Goal: Task Accomplishment & Management: Manage account settings

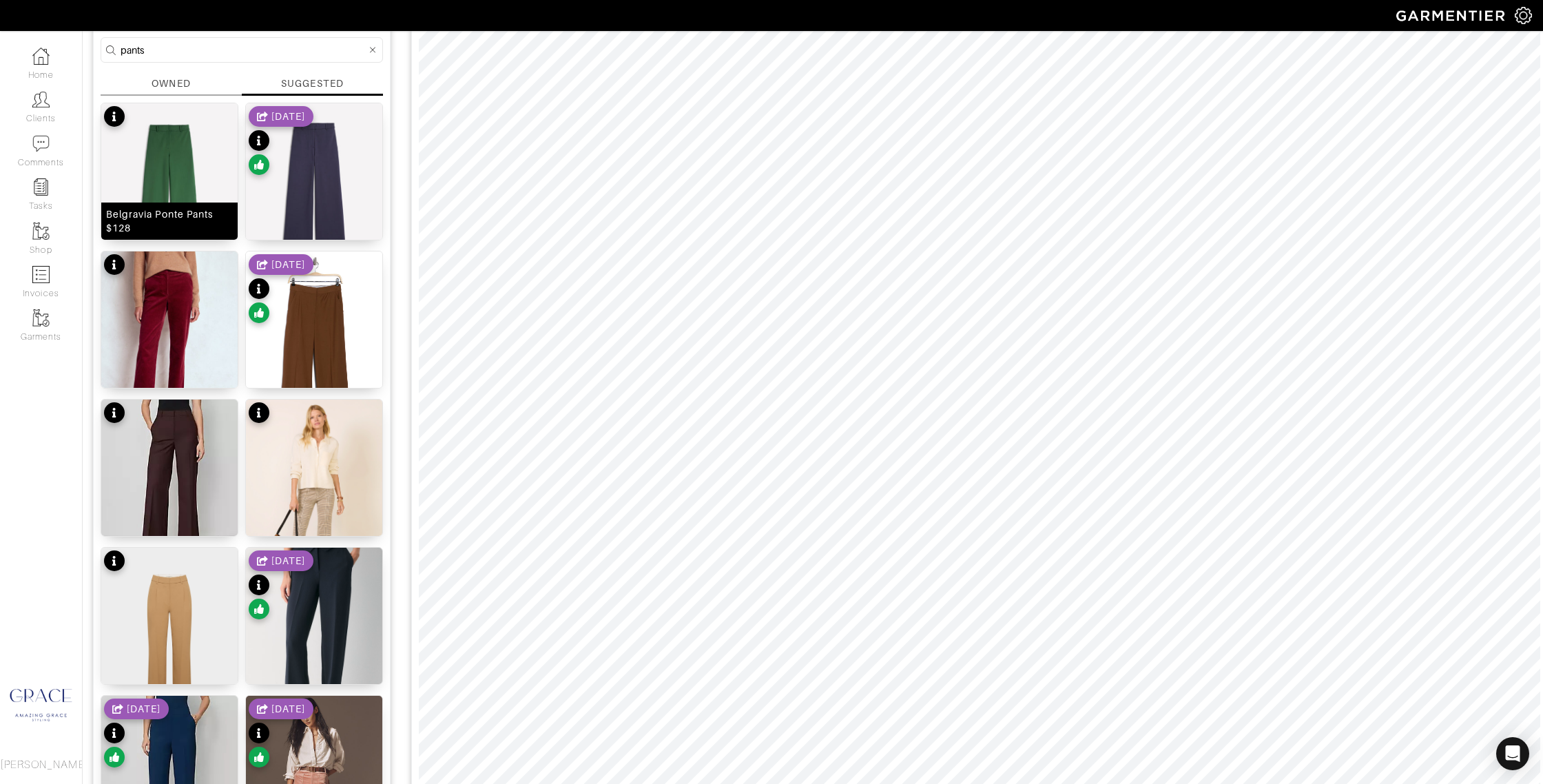
scroll to position [95, 0]
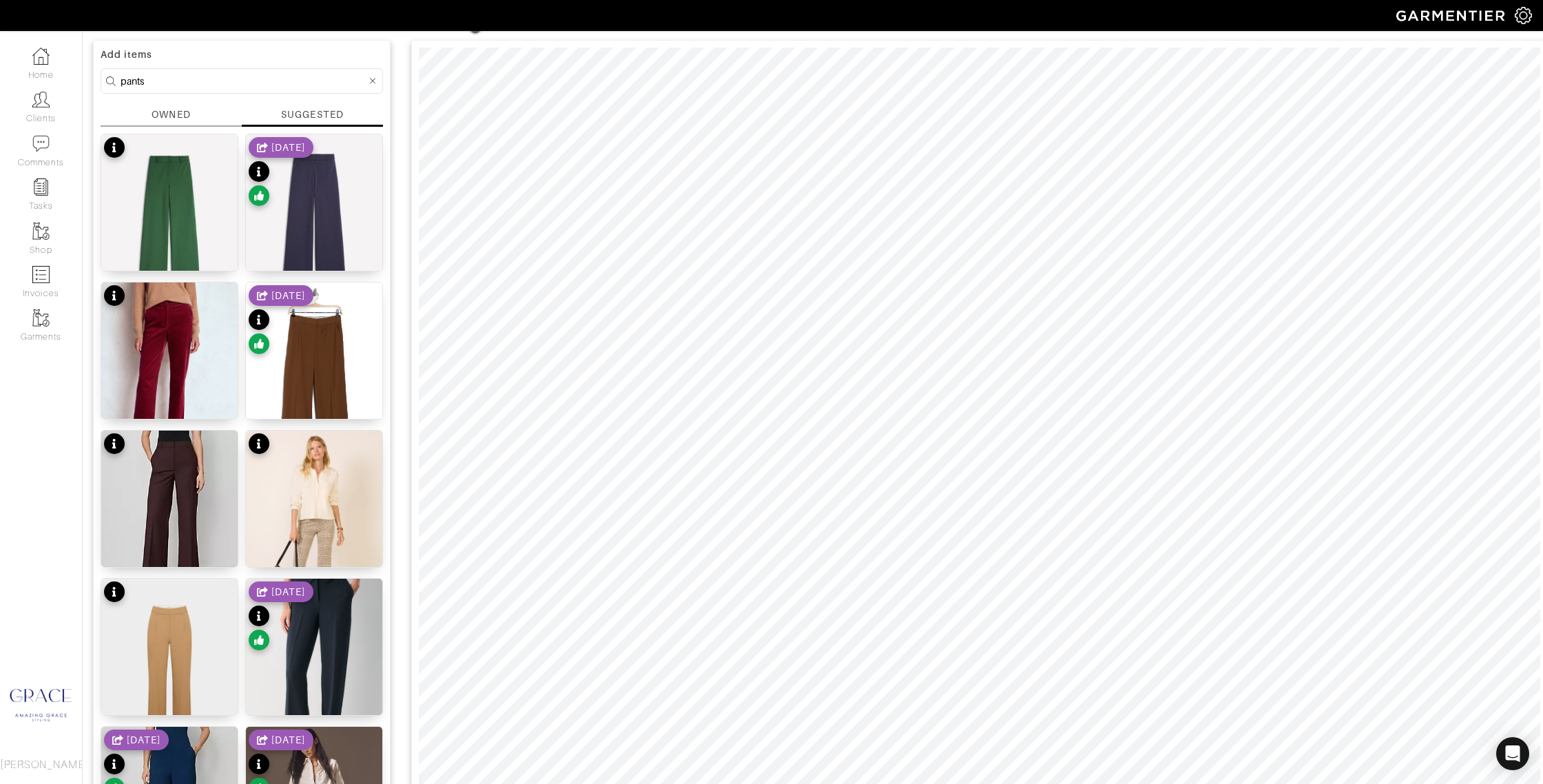
drag, startPoint x: 144, startPoint y: 79, endPoint x: 105, endPoint y: 79, distance: 39.0
click at [104, 79] on form "pants" at bounding box center [242, 81] width 283 height 25
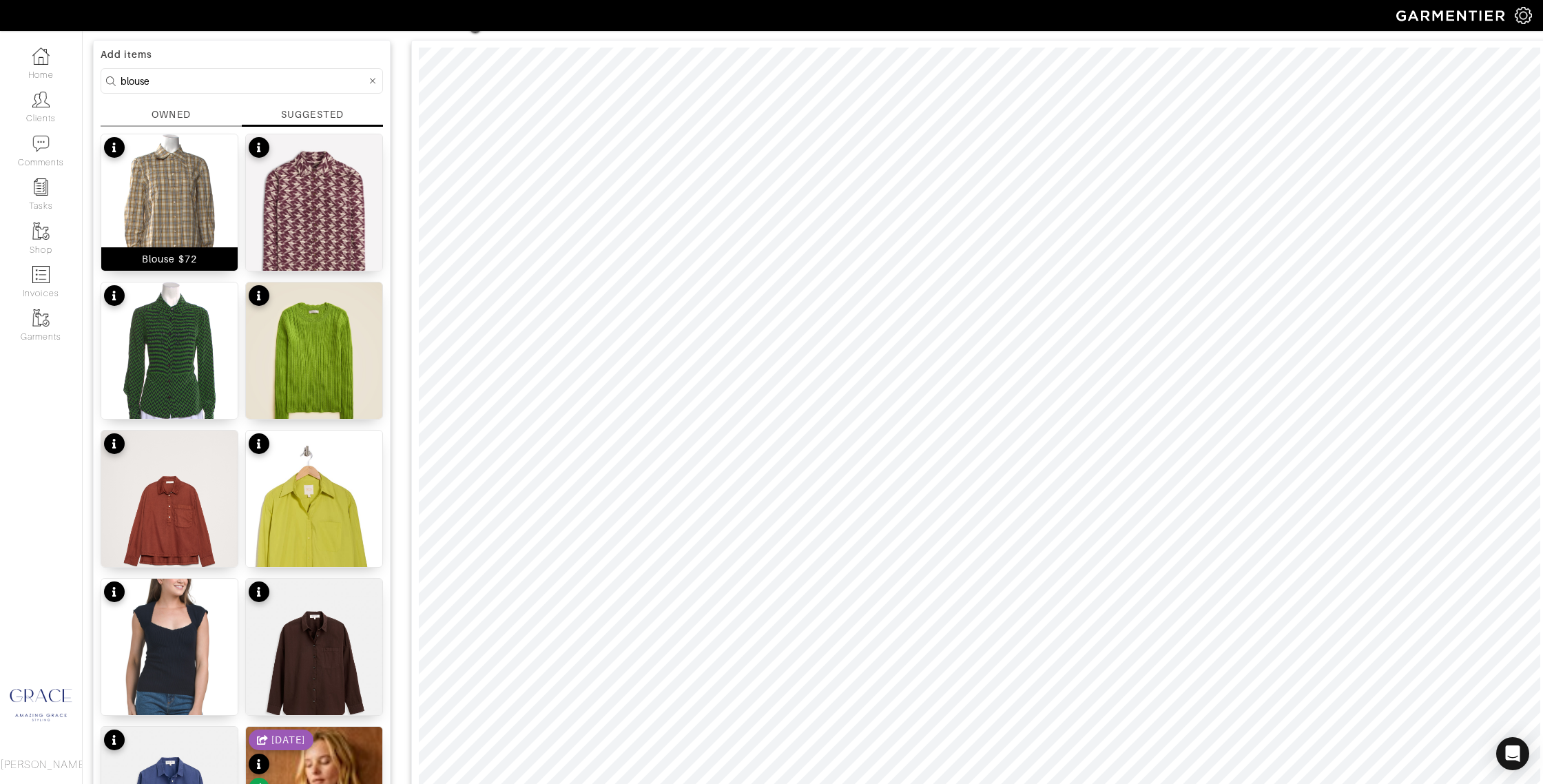
drag, startPoint x: 171, startPoint y: 251, endPoint x: 201, endPoint y: 246, distance: 30.4
click at [171, 251] on div "Blouse $72" at bounding box center [169, 259] width 136 height 23
drag, startPoint x: 219, startPoint y: 79, endPoint x: 43, endPoint y: 57, distance: 177.4
click at [42, 57] on div "Company Settings Manage Subscription My Profile Stylists Sign Out Home Clients …" at bounding box center [771, 689] width 1543 height 1566
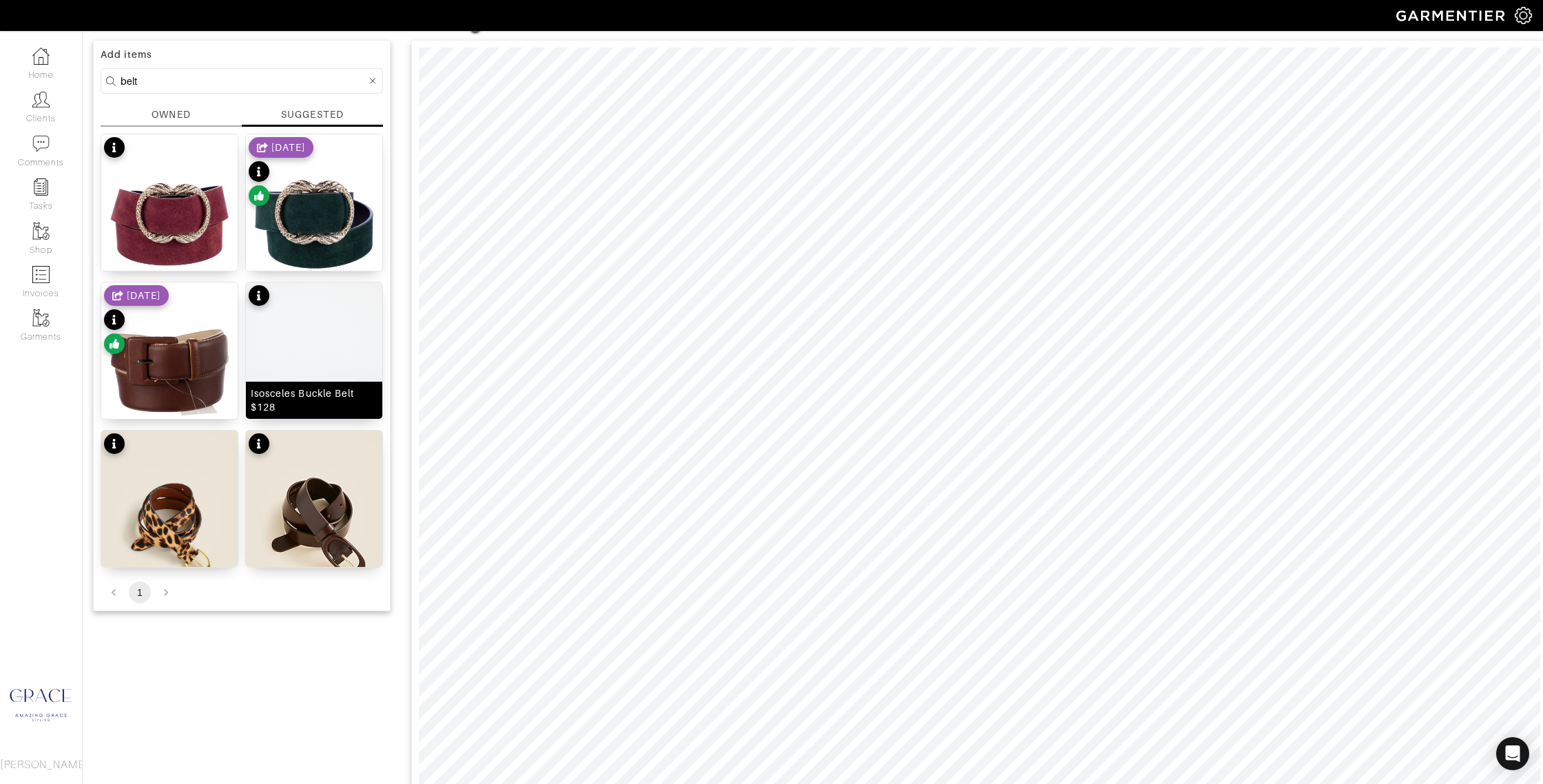
click at [289, 410] on div "Isosceles Buckle Belt $128" at bounding box center [314, 400] width 127 height 28
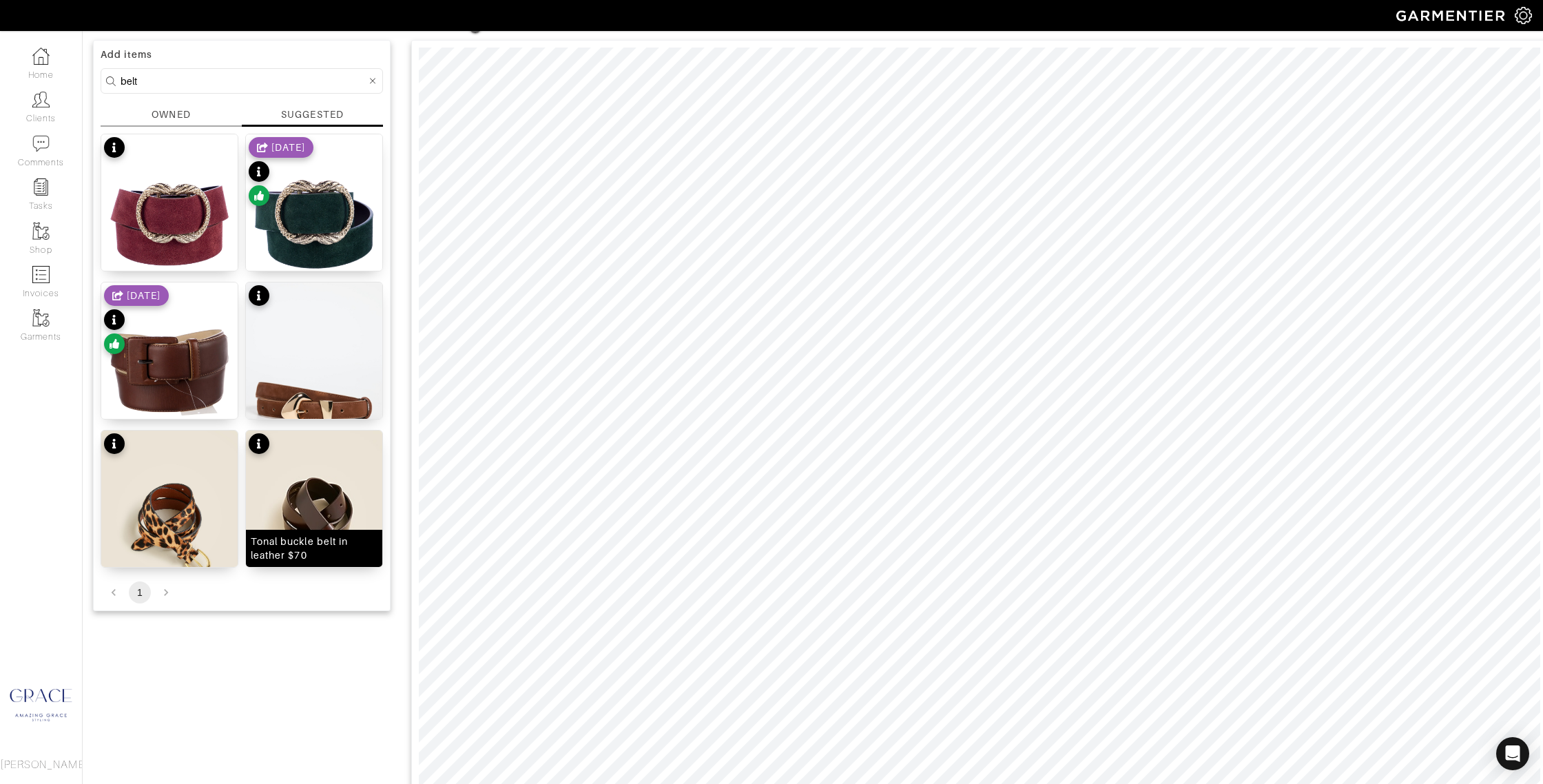
click at [343, 557] on div "Tonal buckle belt in leather $70" at bounding box center [314, 549] width 127 height 28
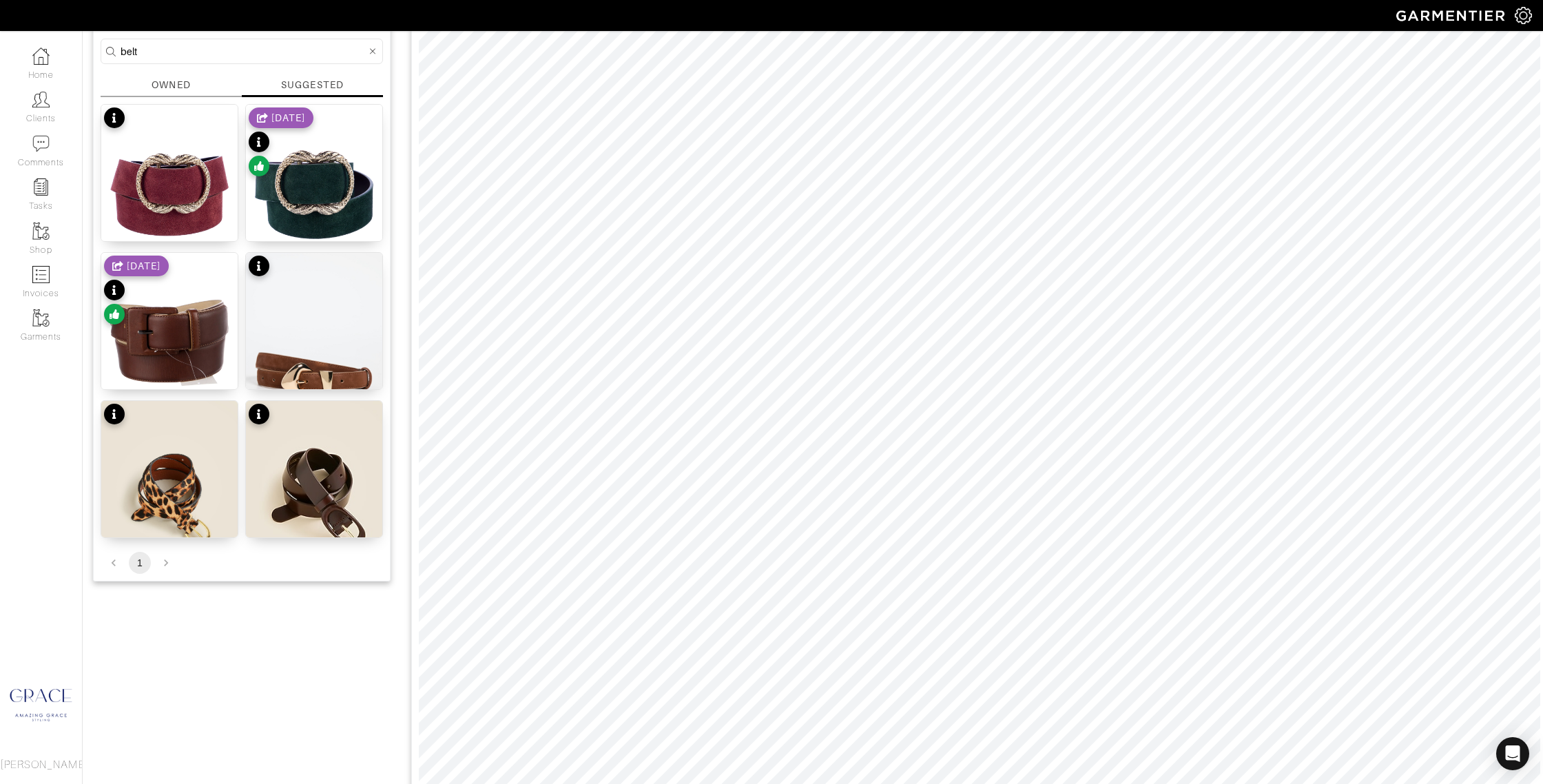
scroll to position [134, 0]
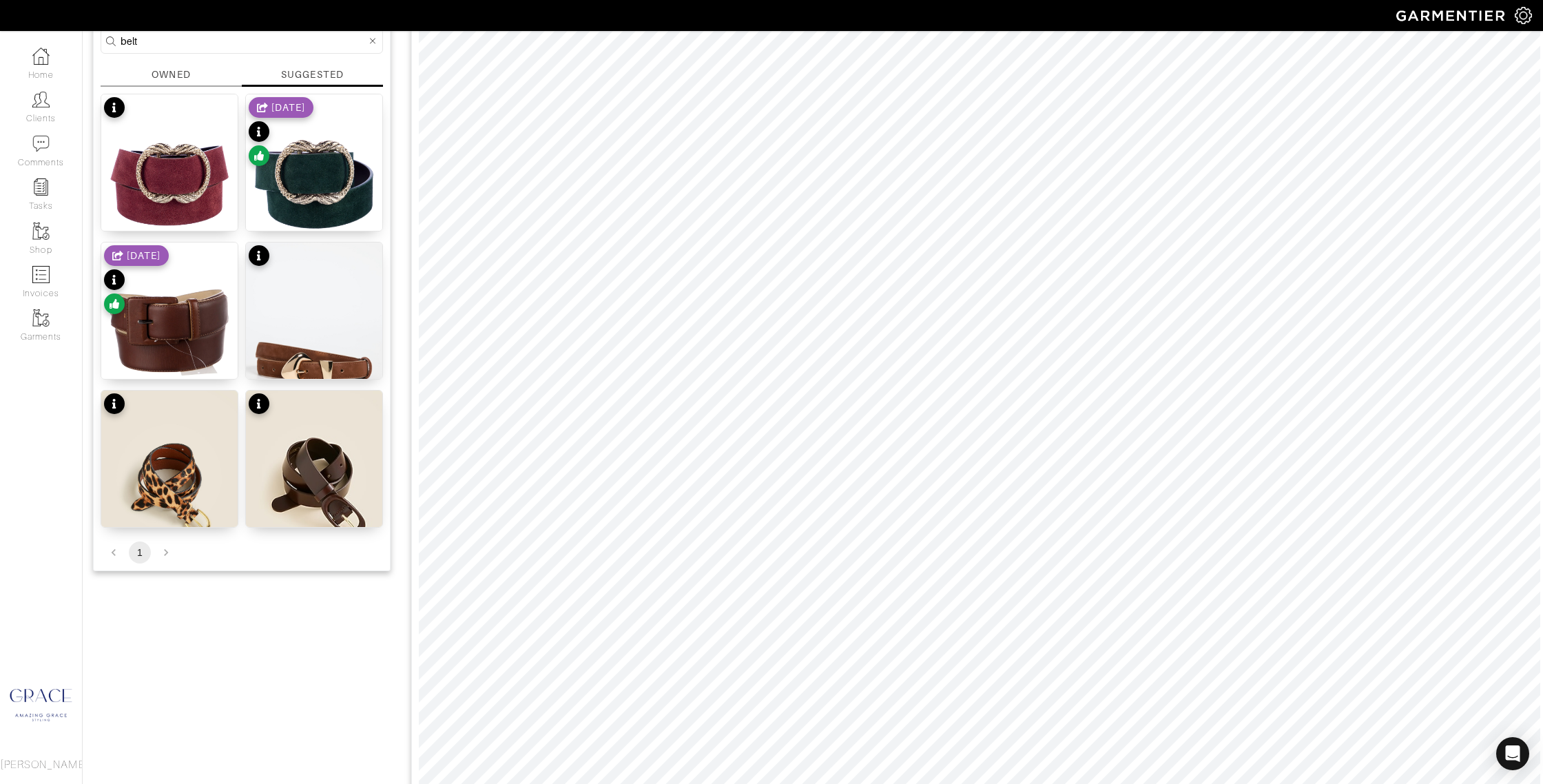
drag, startPoint x: 144, startPoint y: 46, endPoint x: 86, endPoint y: 38, distance: 58.5
click at [87, 39] on div "Outfit #14 Edit Name Not Shared Not Seen Remove Background Save Add items belt …" at bounding box center [813, 699] width 1461 height 1466
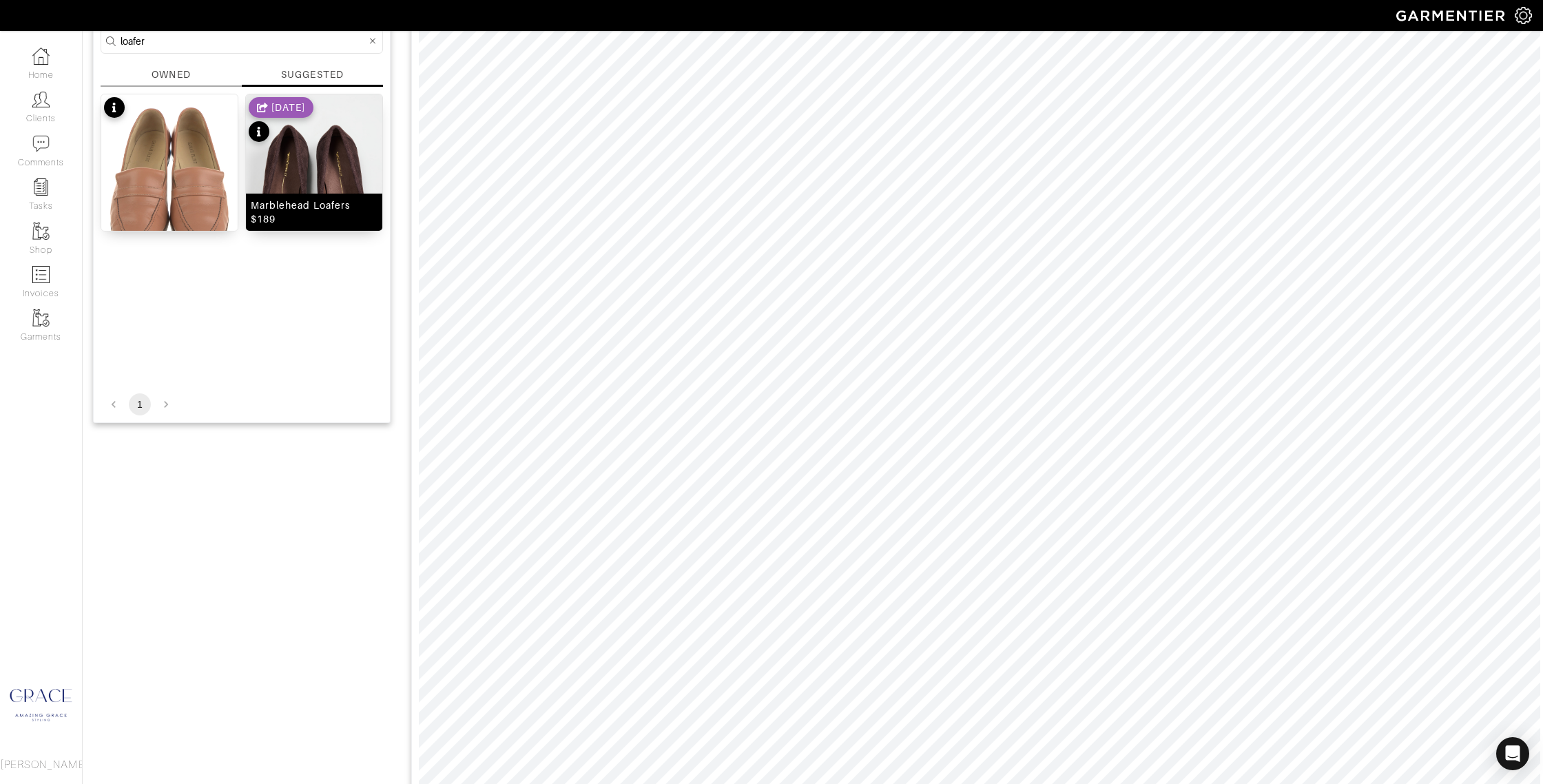
click at [347, 224] on div "Marblehead Loafers $189" at bounding box center [314, 212] width 127 height 28
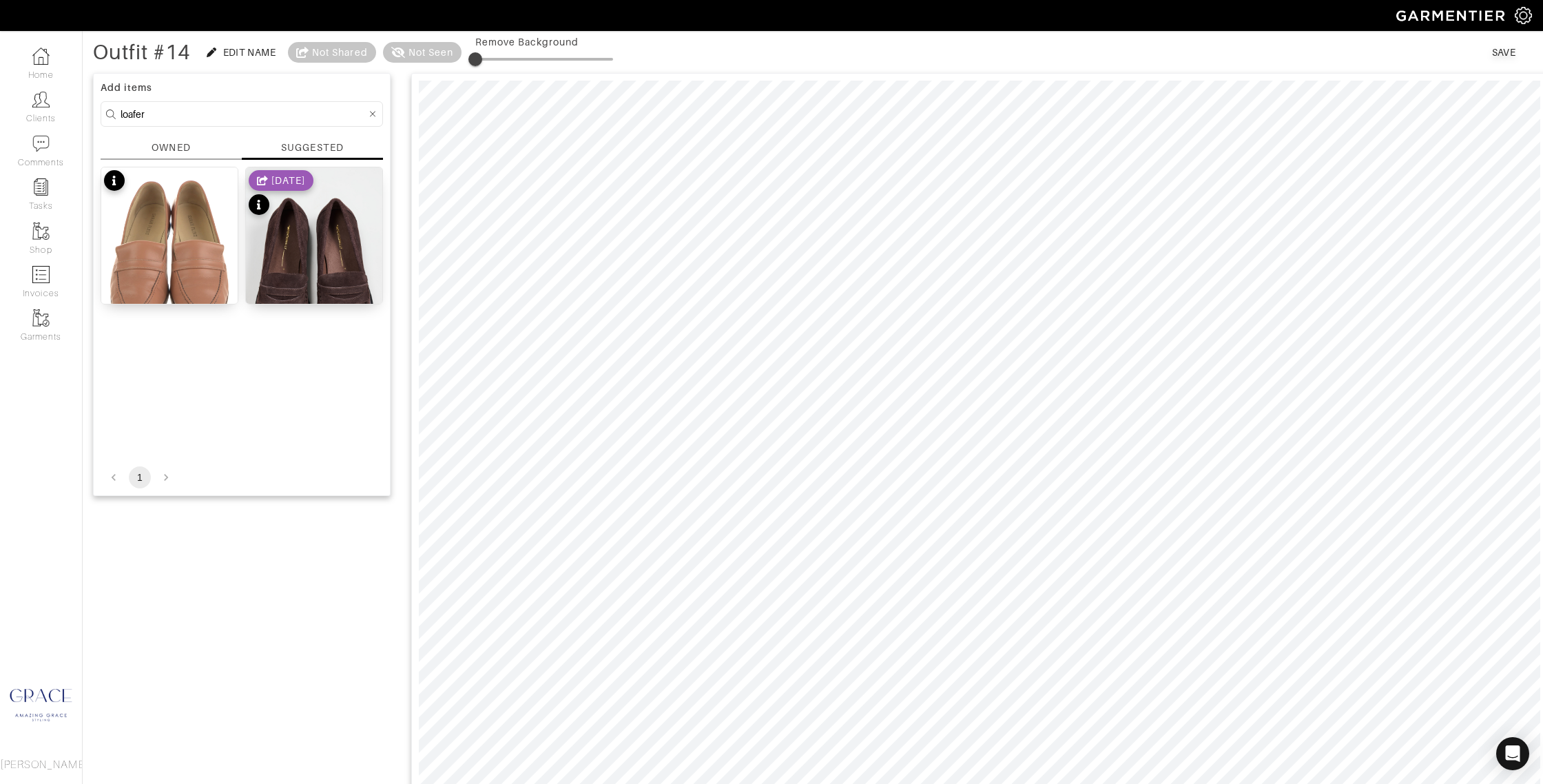
scroll to position [0, 0]
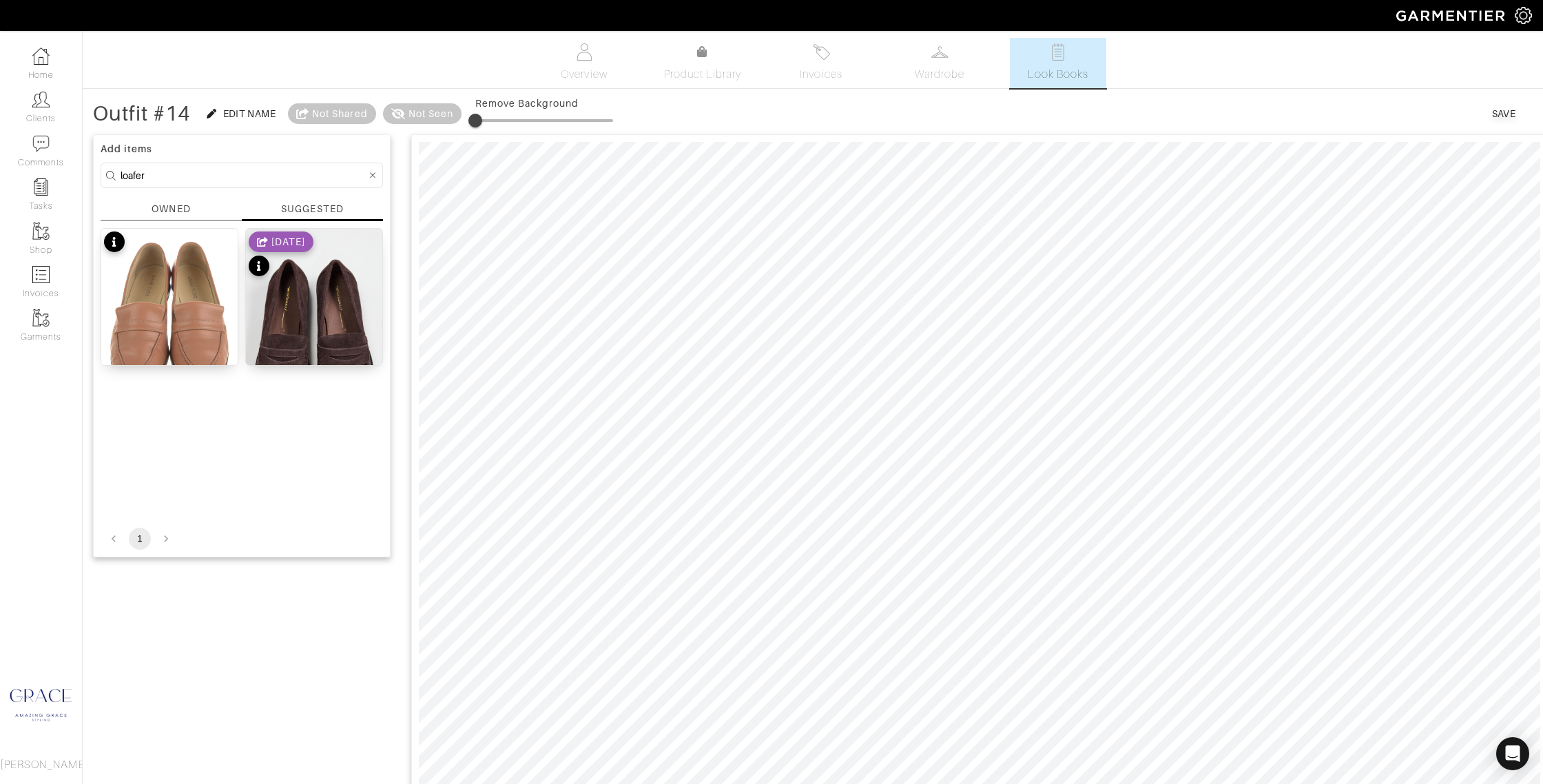
drag, startPoint x: 157, startPoint y: 176, endPoint x: 98, endPoint y: 174, distance: 59.0
click at [98, 174] on div "Add items loafer OWNED SUGGESTED Leather Loafers $81 Marblehead Loafers $189 10…" at bounding box center [241, 346] width 297 height 423
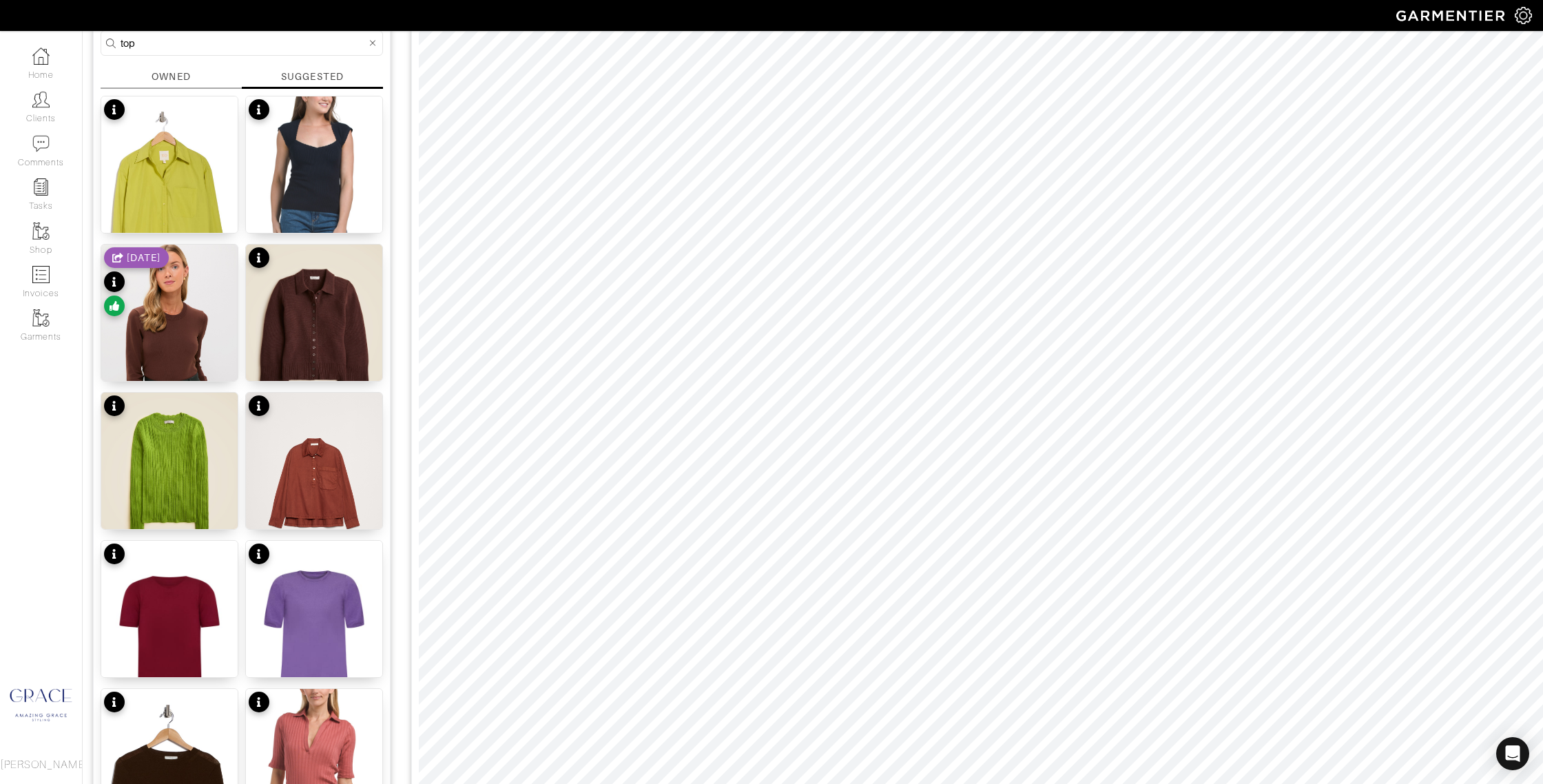
scroll to position [159, 0]
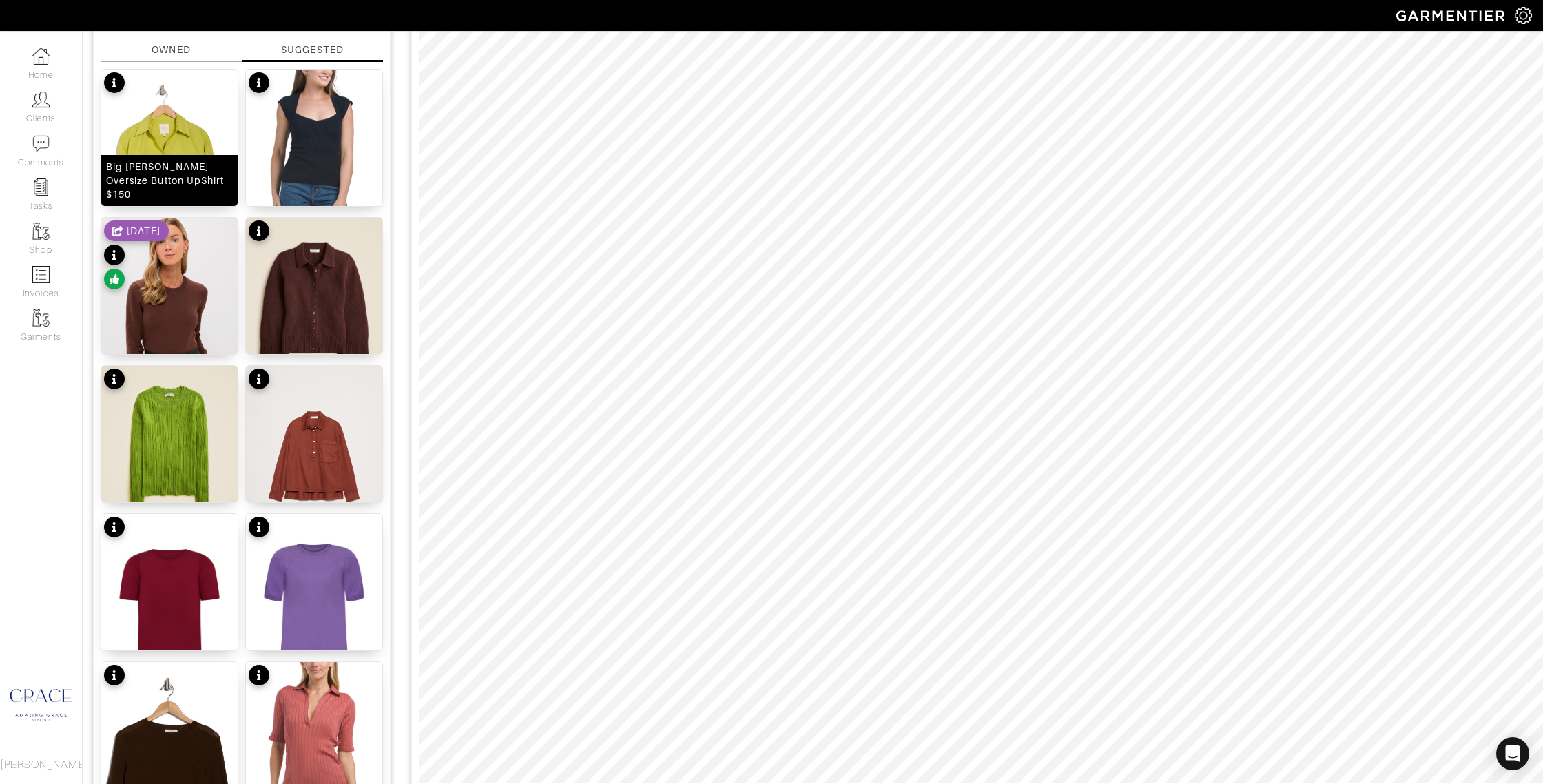
click at [183, 197] on div "Big Joe Oversize Button UpShirt $150" at bounding box center [169, 180] width 127 height 42
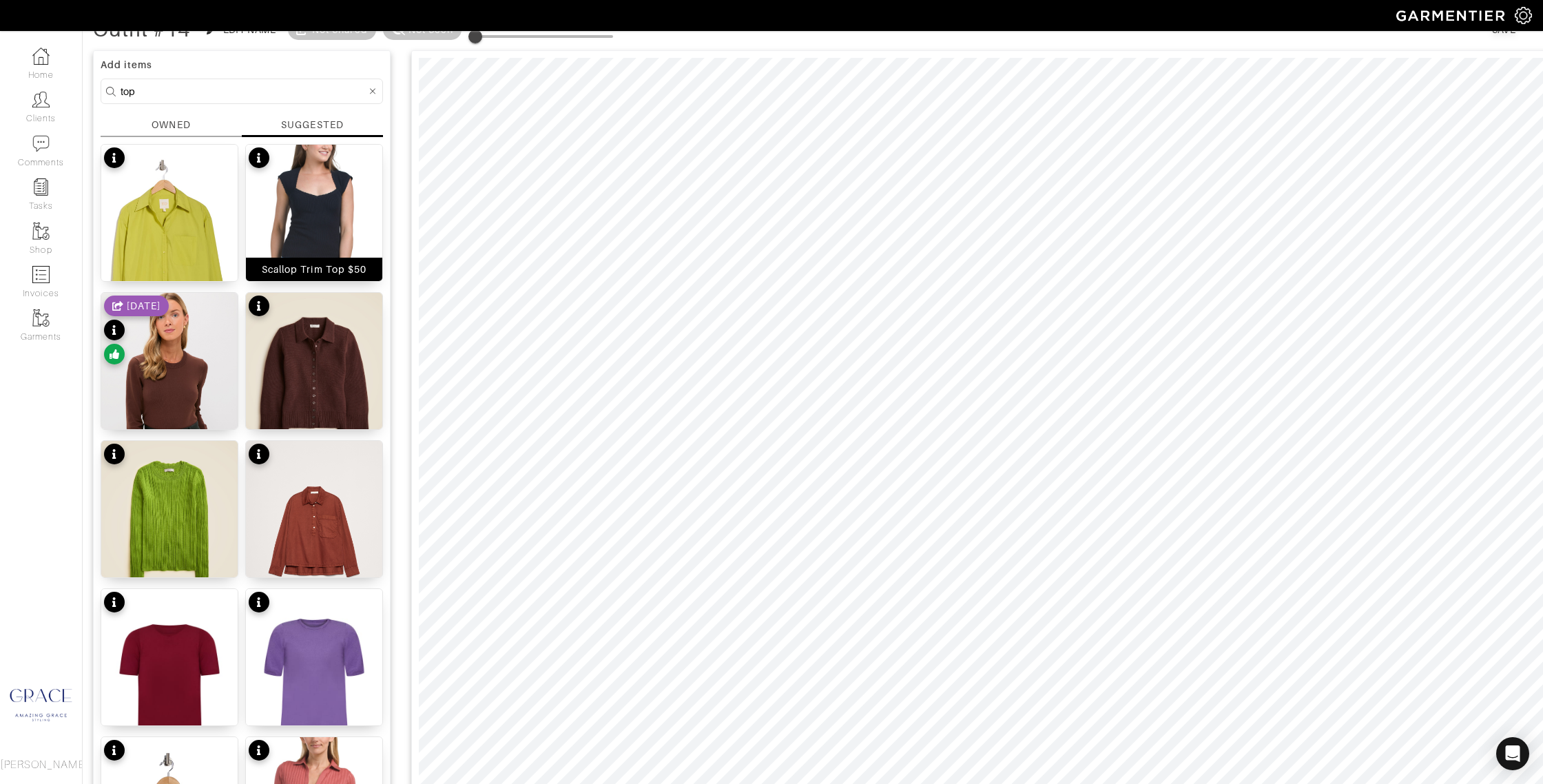
scroll to position [84, 0]
drag, startPoint x: 152, startPoint y: 91, endPoint x: 76, endPoint y: 85, distance: 76.2
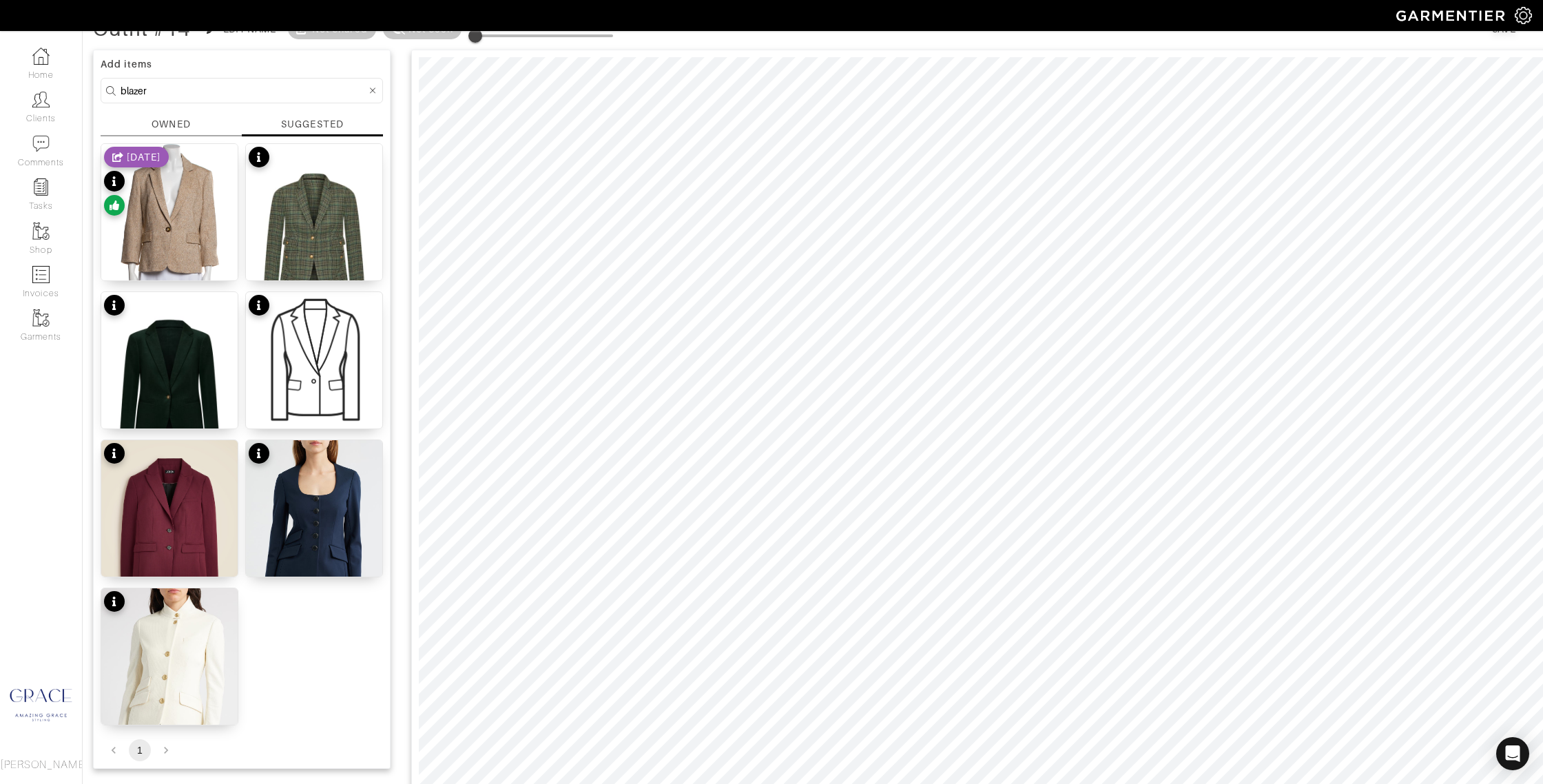
drag, startPoint x: 148, startPoint y: 87, endPoint x: 104, endPoint y: 84, distance: 44.1
click at [106, 84] on form "blazer" at bounding box center [242, 90] width 283 height 25
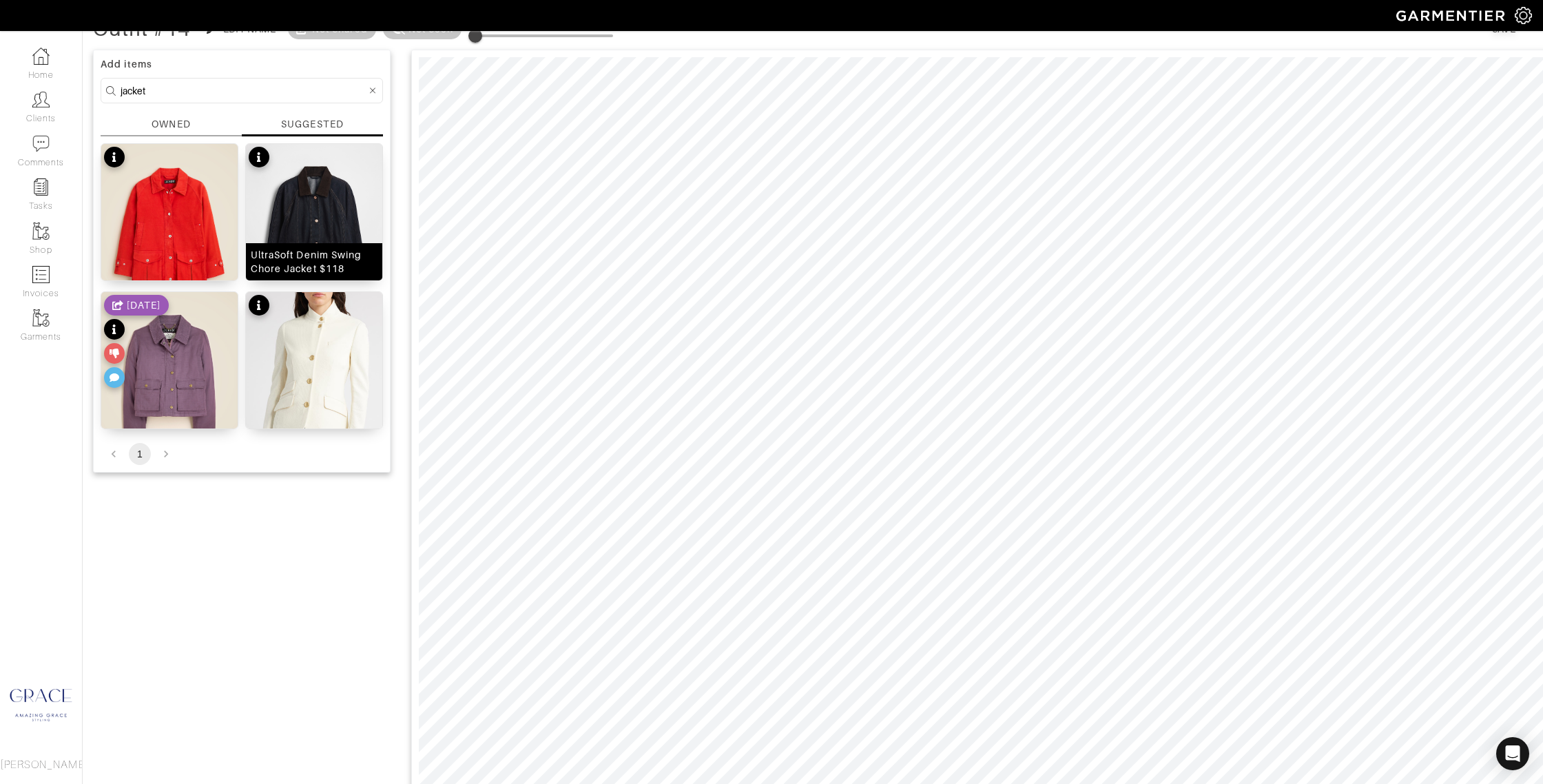
drag, startPoint x: 314, startPoint y: 257, endPoint x: 390, endPoint y: 248, distance: 76.5
click at [314, 257] on div "UltraSoft Denim Swing Chore Jacket $118" at bounding box center [314, 262] width 127 height 28
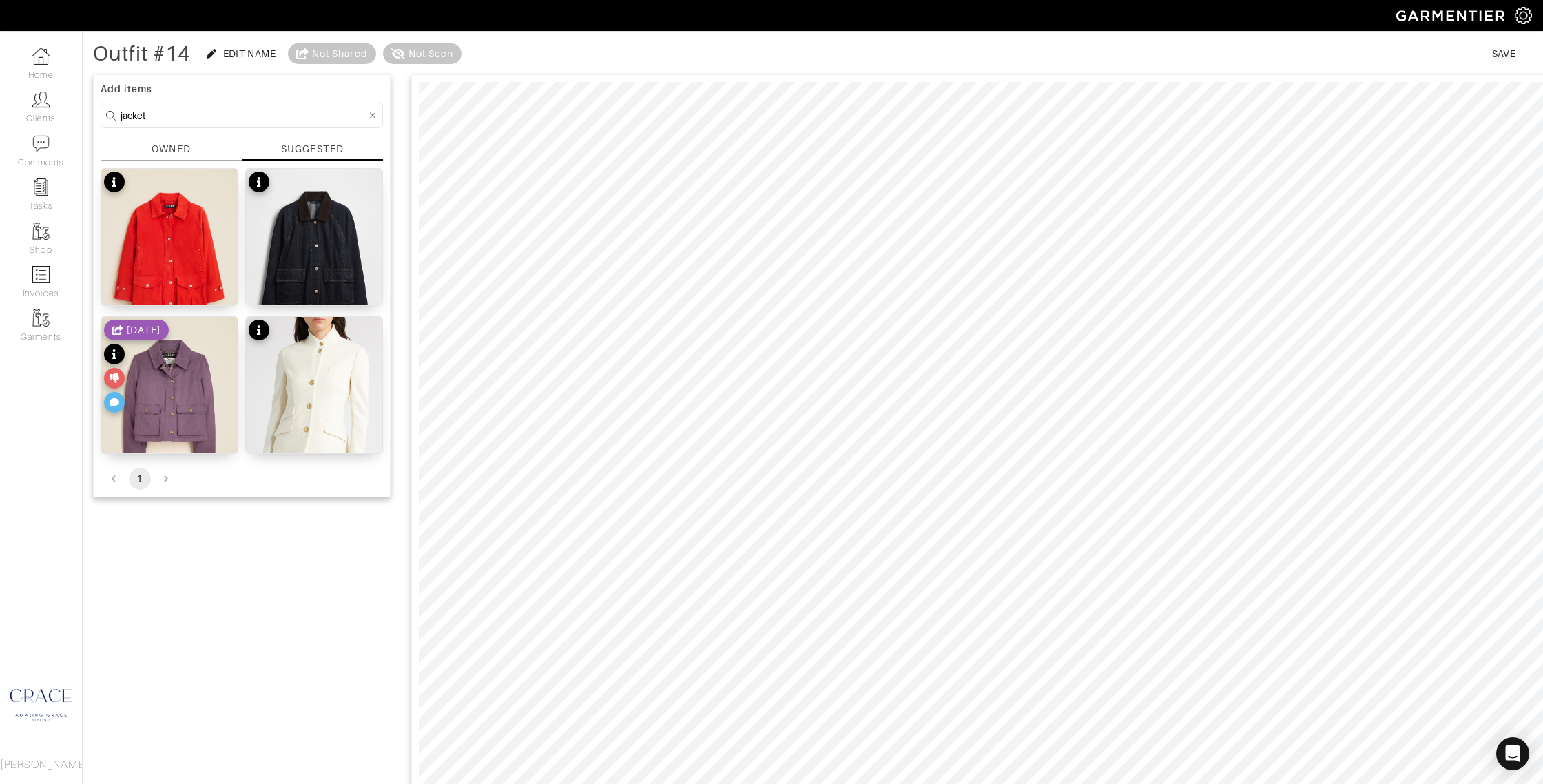
scroll to position [44, 0]
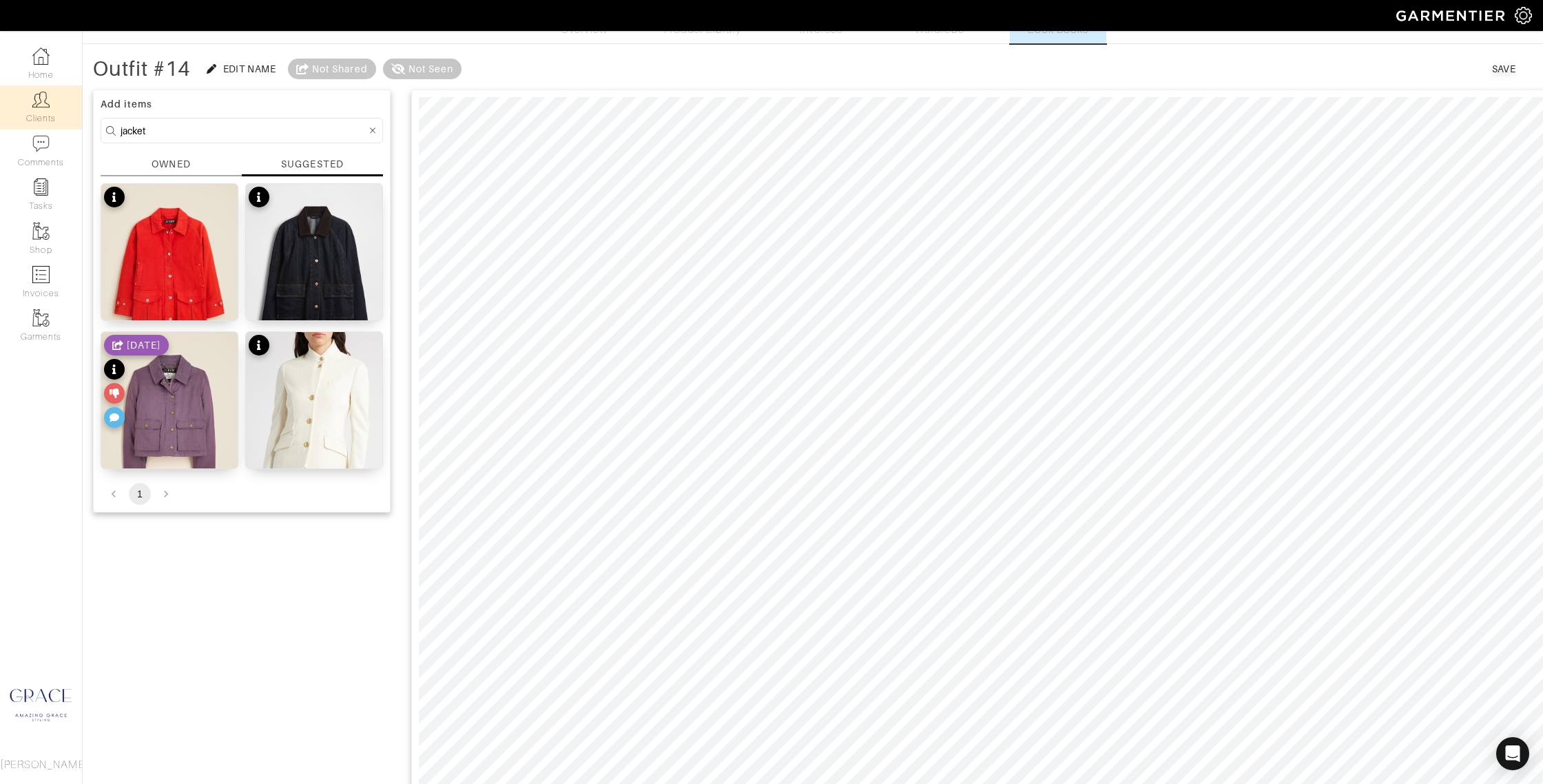
drag, startPoint x: 212, startPoint y: 130, endPoint x: 69, endPoint y: 119, distance: 143.4
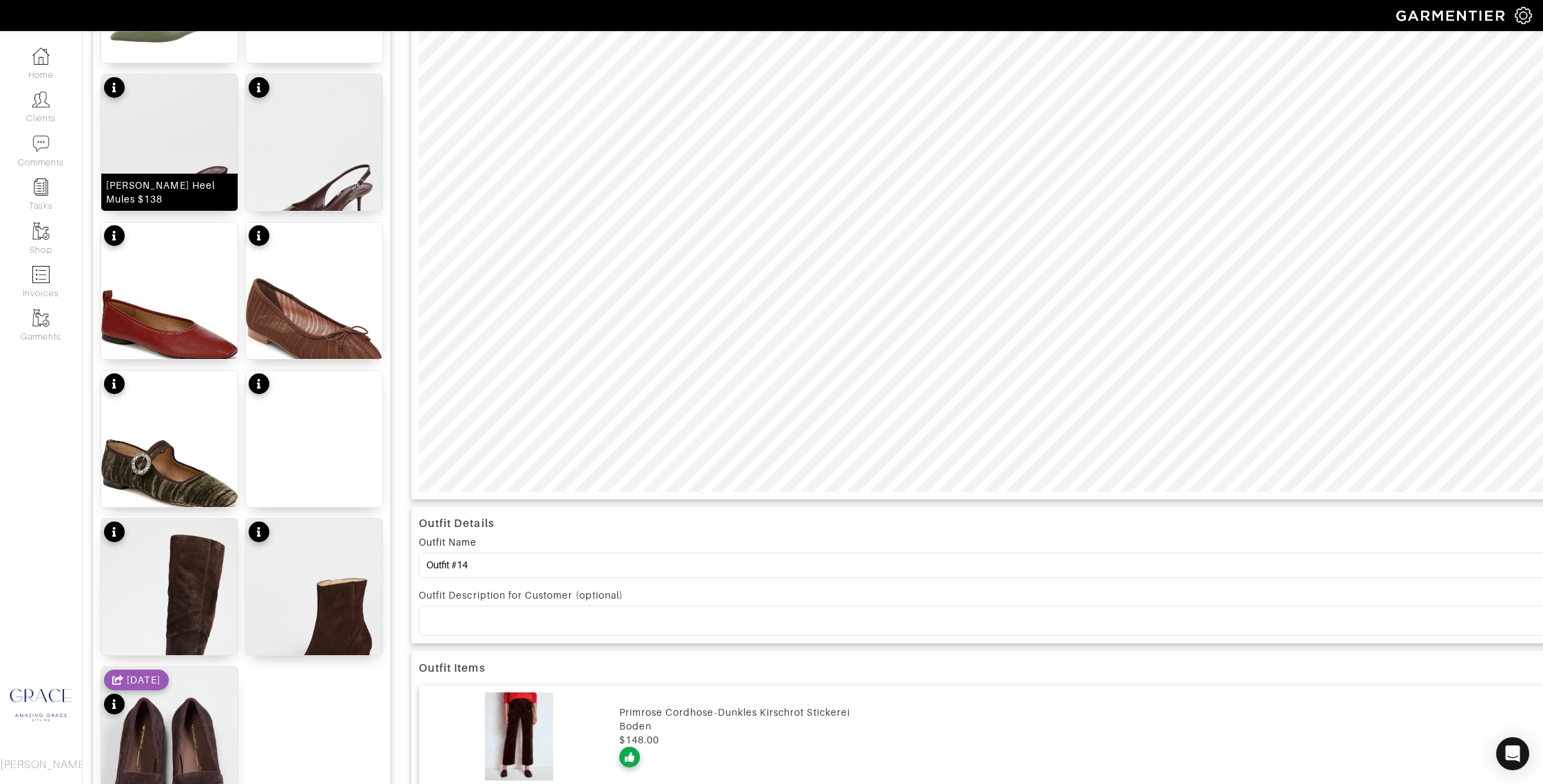
scroll to position [452, 0]
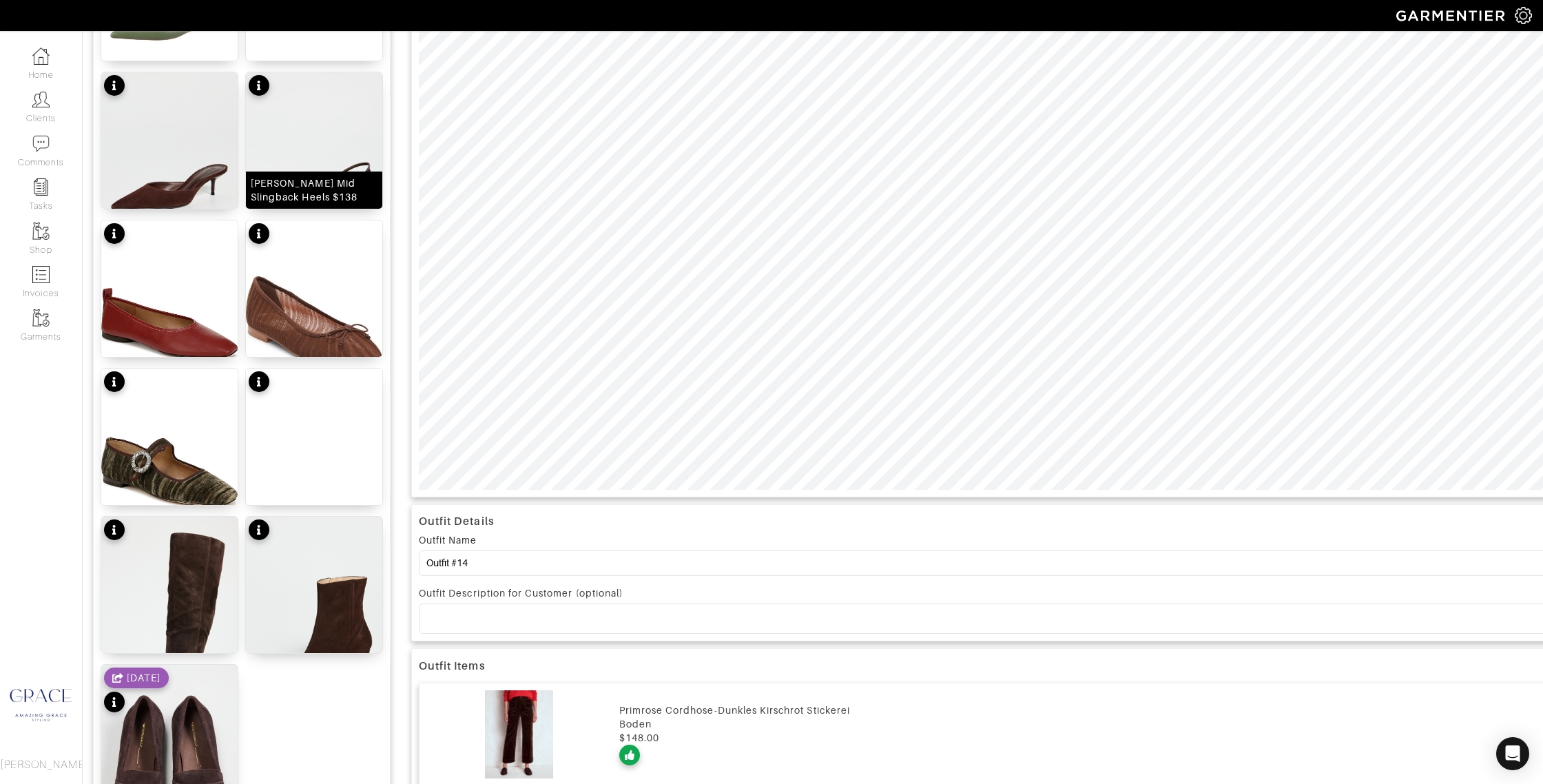
click at [324, 202] on div "Paola Mid Slingback Heels $138" at bounding box center [314, 190] width 127 height 28
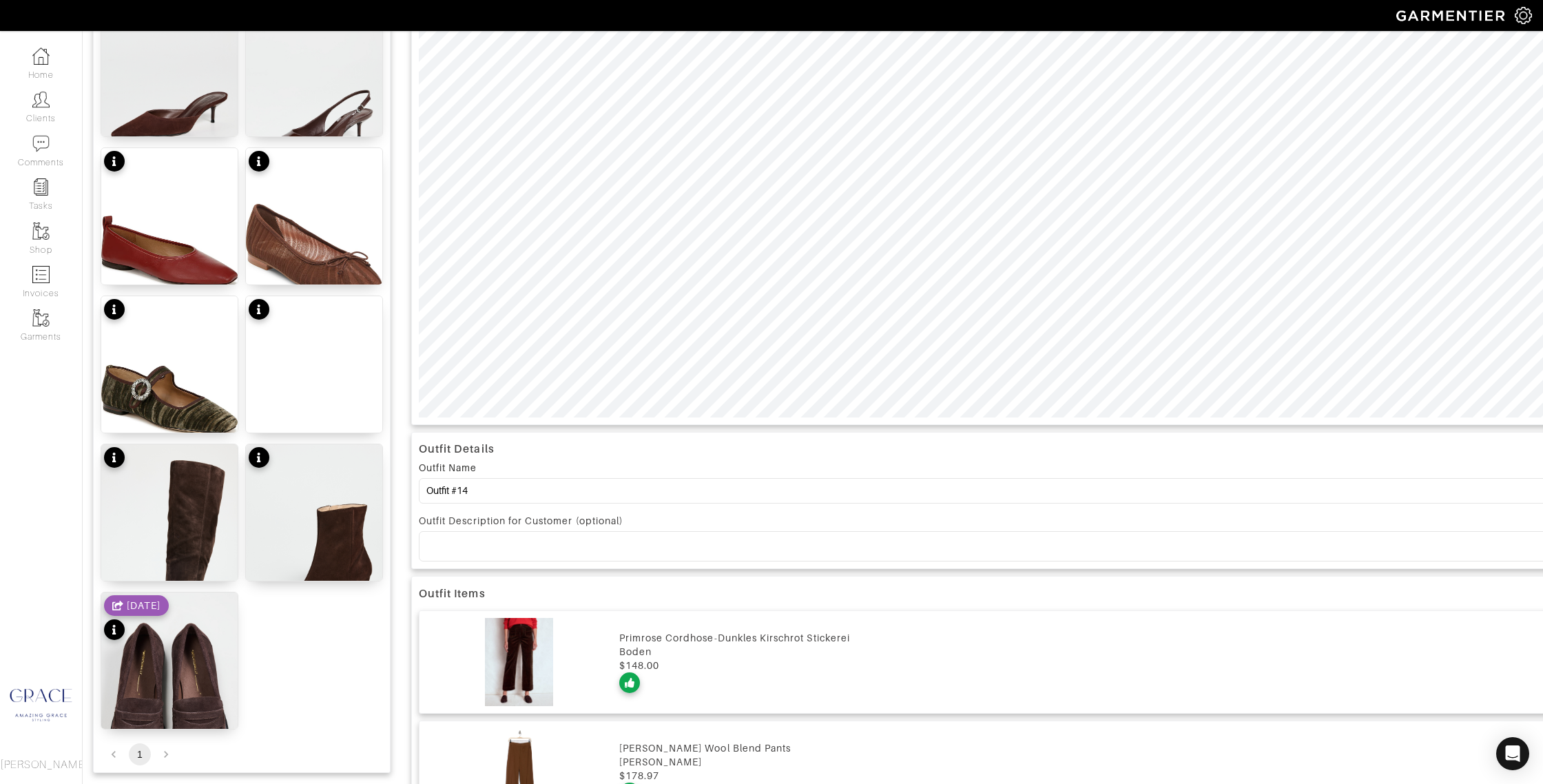
scroll to position [526, 0]
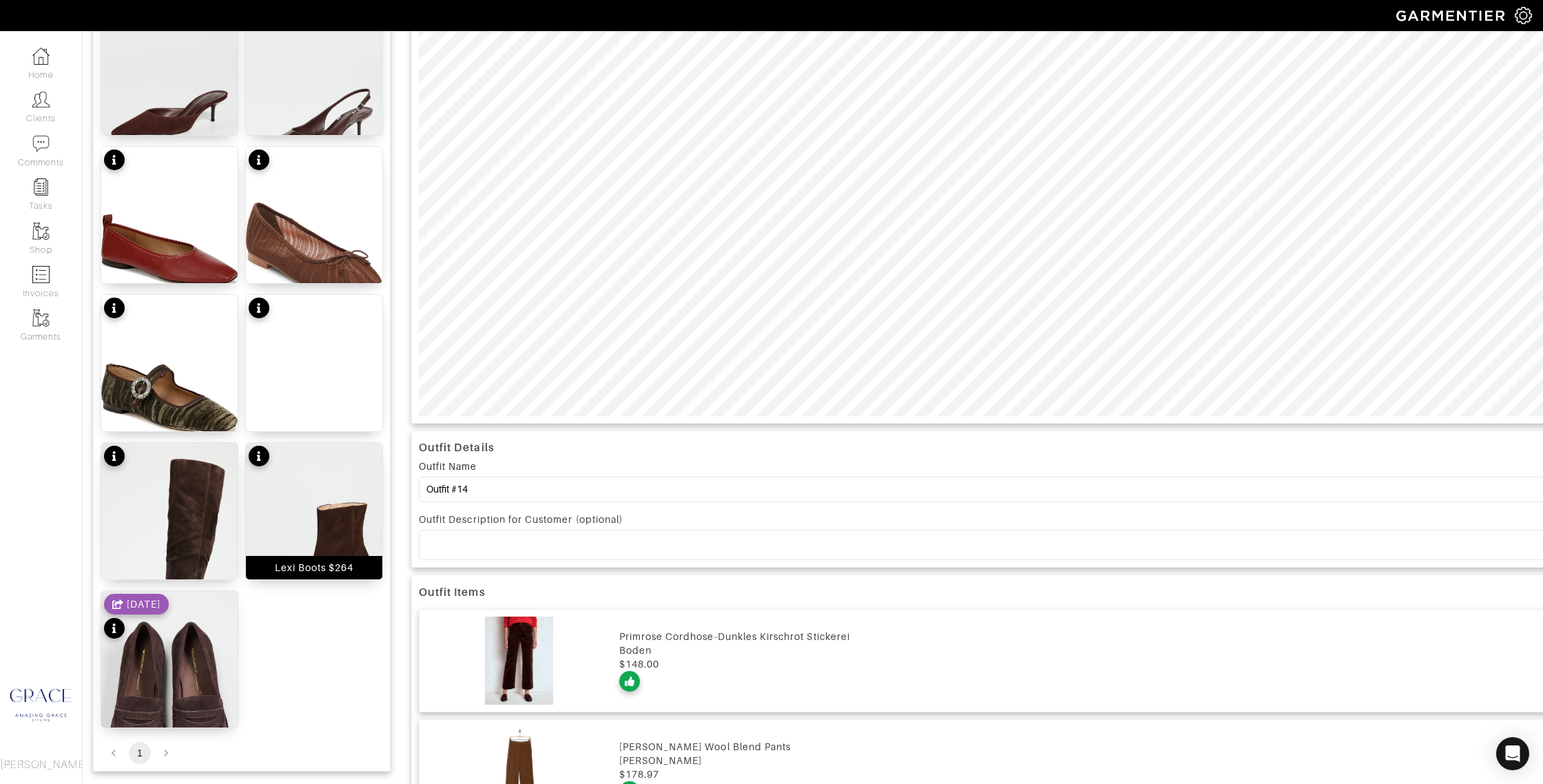
click at [325, 563] on div "Lexi Boots $264" at bounding box center [314, 567] width 79 height 14
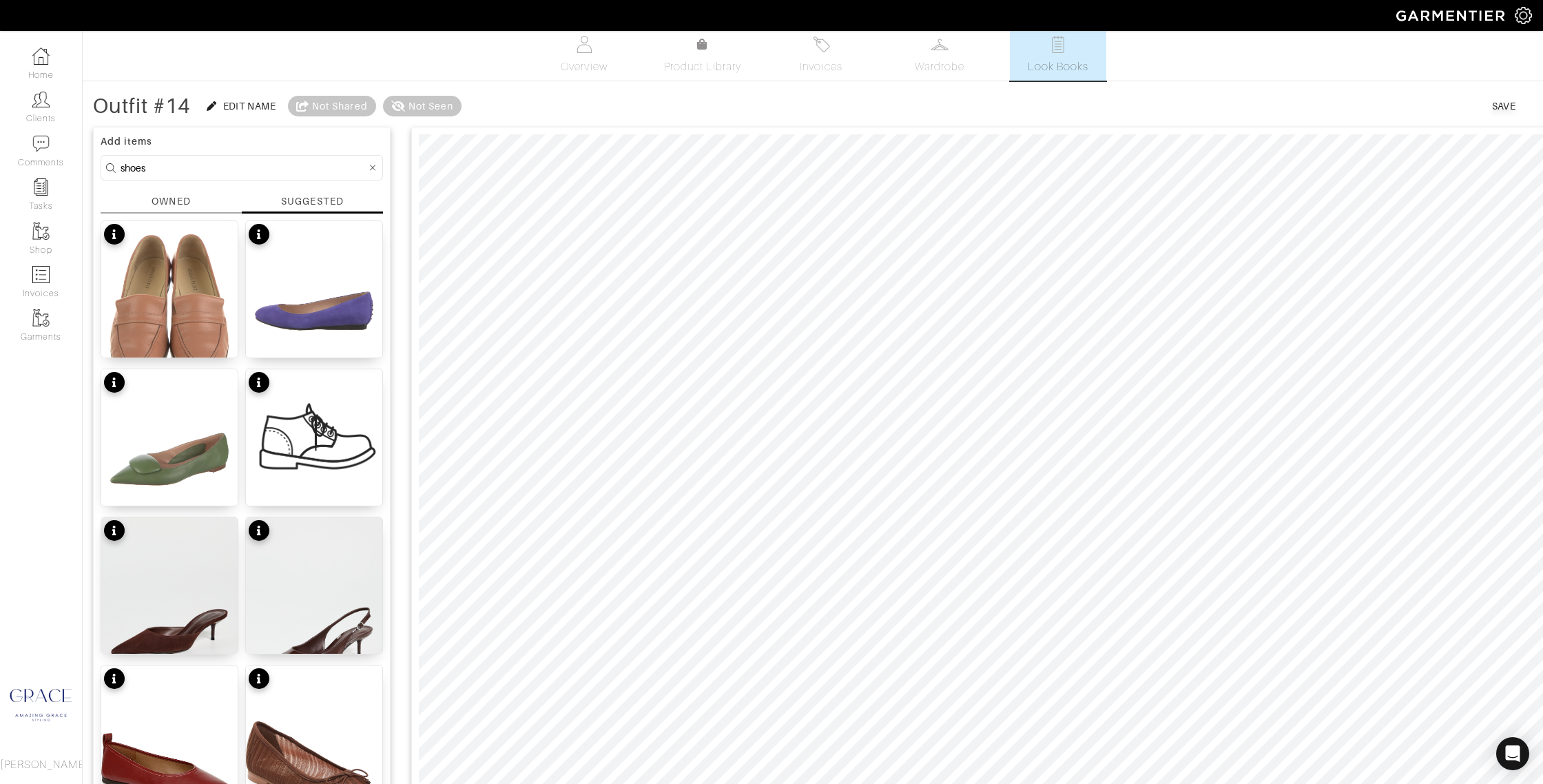
scroll to position [0, 0]
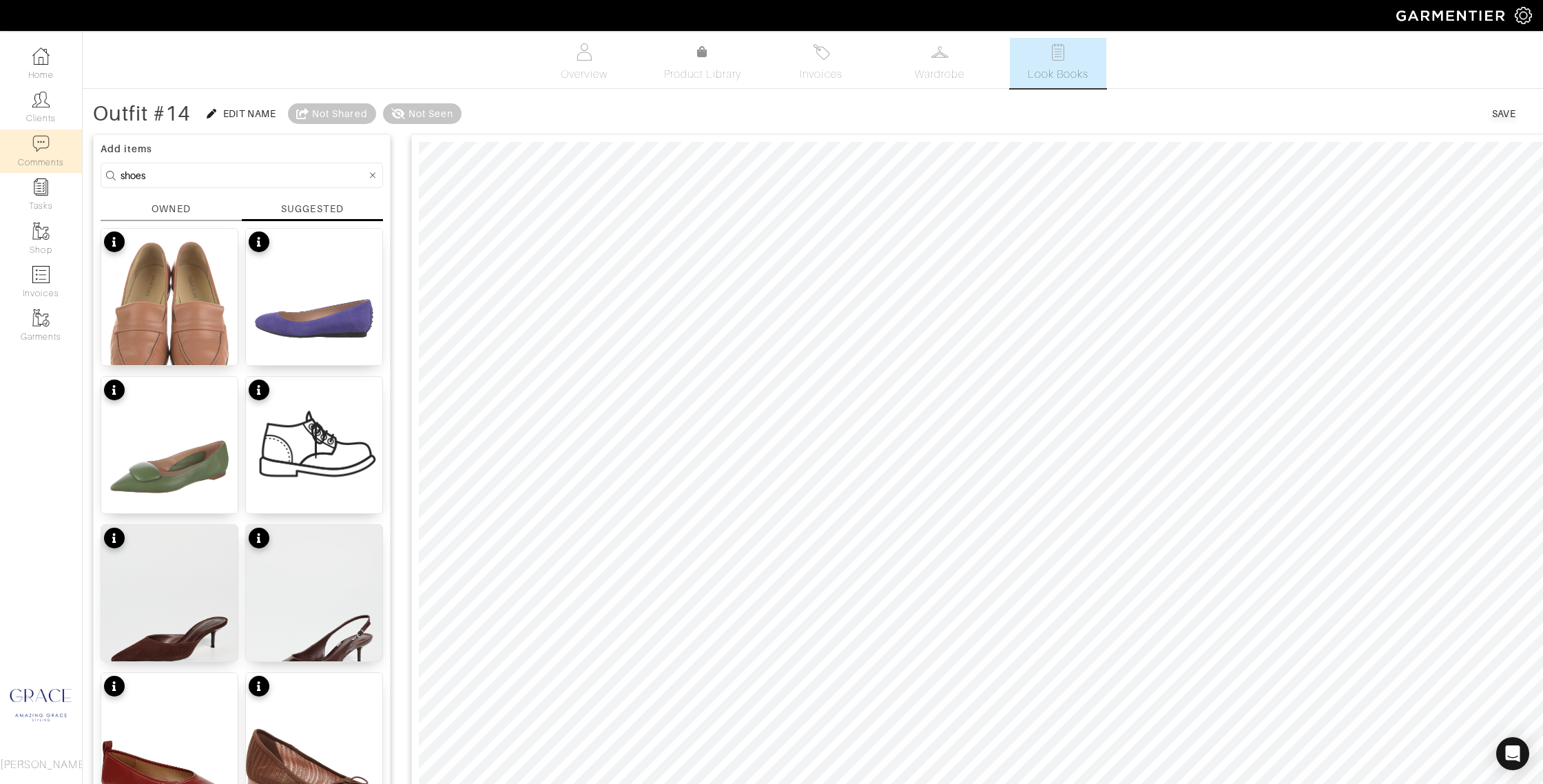
drag, startPoint x: 161, startPoint y: 173, endPoint x: 63, endPoint y: 167, distance: 98.2
type input "pants"
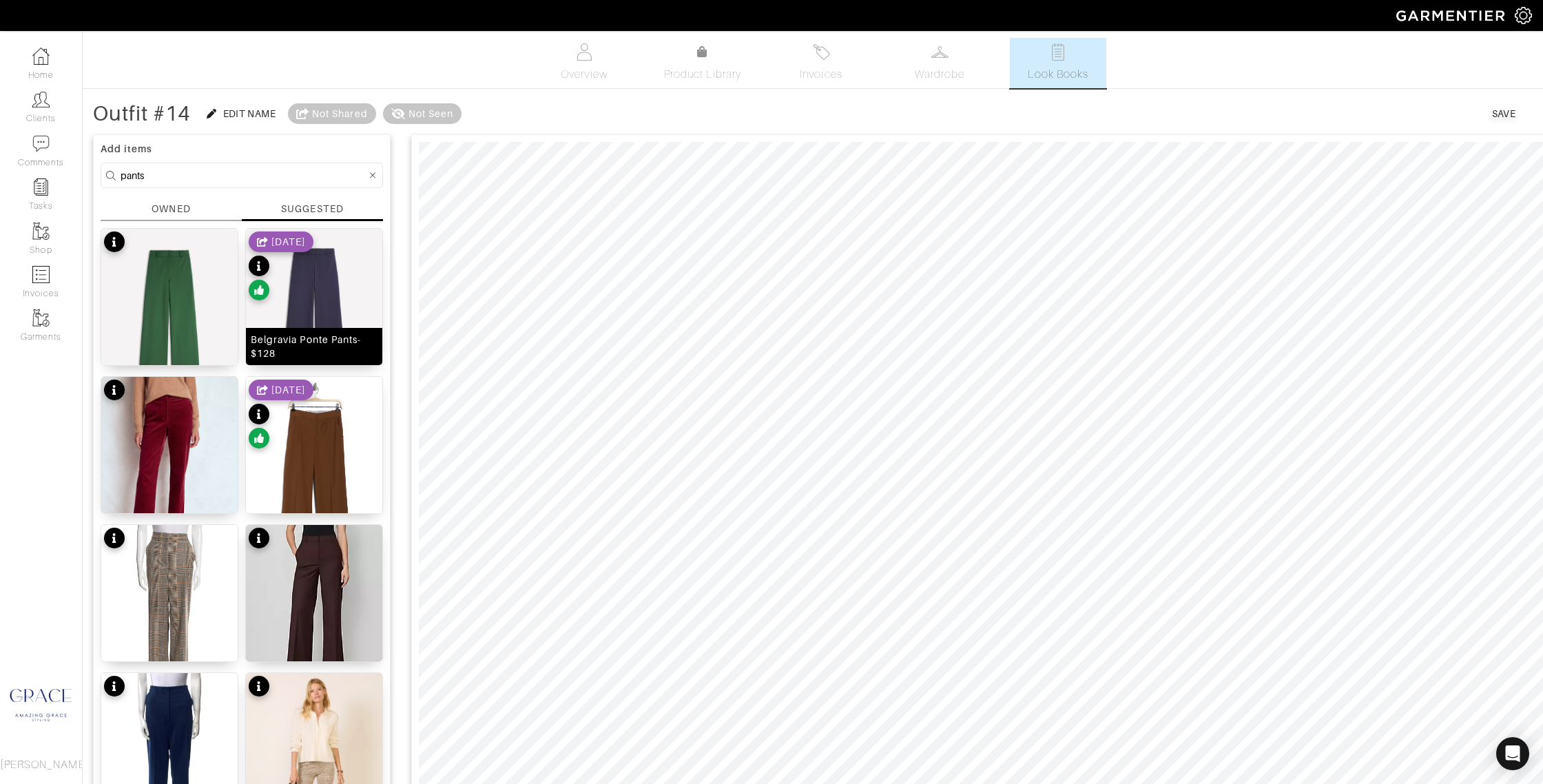
click at [353, 337] on div "Belgravia Ponte Pants- $128" at bounding box center [314, 347] width 127 height 28
type input "26"
drag, startPoint x: 479, startPoint y: 120, endPoint x: 525, endPoint y: 141, distance: 50.6
click at [513, 120] on span at bounding box center [511, 120] width 14 height 14
drag, startPoint x: 166, startPoint y: 176, endPoint x: 44, endPoint y: 171, distance: 122.1
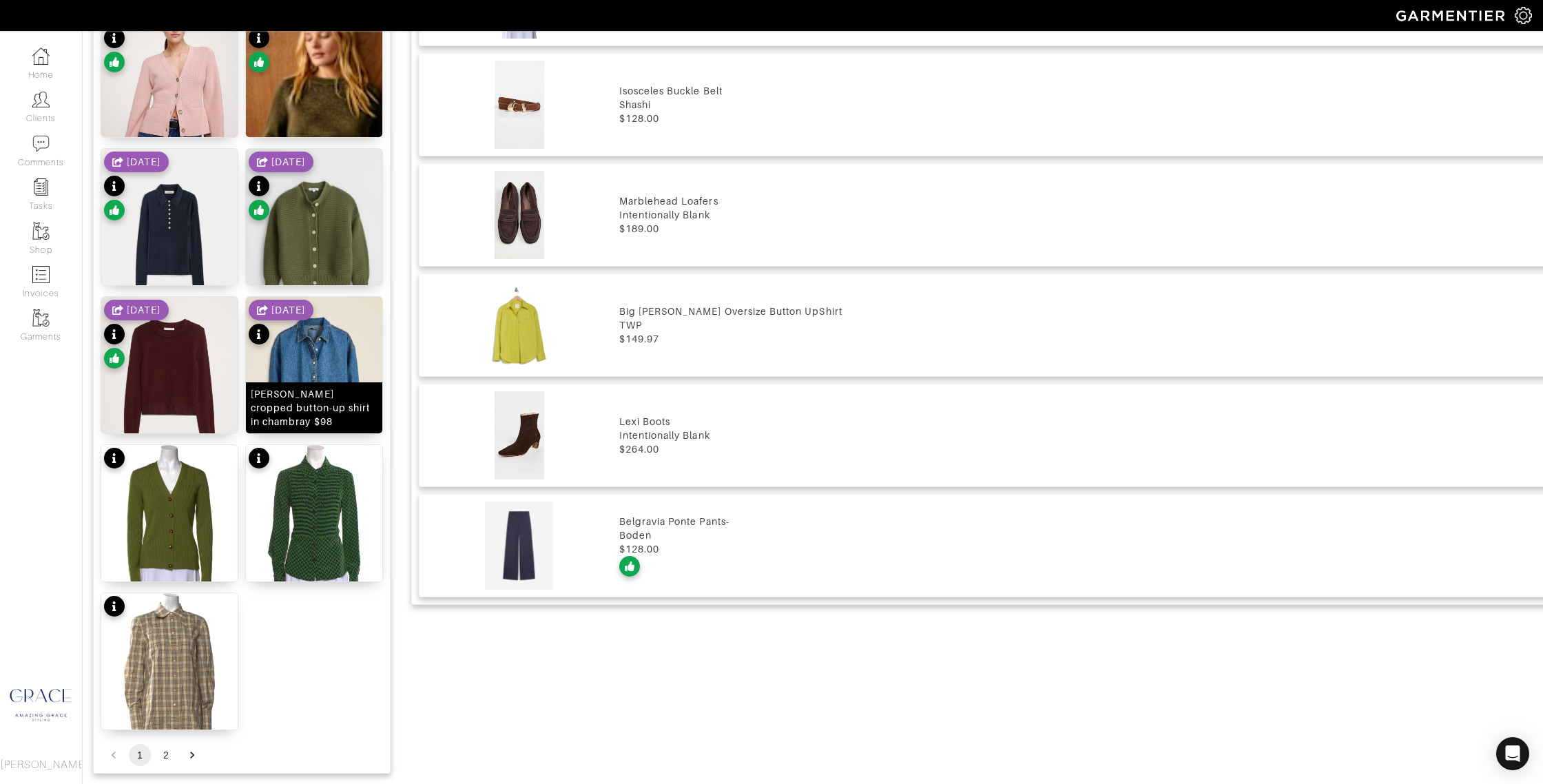
scroll to position [1418, 0]
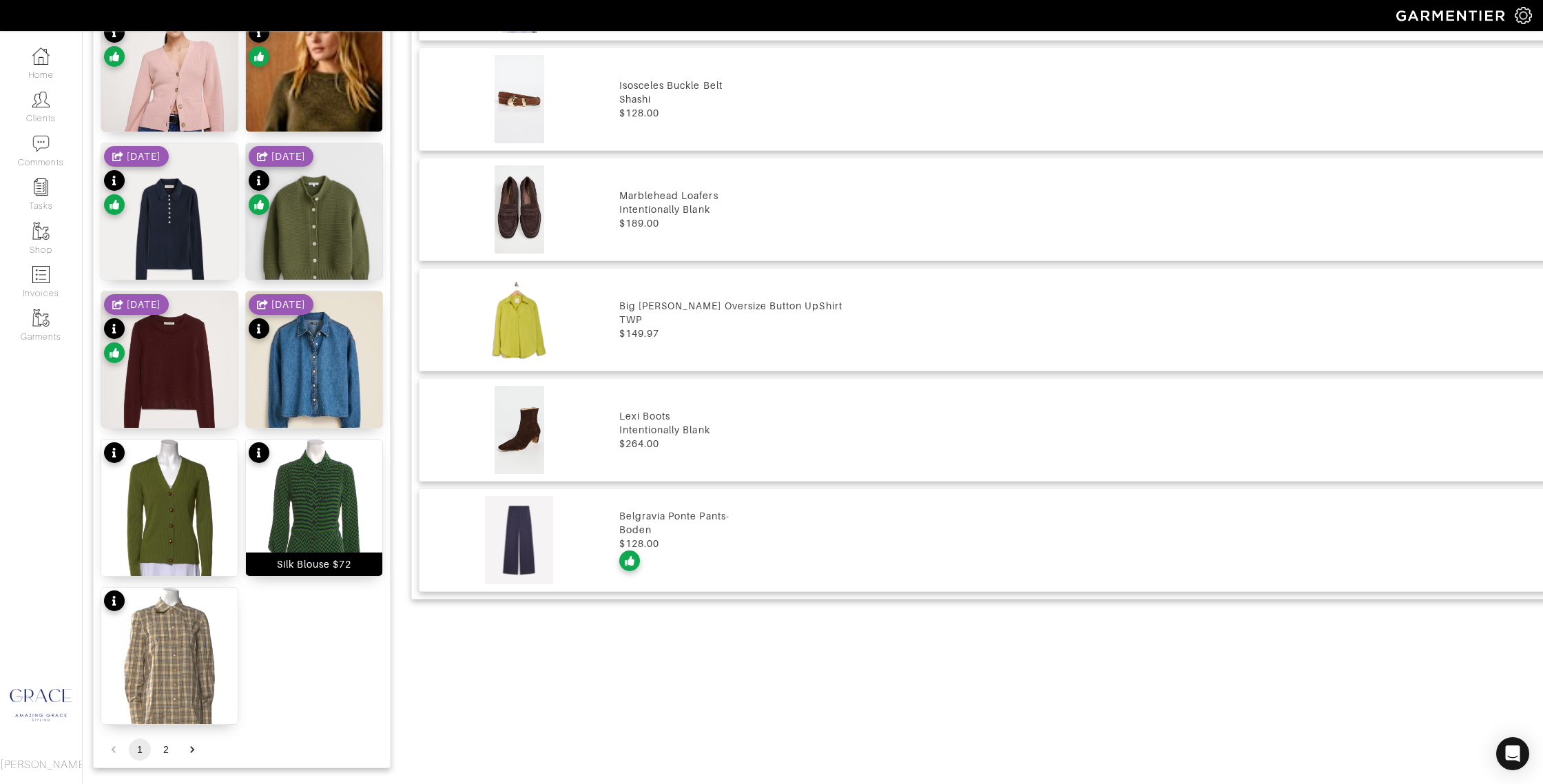
click at [326, 565] on div "Silk Blouse $72" at bounding box center [314, 563] width 75 height 14
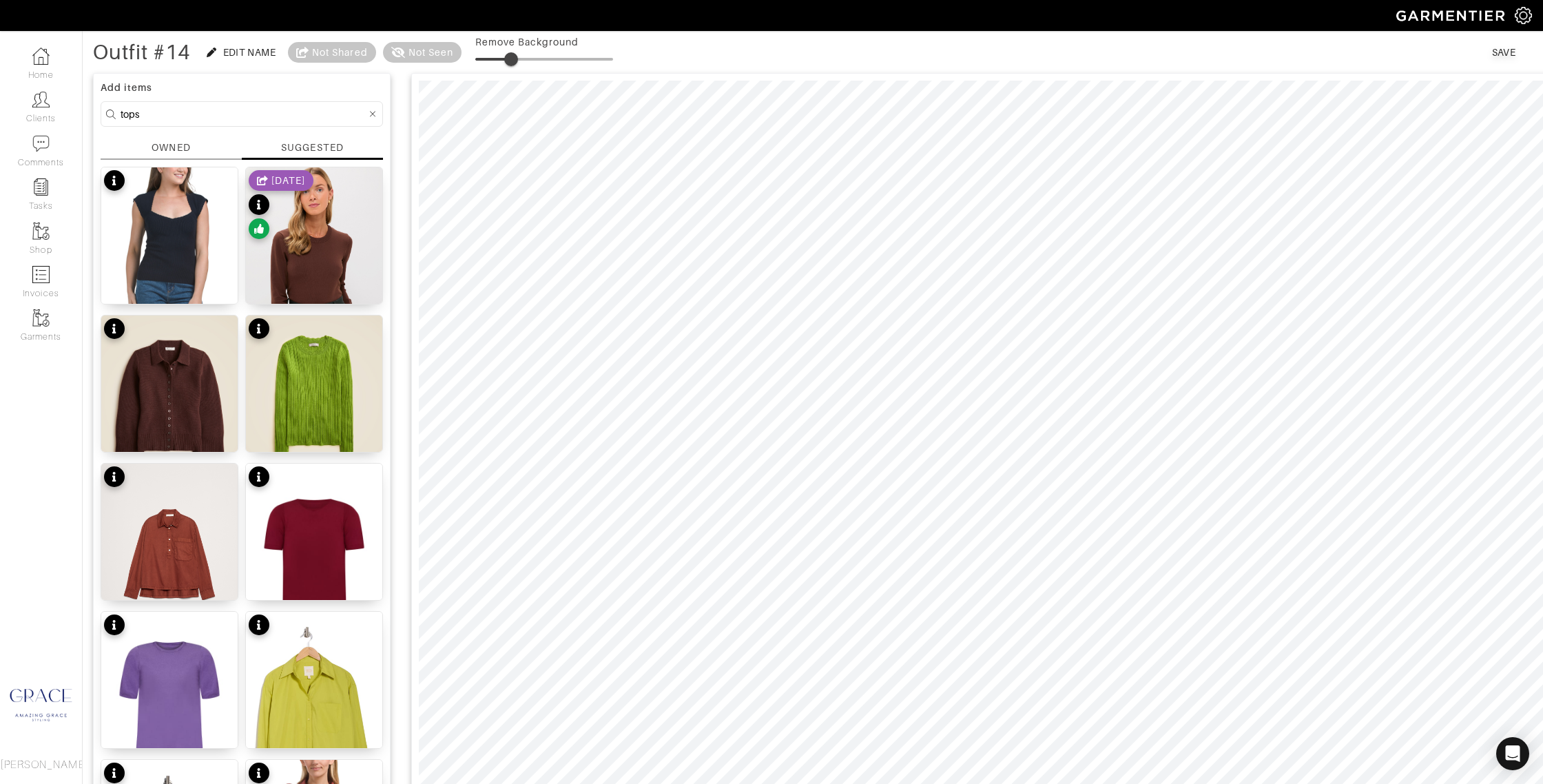
scroll to position [0, 0]
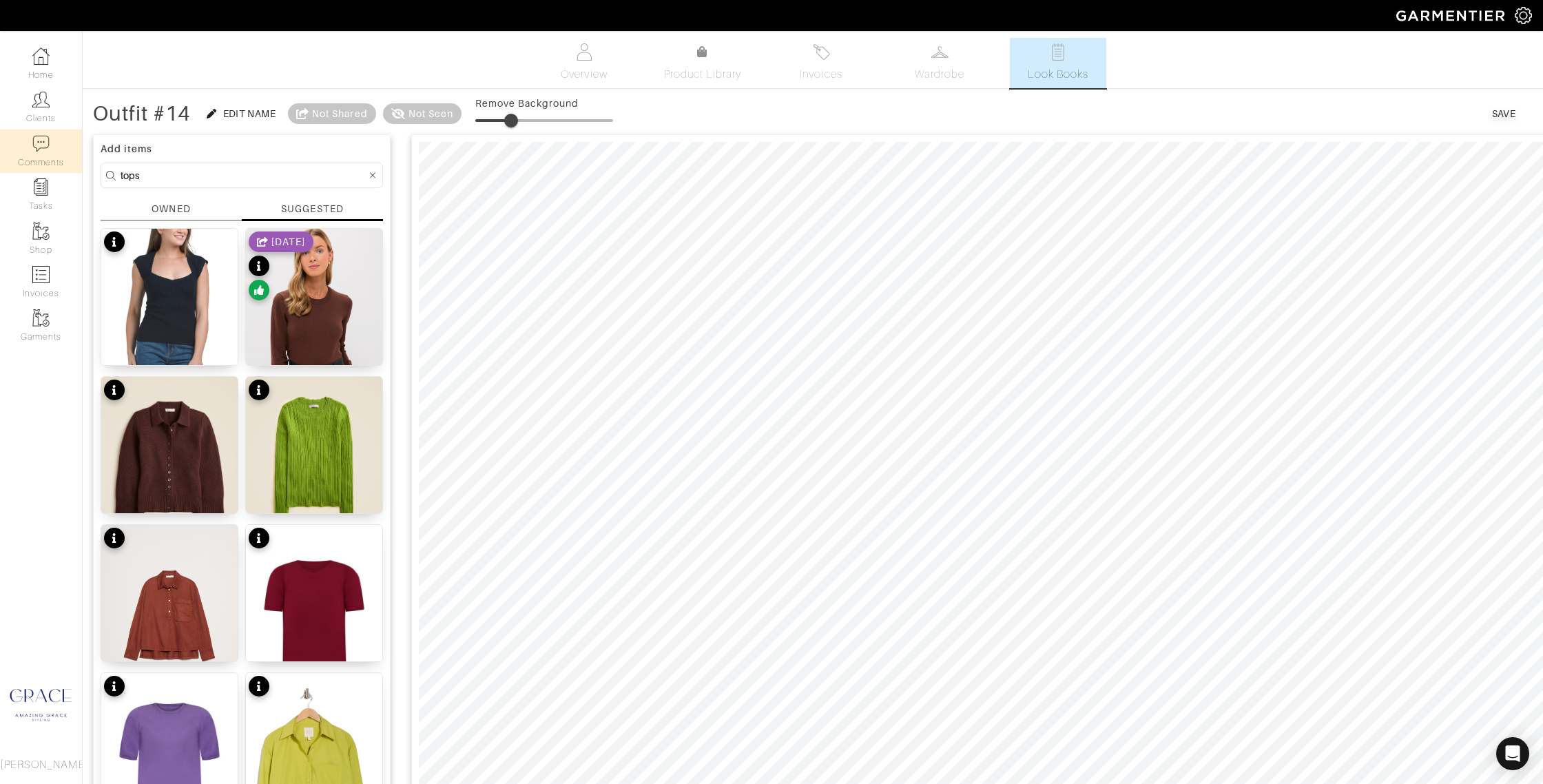
drag, startPoint x: 159, startPoint y: 173, endPoint x: 82, endPoint y: 171, distance: 77.0
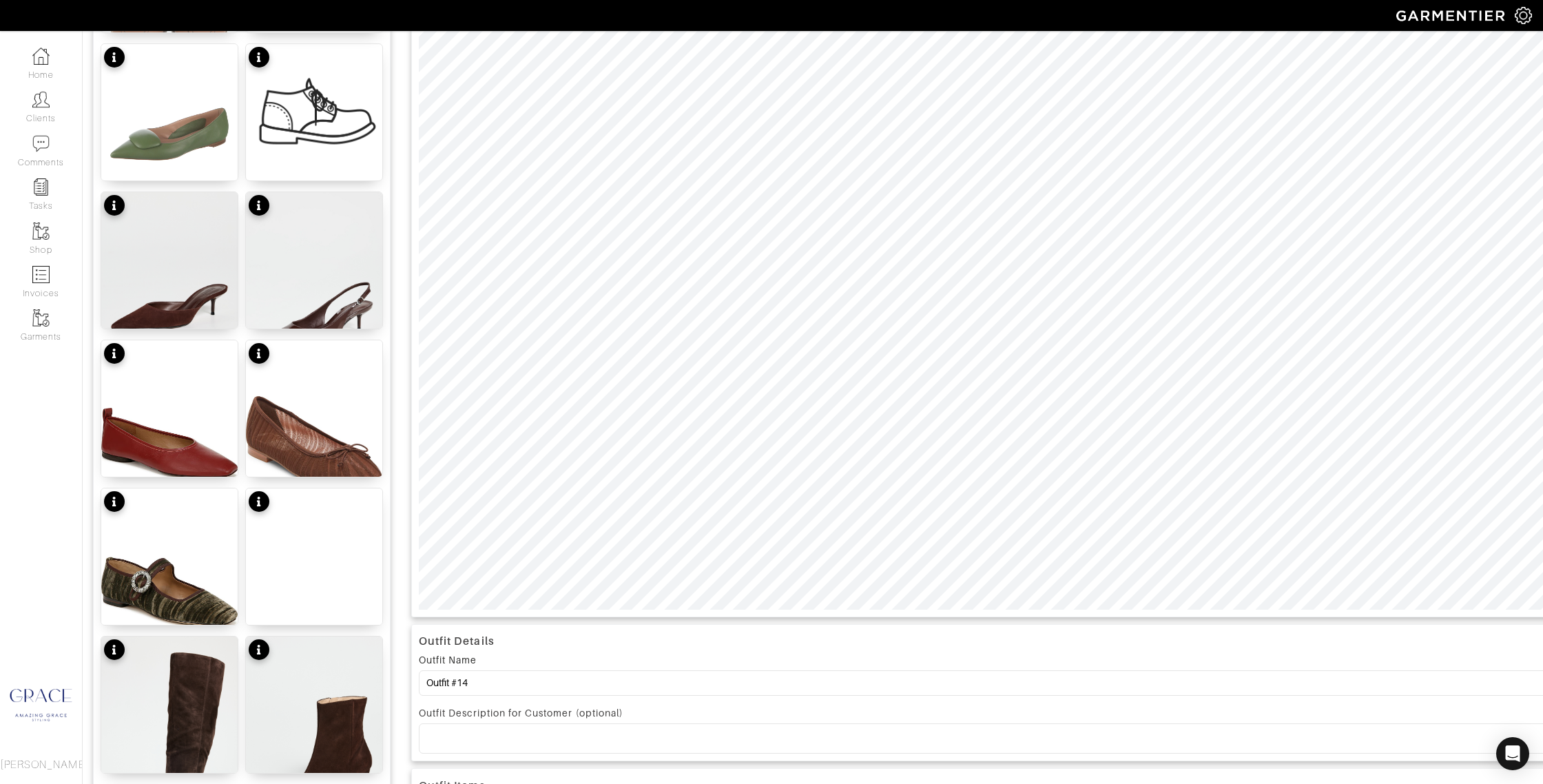
scroll to position [334, 0]
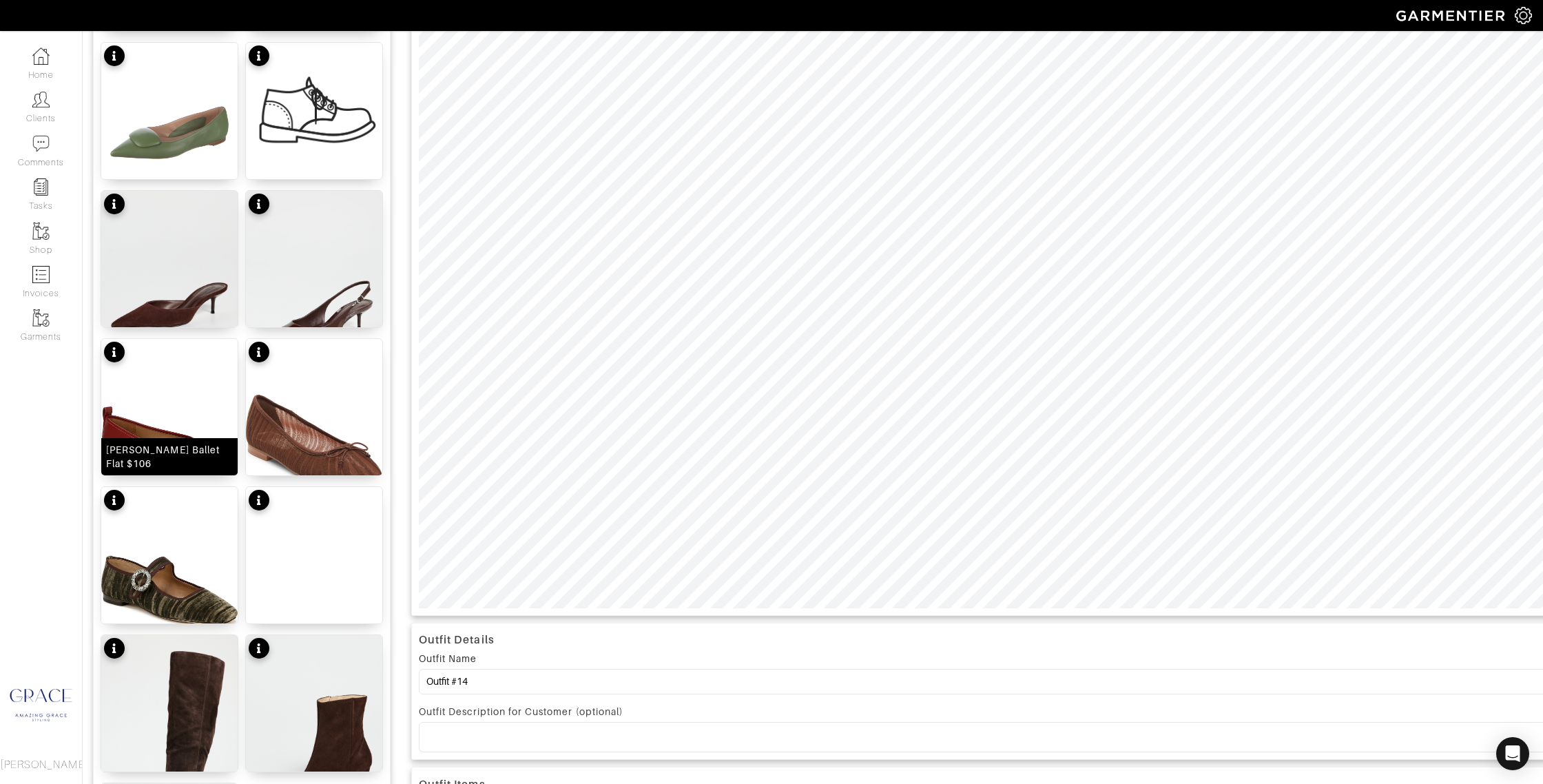
click at [173, 466] on div "Vivian Ballet Flat $106" at bounding box center [169, 457] width 127 height 28
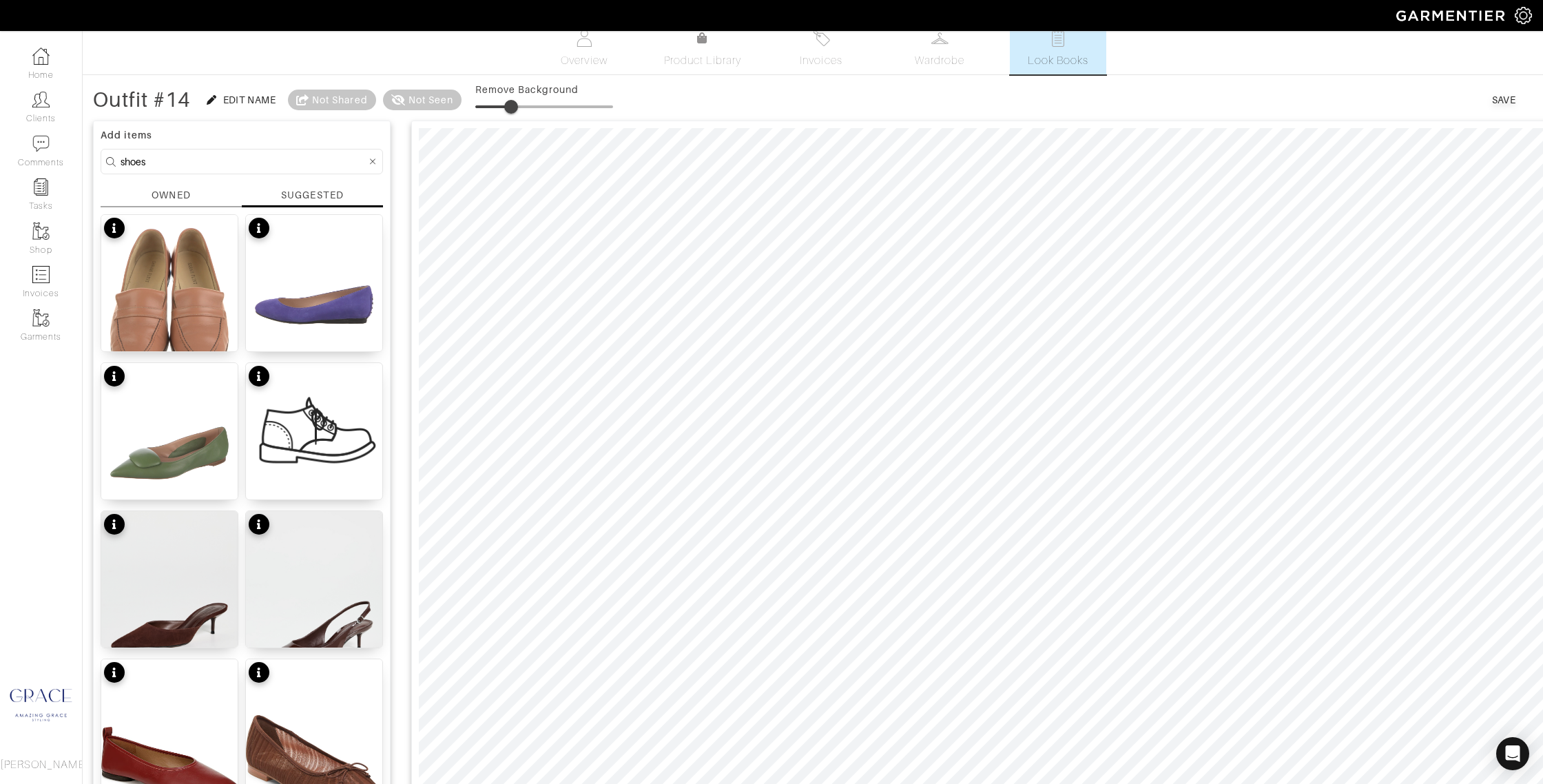
scroll to position [0, 0]
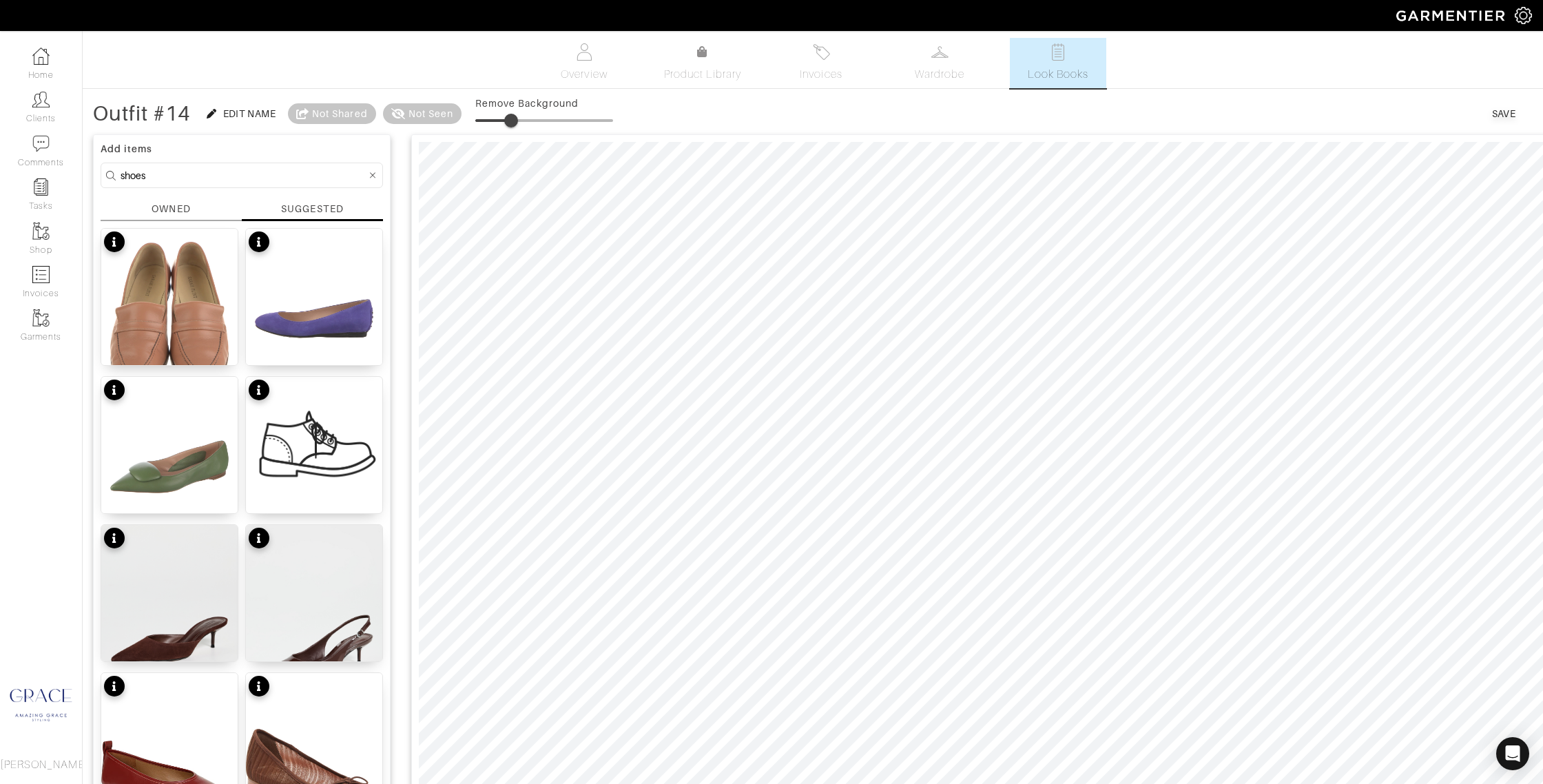
drag, startPoint x: 165, startPoint y: 176, endPoint x: 102, endPoint y: 167, distance: 63.6
click at [95, 168] on div "Add items shoes OWNED SUGGESTED Leather Loafers $81 Suede Ballet Flats $137 Lea…" at bounding box center [241, 715] width 297 height 1163
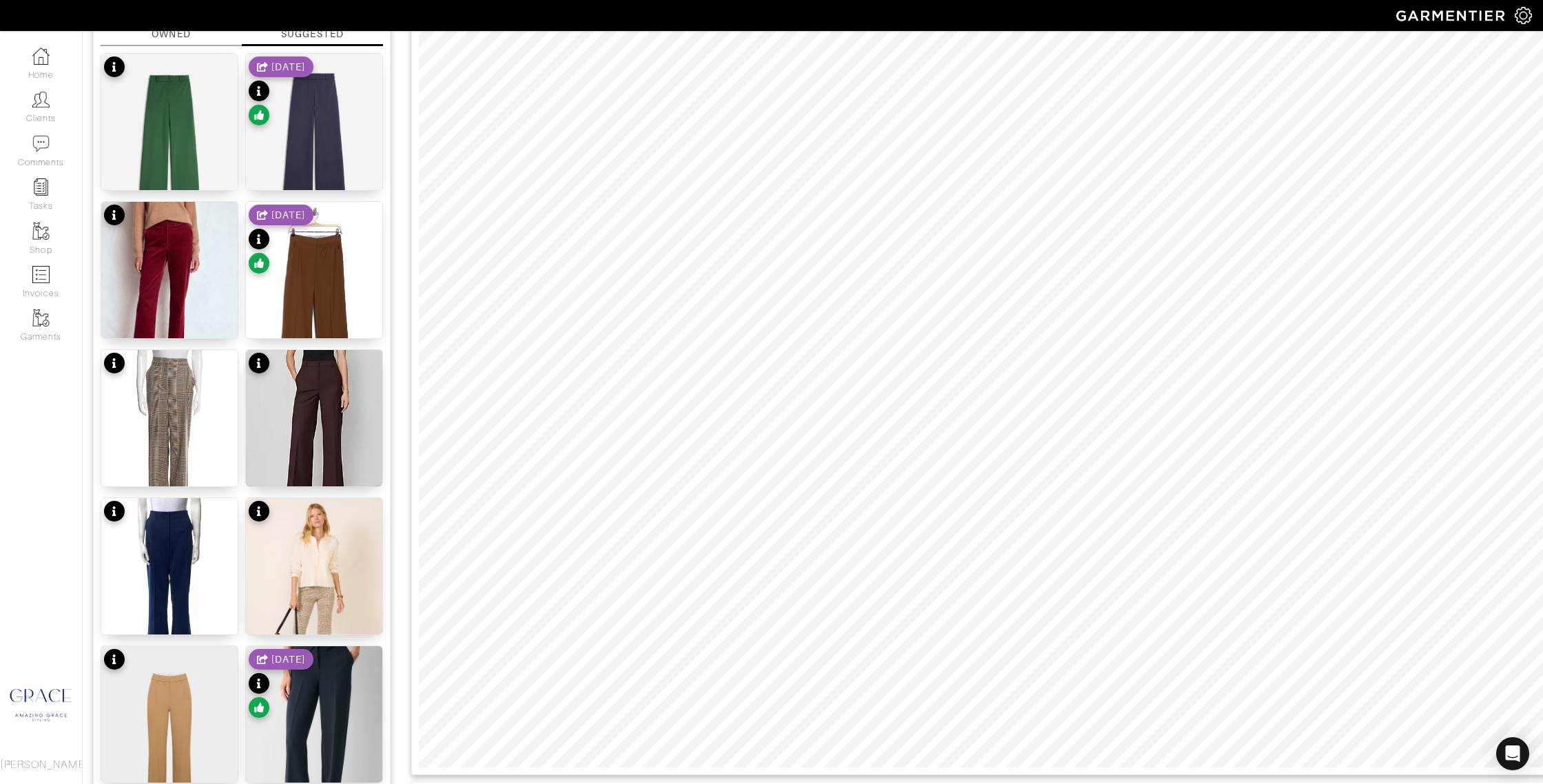
scroll to position [176, 0]
click at [175, 476] on div "Plaid Pant $108" at bounding box center [170, 474] width 76 height 14
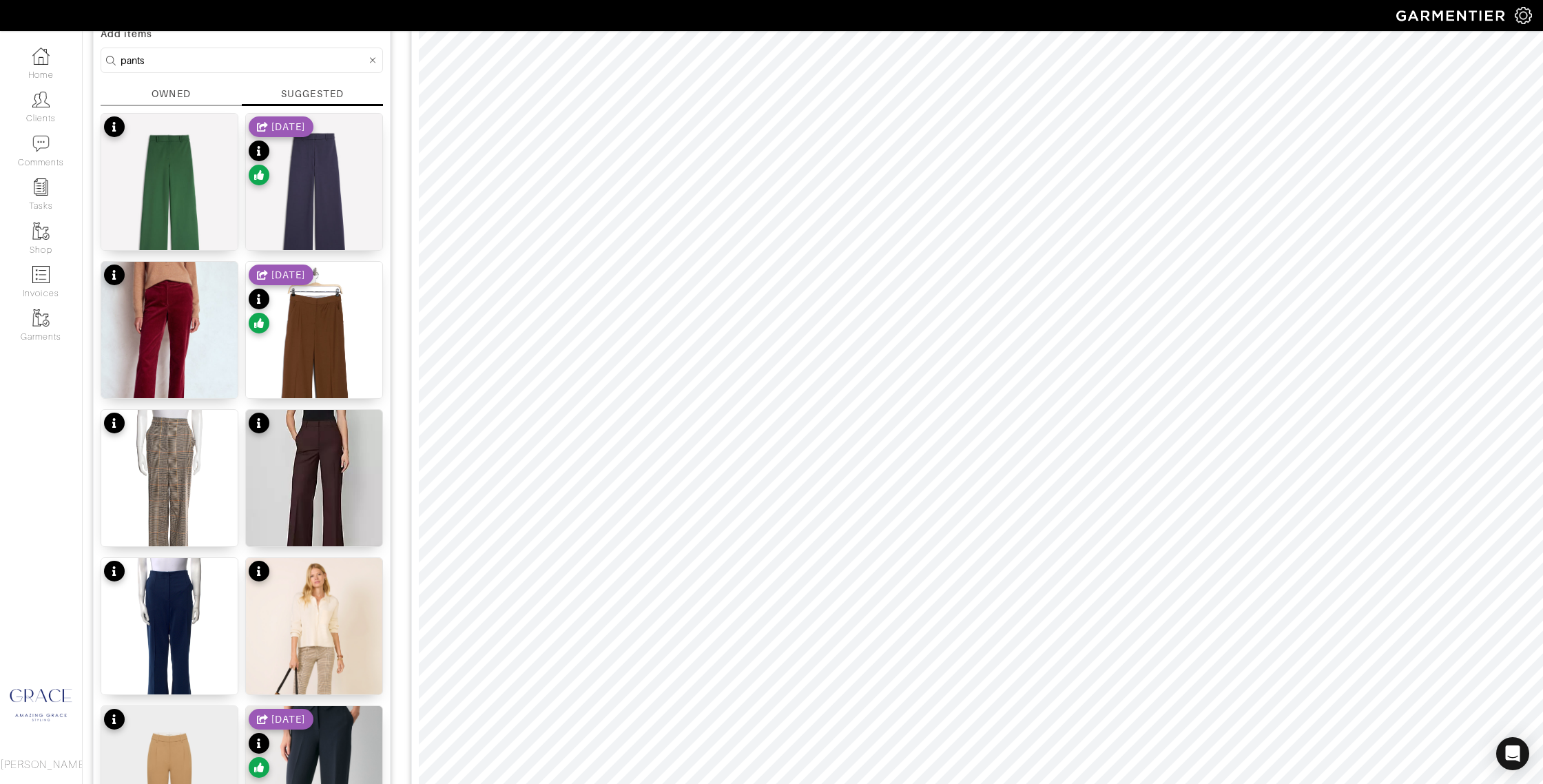
scroll to position [109, 0]
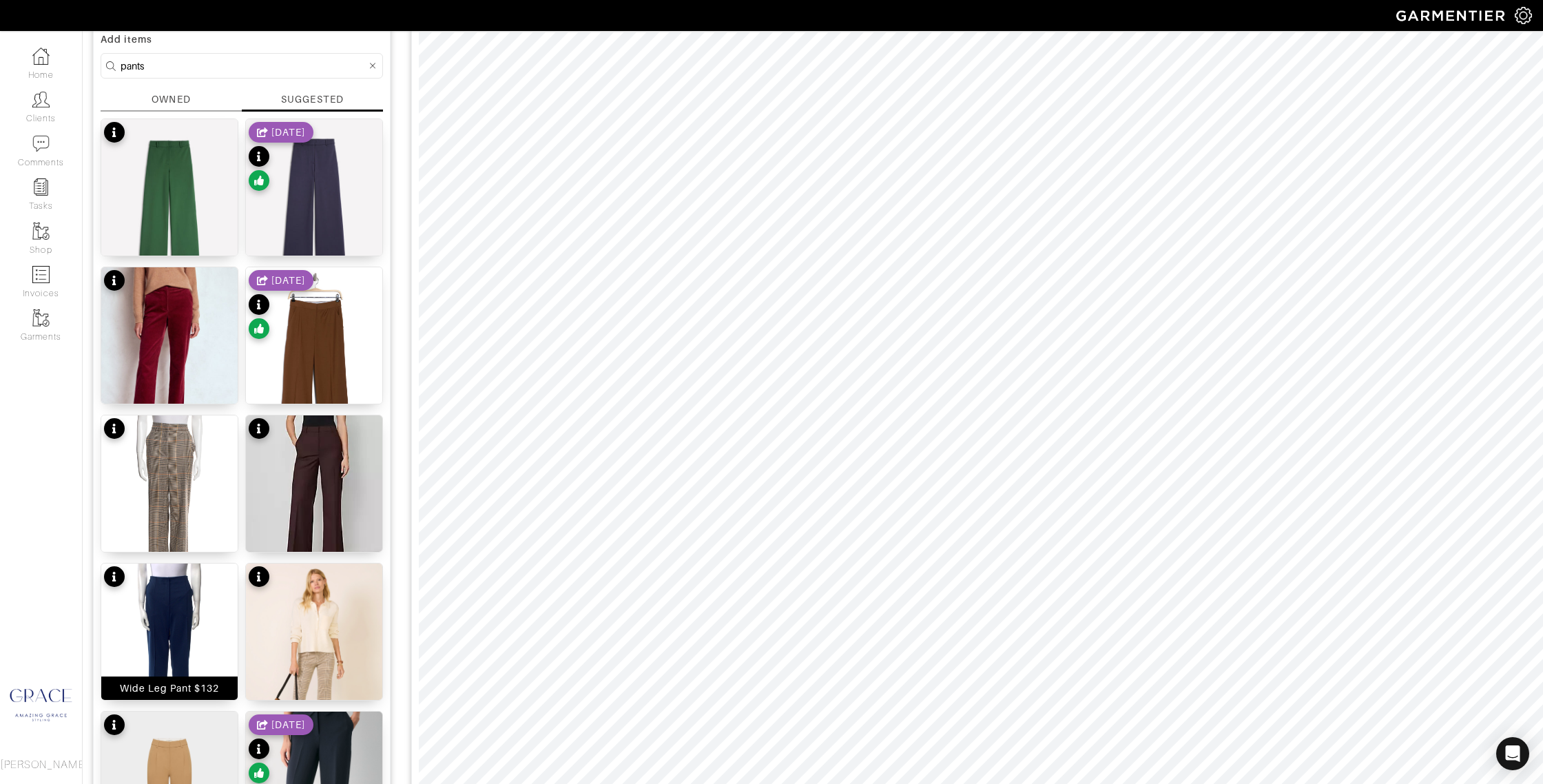
click at [205, 690] on div "Wide Leg Pant $132" at bounding box center [170, 688] width 100 height 14
drag, startPoint x: 156, startPoint y: 67, endPoint x: 81, endPoint y: 62, distance: 75.2
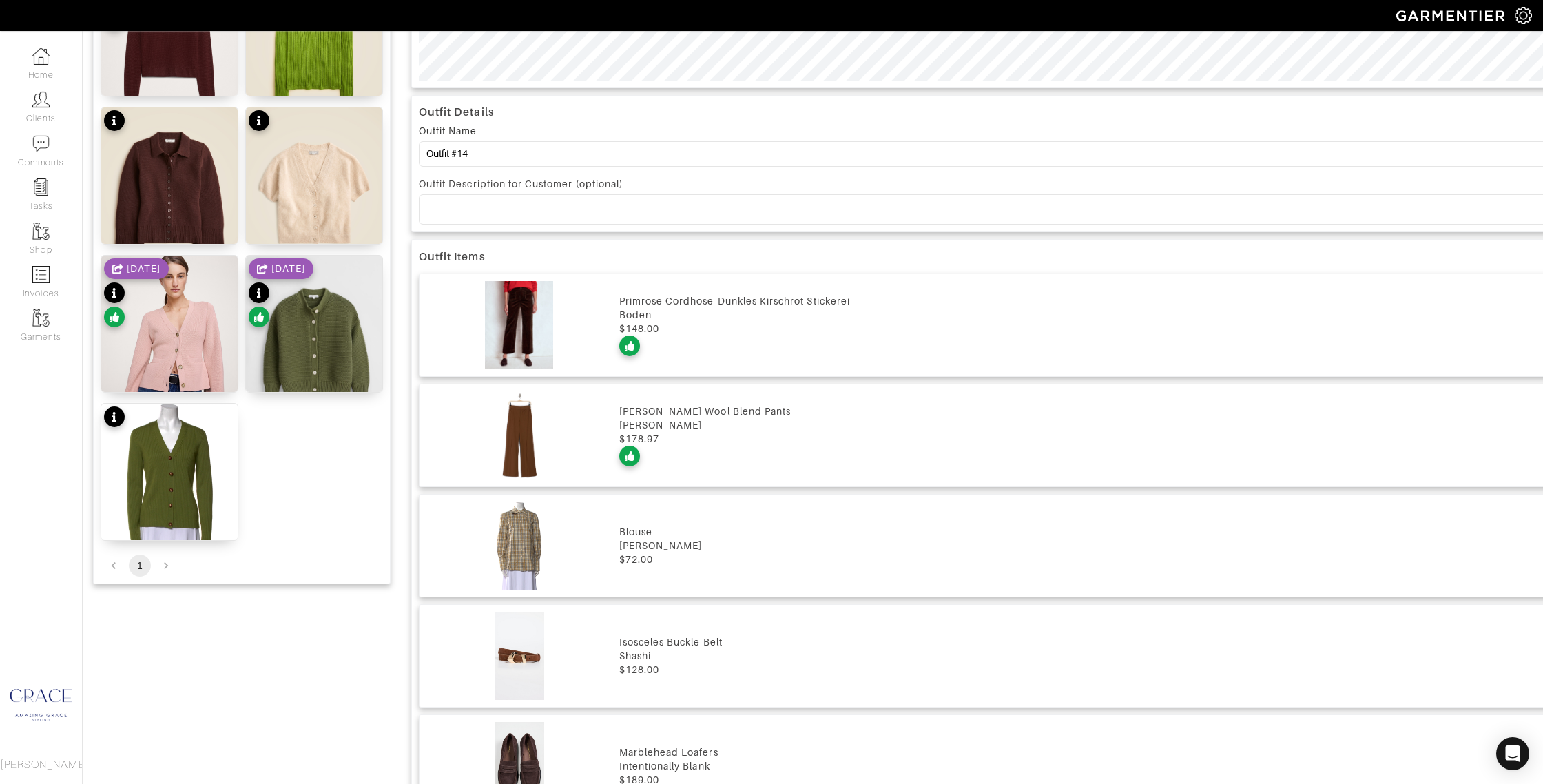
scroll to position [876, 0]
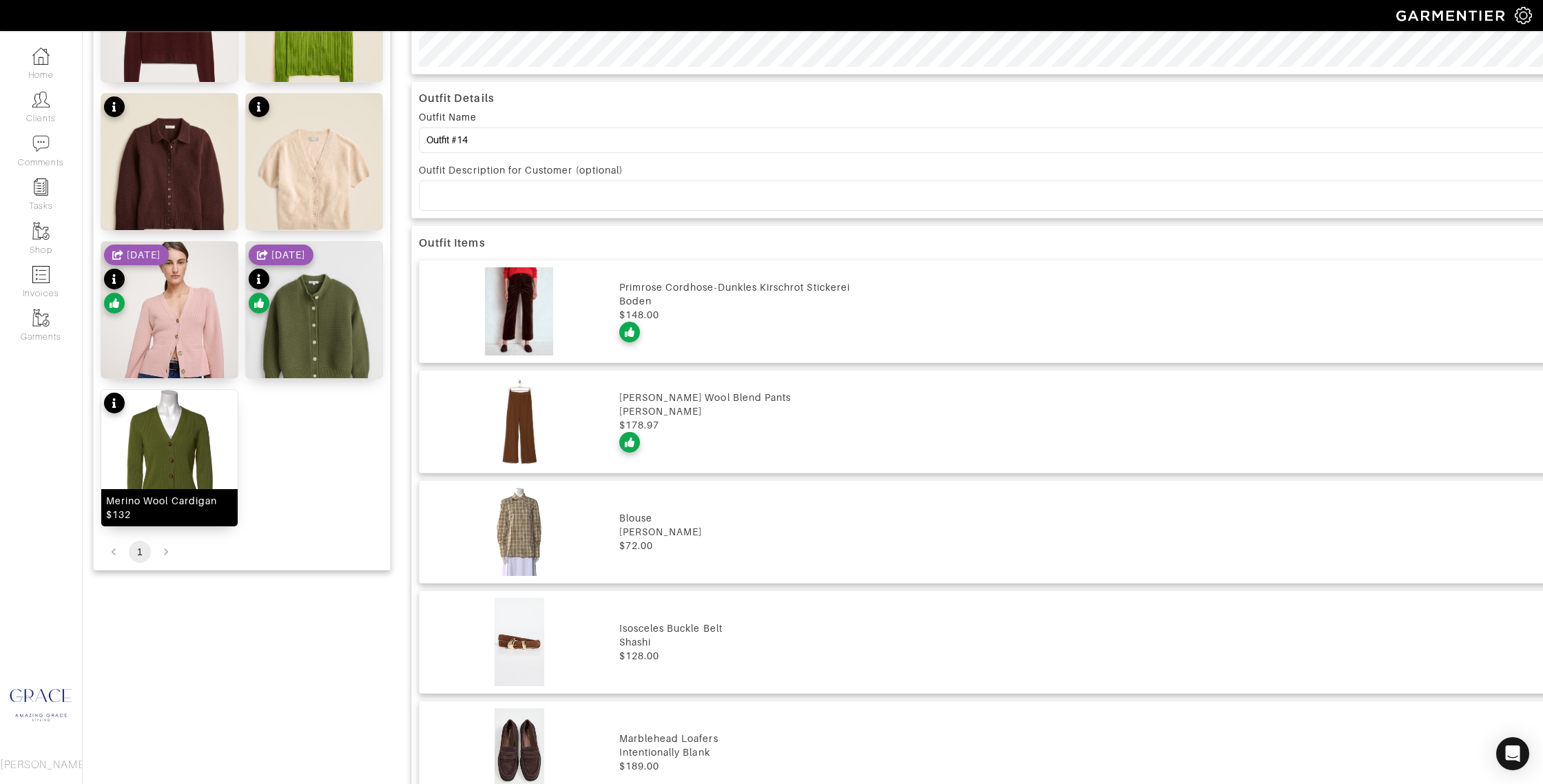
drag, startPoint x: 171, startPoint y: 501, endPoint x: 173, endPoint y: 491, distance: 10.2
click at [171, 500] on div "Merino Wool Cardigan $132" at bounding box center [169, 508] width 127 height 28
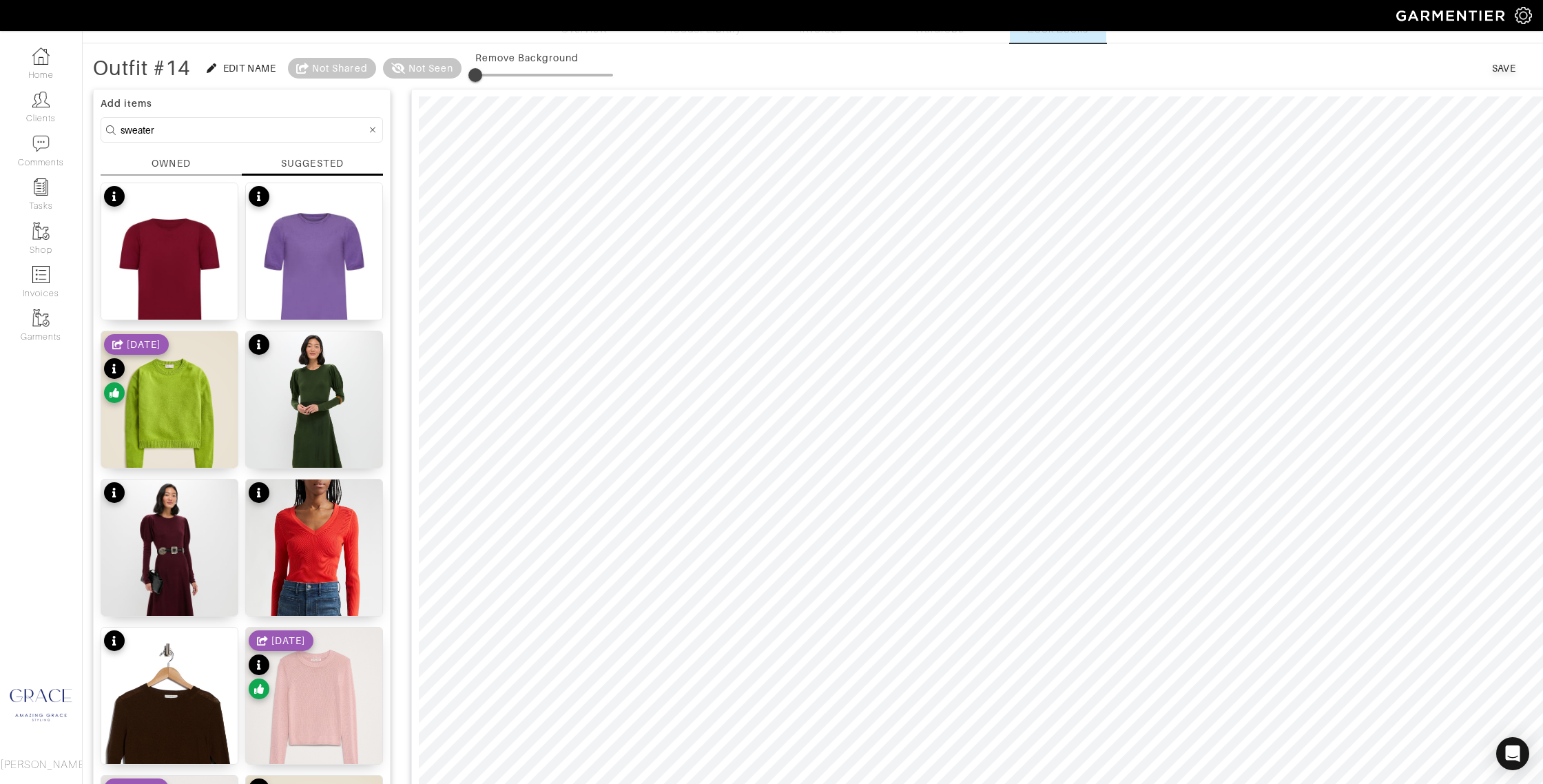
scroll to position [0, 0]
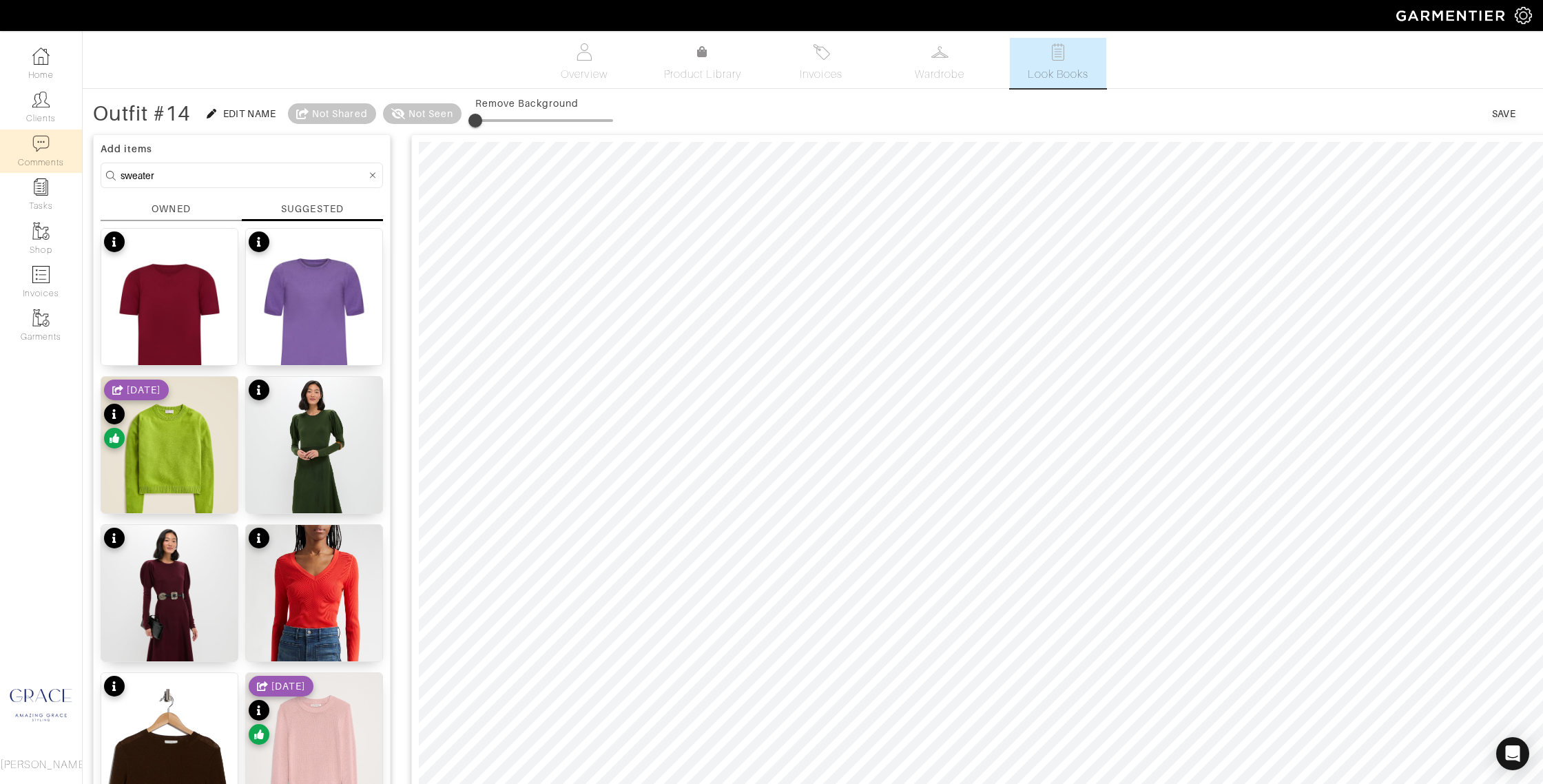
drag, startPoint x: 160, startPoint y: 172, endPoint x: 74, endPoint y: 171, distance: 86.0
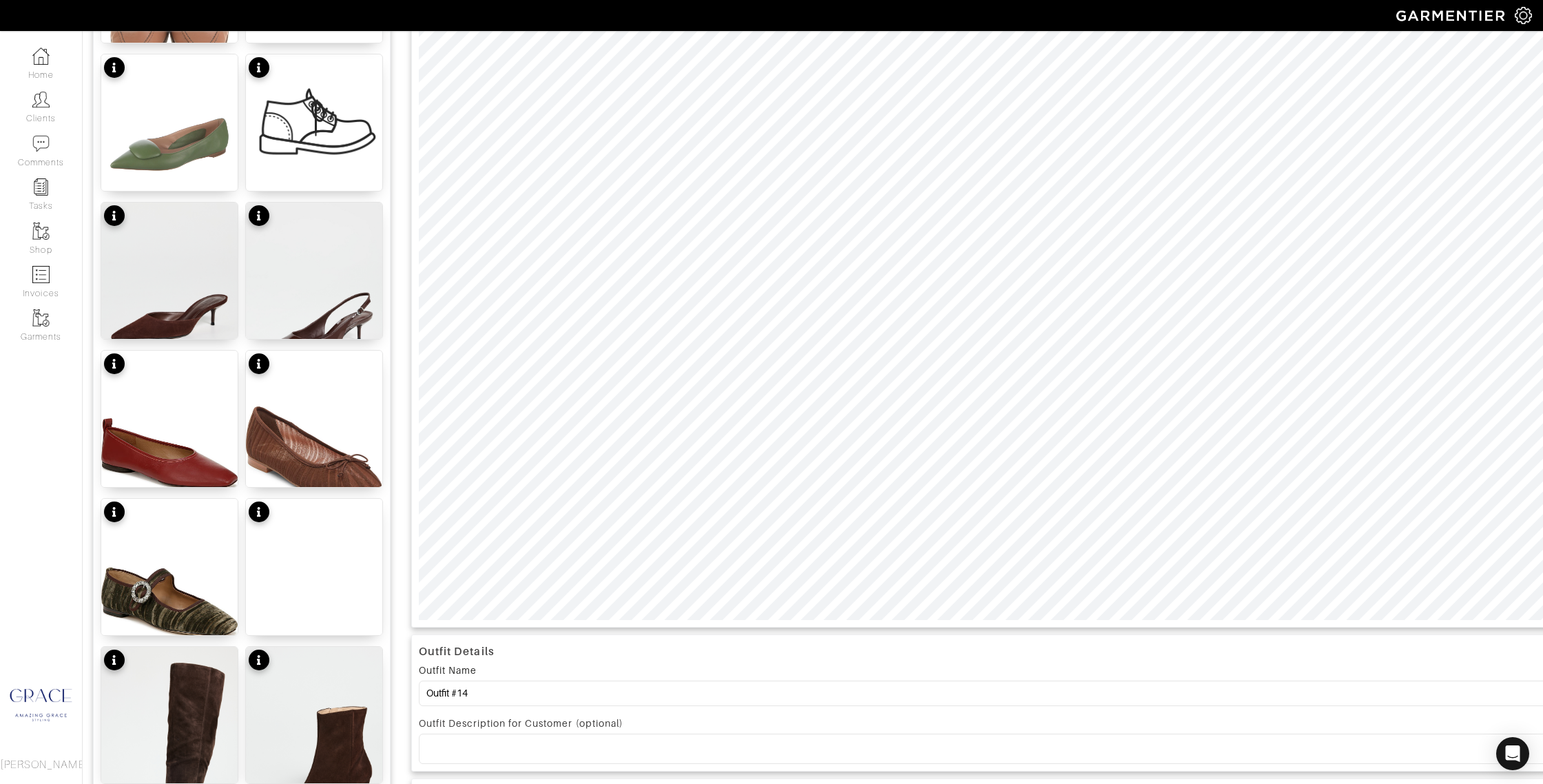
scroll to position [332, 0]
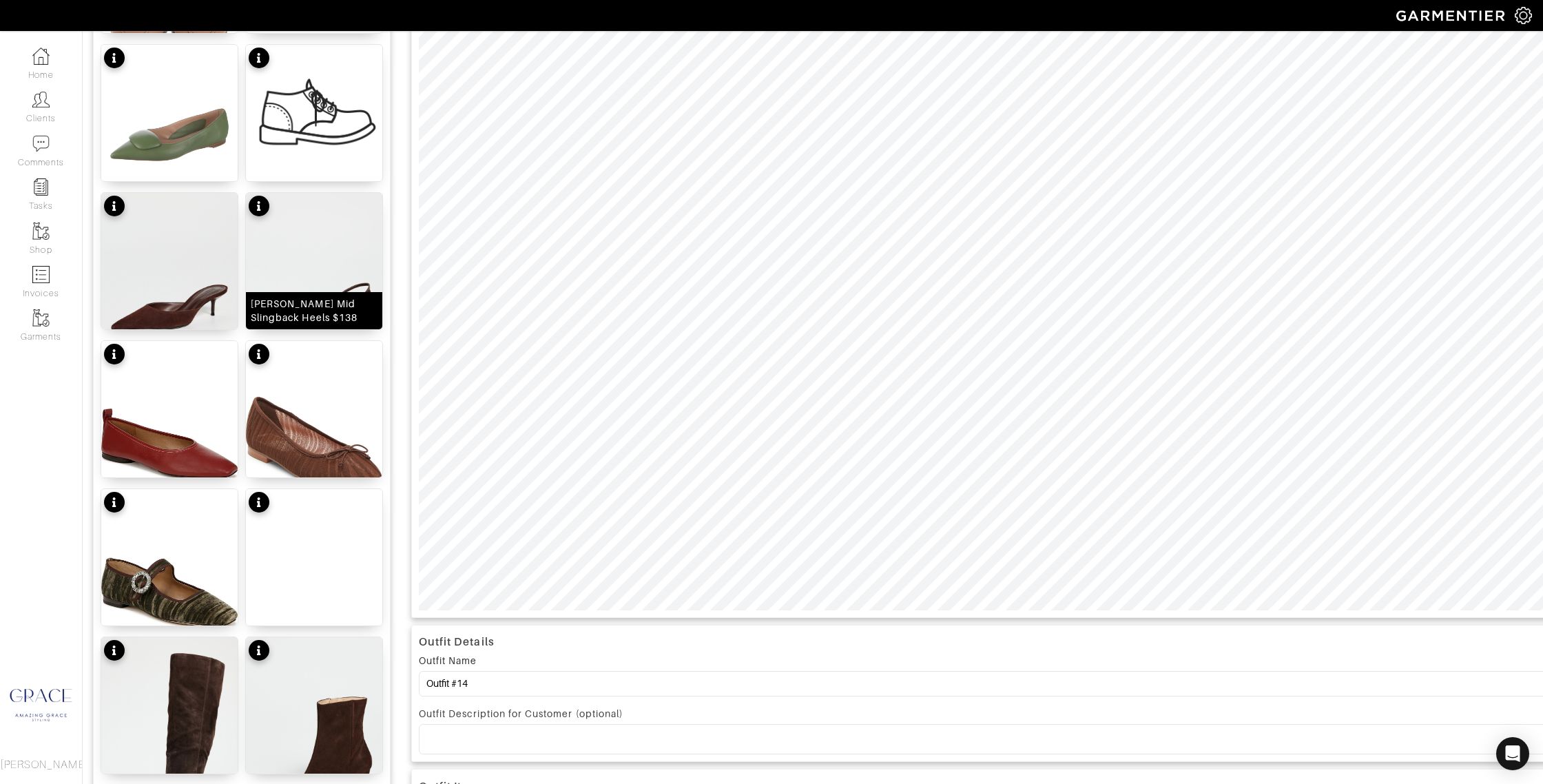
click at [319, 321] on div "Paola Mid Slingback Heels $138" at bounding box center [314, 310] width 127 height 28
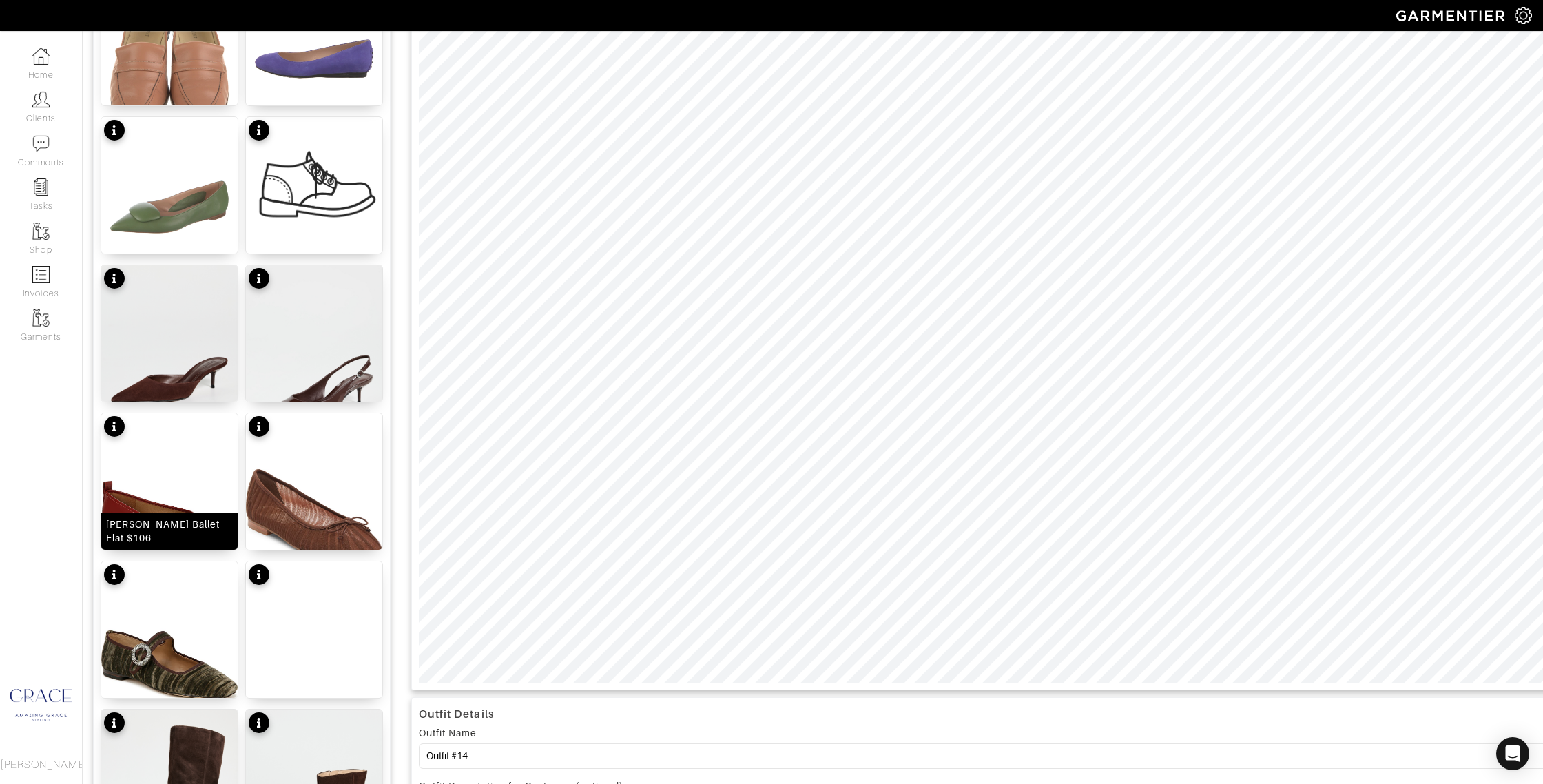
scroll to position [251, 0]
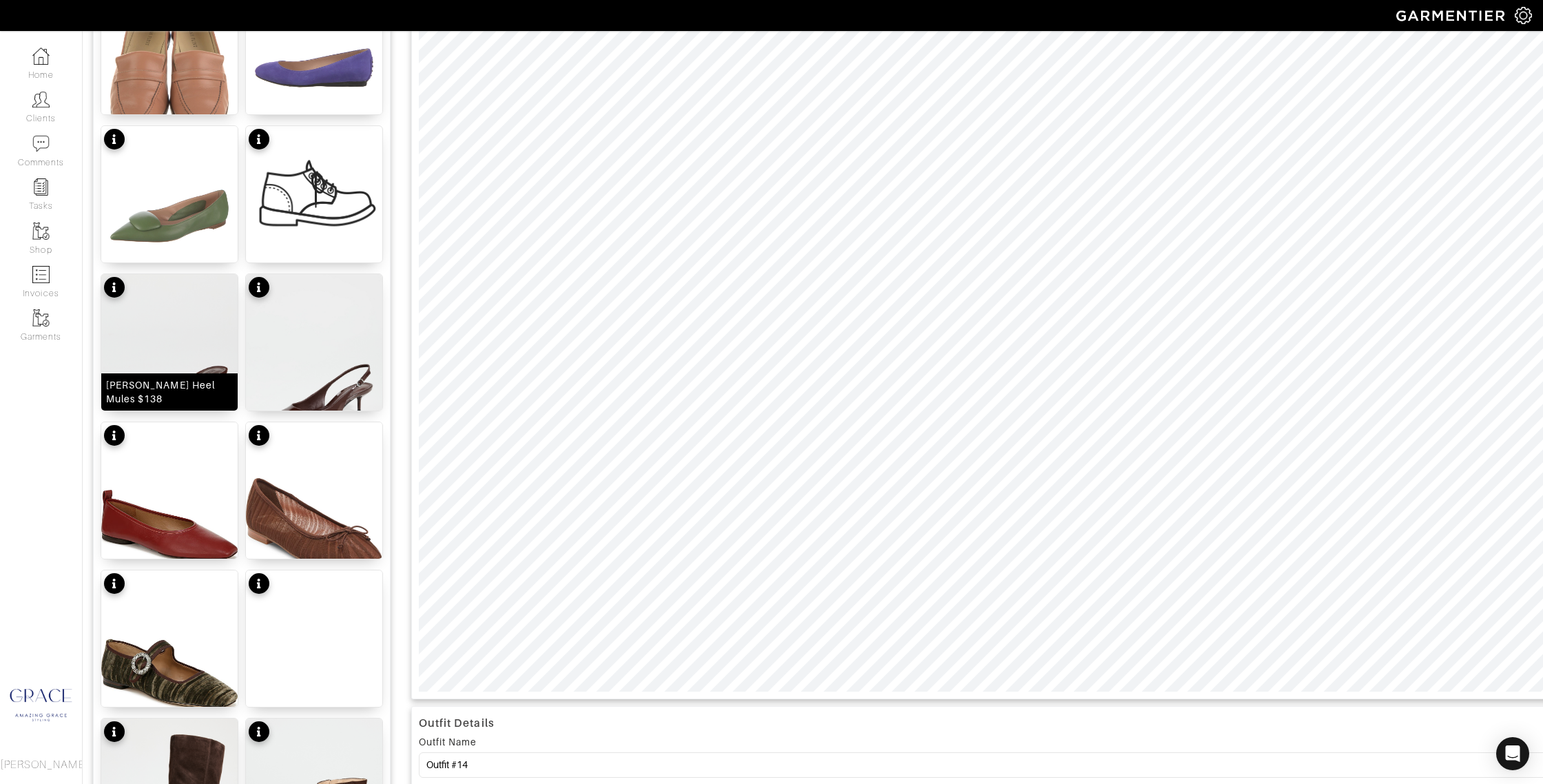
click at [171, 390] on div "Julie Kitten Heel Mules $138" at bounding box center [169, 392] width 127 height 28
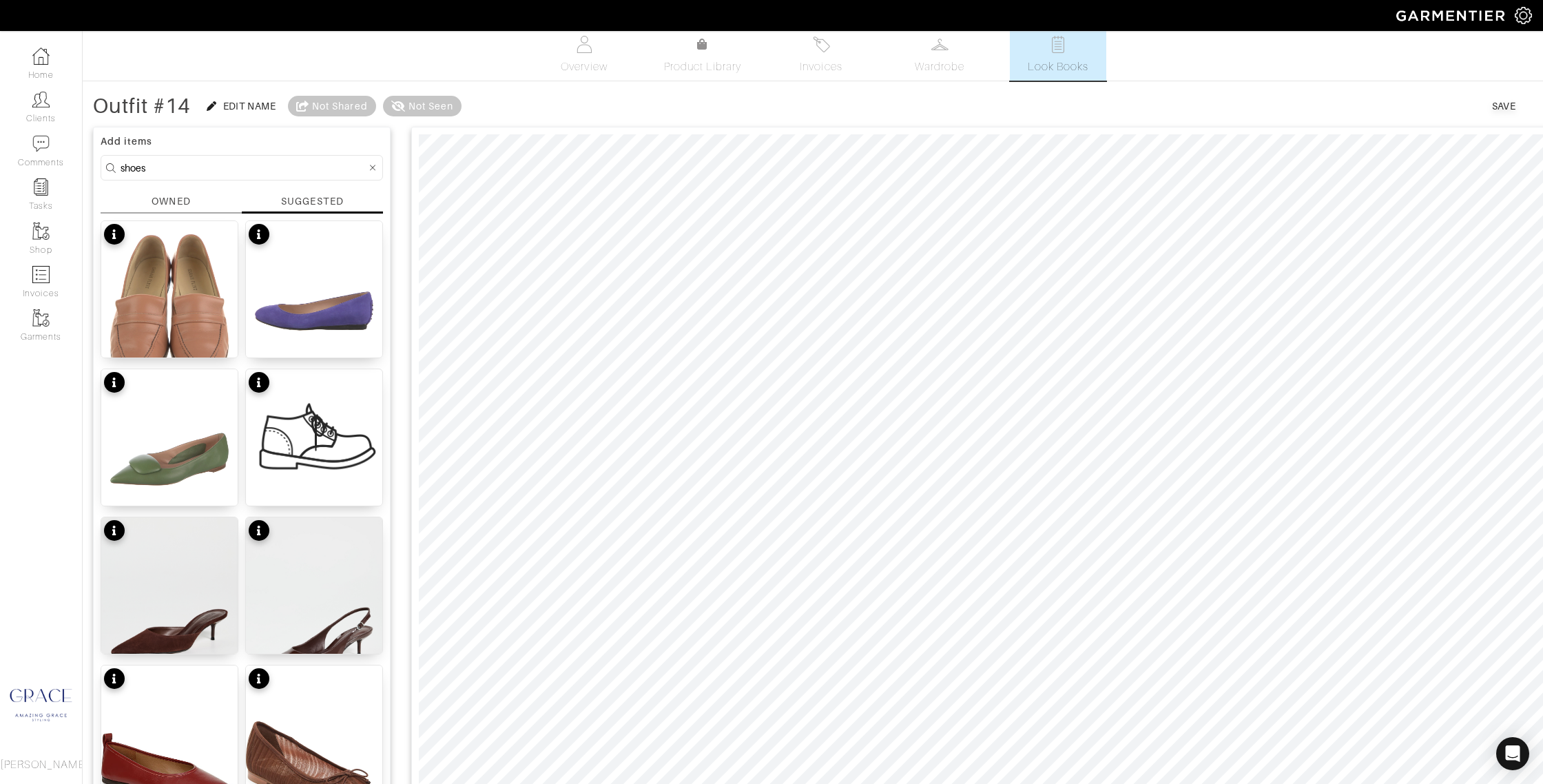
scroll to position [0, 0]
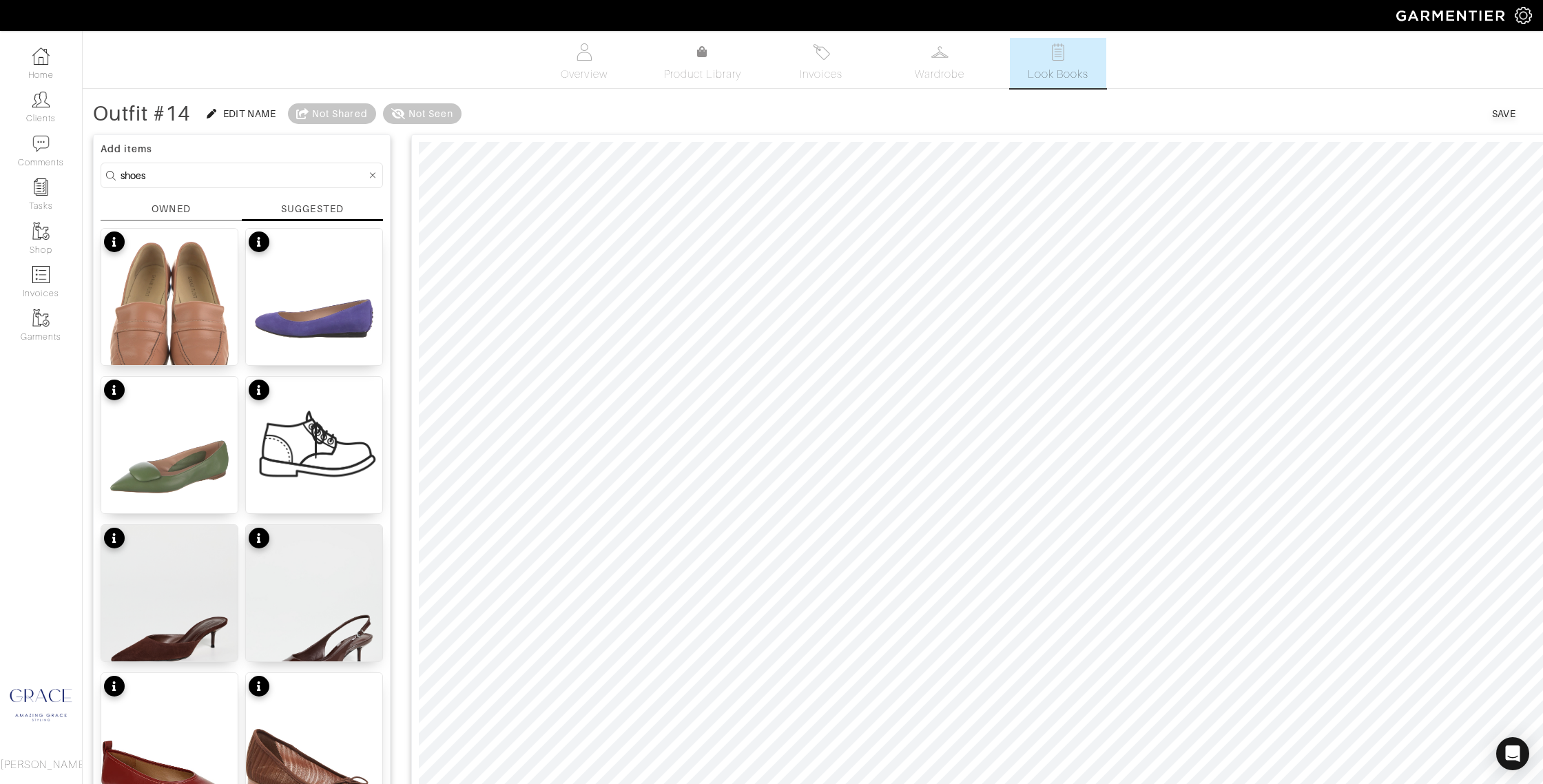
drag, startPoint x: 157, startPoint y: 171, endPoint x: 95, endPoint y: 169, distance: 62.0
click at [95, 169] on div "Add items shoes OWNED SUGGESTED Leather Loafers $81 Suede Ballet Flats $137 Lea…" at bounding box center [241, 715] width 297 height 1163
type input "belt"
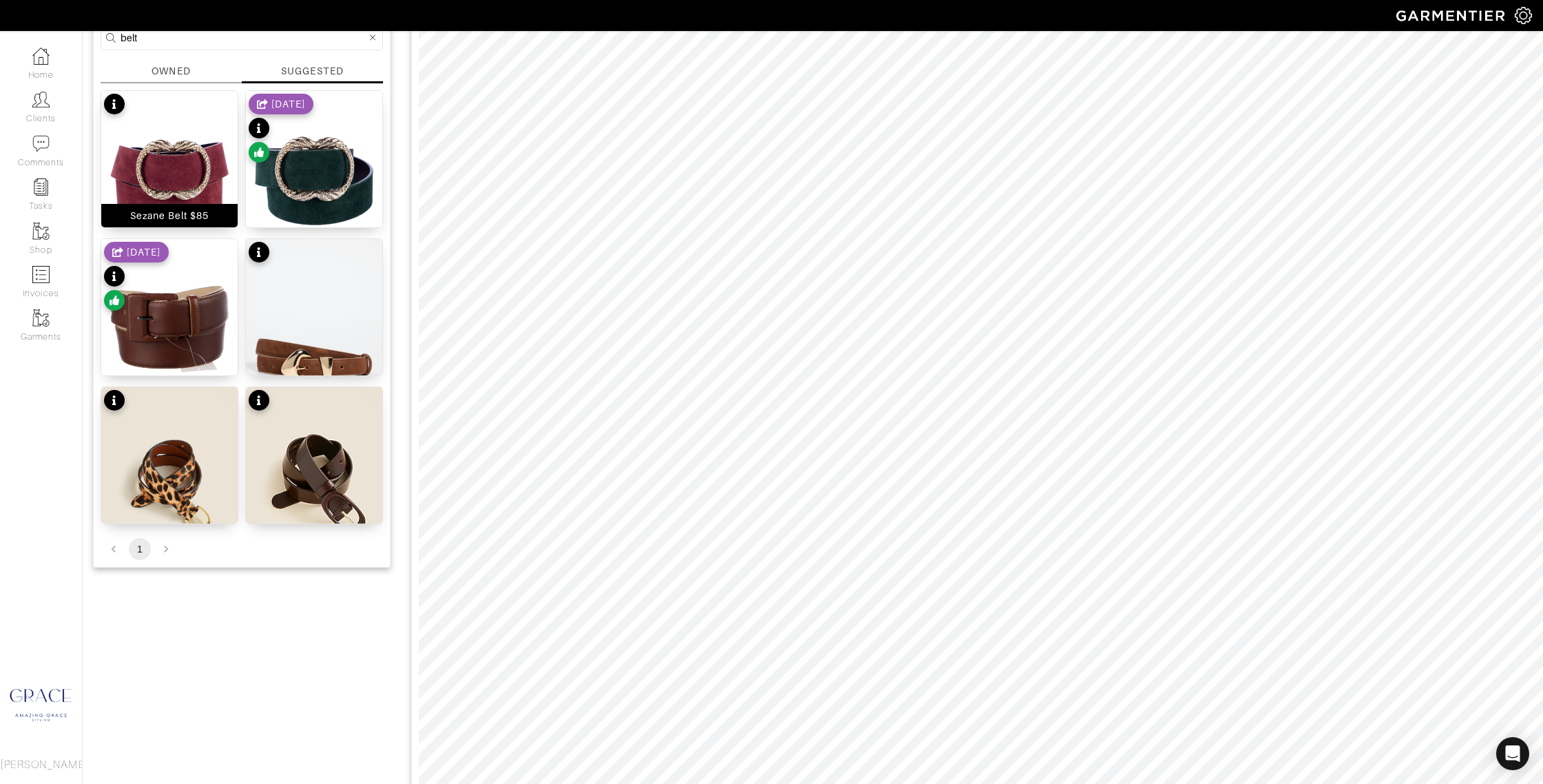
scroll to position [139, 0]
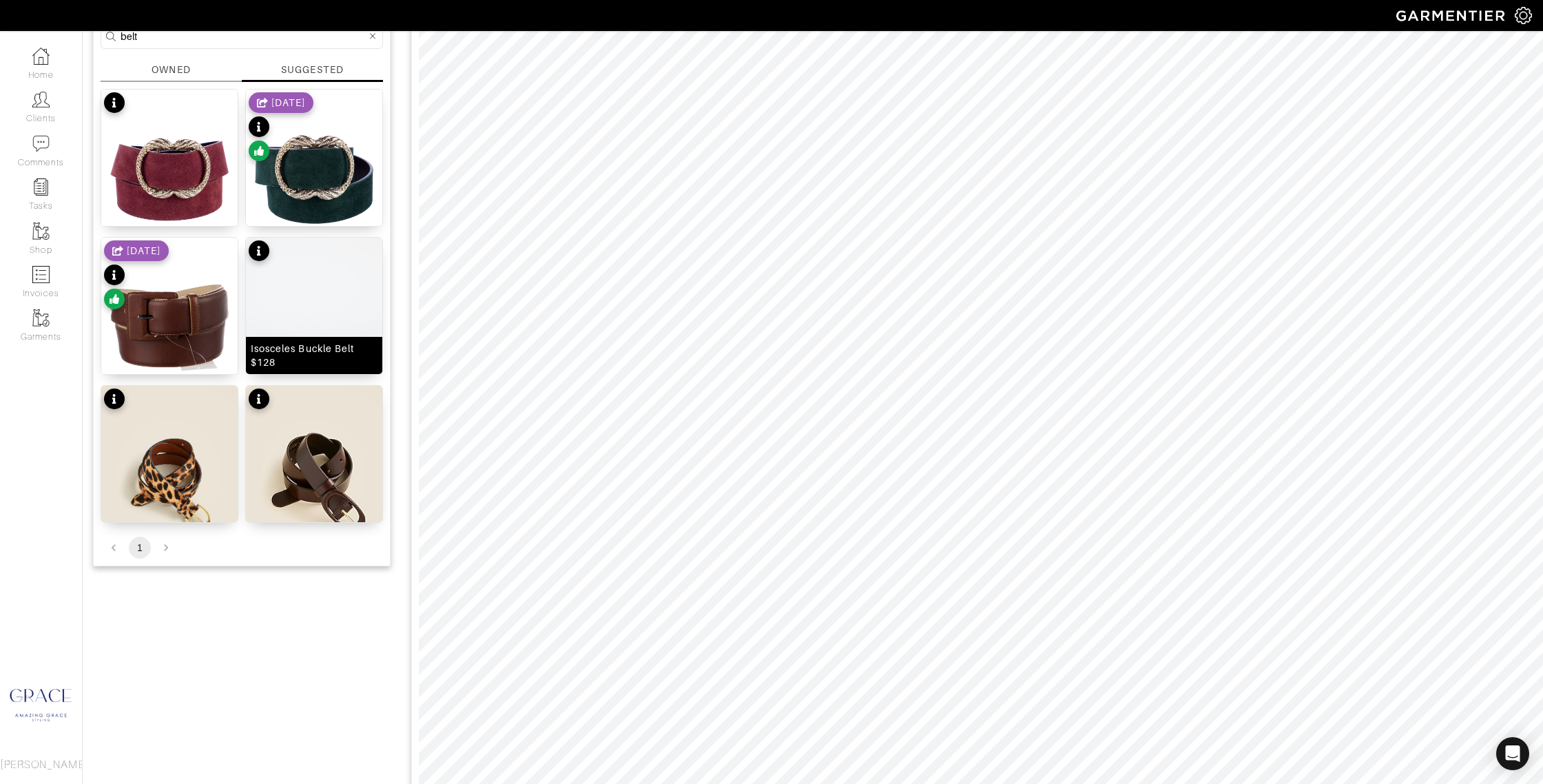
click at [322, 359] on div "Isosceles Buckle Belt $128" at bounding box center [314, 356] width 127 height 28
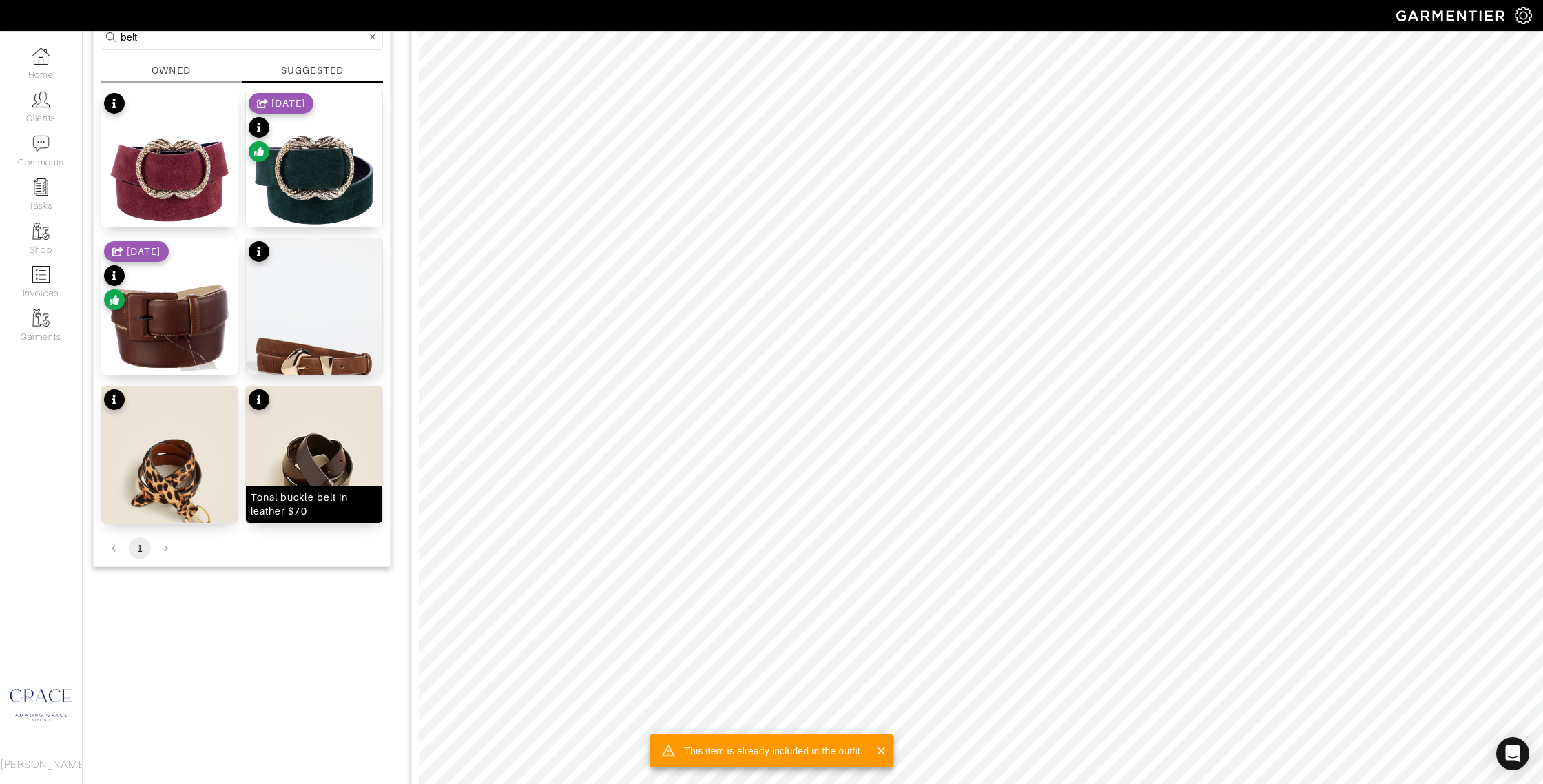
scroll to position [140, 0]
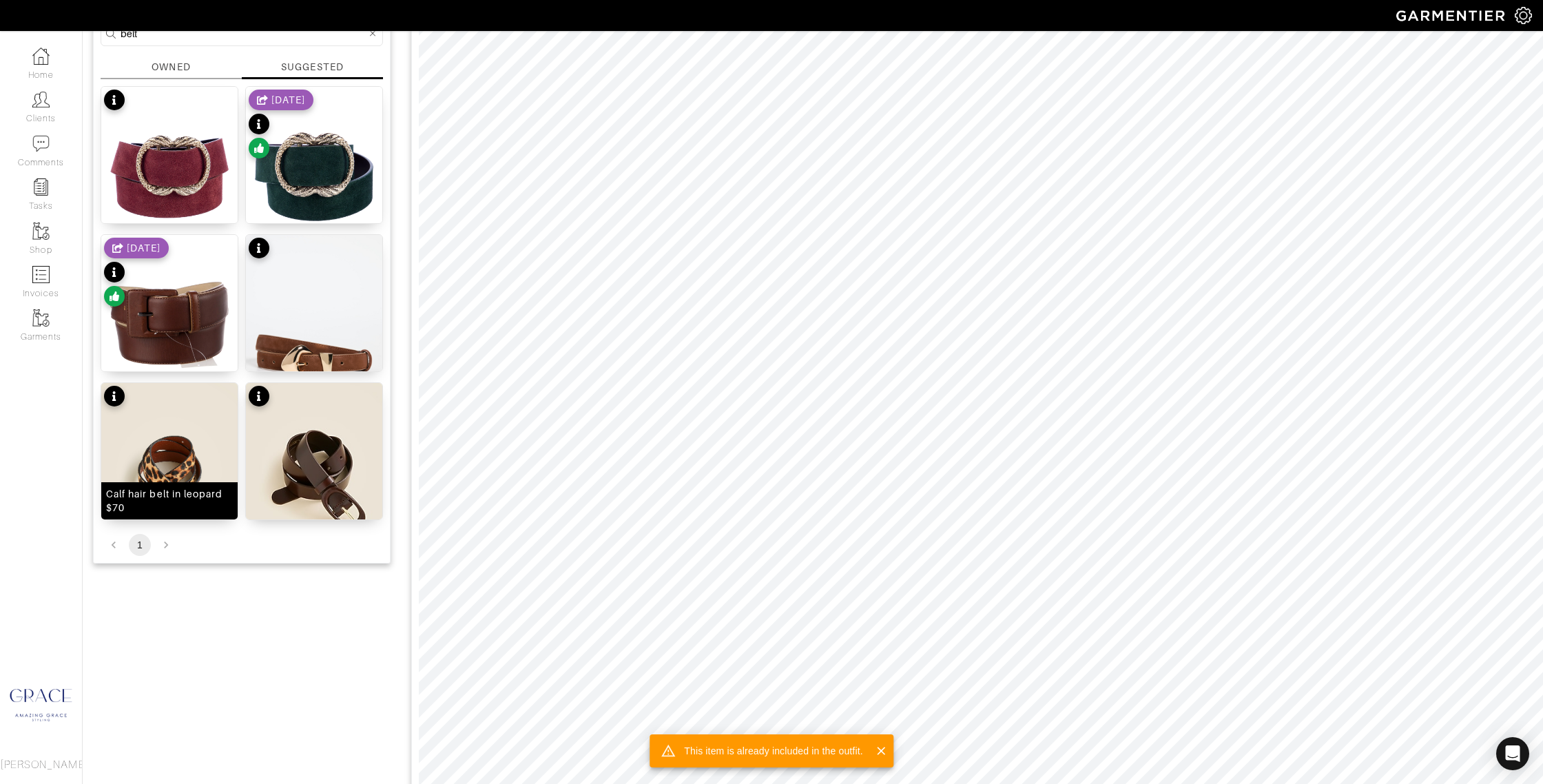
click at [183, 503] on div "Calf hair belt in leopard $70" at bounding box center [169, 500] width 127 height 28
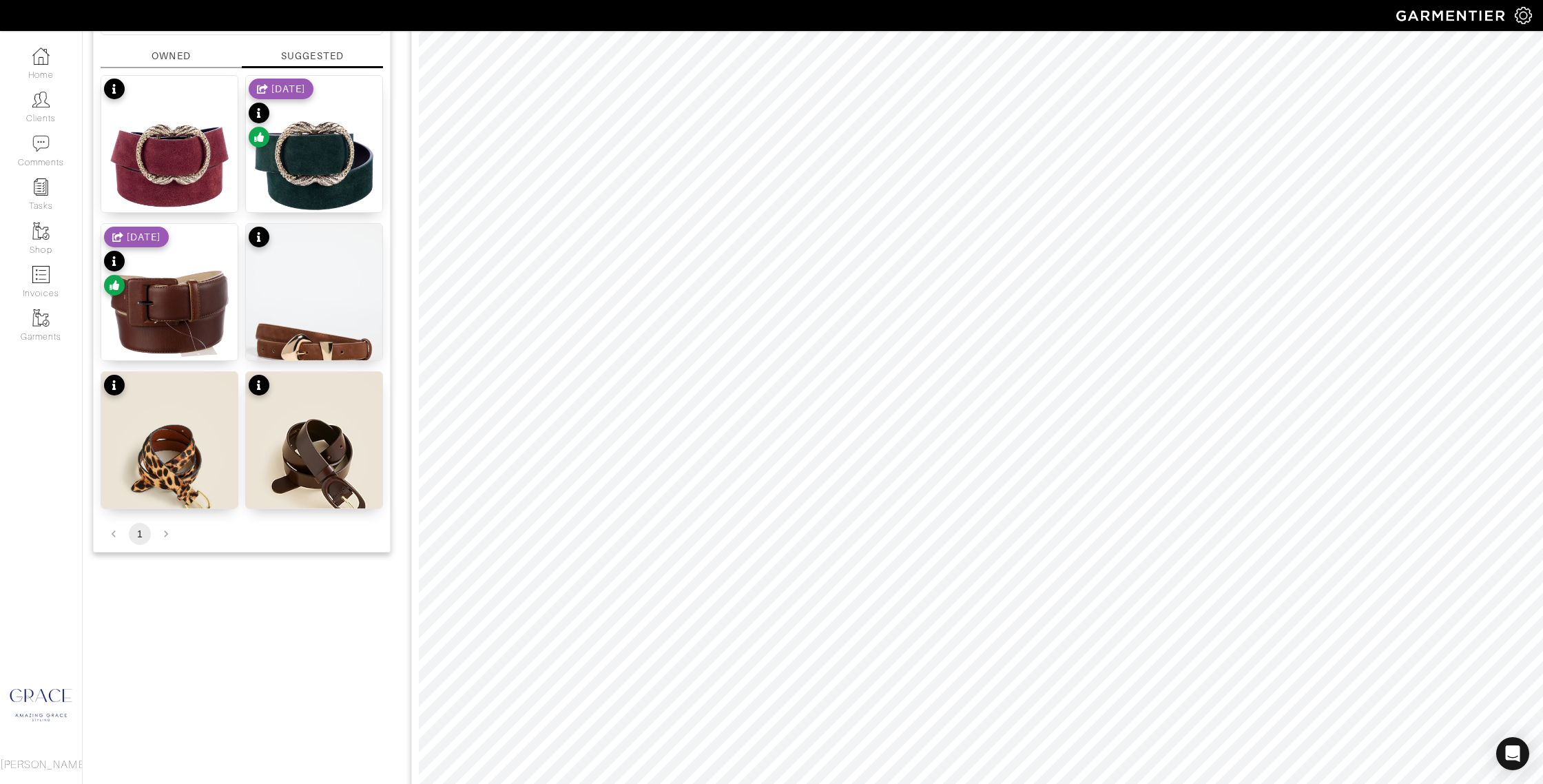
scroll to position [0, 0]
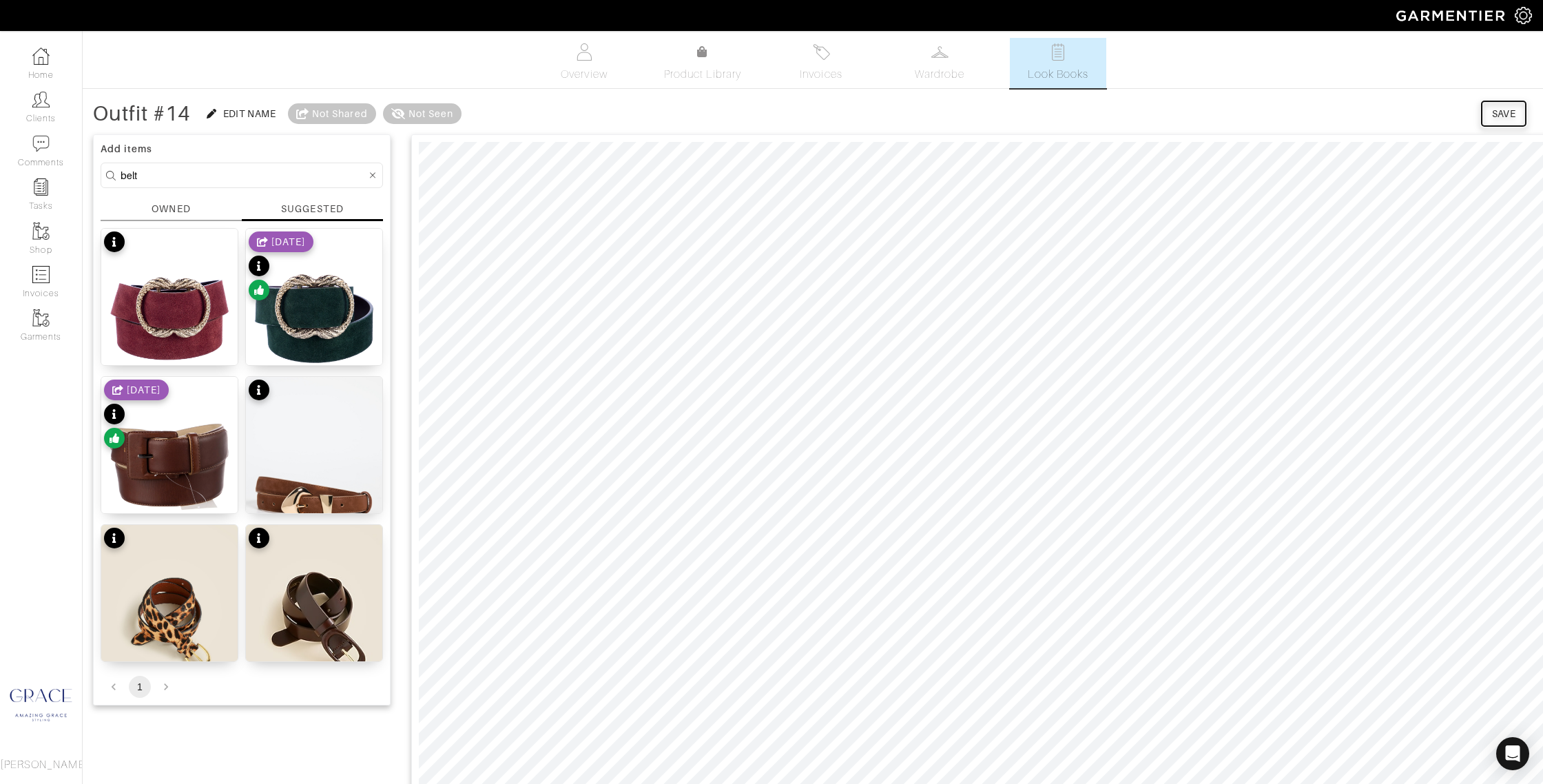
drag, startPoint x: 1505, startPoint y: 114, endPoint x: 1498, endPoint y: 115, distance: 7.1
click at [1505, 114] on div "Save" at bounding box center [1504, 113] width 24 height 14
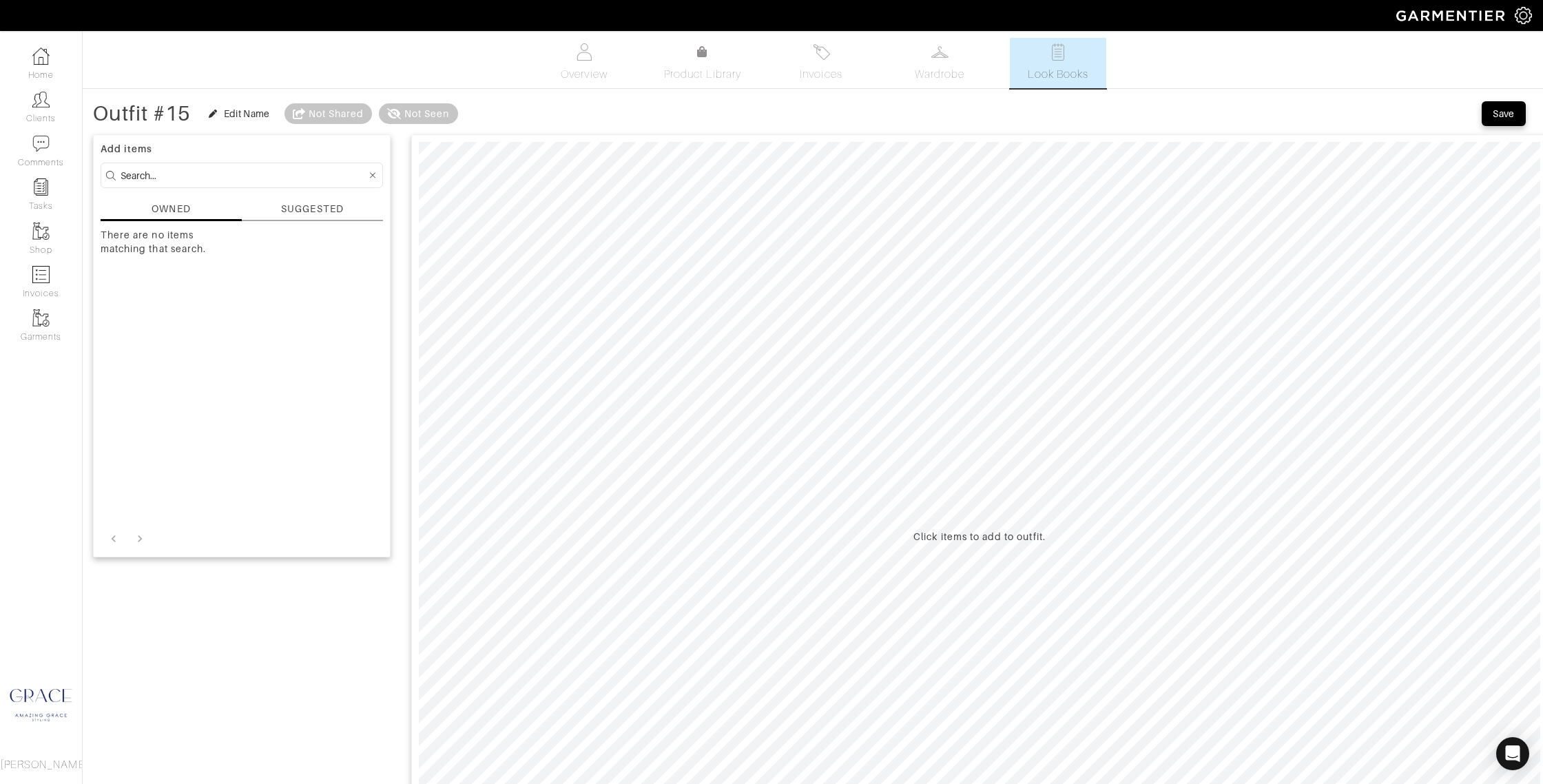
click at [280, 213] on div "SUGGESTED" at bounding box center [312, 211] width 141 height 19
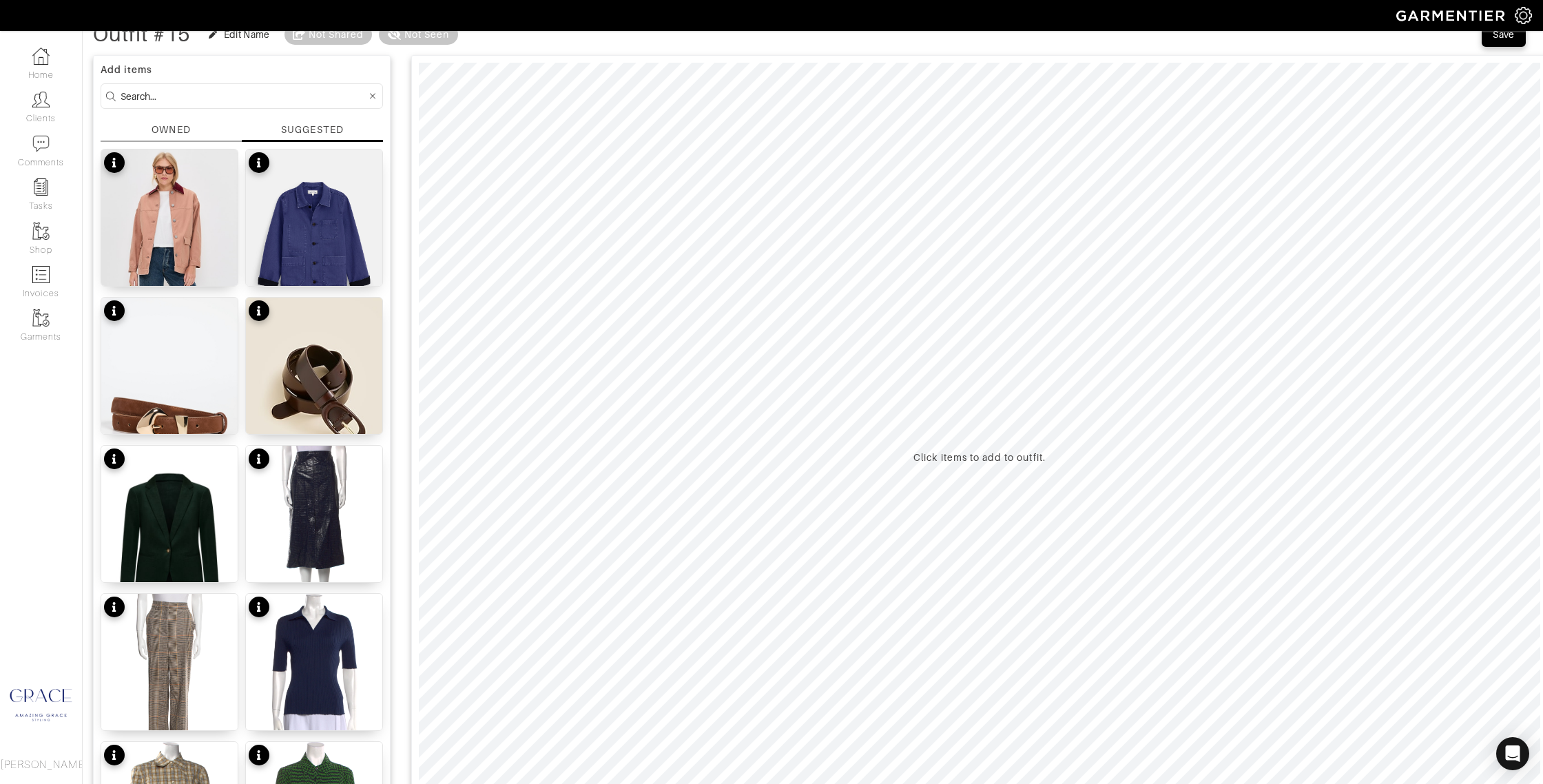
scroll to position [133, 0]
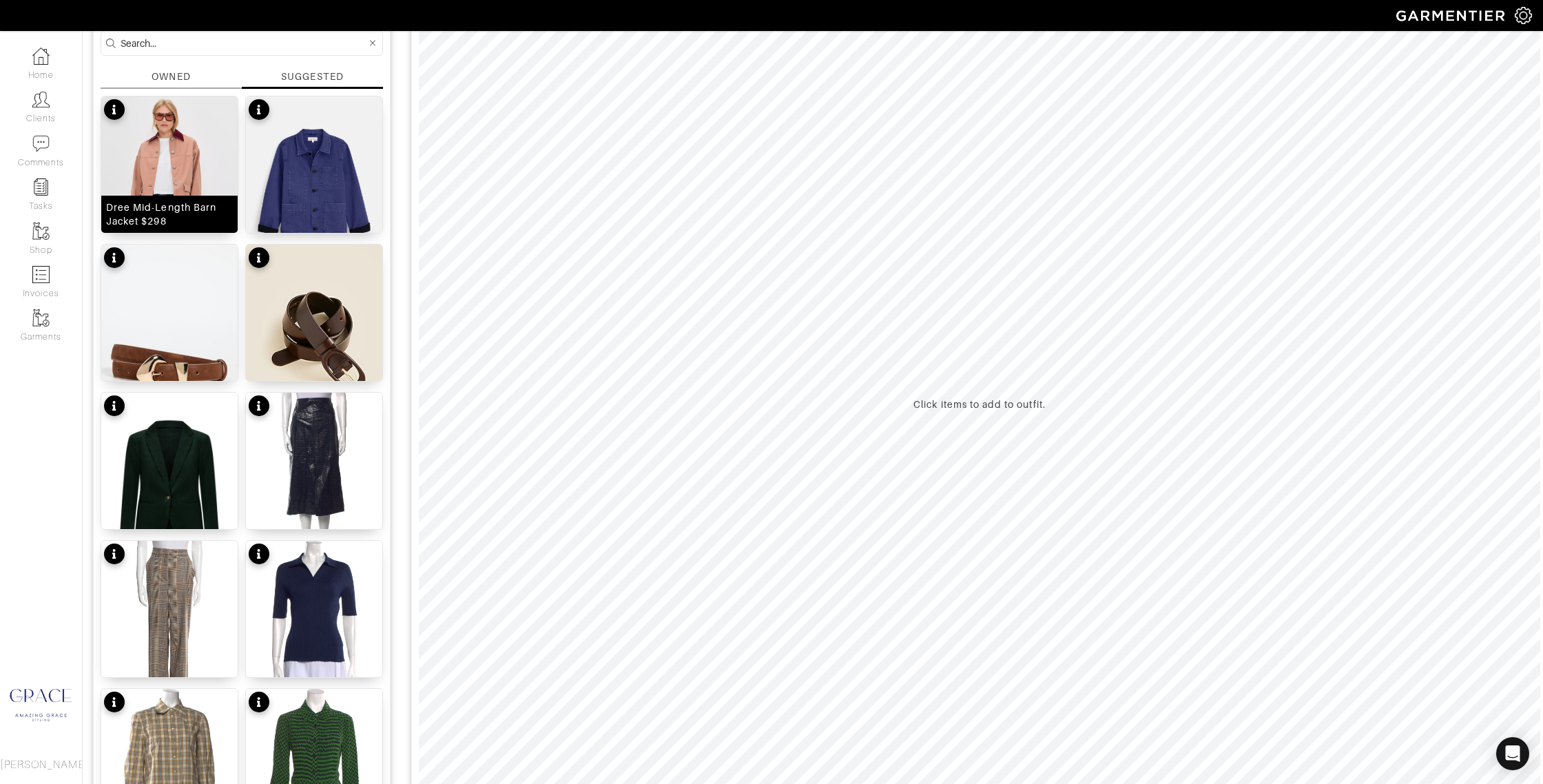
click at [172, 224] on div "Dree Mid-Length Barn Jacket $298" at bounding box center [169, 214] width 127 height 28
click at [161, 47] on input at bounding box center [243, 43] width 246 height 18
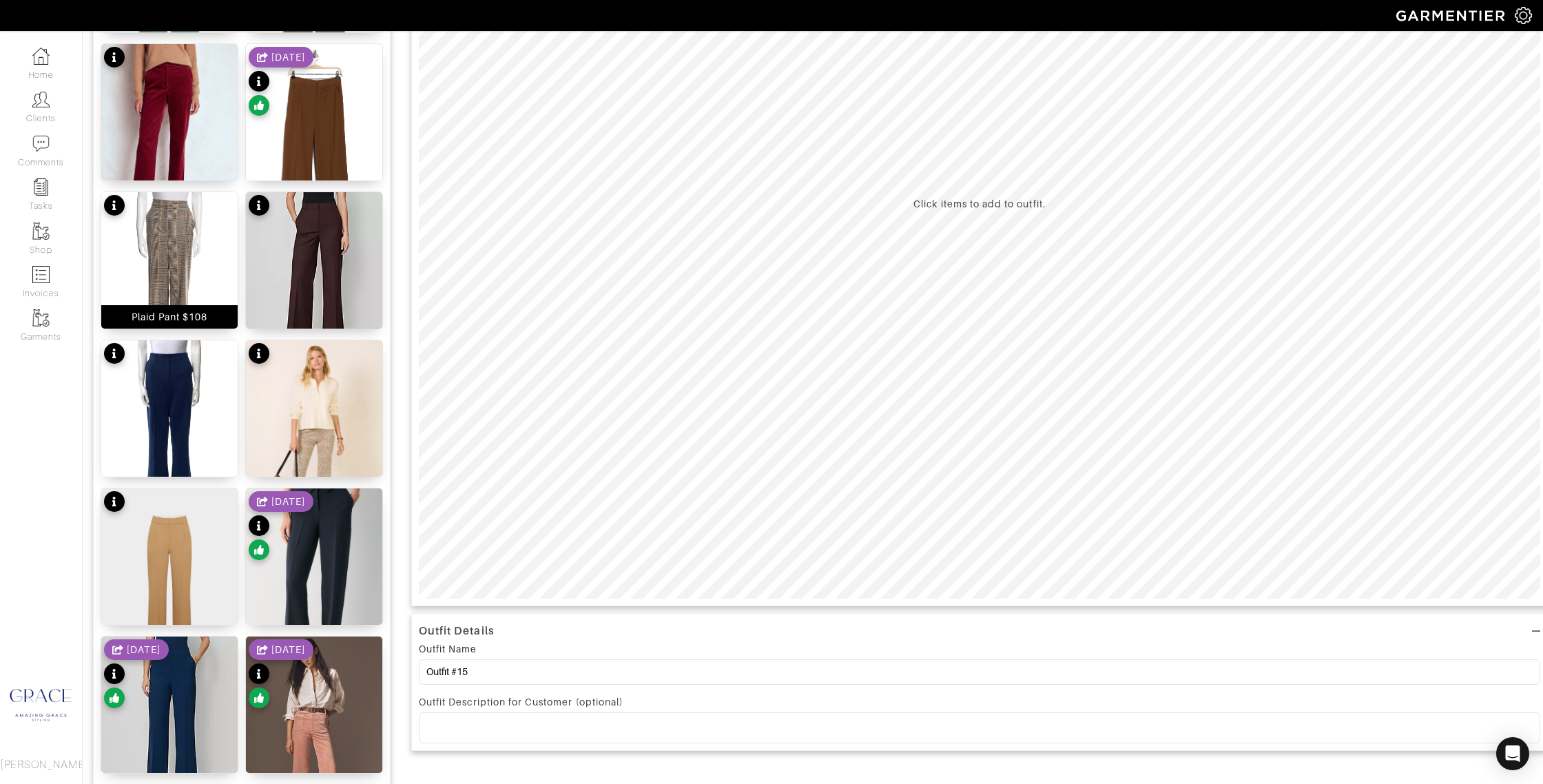
click at [200, 317] on div "Plaid Pant $108" at bounding box center [170, 316] width 76 height 14
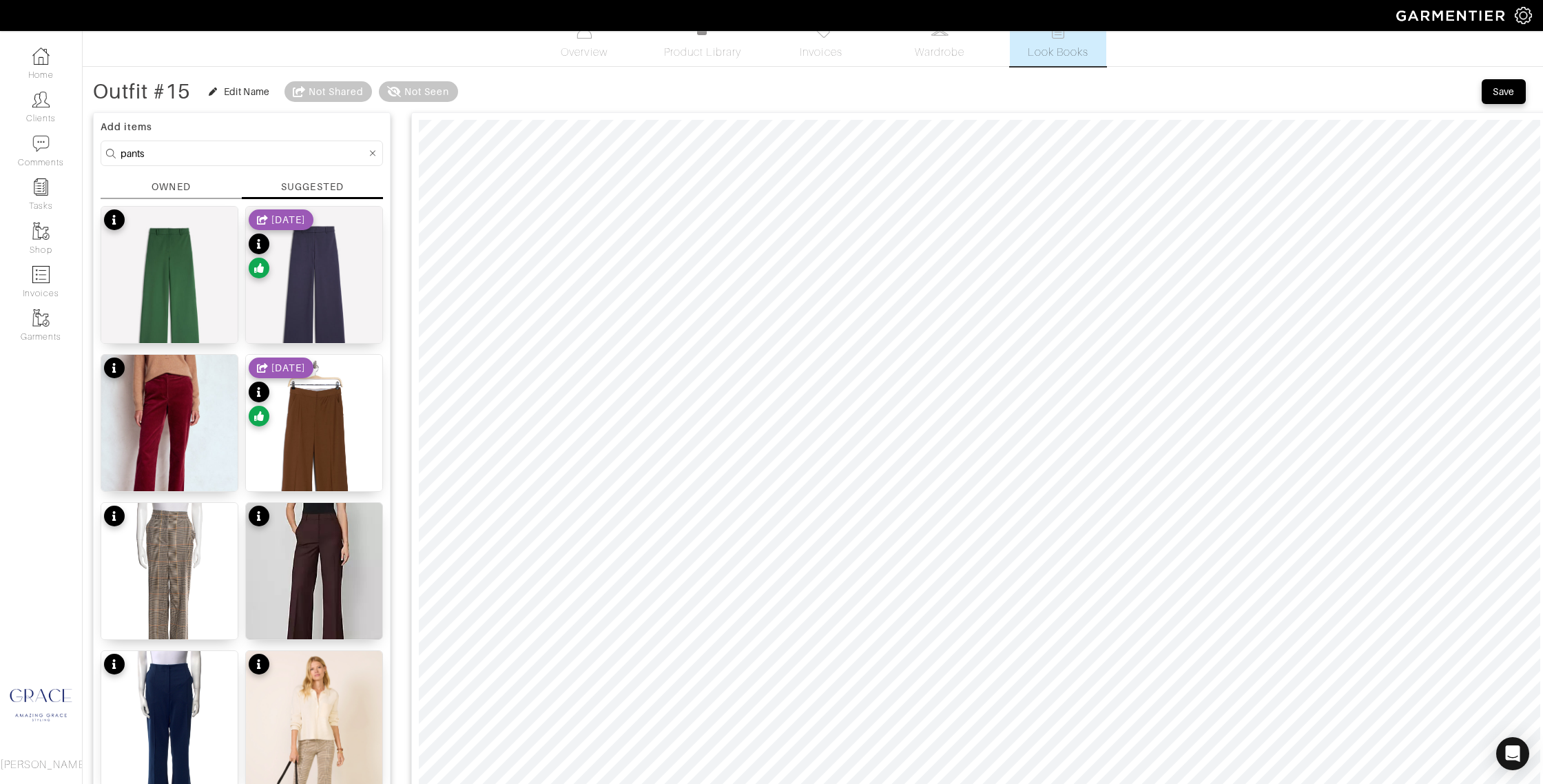
scroll to position [0, 0]
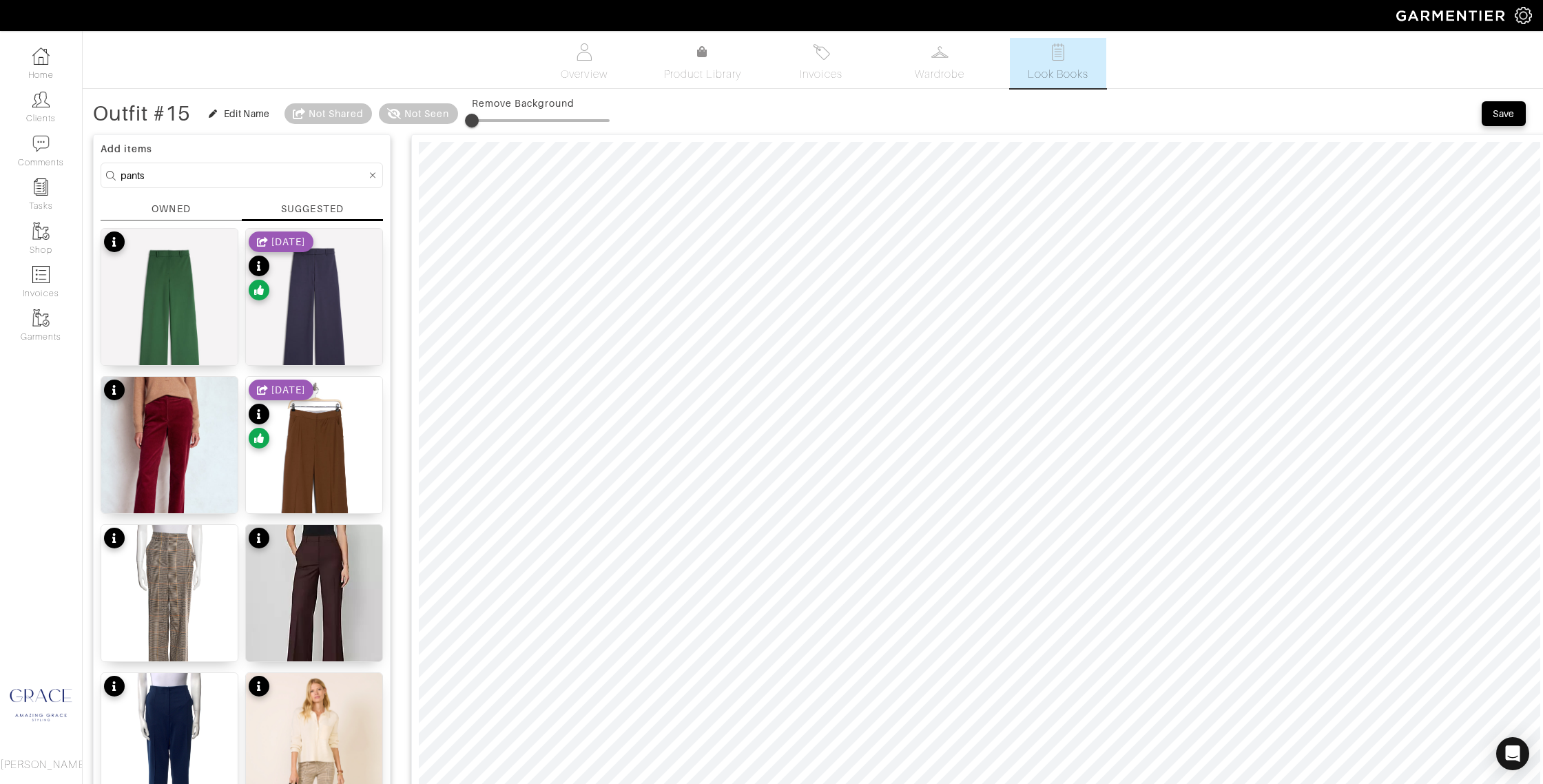
drag, startPoint x: 132, startPoint y: 174, endPoint x: 97, endPoint y: 171, distance: 35.1
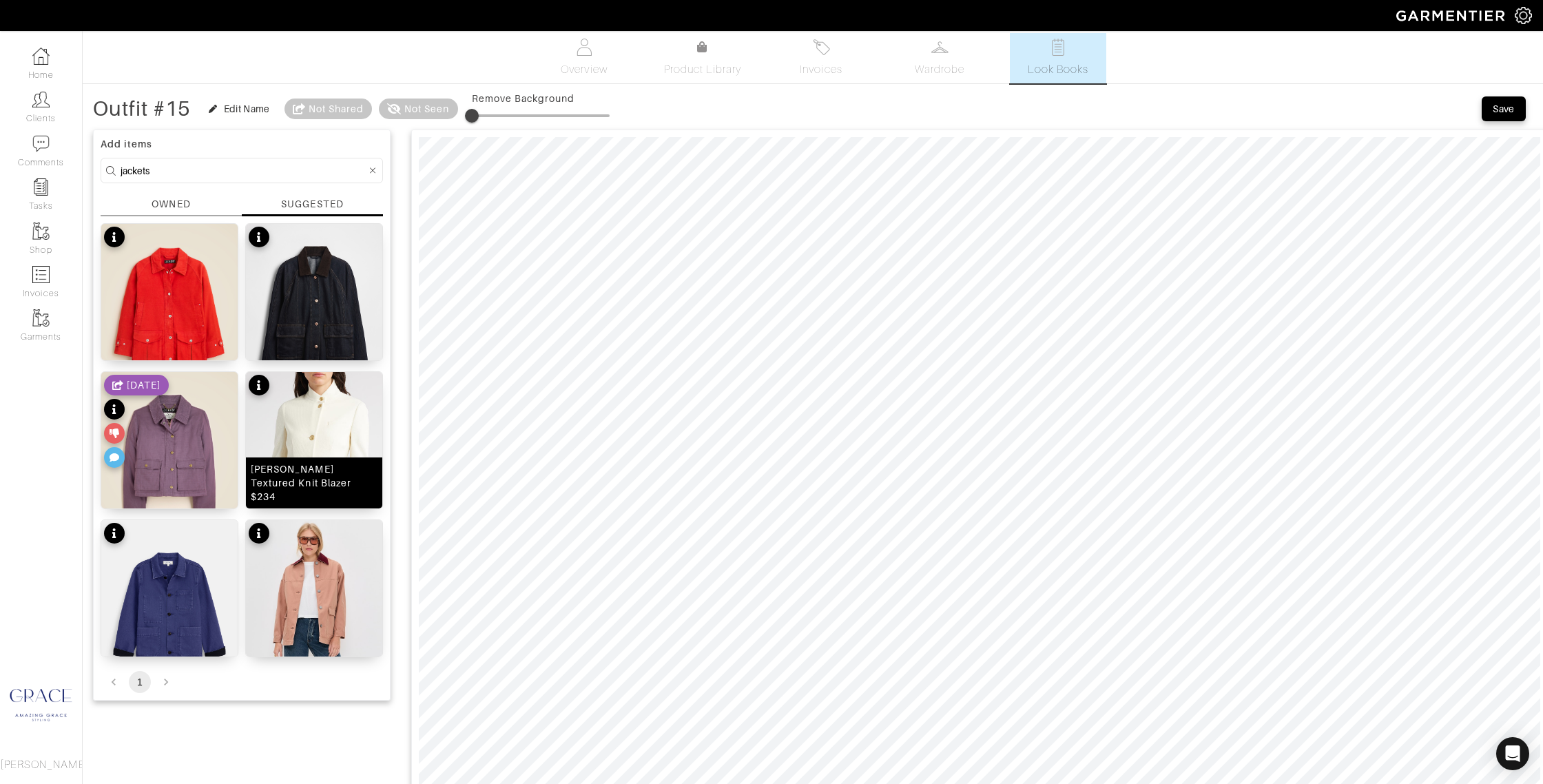
scroll to position [2, 0]
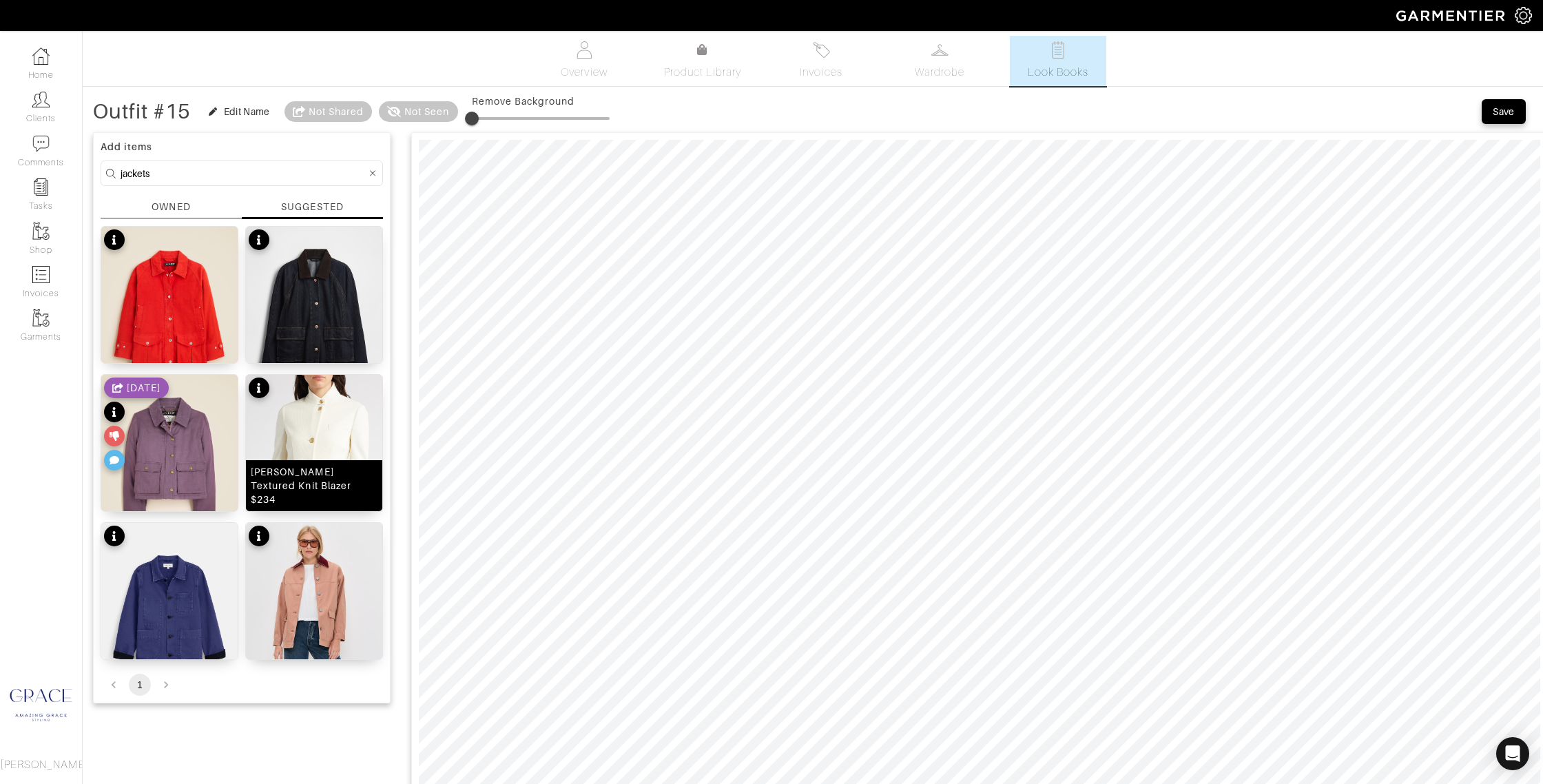
click at [340, 499] on div "Slade Textured Knit Blazer $234" at bounding box center [314, 486] width 127 height 42
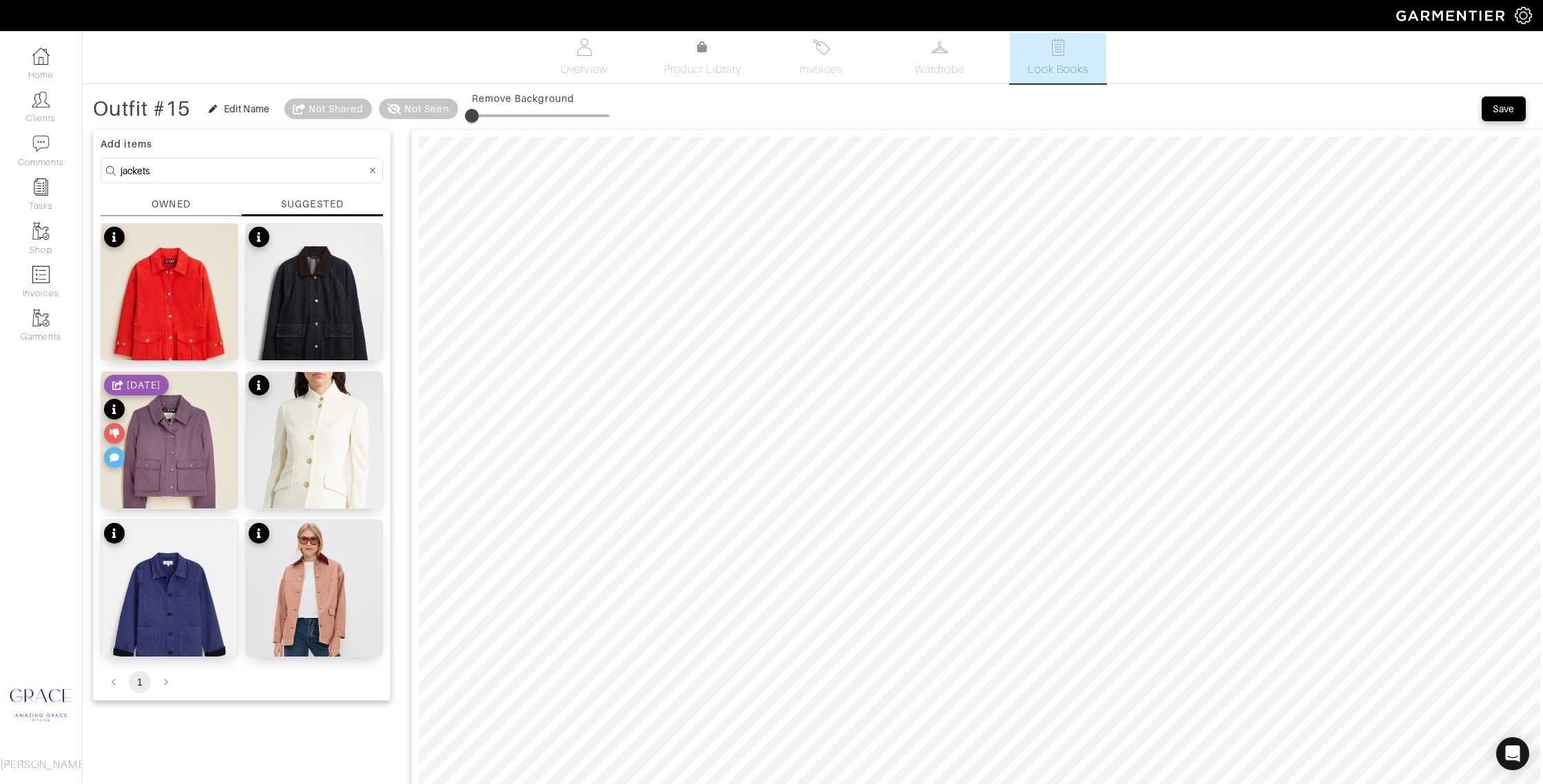
drag, startPoint x: 158, startPoint y: 173, endPoint x: 95, endPoint y: 171, distance: 63.0
click at [95, 171] on div "Add items jackets OWNED SUGGESTED Broken-in Barn Jacket&trade; in brushed chino…" at bounding box center [241, 415] width 297 height 571
type input "b"
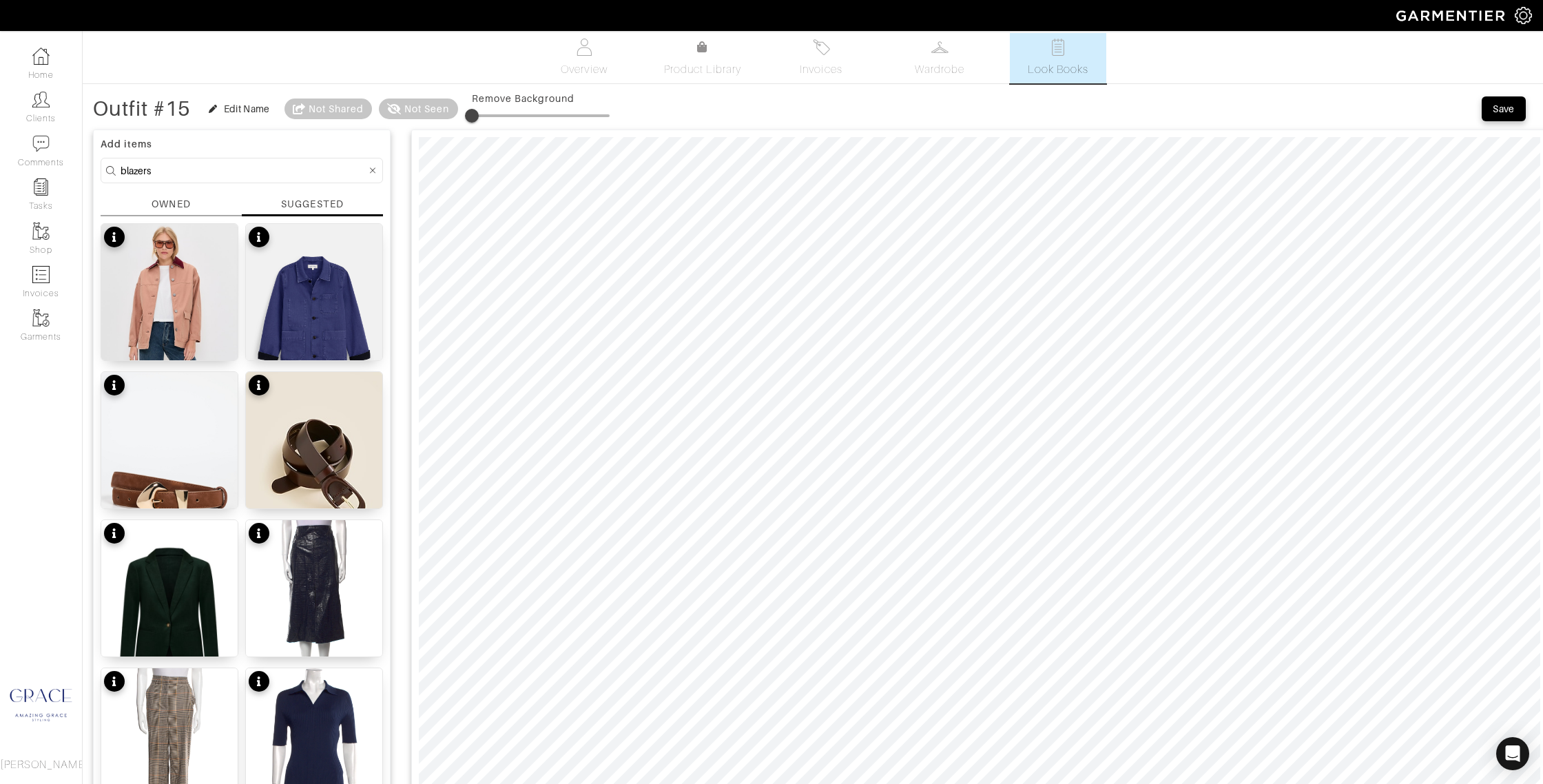
type input "blazers"
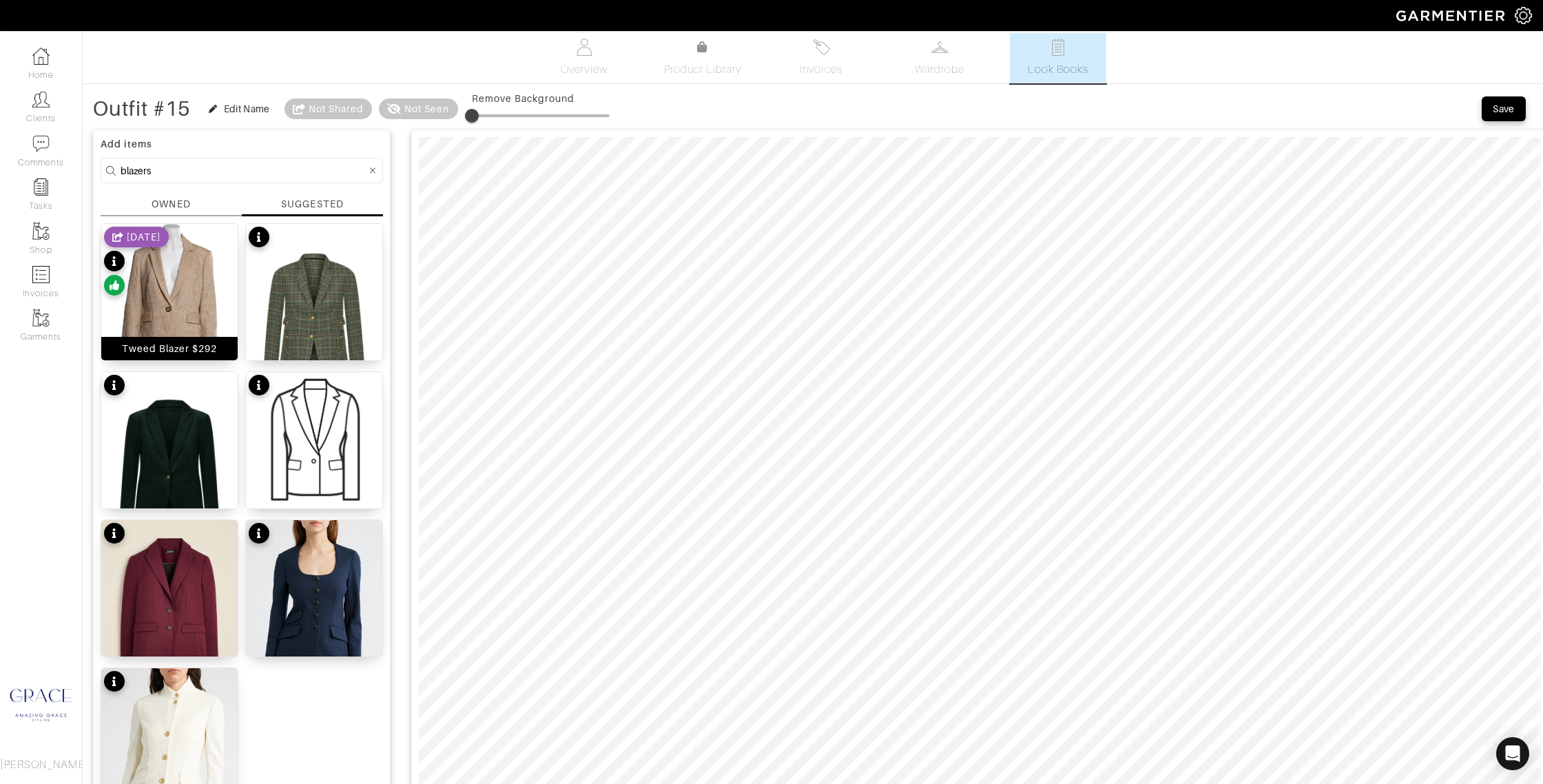
click at [183, 350] on div "Tweed Blazer $292" at bounding box center [170, 348] width 95 height 14
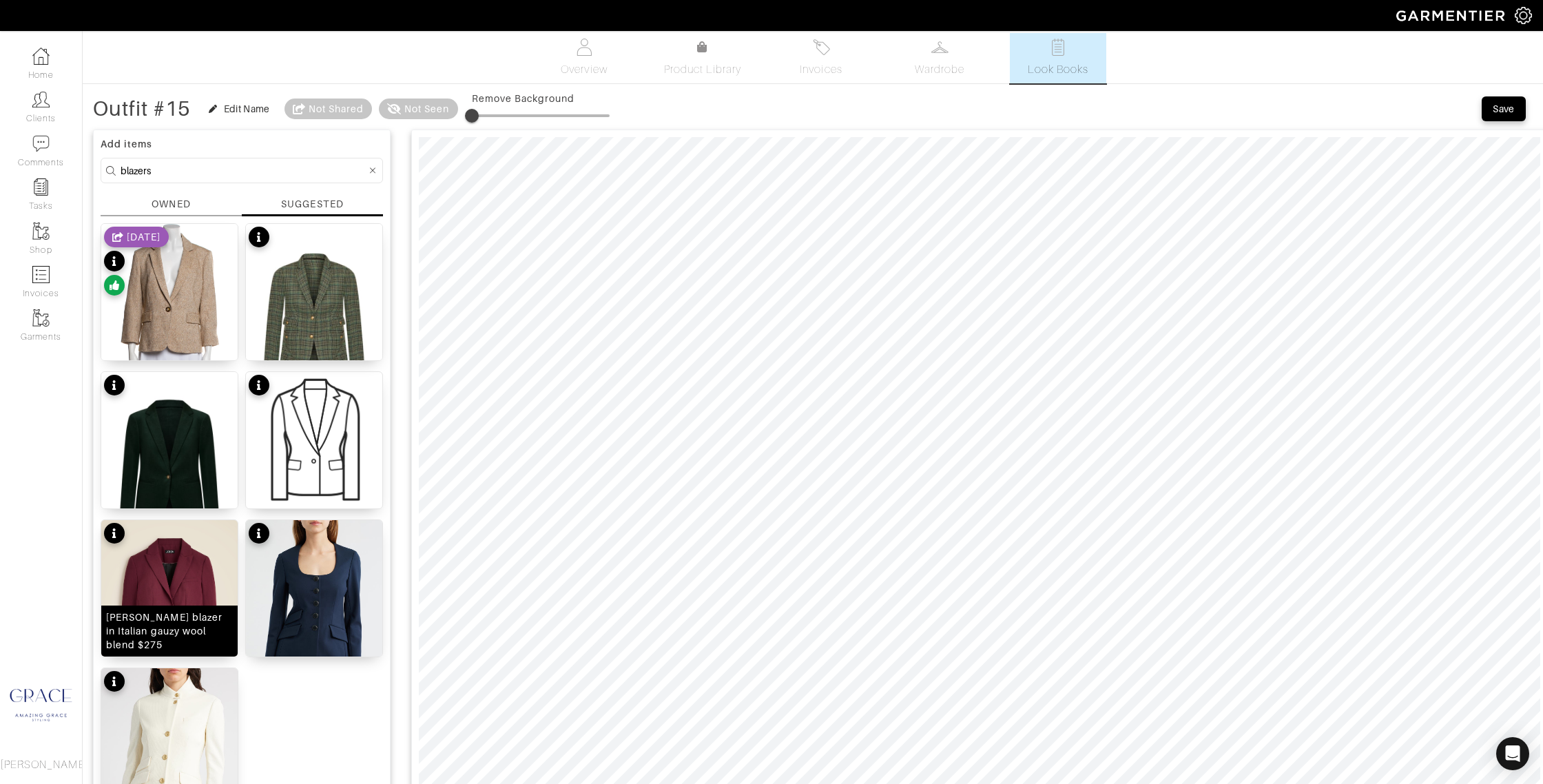
click at [196, 650] on div "cole blazer in Italian gauzy wool blend $275" at bounding box center [169, 630] width 127 height 42
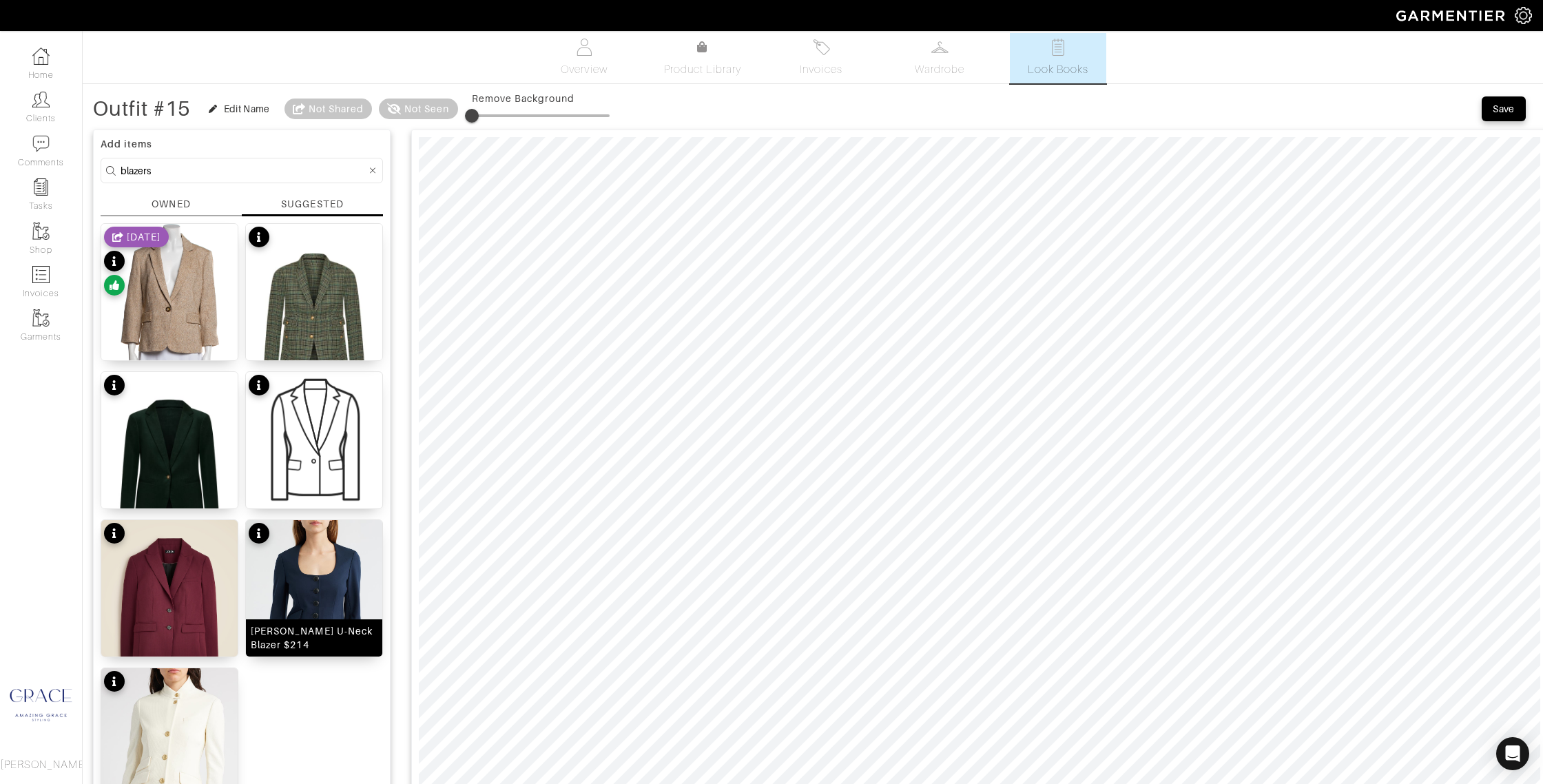
click at [335, 543] on img at bounding box center [313, 625] width 136 height 209
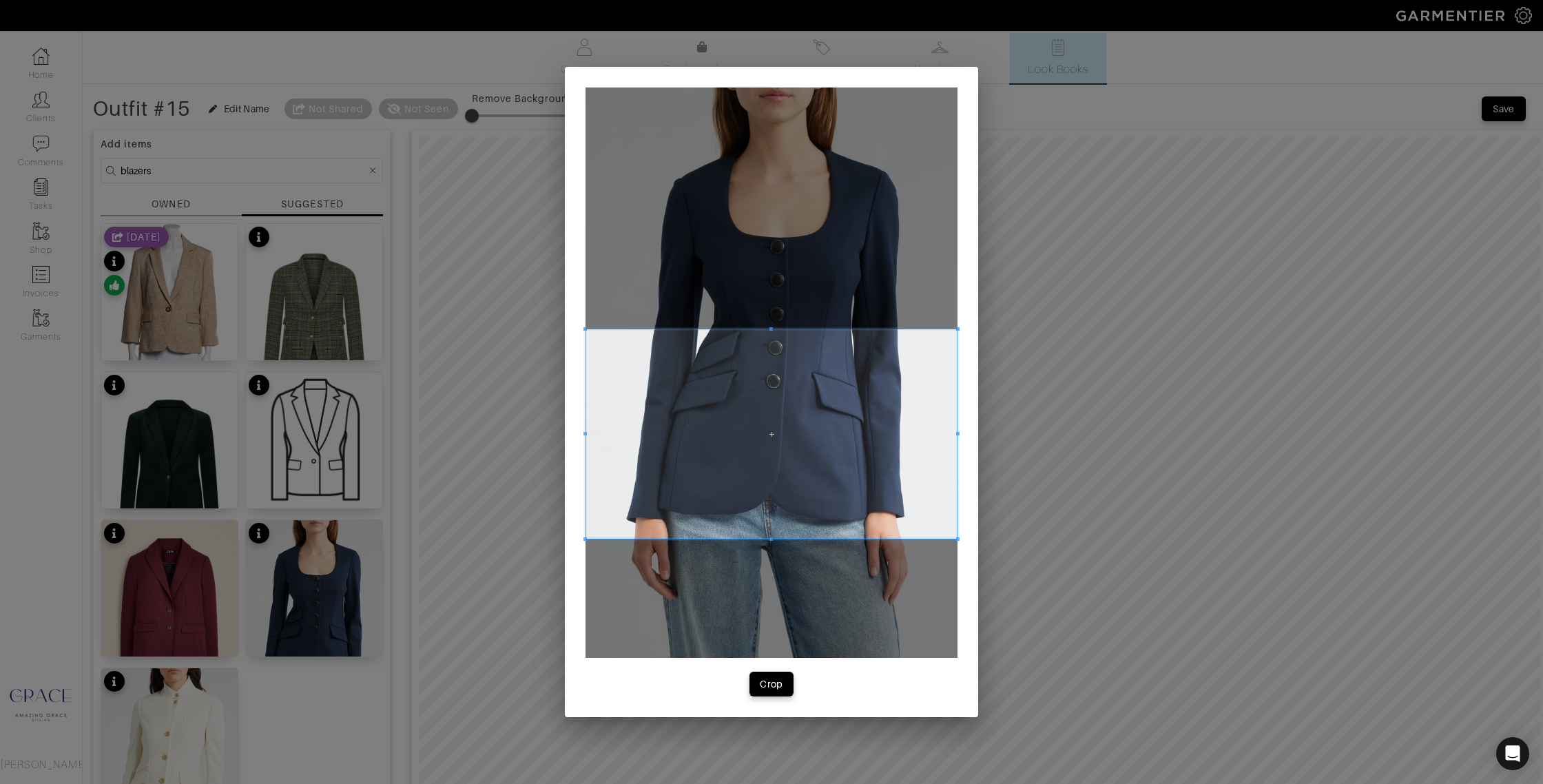
click at [894, 460] on span at bounding box center [771, 434] width 372 height 209
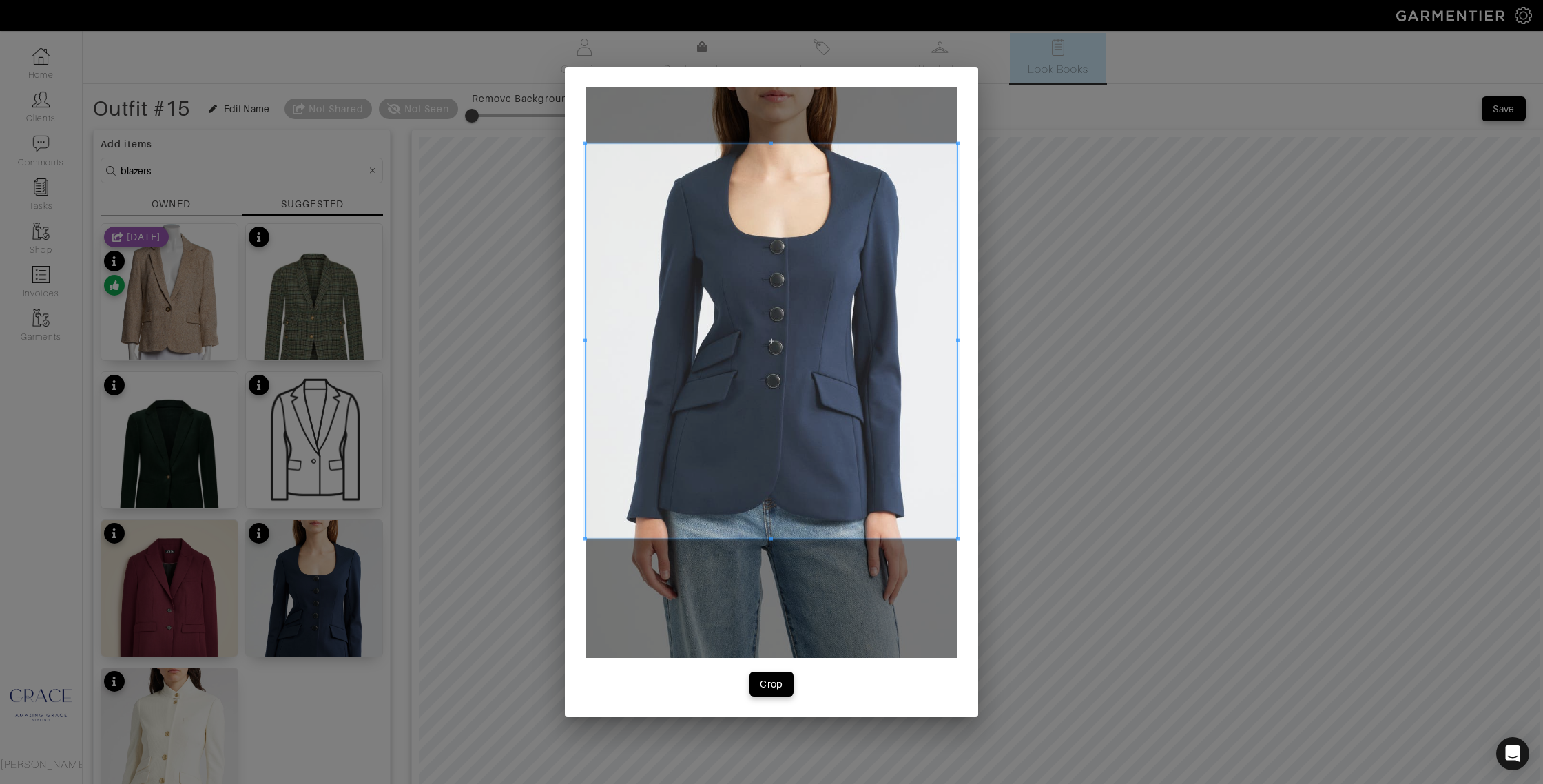
click at [768, 142] on span at bounding box center [771, 144] width 372 height 4
click at [782, 682] on div "Crop" at bounding box center [771, 684] width 23 height 14
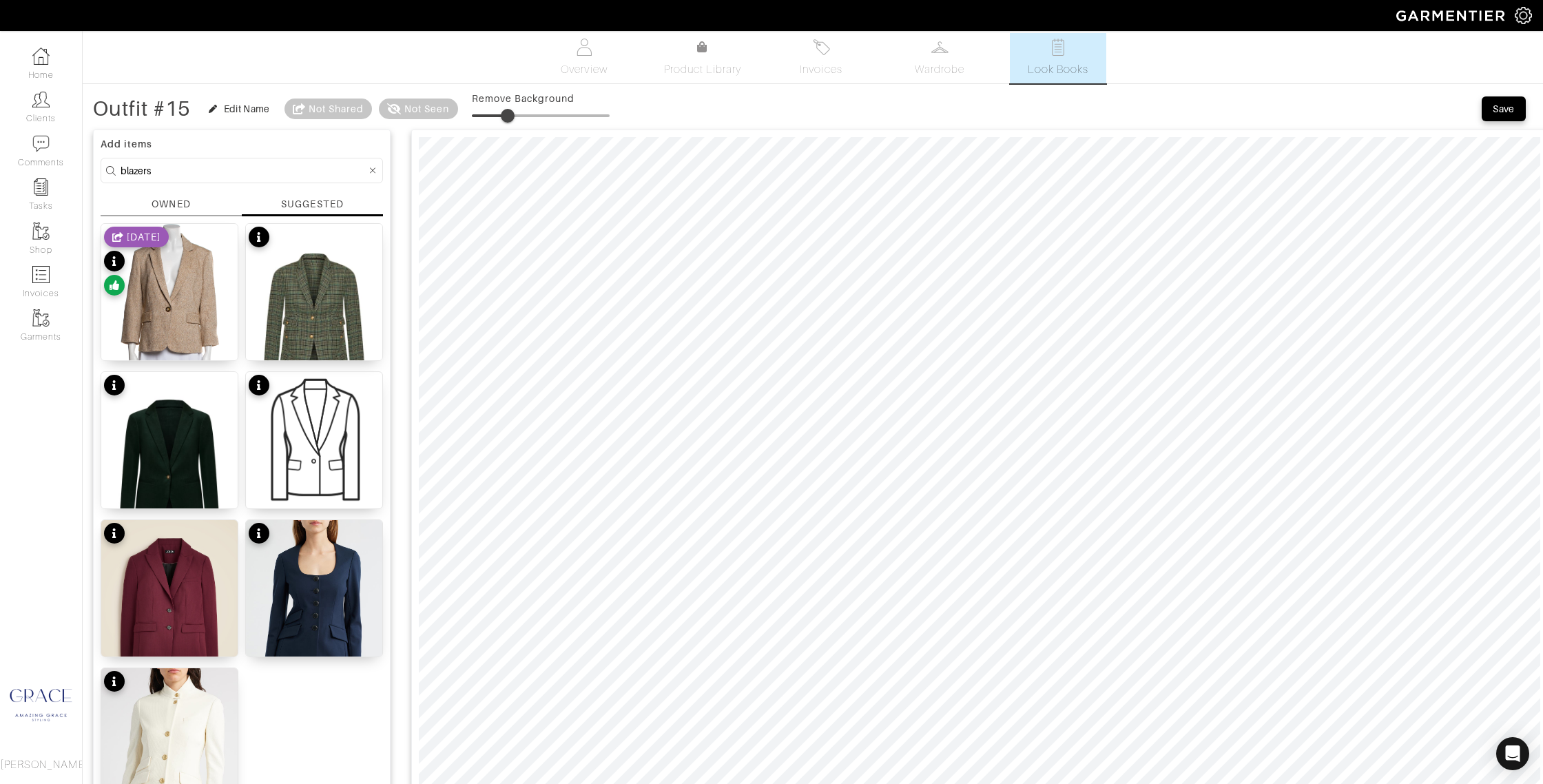
type input "39"
drag, startPoint x: 477, startPoint y: 114, endPoint x: 527, endPoint y: 116, distance: 50.0
click at [527, 116] on span at bounding box center [525, 115] width 14 height 14
drag, startPoint x: 159, startPoint y: 170, endPoint x: 77, endPoint y: 165, distance: 82.2
click at [77, 165] on div "Company Settings Manage Subscription My Profile Stylists Sign Out Home Clients …" at bounding box center [771, 778] width 1543 height 1566
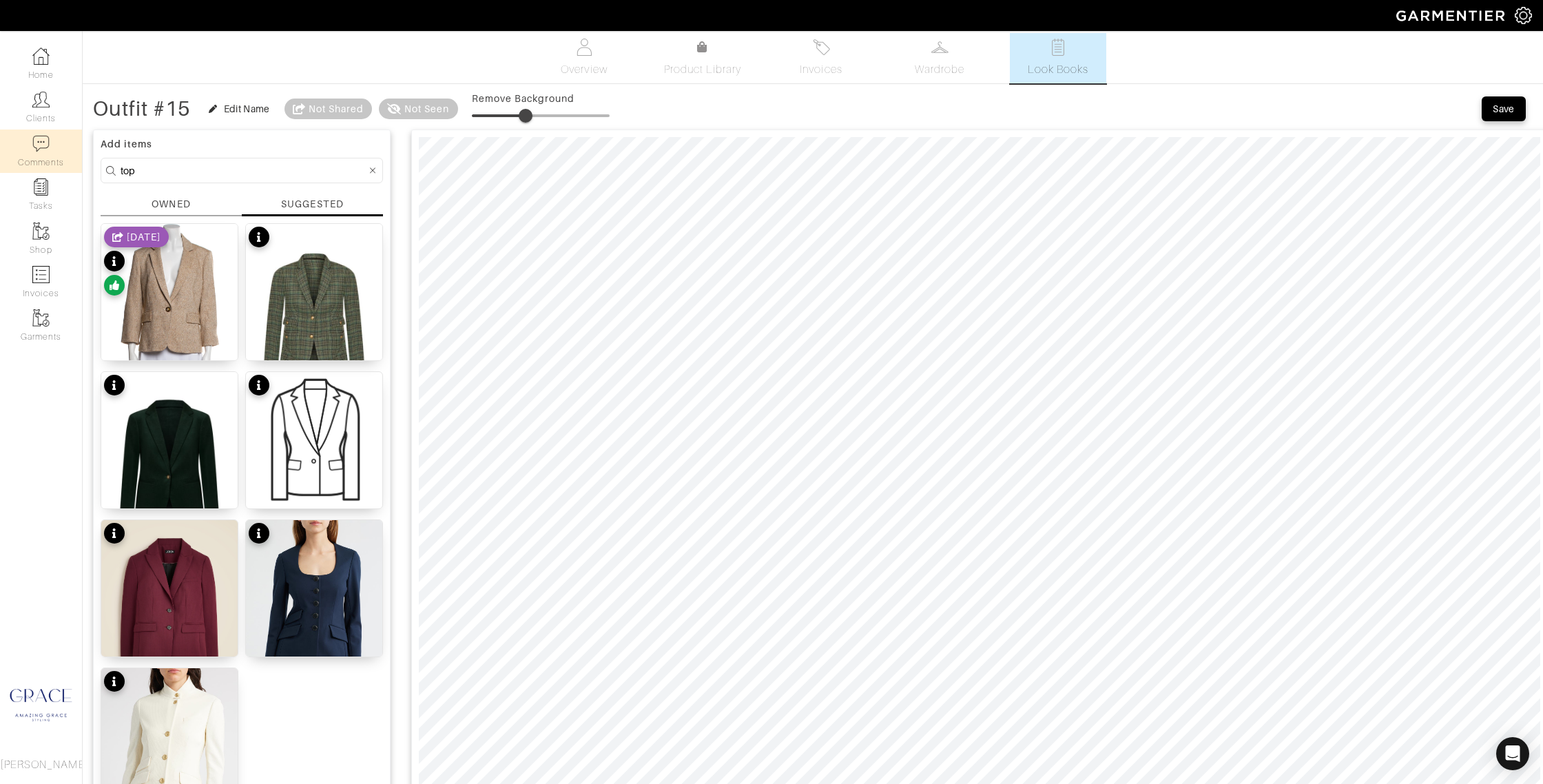
type input "top"
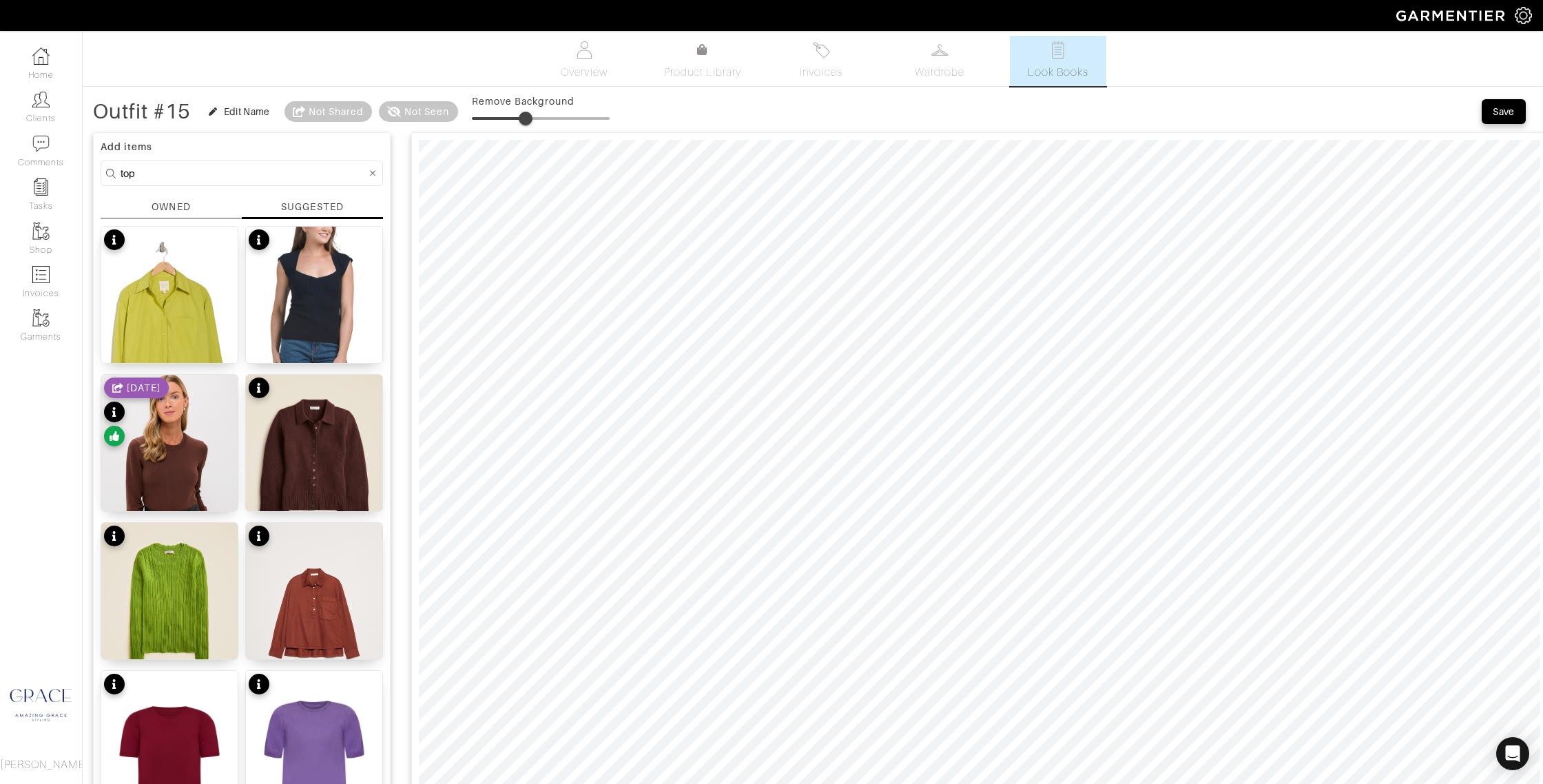
scroll to position [0, 0]
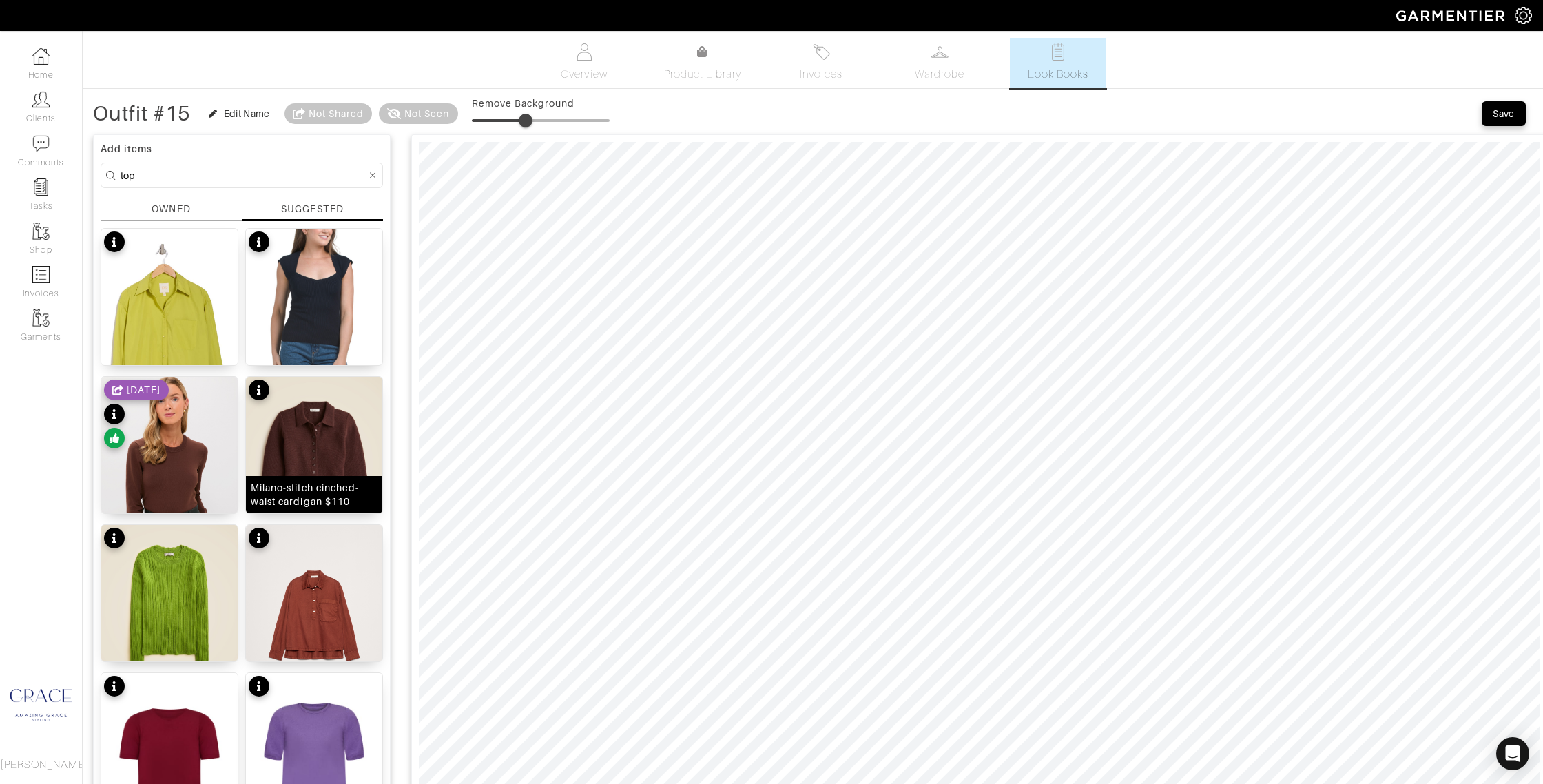
click at [285, 442] on img at bounding box center [313, 462] width 136 height 171
click at [186, 177] on input "top" at bounding box center [243, 175] width 246 height 18
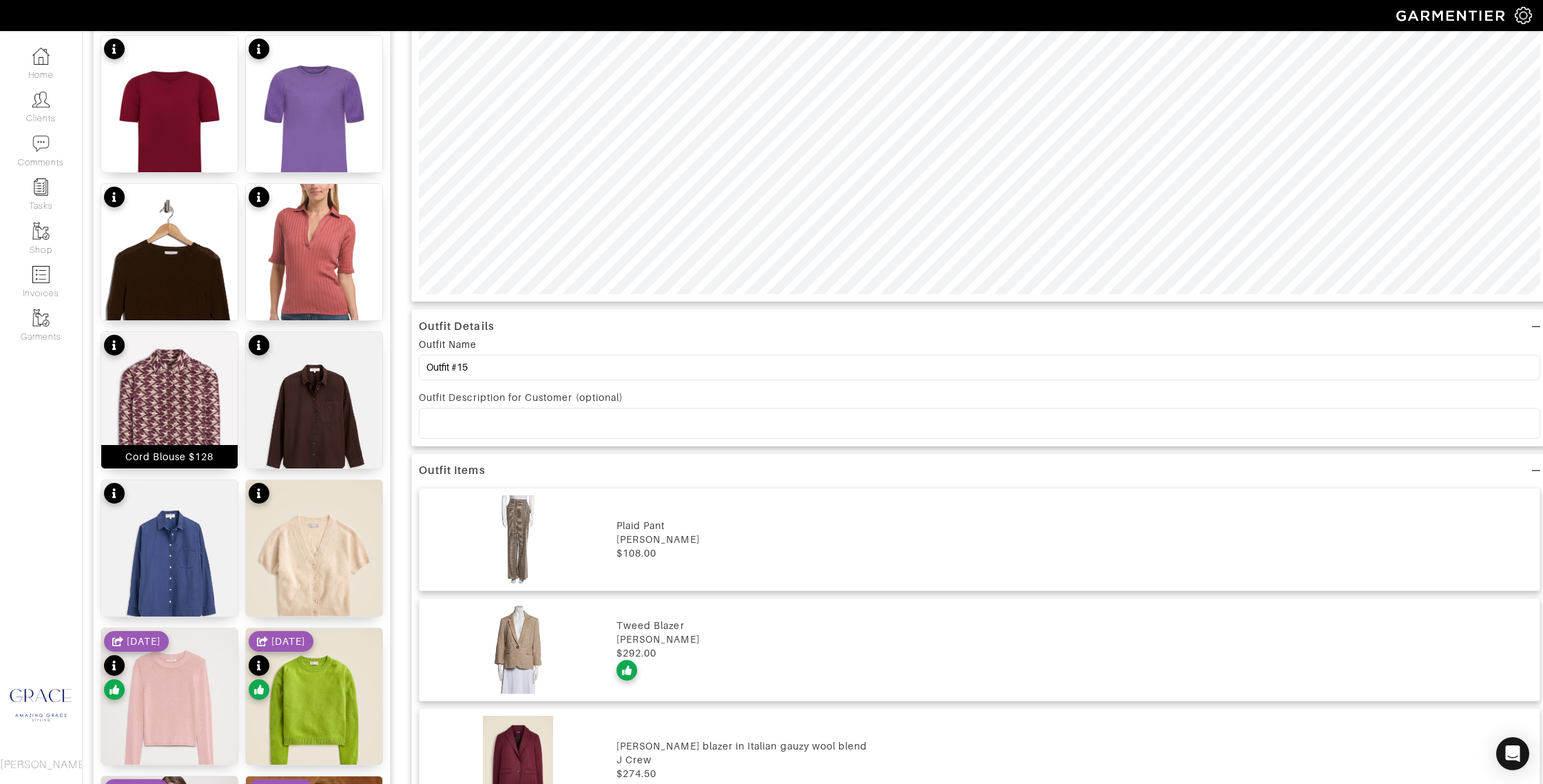
scroll to position [639, 0]
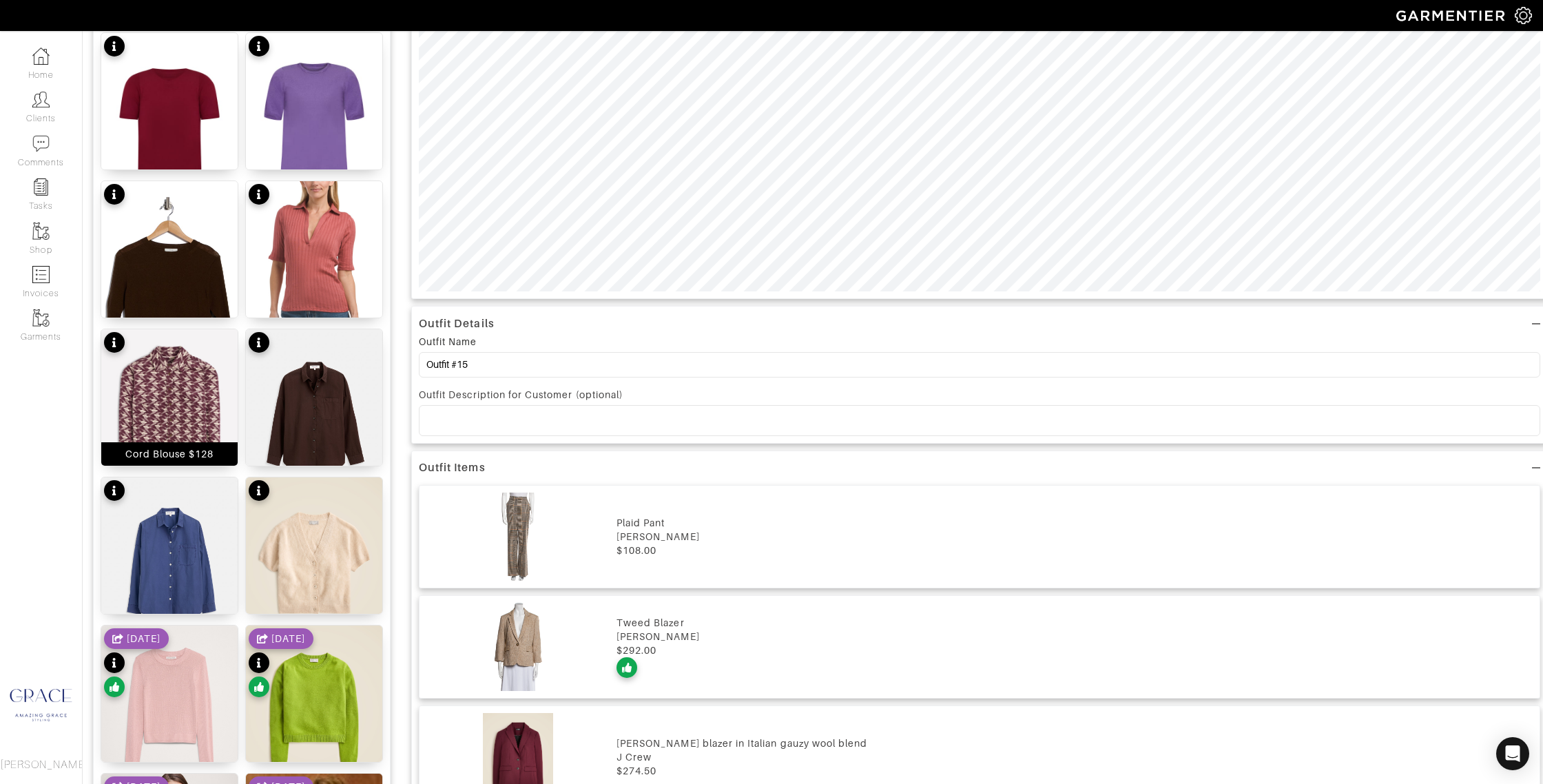
click at [211, 450] on div "Cord Blouse $128" at bounding box center [170, 453] width 89 height 14
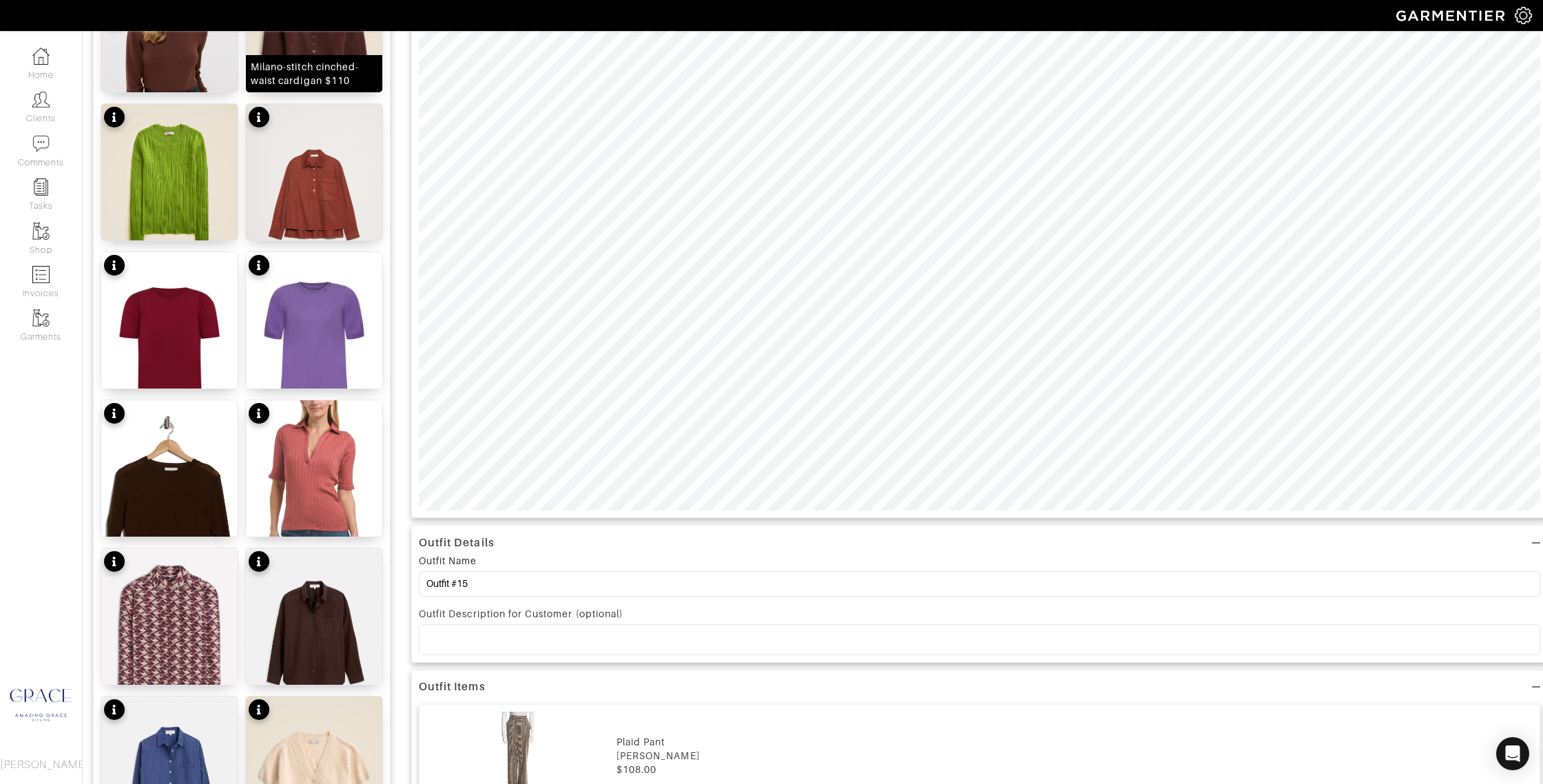
scroll to position [0, 0]
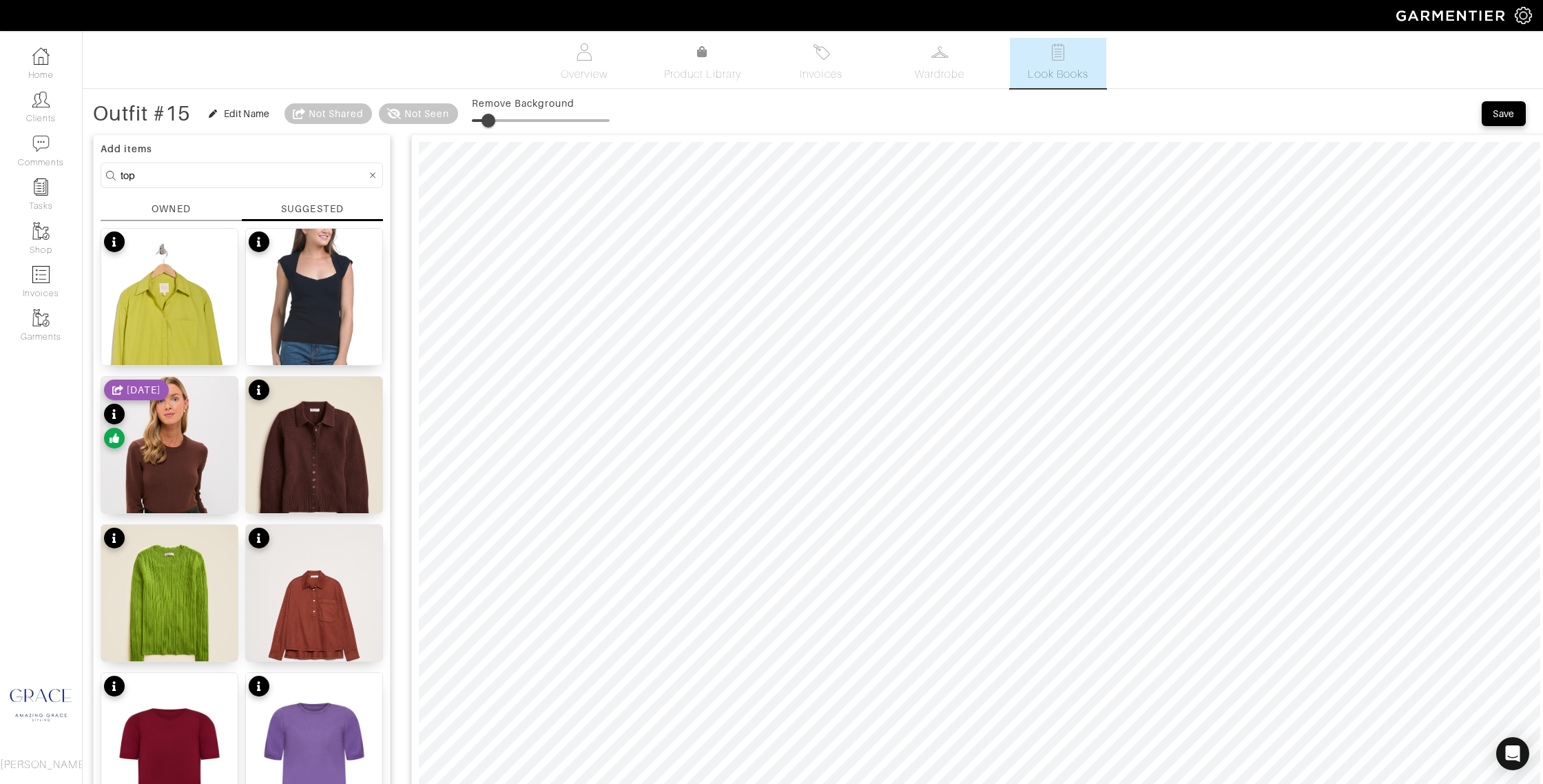
type input "20"
drag, startPoint x: 474, startPoint y: 120, endPoint x: 508, endPoint y: 139, distance: 38.9
click at [502, 120] on span at bounding box center [499, 120] width 14 height 14
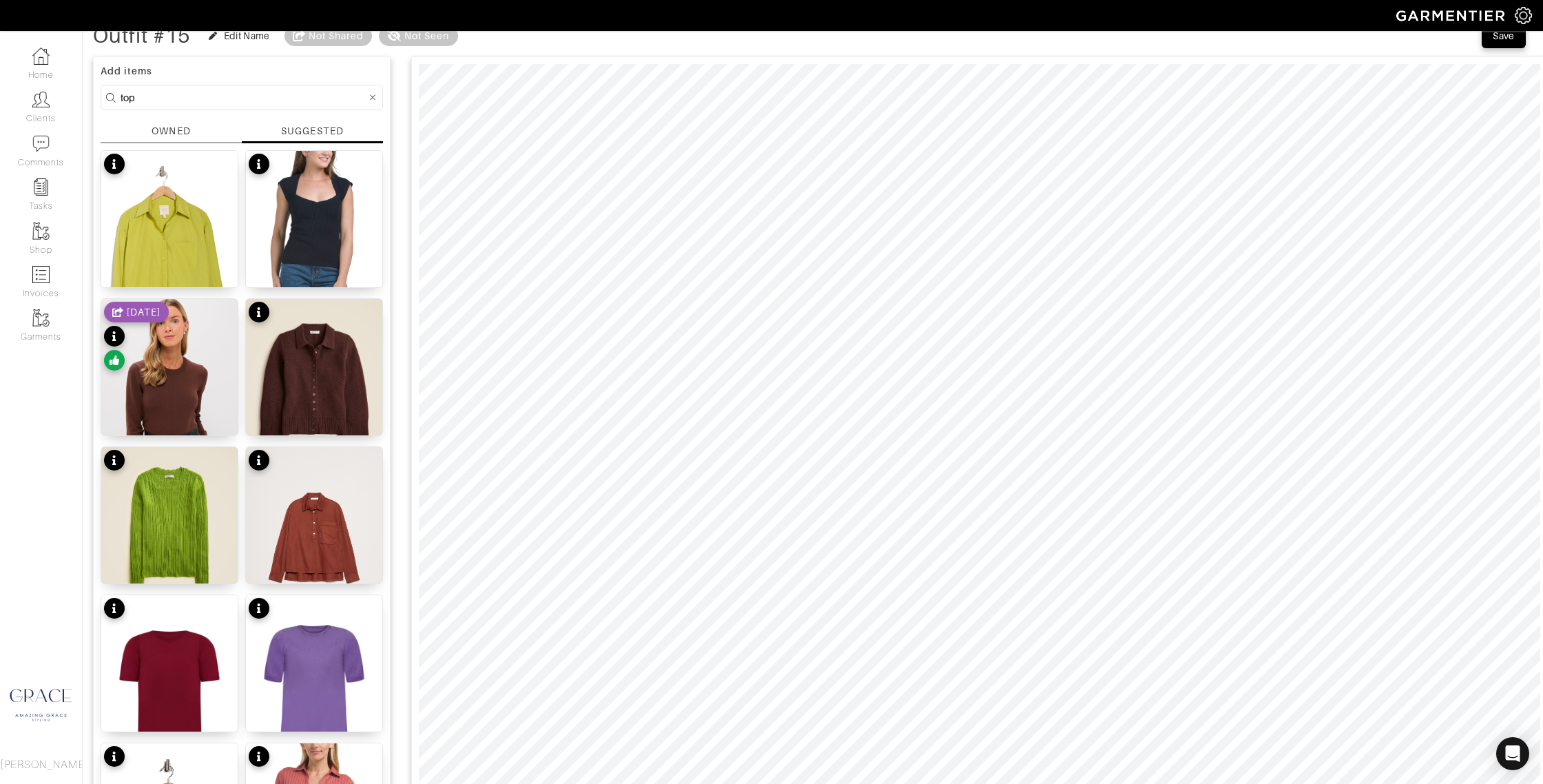
scroll to position [80, 0]
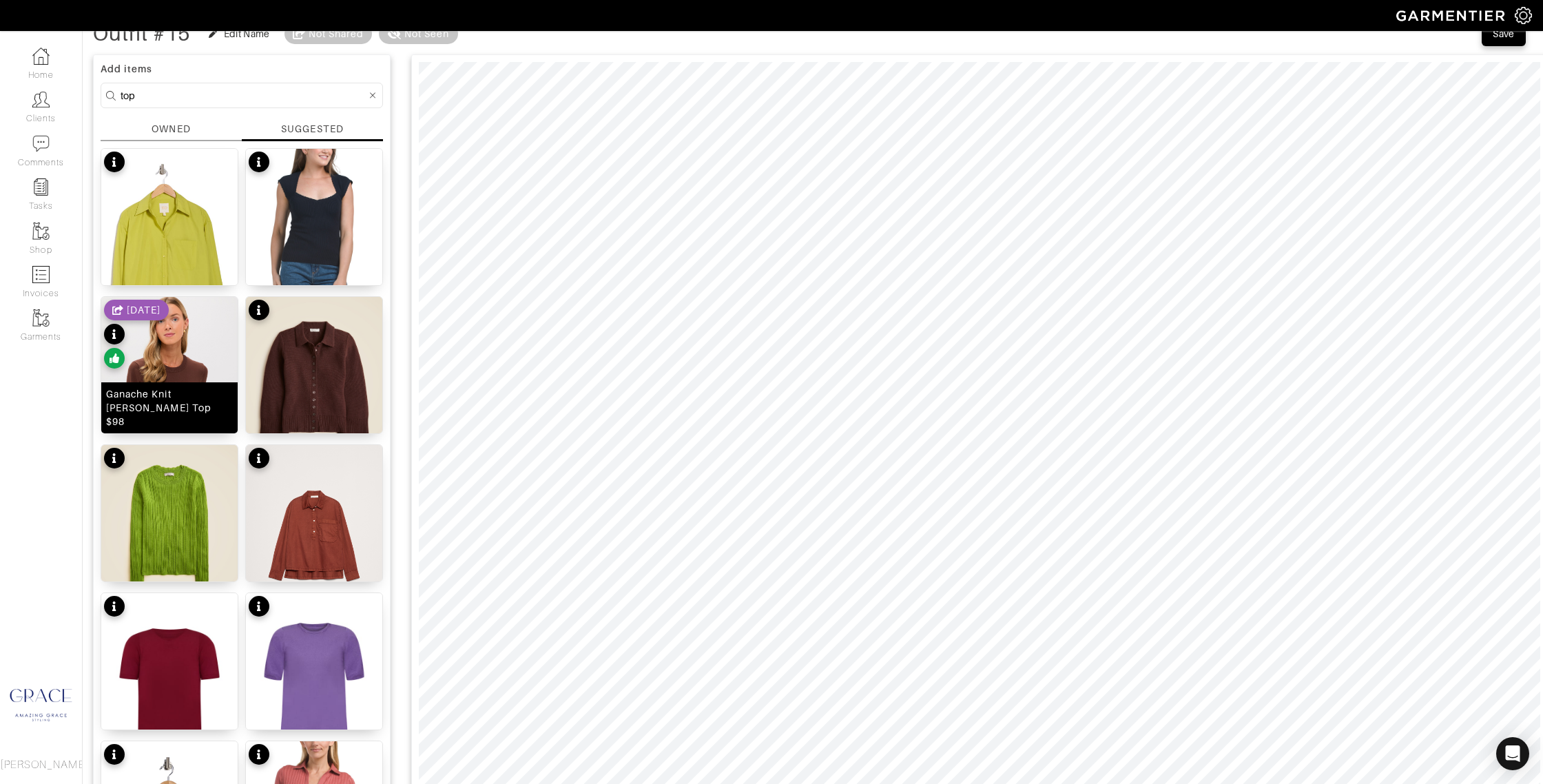
click at [173, 412] on div "Ganache Knit Vanessa Top $98" at bounding box center [169, 408] width 127 height 42
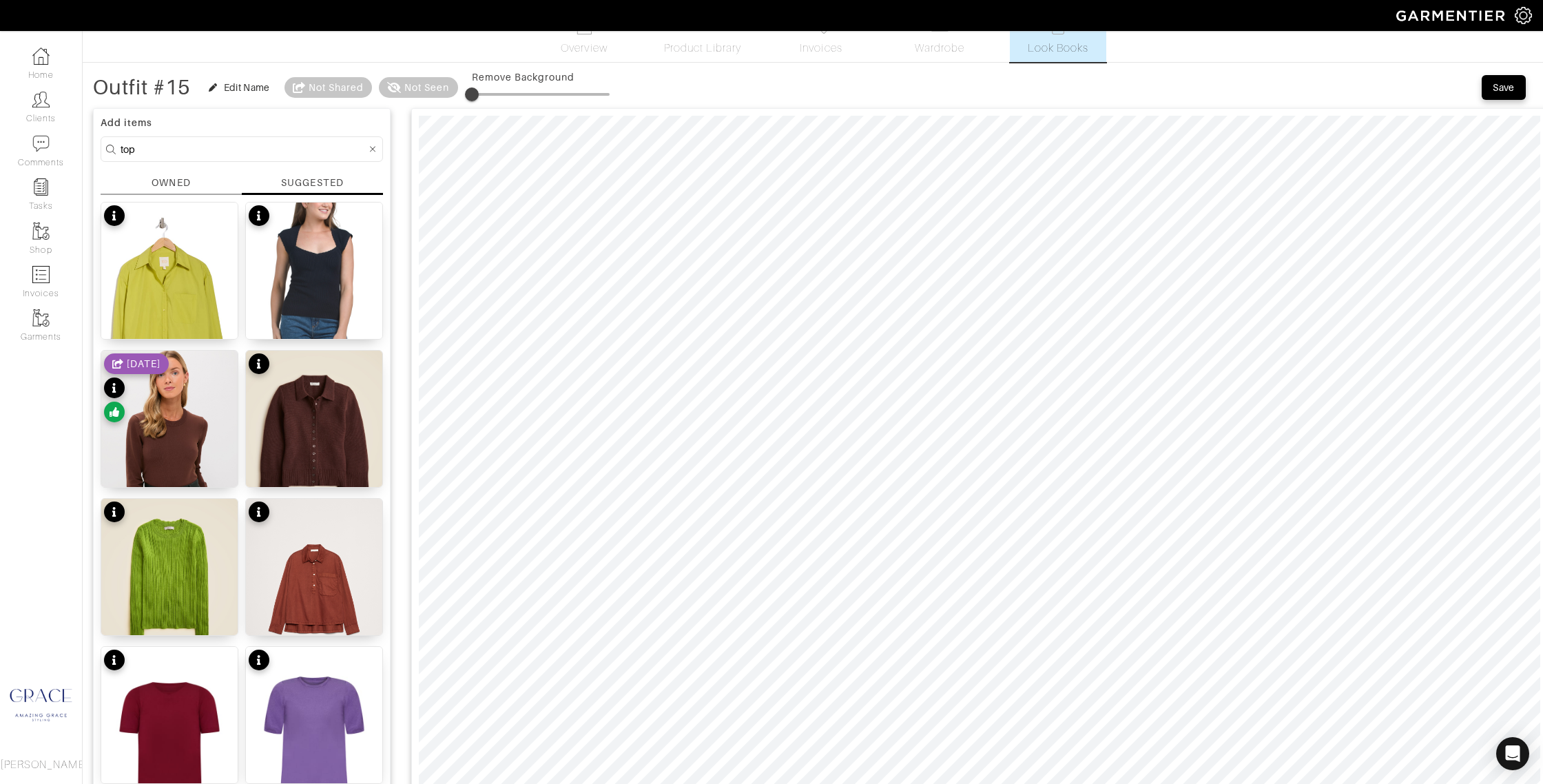
scroll to position [17, 0]
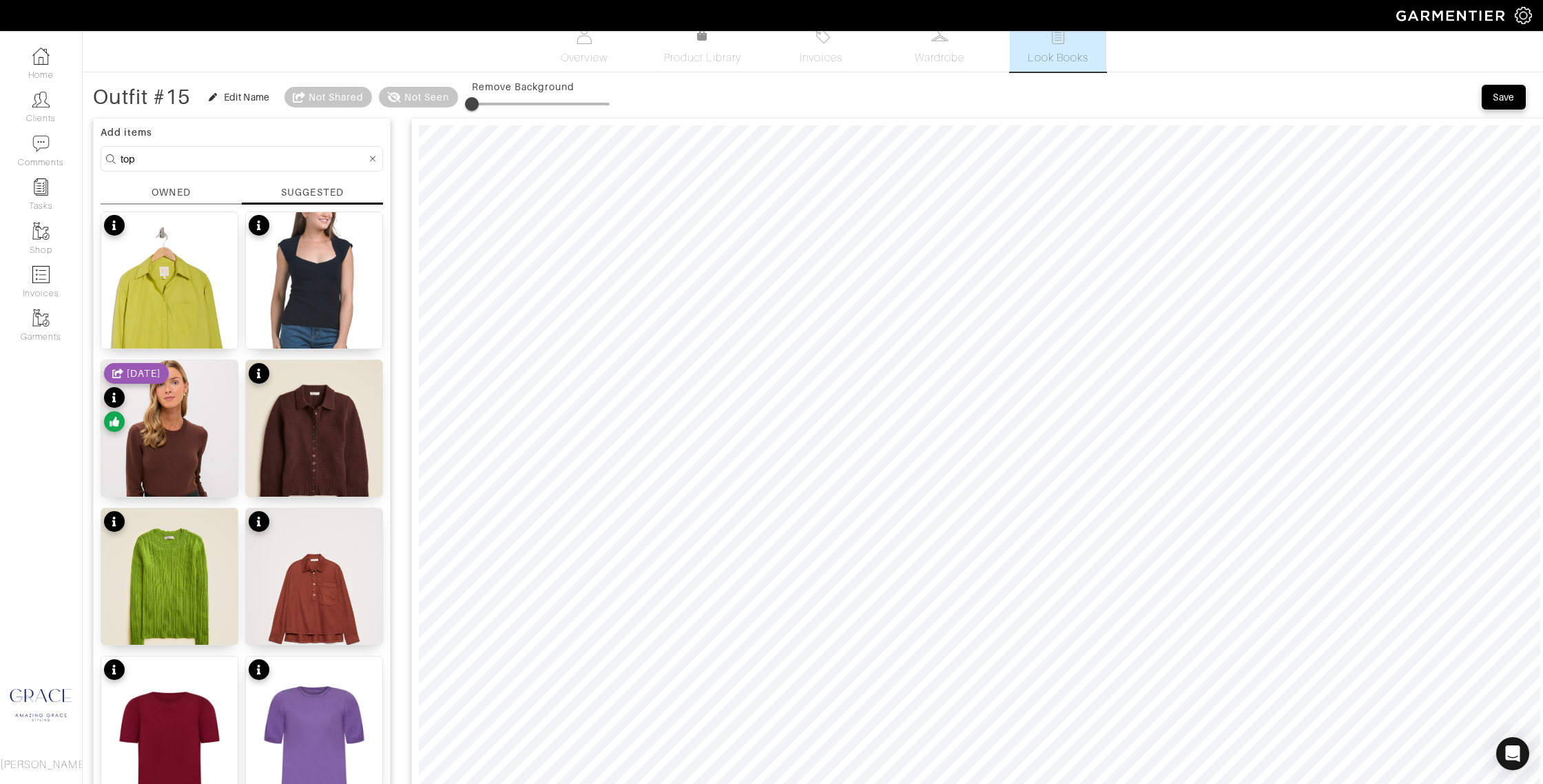
type input "39"
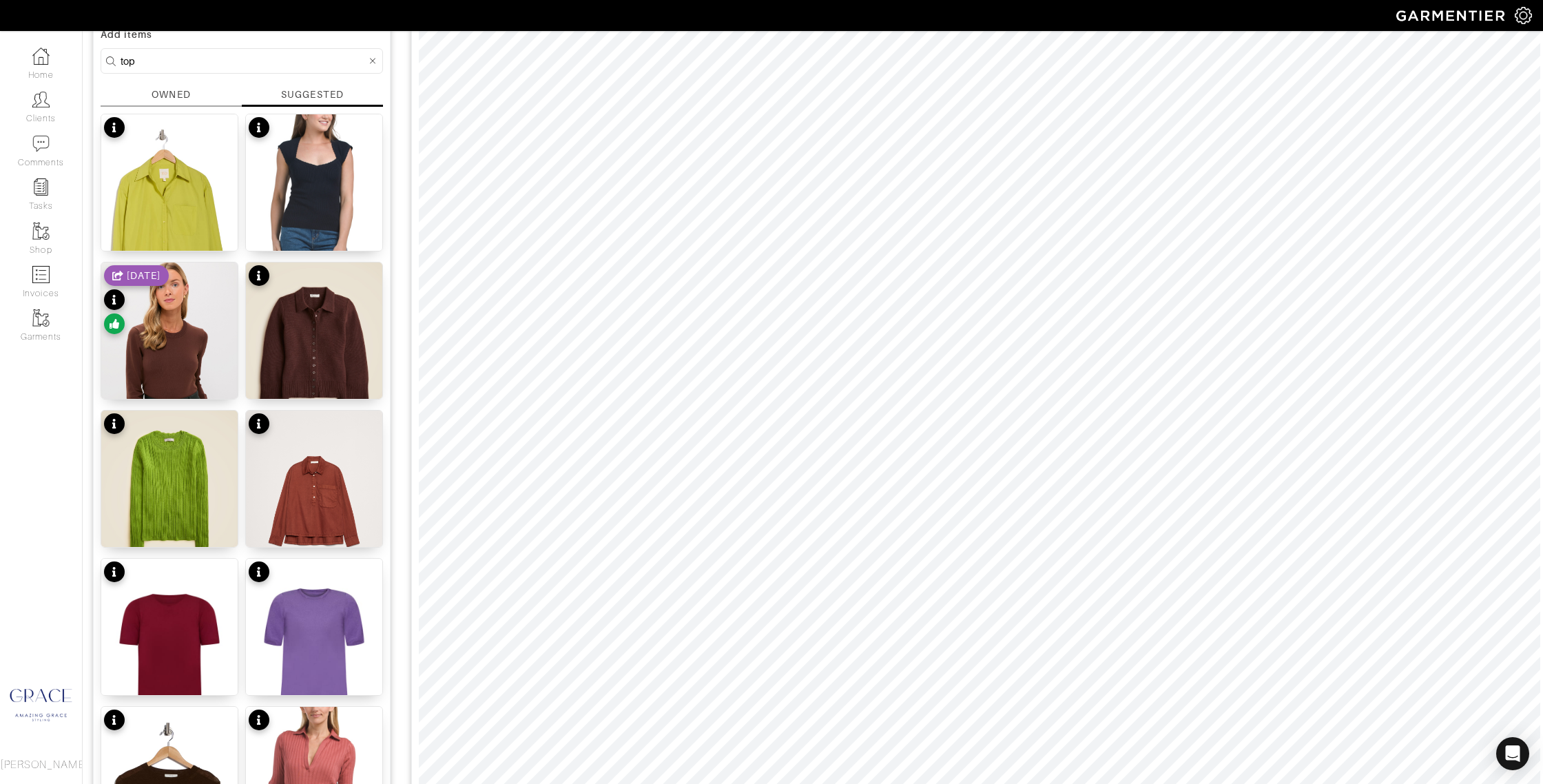
scroll to position [124, 0]
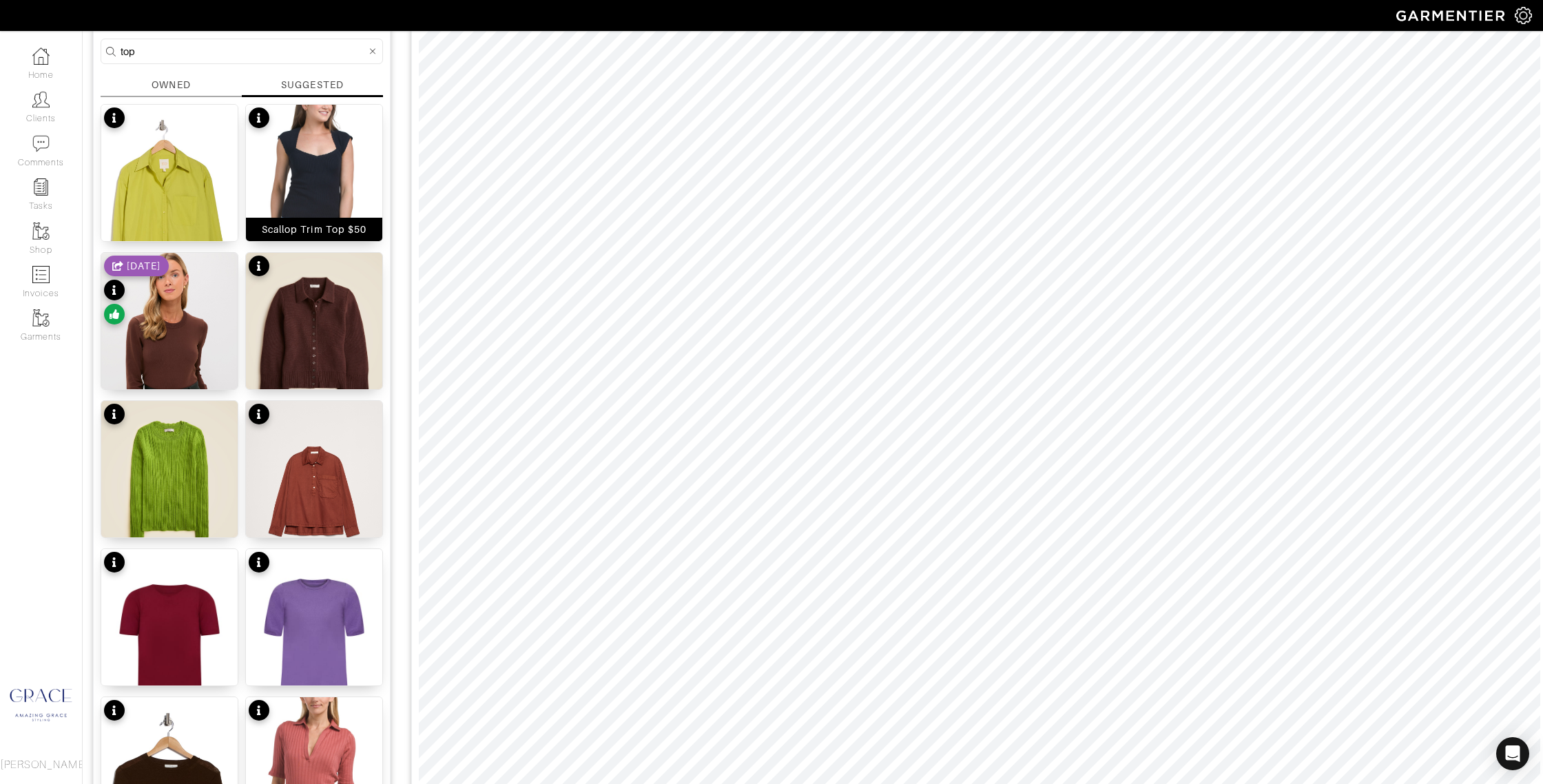
click at [336, 234] on div "Scallop Trim Top $50" at bounding box center [313, 229] width 105 height 14
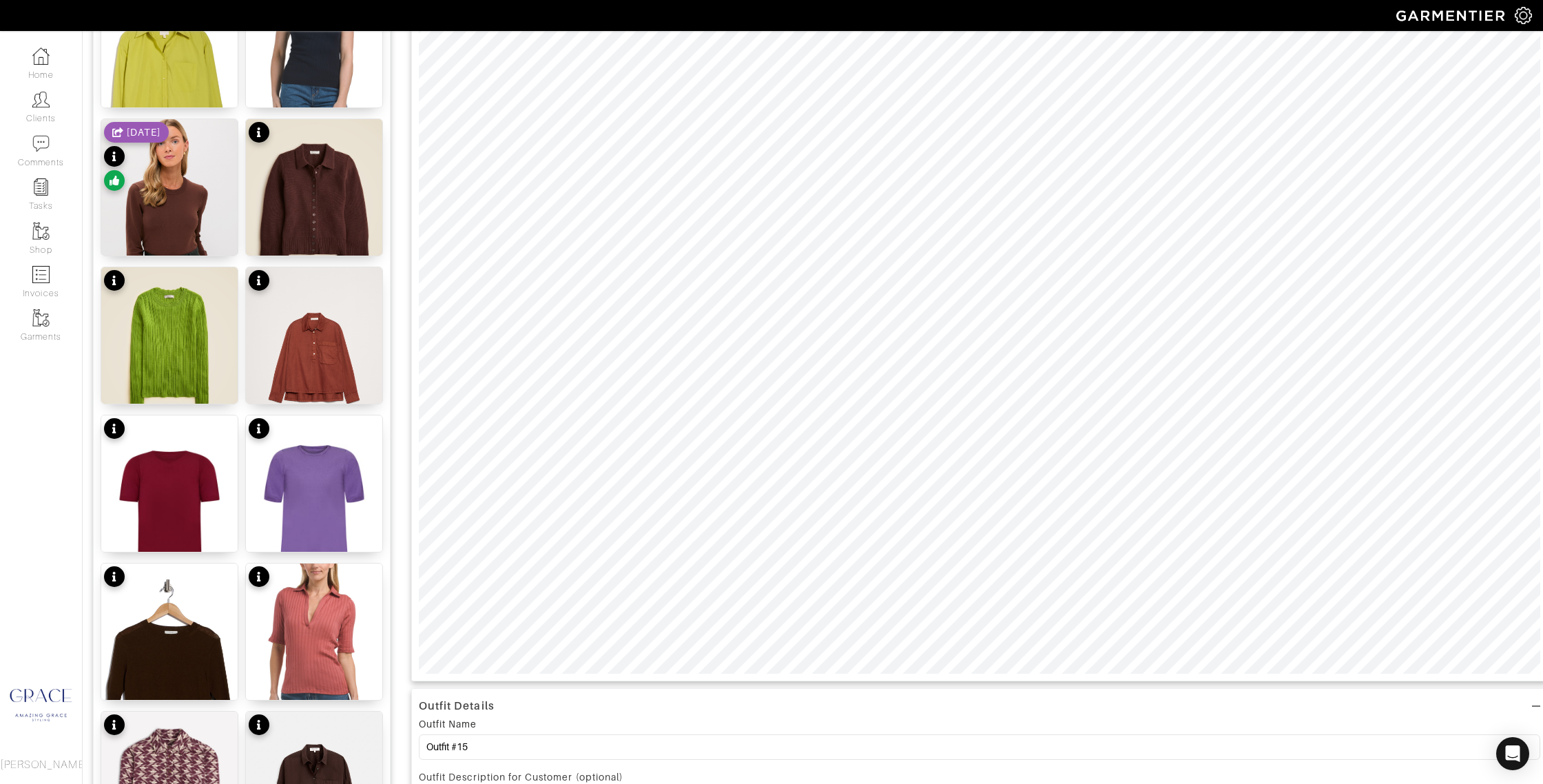
scroll to position [0, 0]
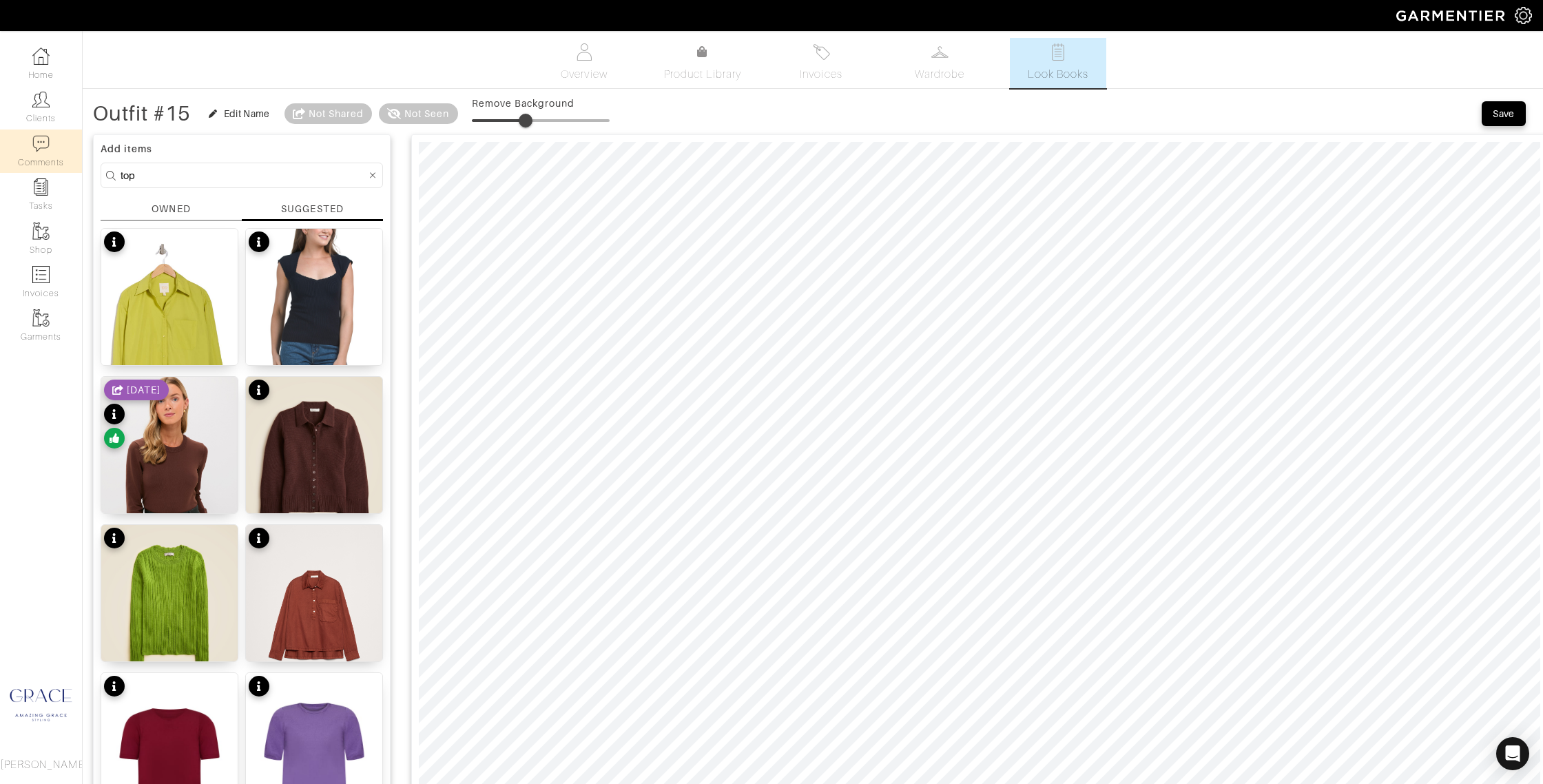
drag, startPoint x: 159, startPoint y: 176, endPoint x: 72, endPoint y: 171, distance: 87.1
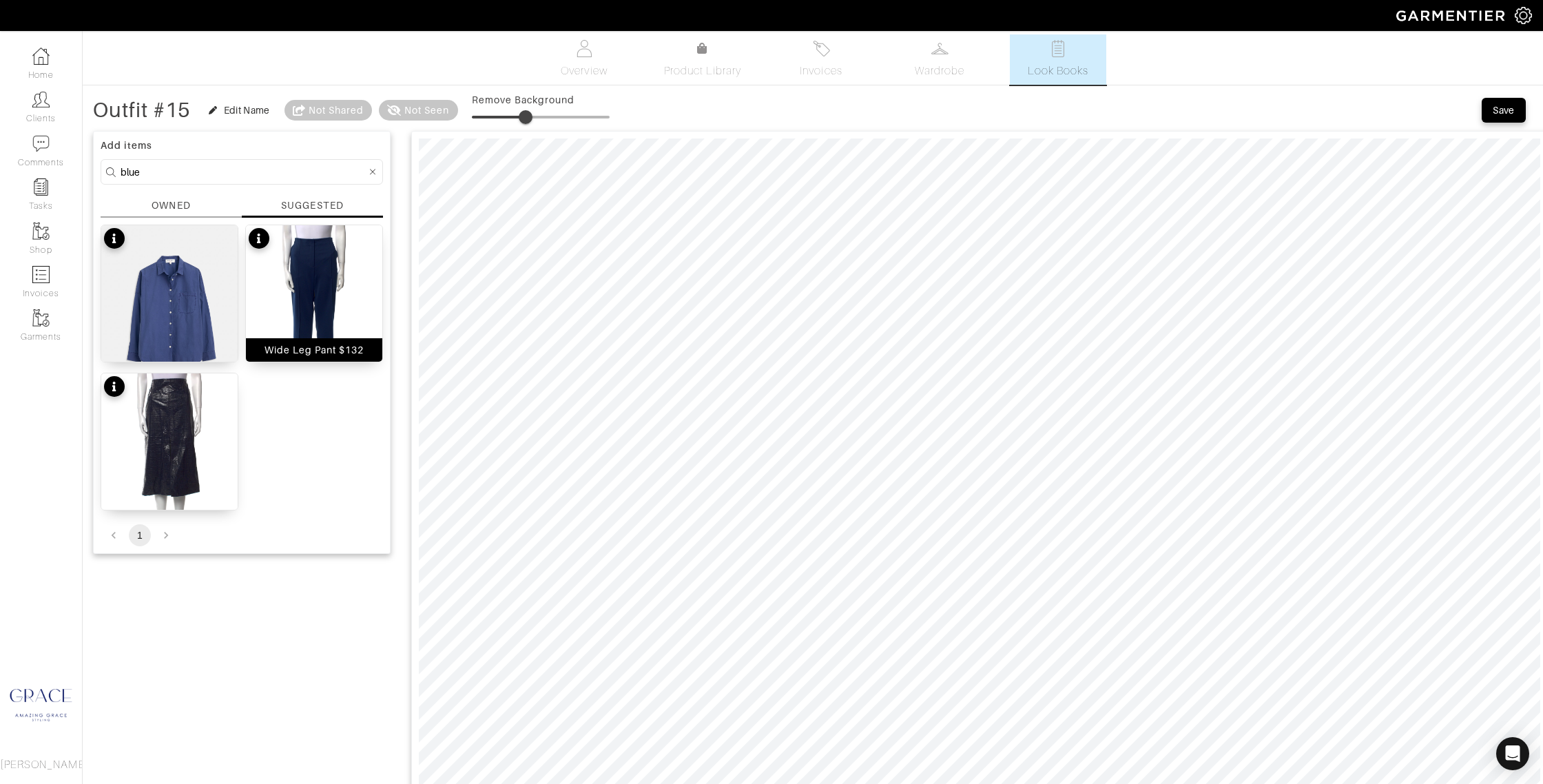
drag, startPoint x: 312, startPoint y: 349, endPoint x: 323, endPoint y: 349, distance: 11.0
click at [312, 349] on div "Wide Leg Pant $132" at bounding box center [314, 349] width 100 height 14
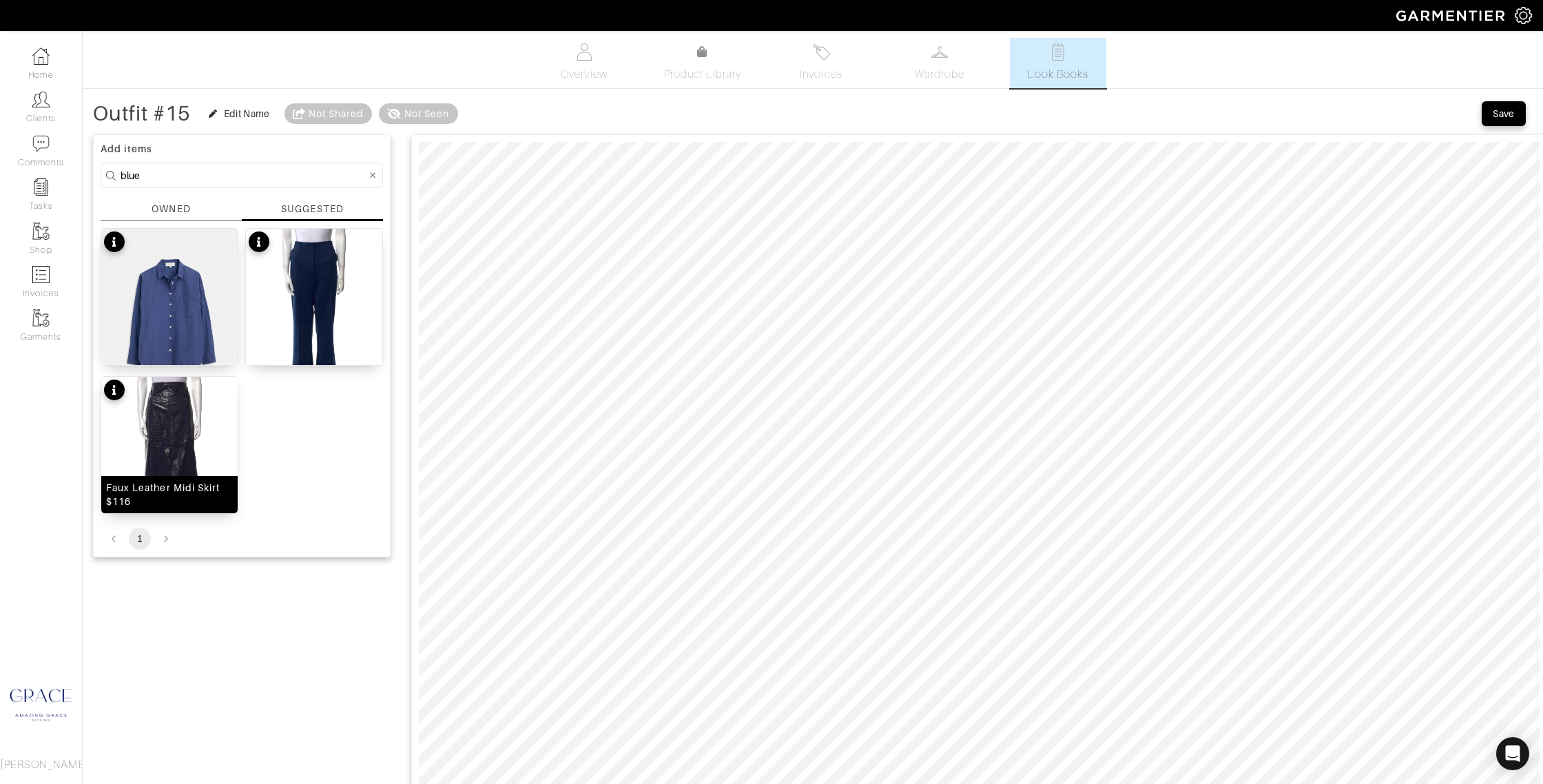
scroll to position [1, 0]
click at [196, 487] on div "Faux Leather Midi Skirt $116" at bounding box center [169, 494] width 127 height 28
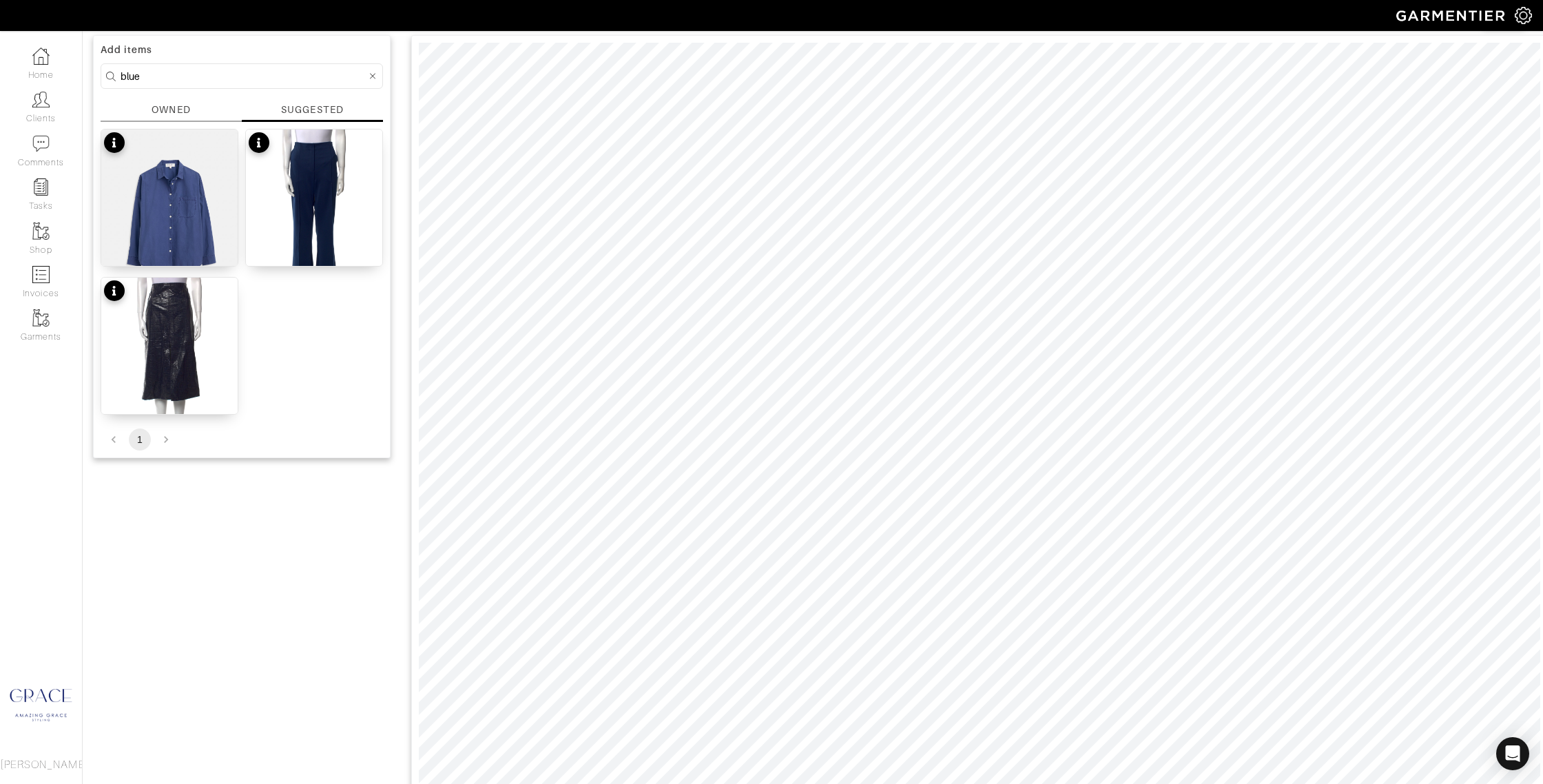
scroll to position [0, 0]
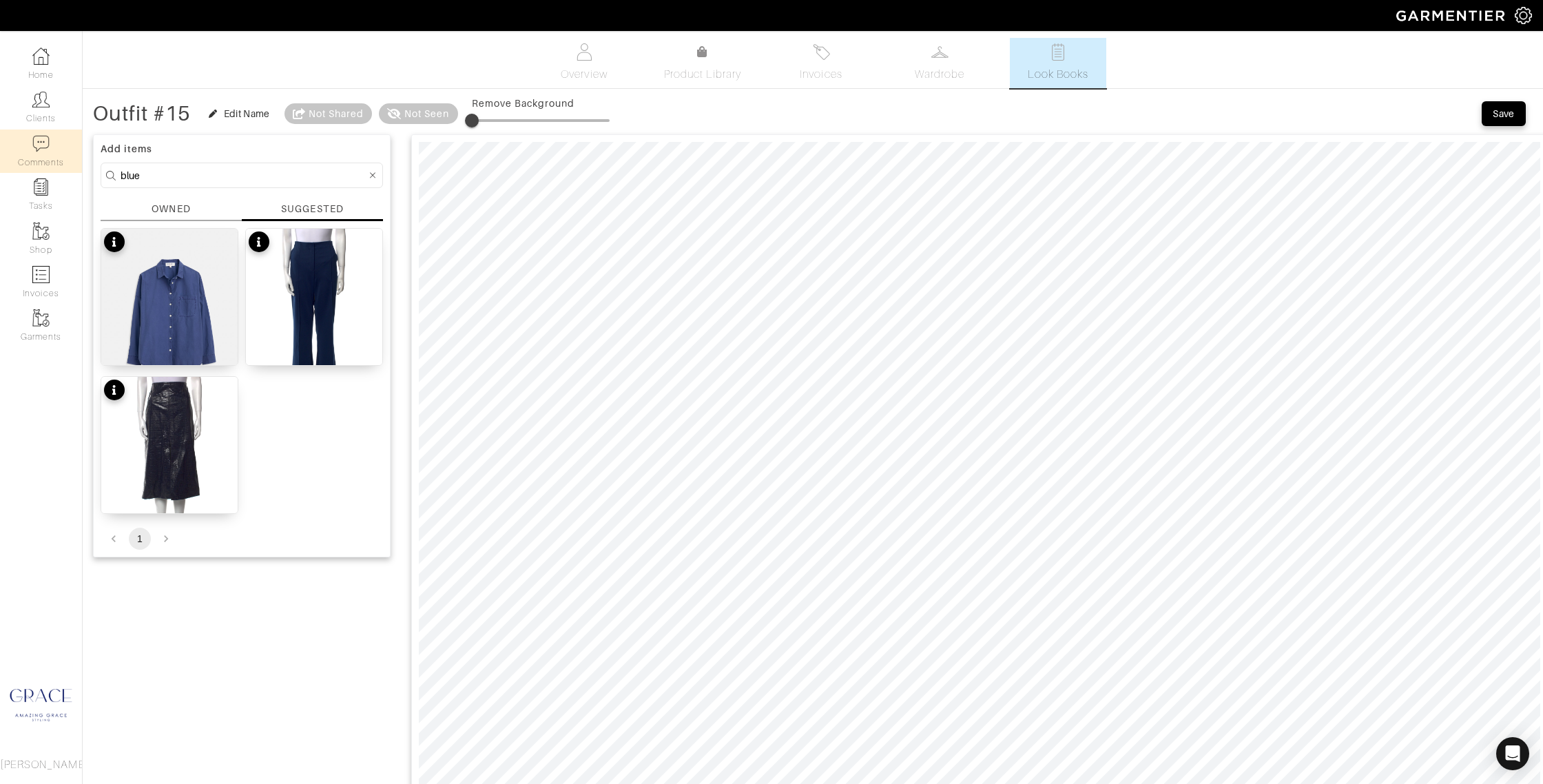
drag, startPoint x: 156, startPoint y: 174, endPoint x: 53, endPoint y: 165, distance: 103.4
click at [53, 165] on div "Company Settings Manage Subscription My Profile Stylists Sign Out Home Clients …" at bounding box center [771, 783] width 1543 height 1566
drag, startPoint x: 160, startPoint y: 174, endPoint x: 86, endPoint y: 168, distance: 74.2
type input "top"
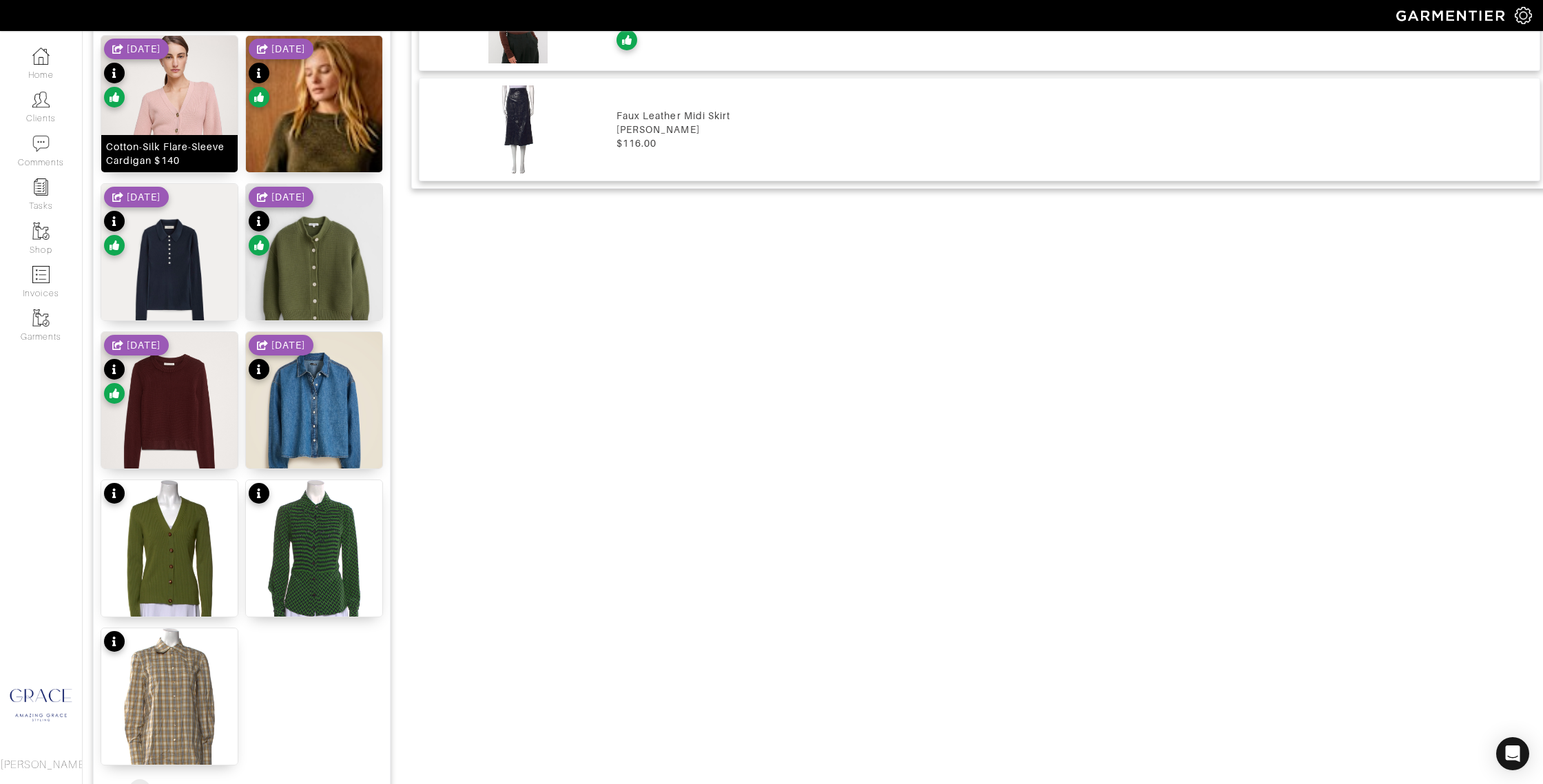
scroll to position [1380, 0]
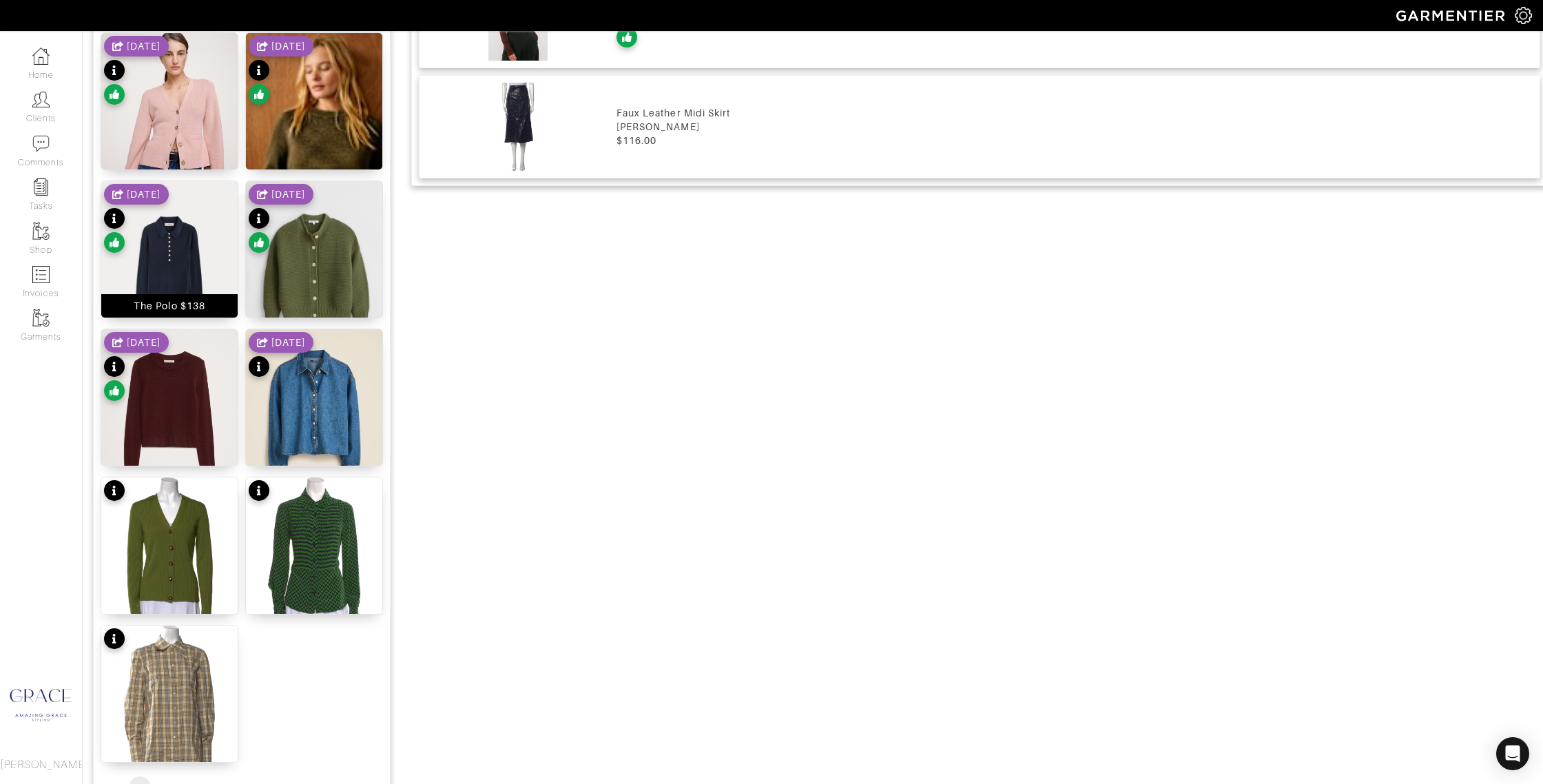
click at [189, 297] on div "The Polo $138" at bounding box center [169, 305] width 136 height 23
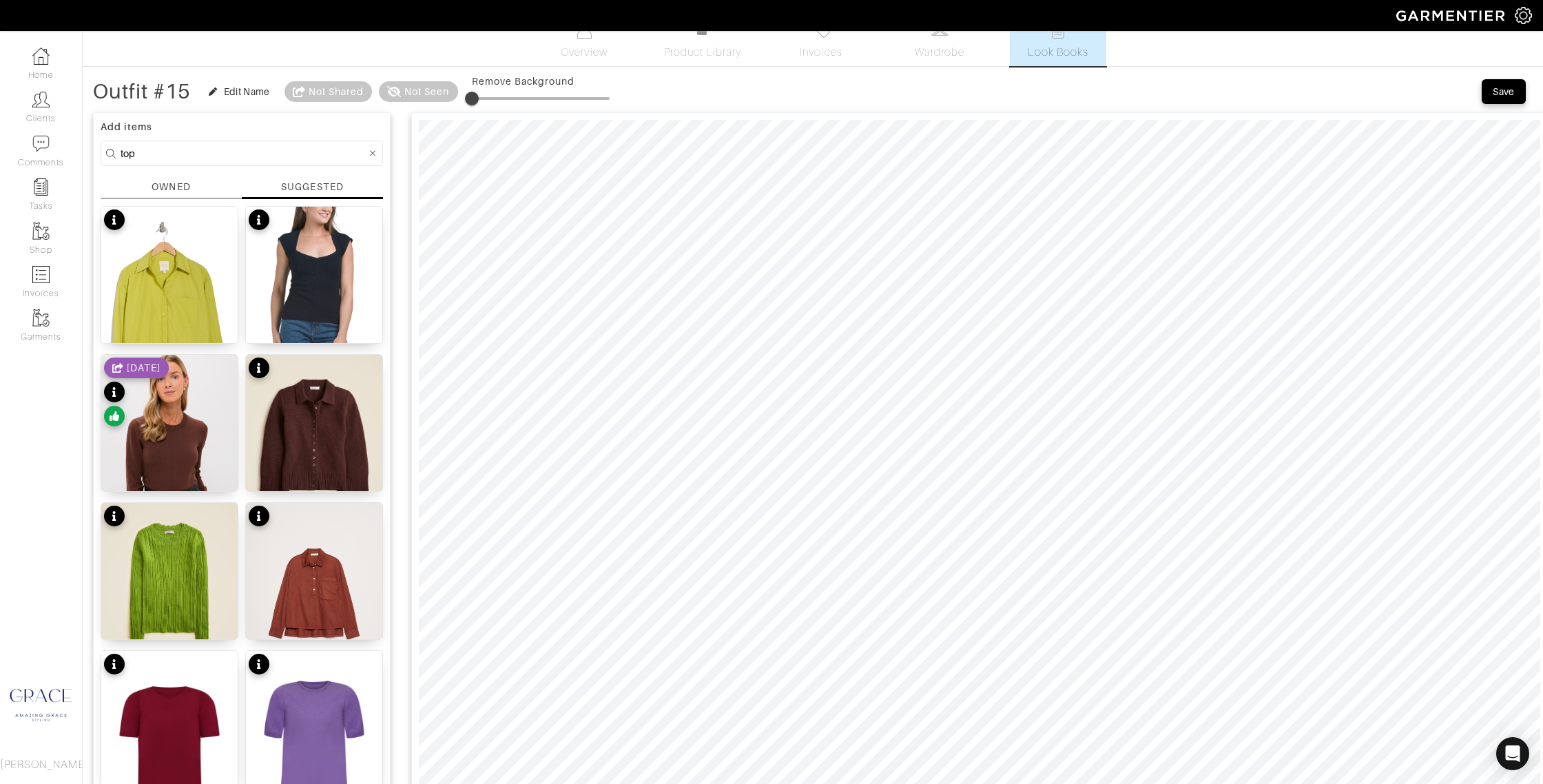
scroll to position [0, 0]
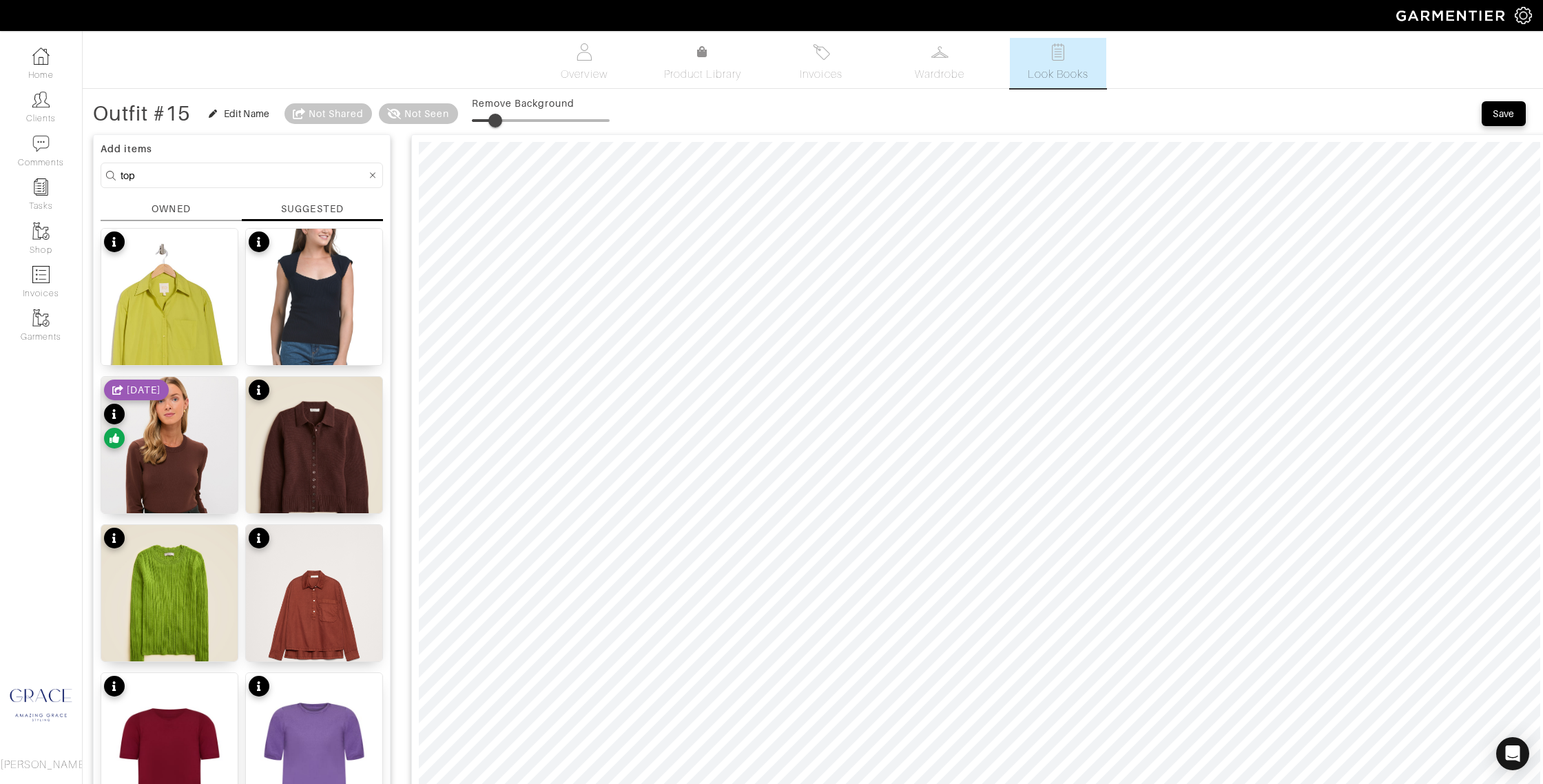
type input "38"
drag, startPoint x: 476, startPoint y: 121, endPoint x: 526, endPoint y: 132, distance: 51.2
click at [526, 125] on span at bounding box center [524, 120] width 14 height 14
drag, startPoint x: 139, startPoint y: 177, endPoint x: 100, endPoint y: 168, distance: 40.0
click at [103, 170] on form "top" at bounding box center [242, 174] width 283 height 25
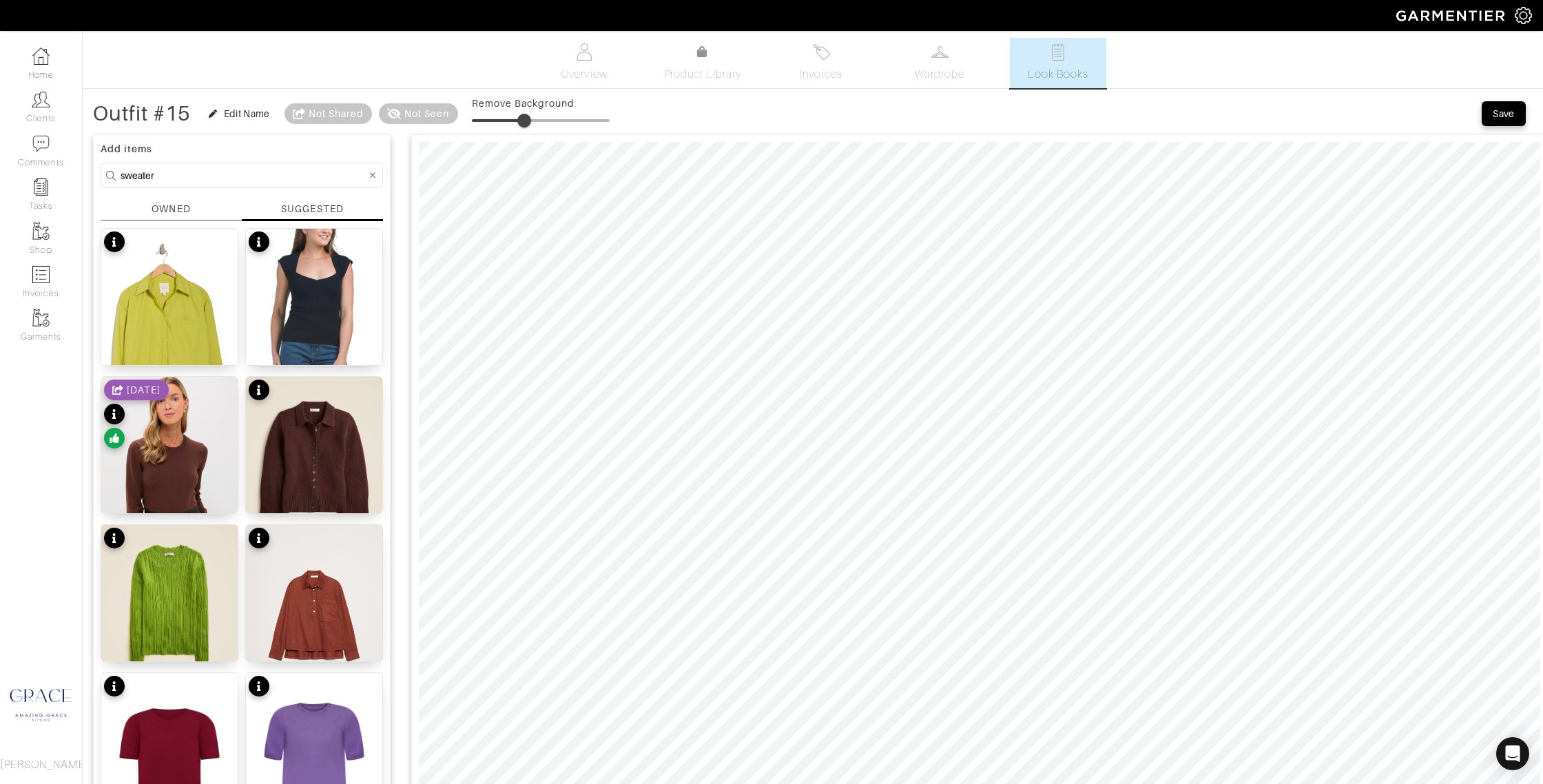
type input "sweater"
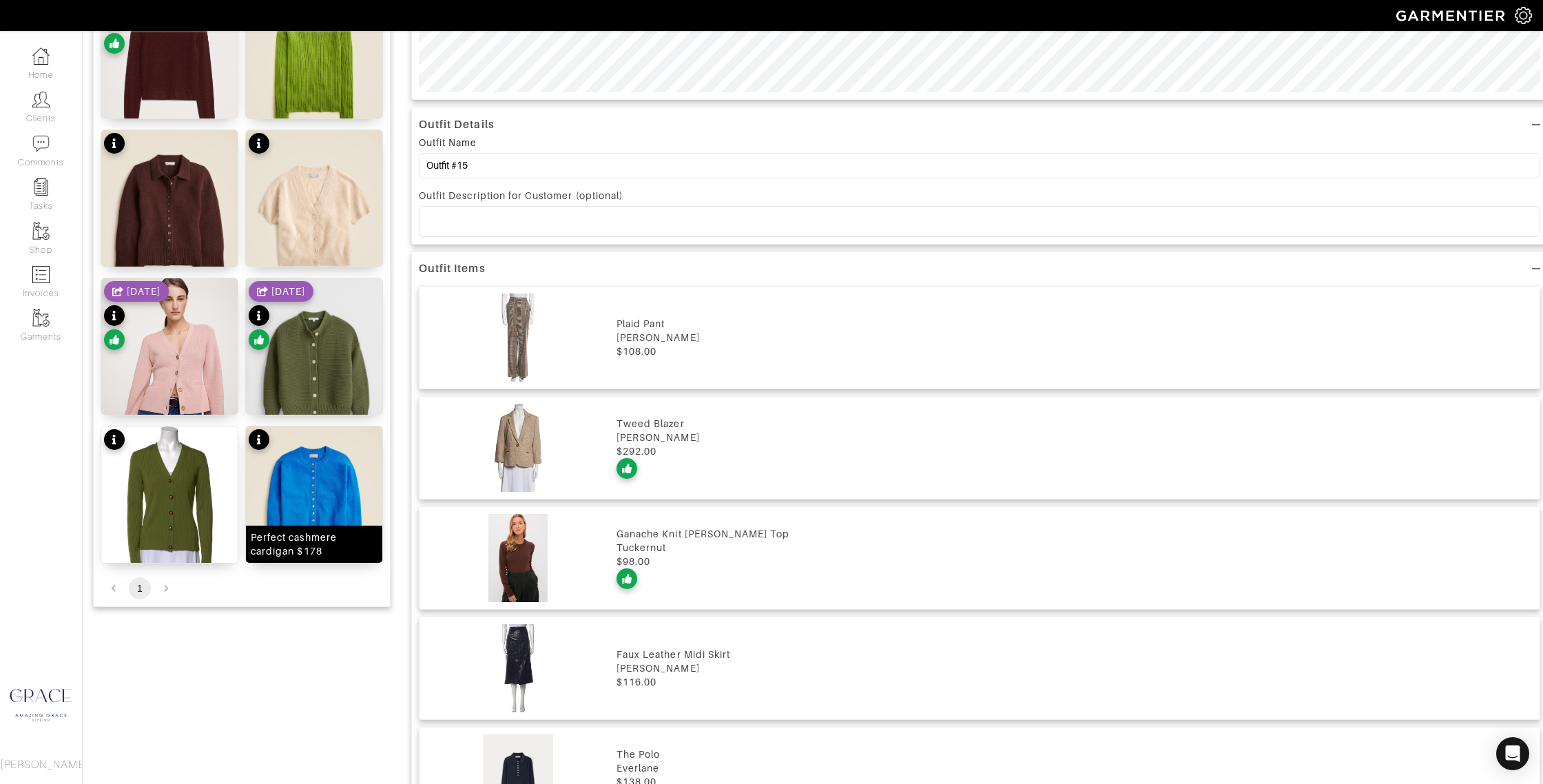
scroll to position [957, 0]
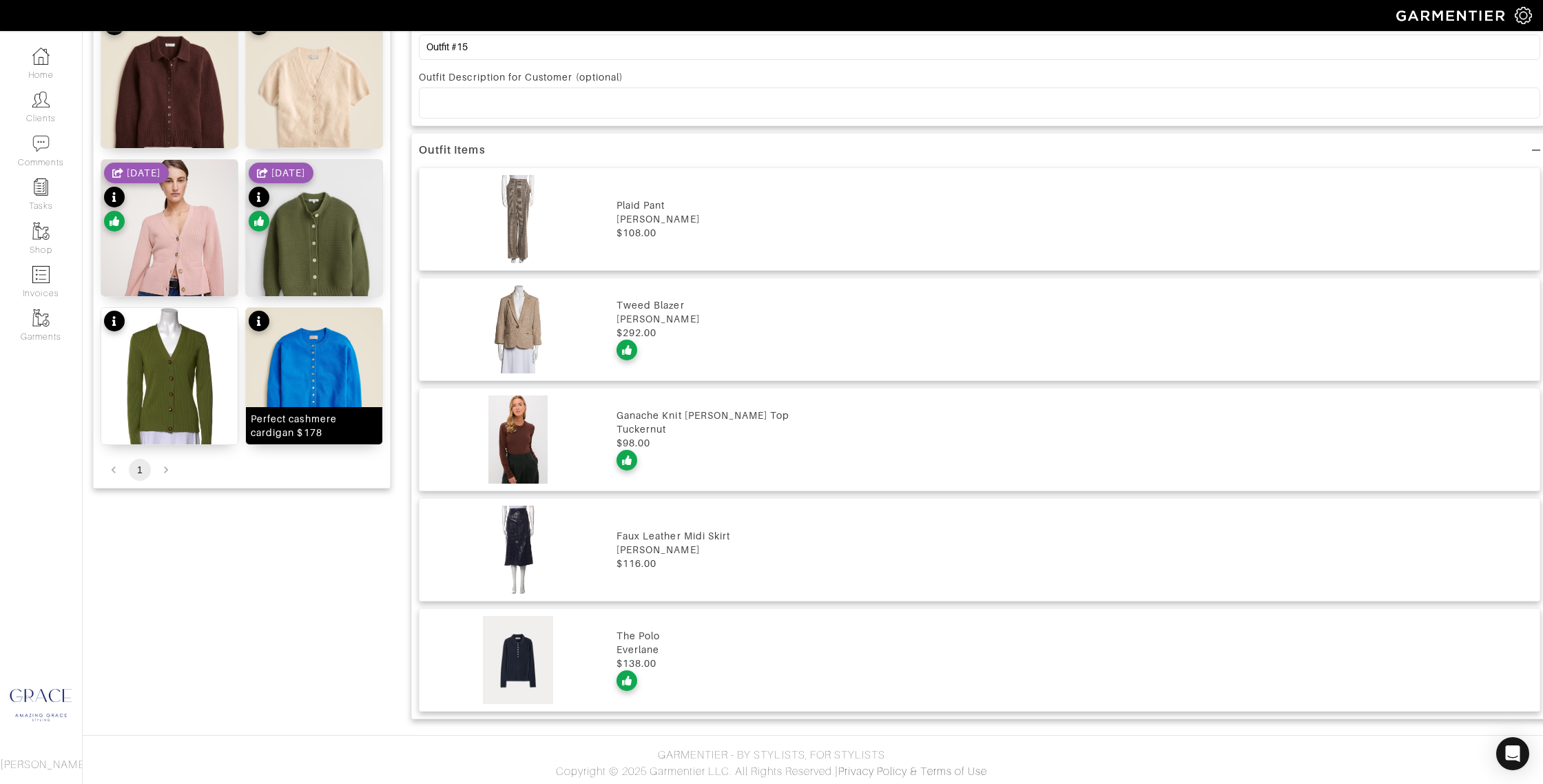
click at [302, 436] on div "Perfect cashmere cardigan $178" at bounding box center [314, 425] width 127 height 28
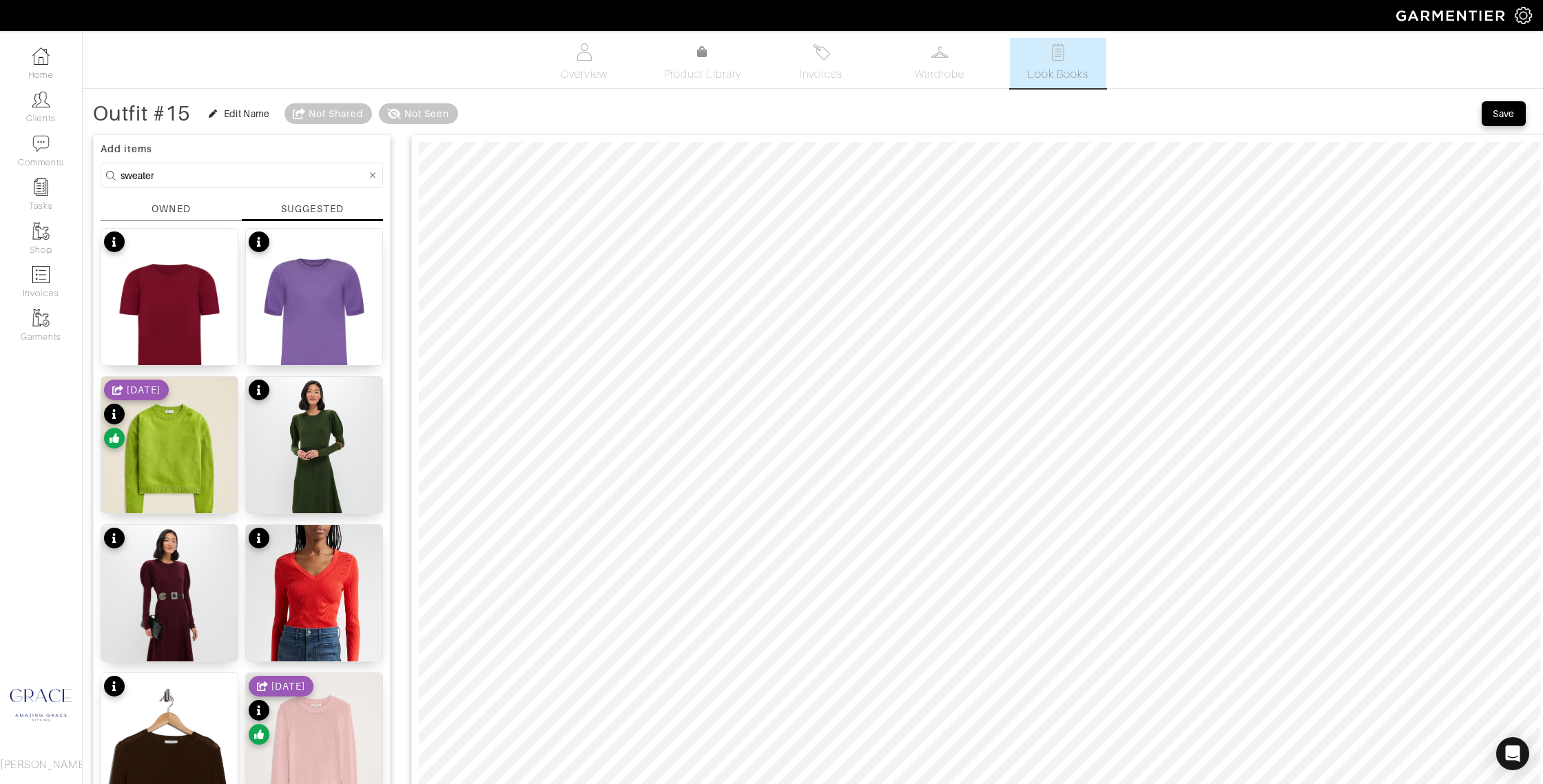
scroll to position [1, 0]
click at [1493, 114] on div "Save" at bounding box center [1503, 112] width 22 height 14
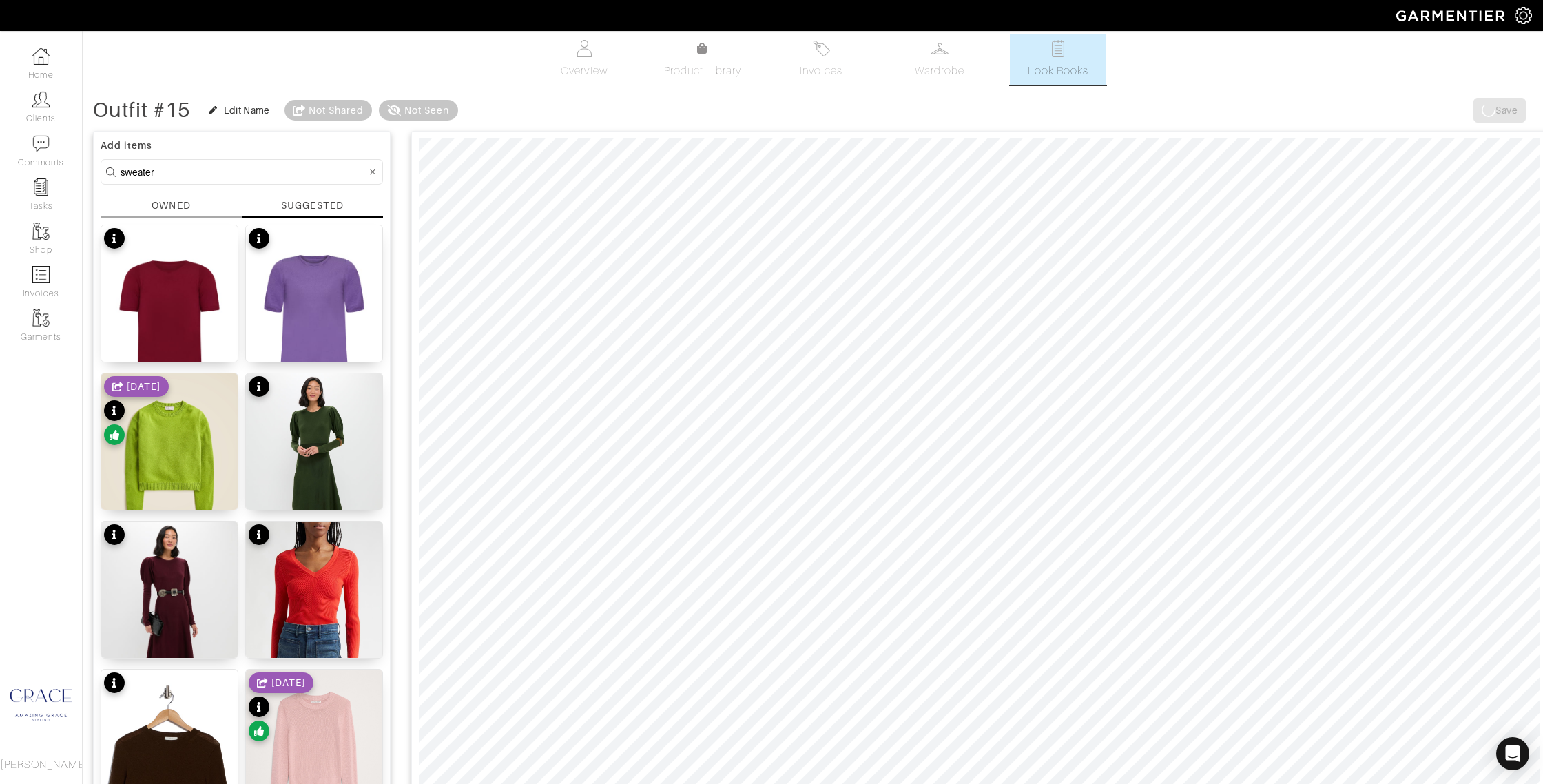
scroll to position [5, 0]
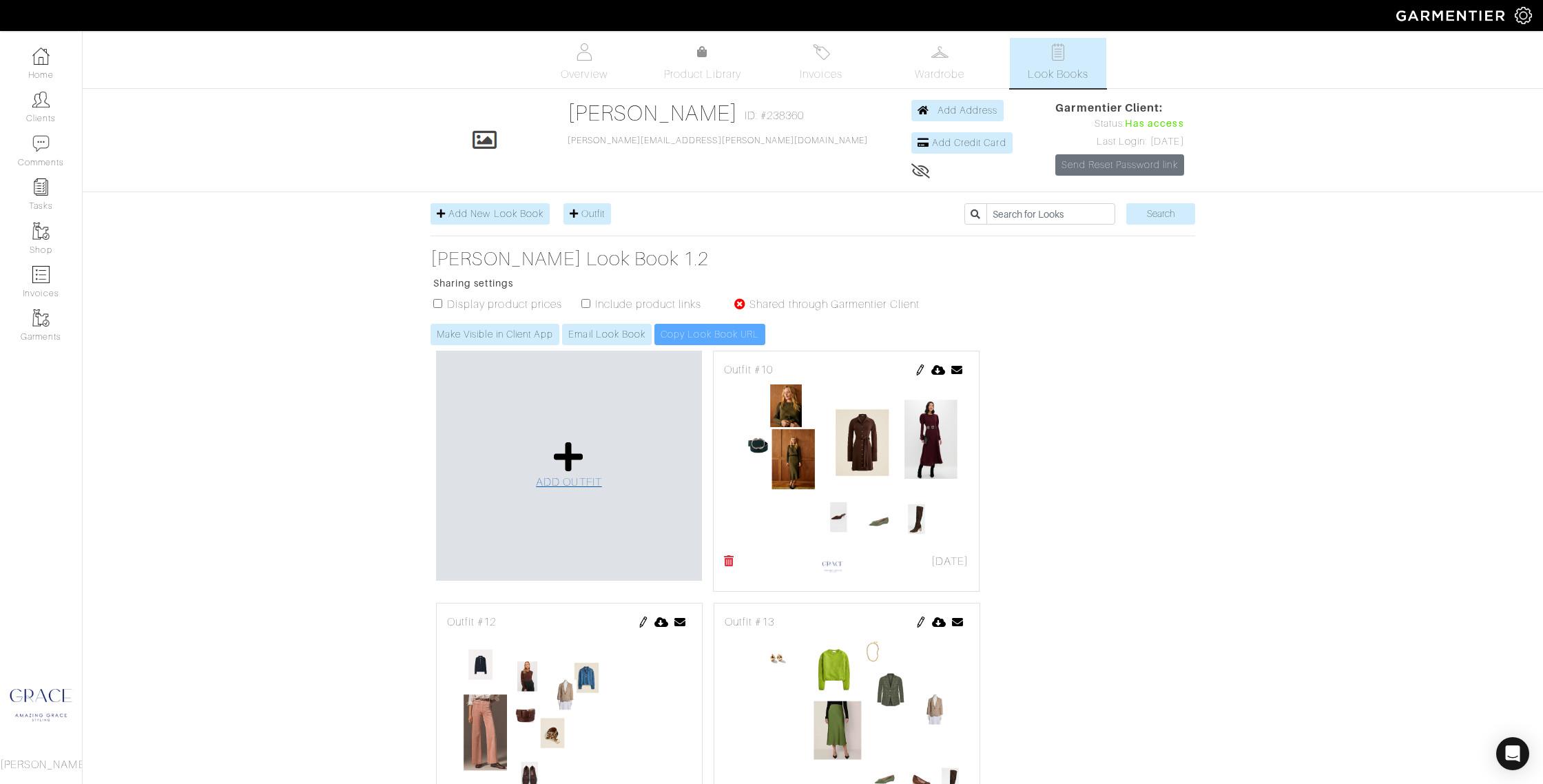
click at [582, 462] on icon at bounding box center [569, 457] width 30 height 33
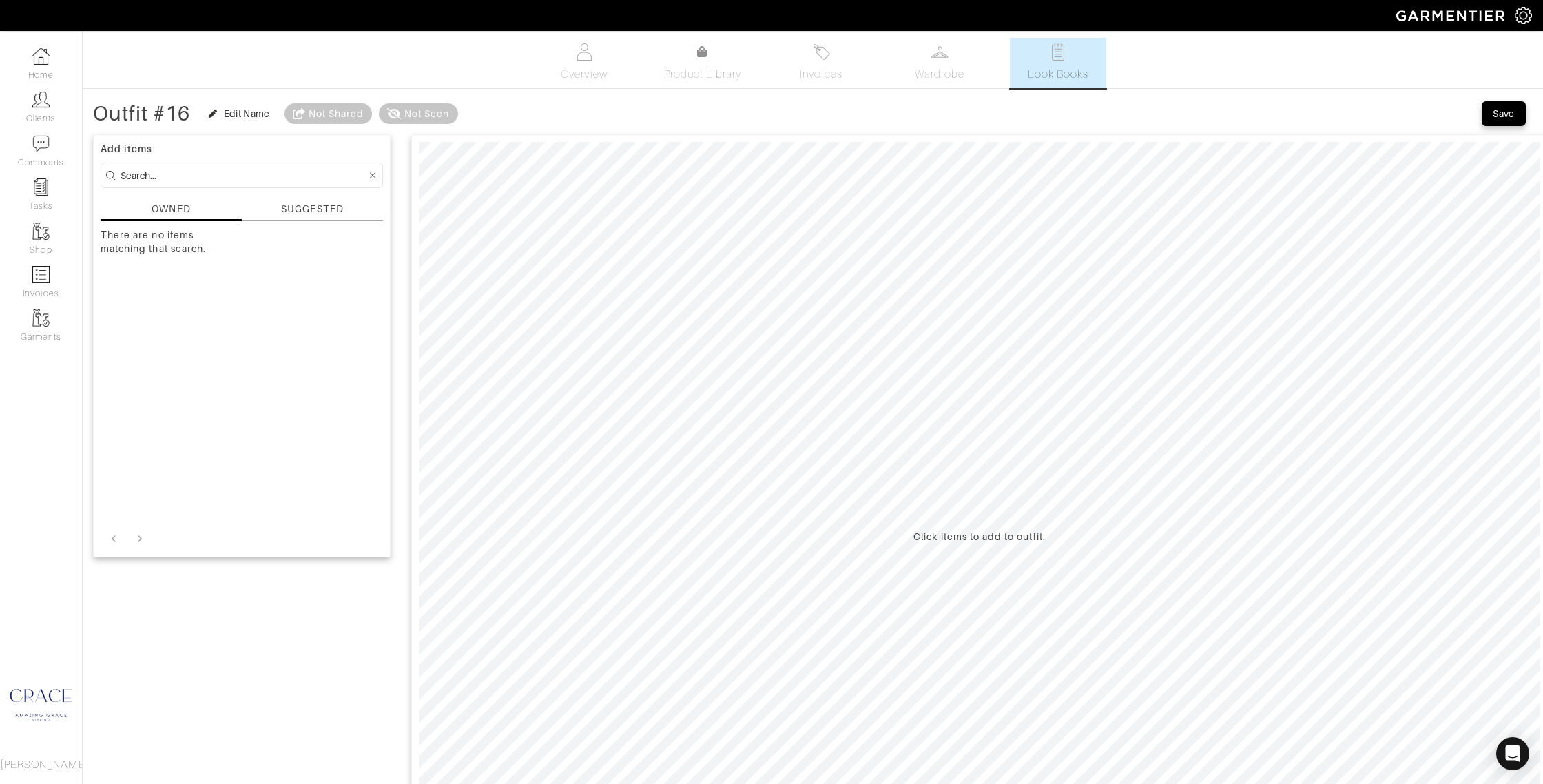
click at [227, 177] on input at bounding box center [243, 175] width 246 height 18
click at [329, 208] on div "SUGGESTED" at bounding box center [311, 209] width 62 height 15
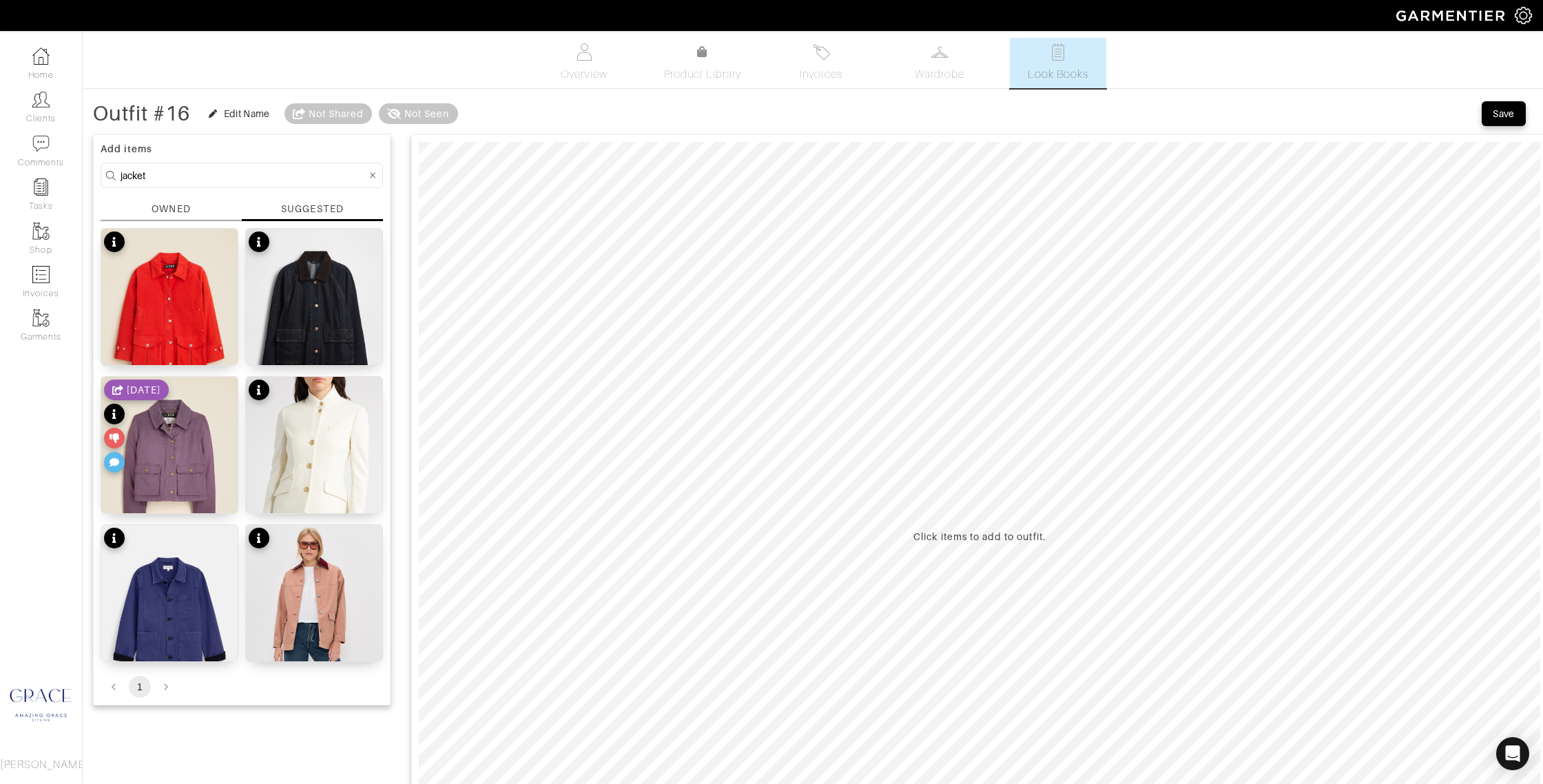
click at [119, 456] on div at bounding box center [114, 462] width 20 height 20
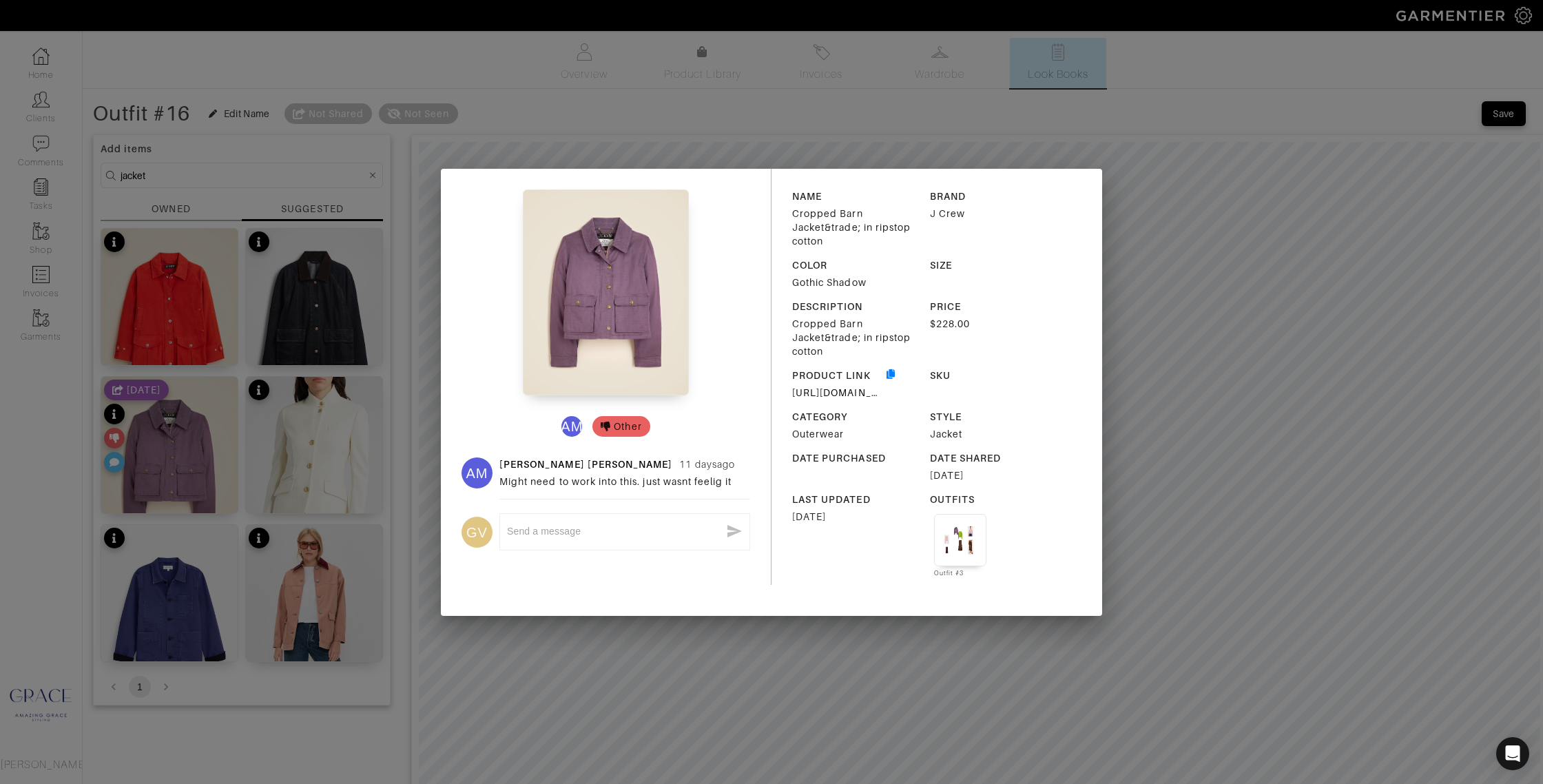
click at [1077, 196] on div "NAME Cropped Barn Jacket&trade; in ripstop cotton BRAND J Crew COLOR Gothic Sha…" at bounding box center [936, 392] width 331 height 447
click at [1012, 144] on div "AM Other AM Ashley Mahoney 11 days ago Might need to work into this. just wasnt…" at bounding box center [771, 392] width 1543 height 784
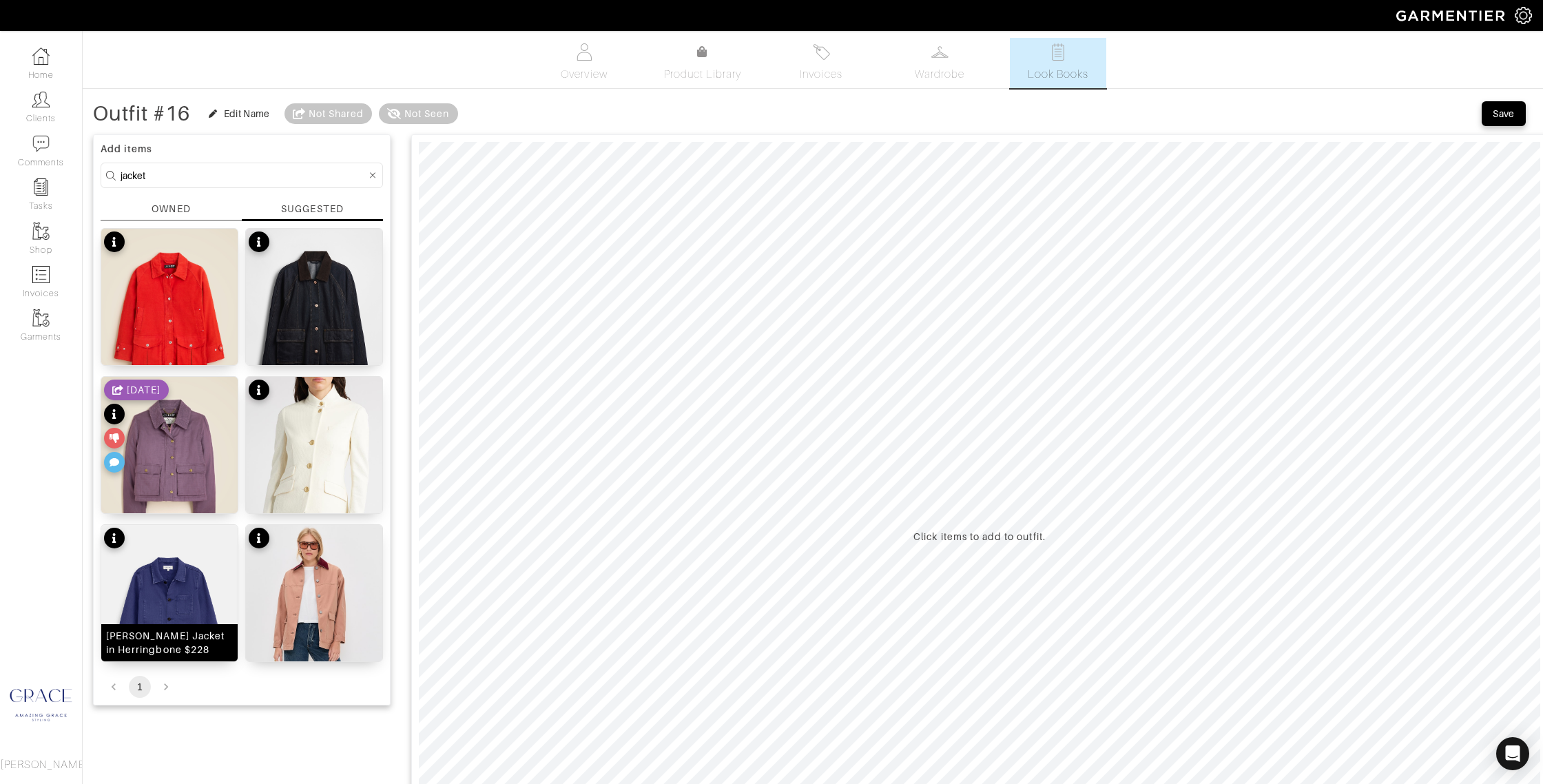
click at [160, 639] on div "Britt Work Jacket in Herringbone $228" at bounding box center [169, 643] width 127 height 28
drag, startPoint x: 162, startPoint y: 176, endPoint x: 98, endPoint y: 163, distance: 65.3
click at [90, 166] on div "Outfit #16 Edit Name Not Shared Not Seen Remove Background Save Add items jacke…" at bounding box center [813, 668] width 1461 height 1136
type input "pants"
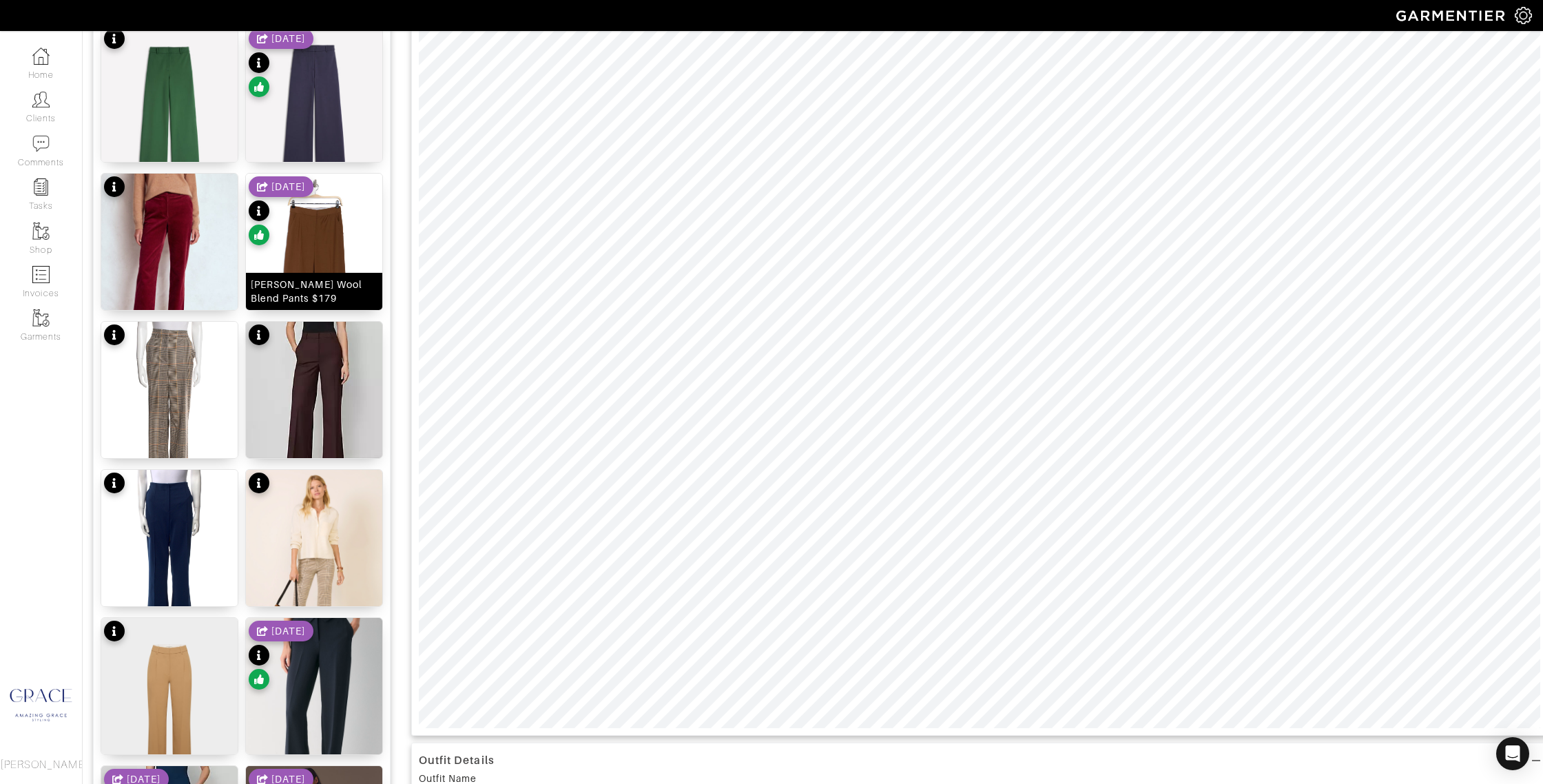
scroll to position [206, 0]
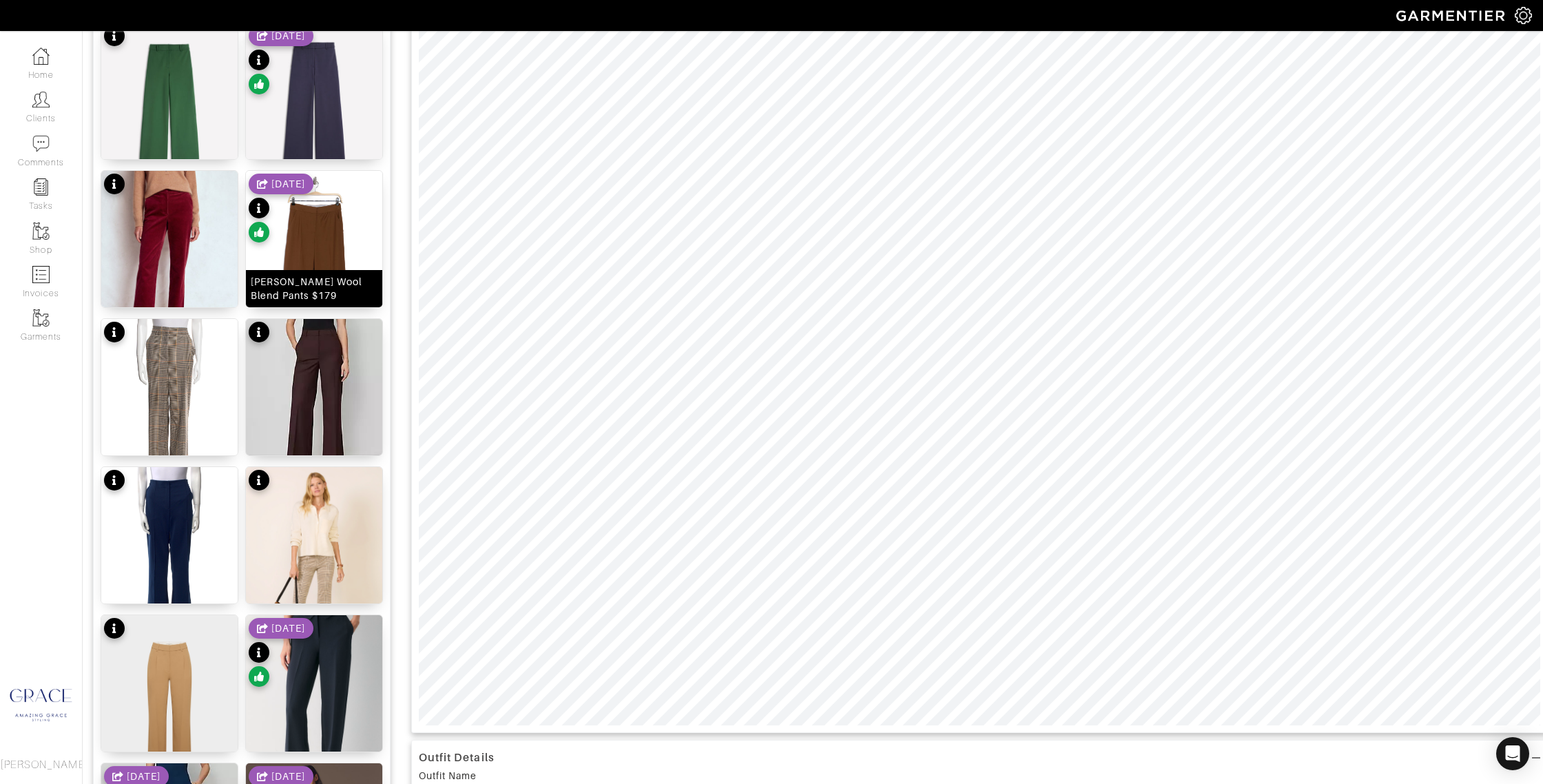
click at [292, 285] on div "Tonelli Wool Blend Pants $179" at bounding box center [314, 289] width 127 height 28
click at [322, 365] on img at bounding box center [313, 402] width 136 height 168
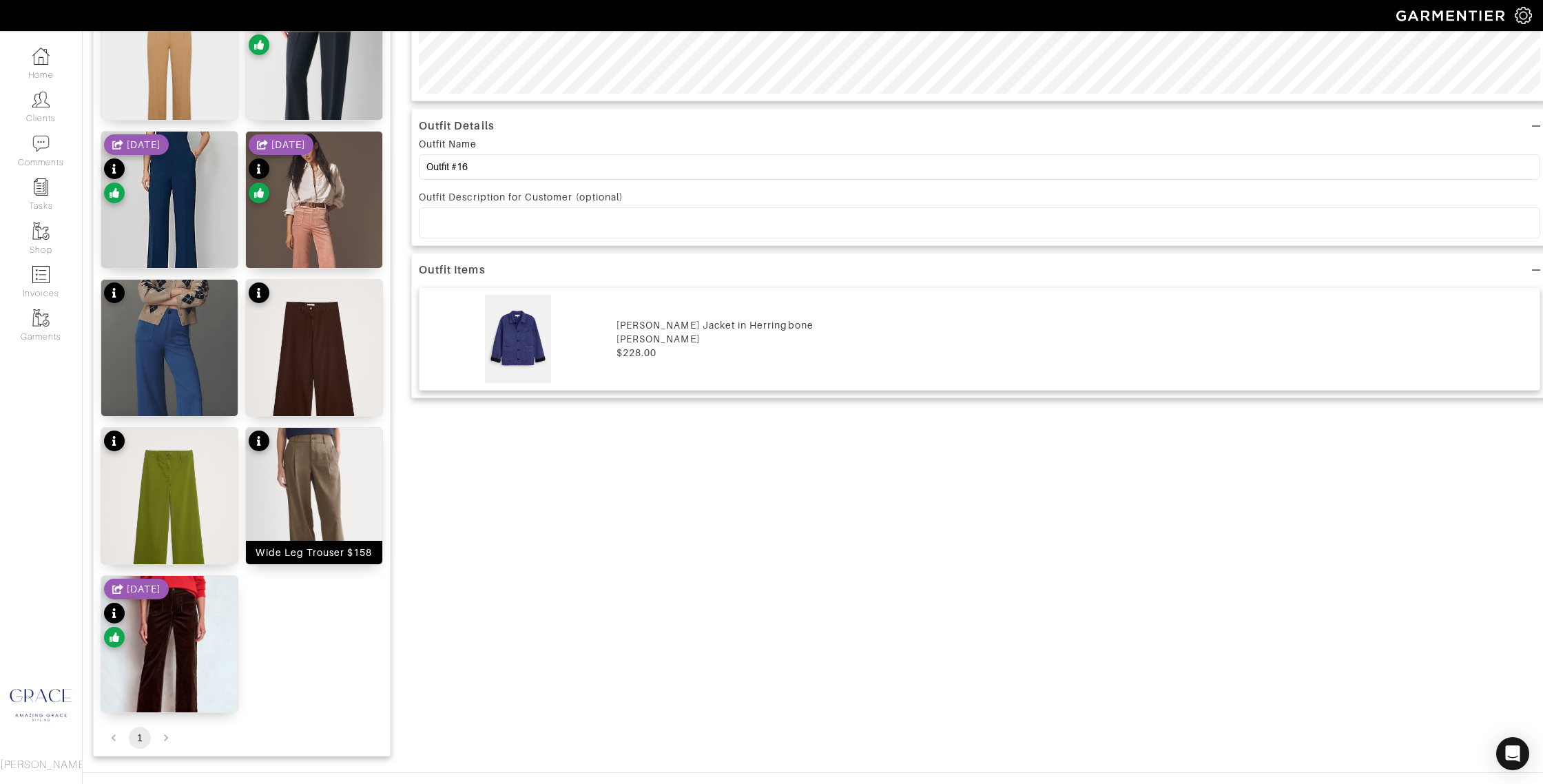
scroll to position [838, 0]
click at [273, 487] on img at bounding box center [313, 512] width 136 height 171
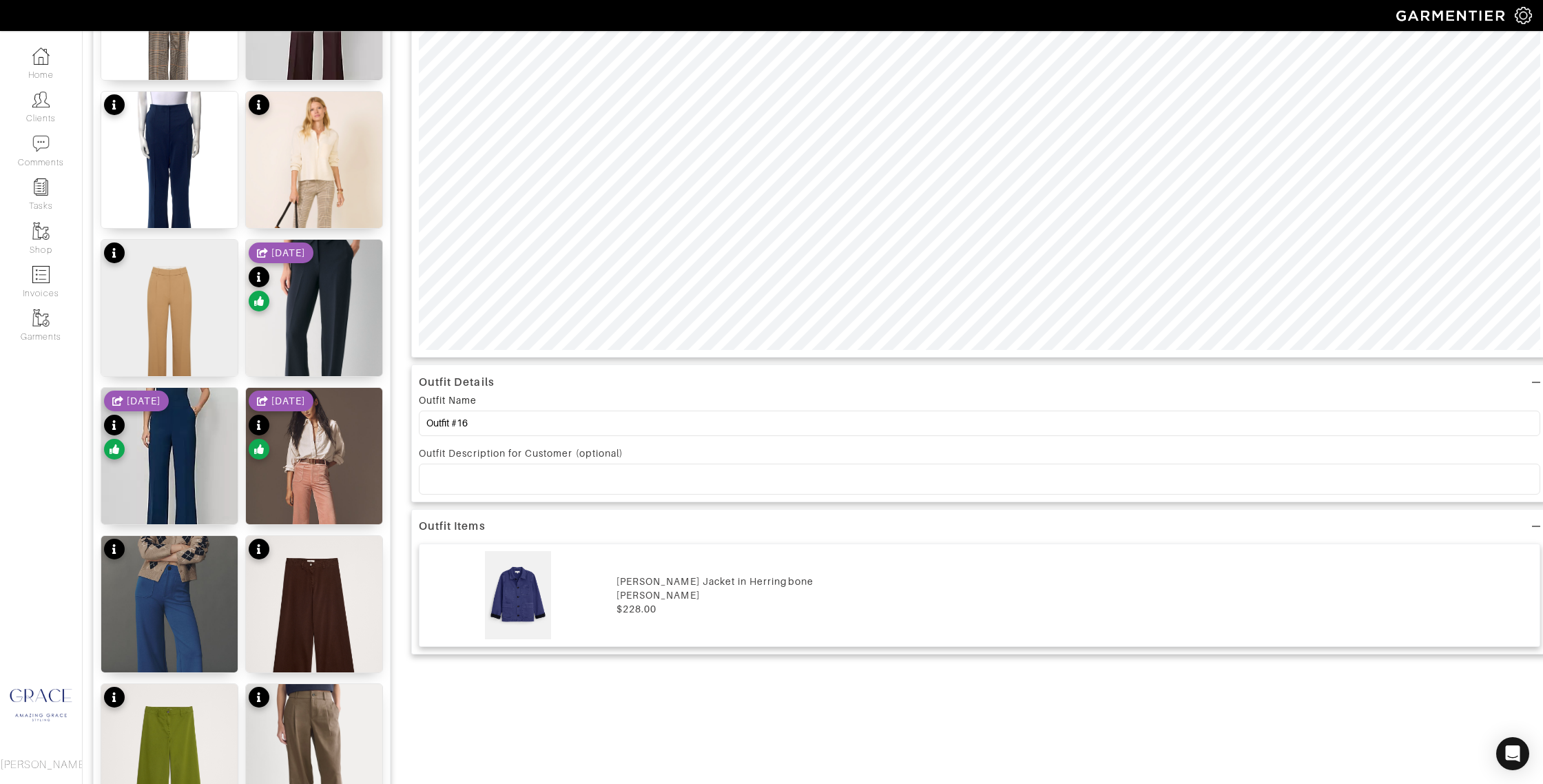
scroll to position [594, 0]
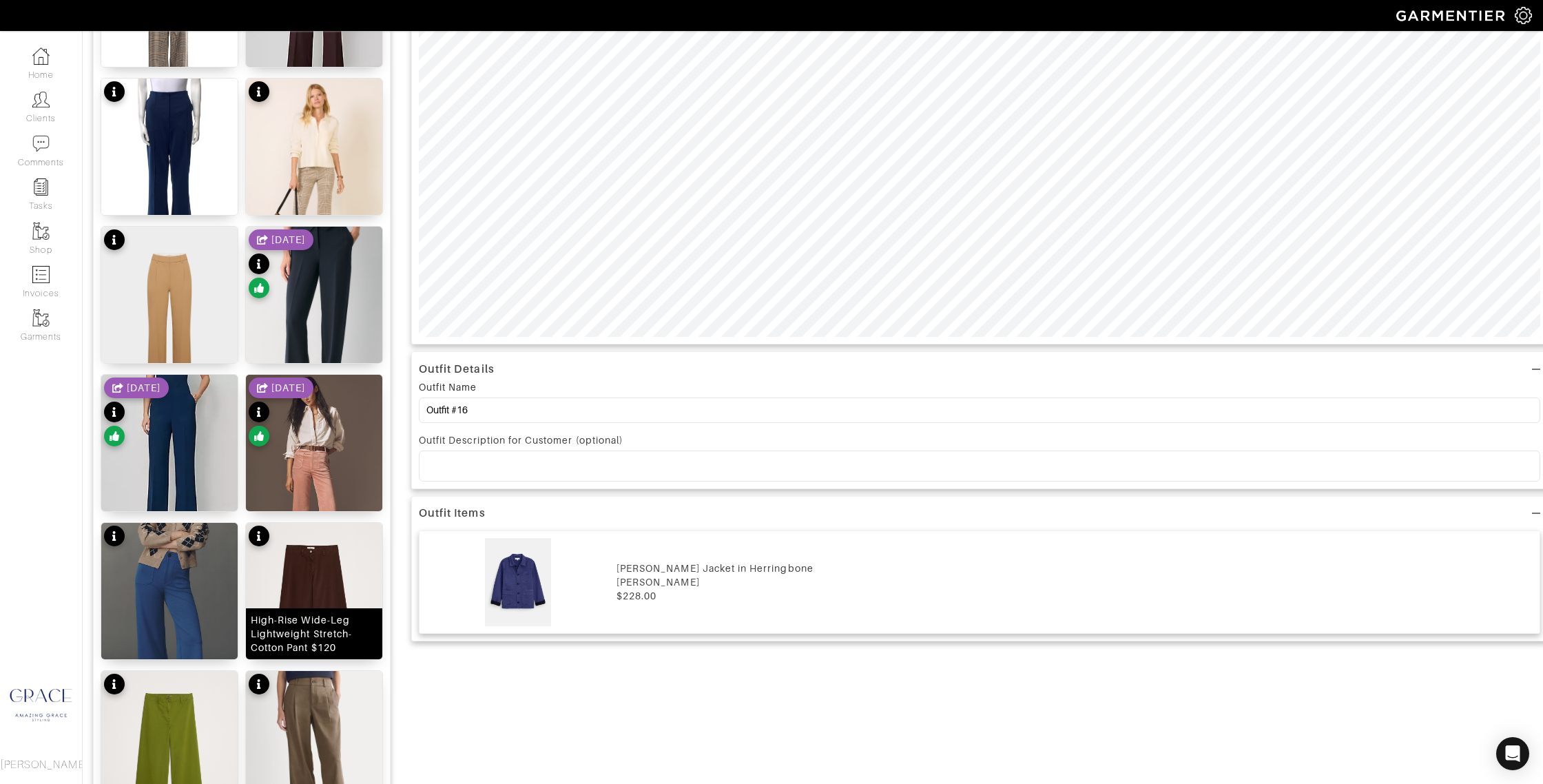
click at [343, 575] on img at bounding box center [313, 613] width 136 height 182
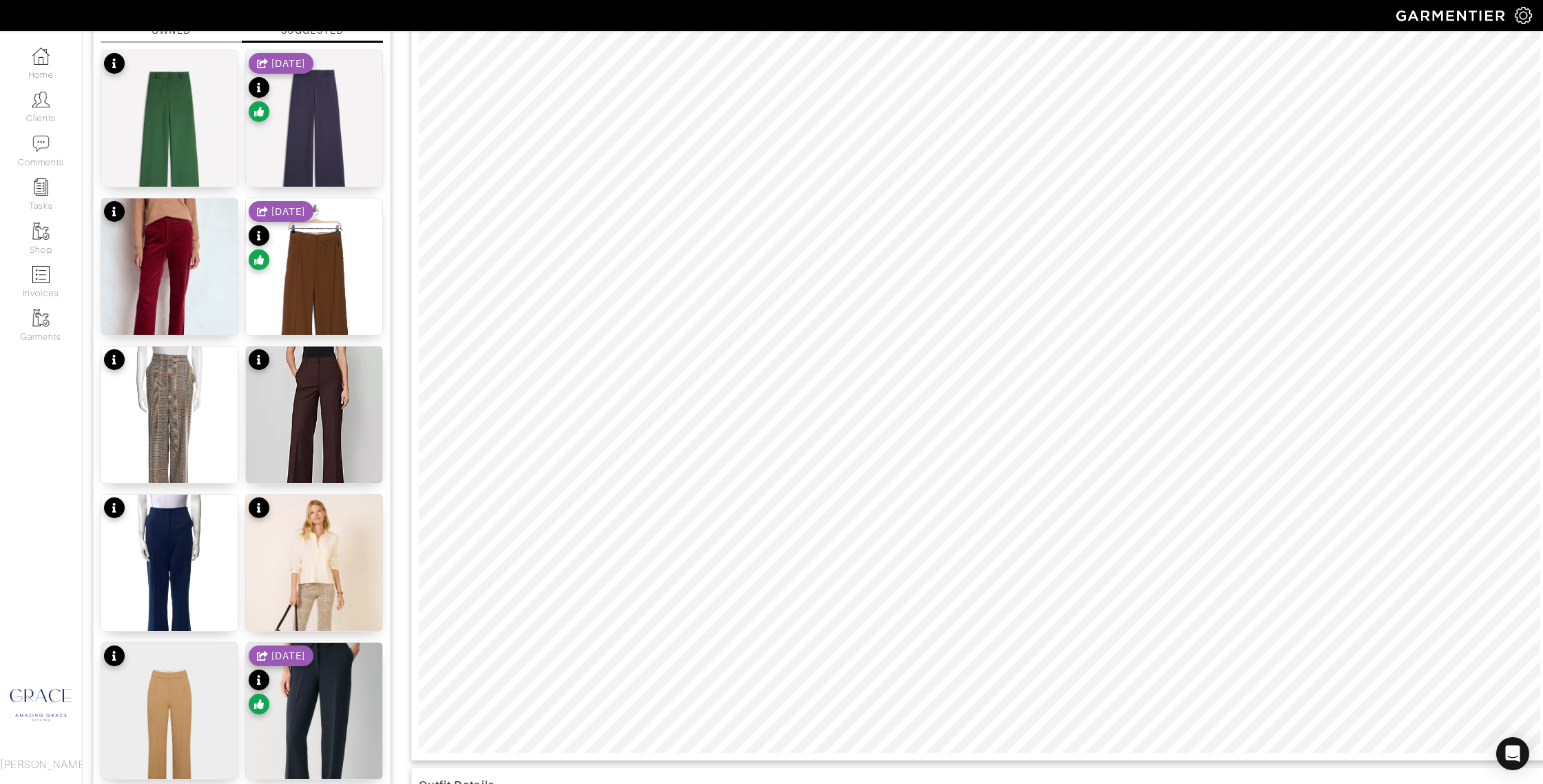
scroll to position [181, 0]
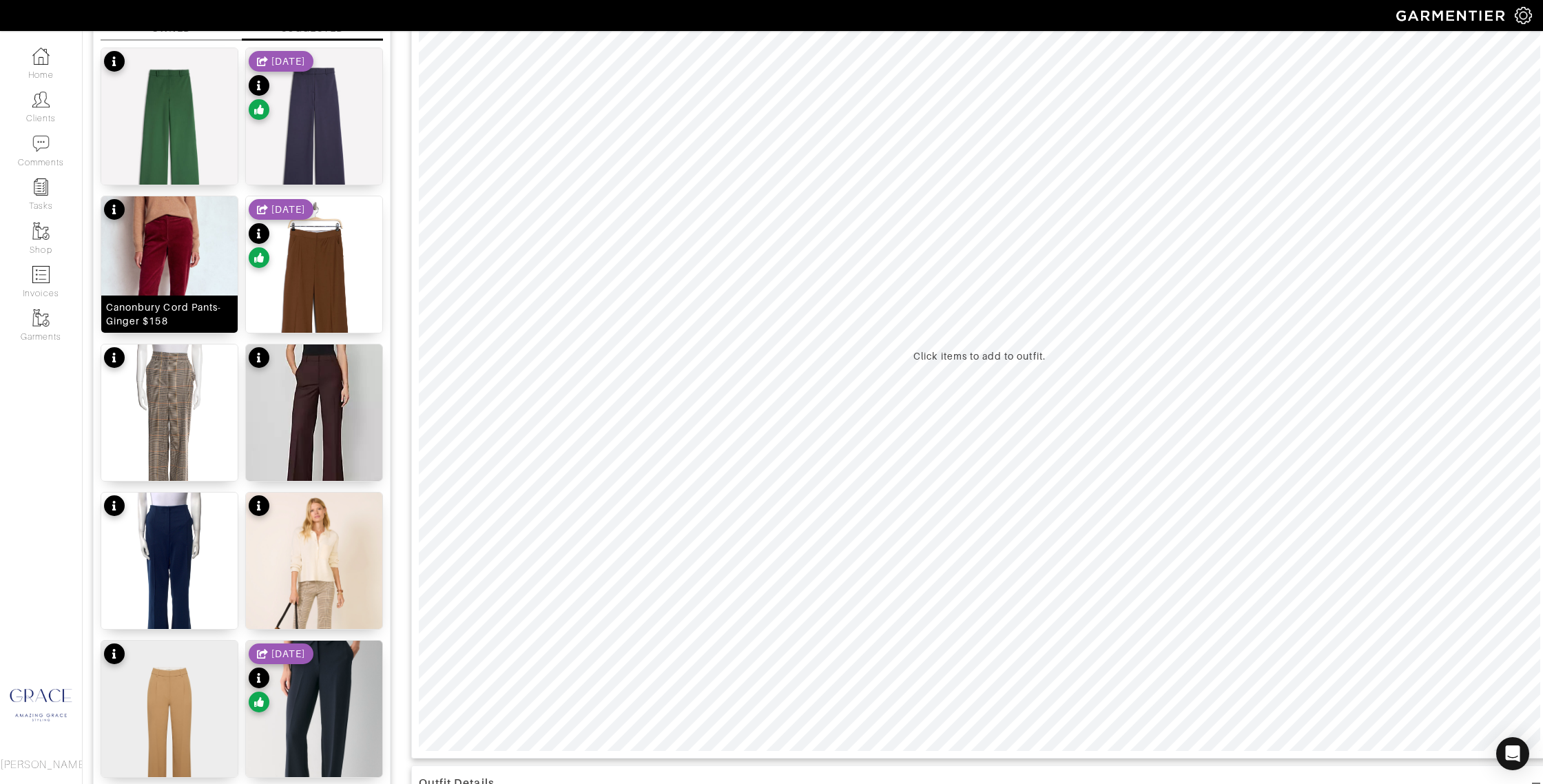
click at [165, 304] on div "Canonbury Cord Pants-Ginger $158" at bounding box center [169, 314] width 127 height 28
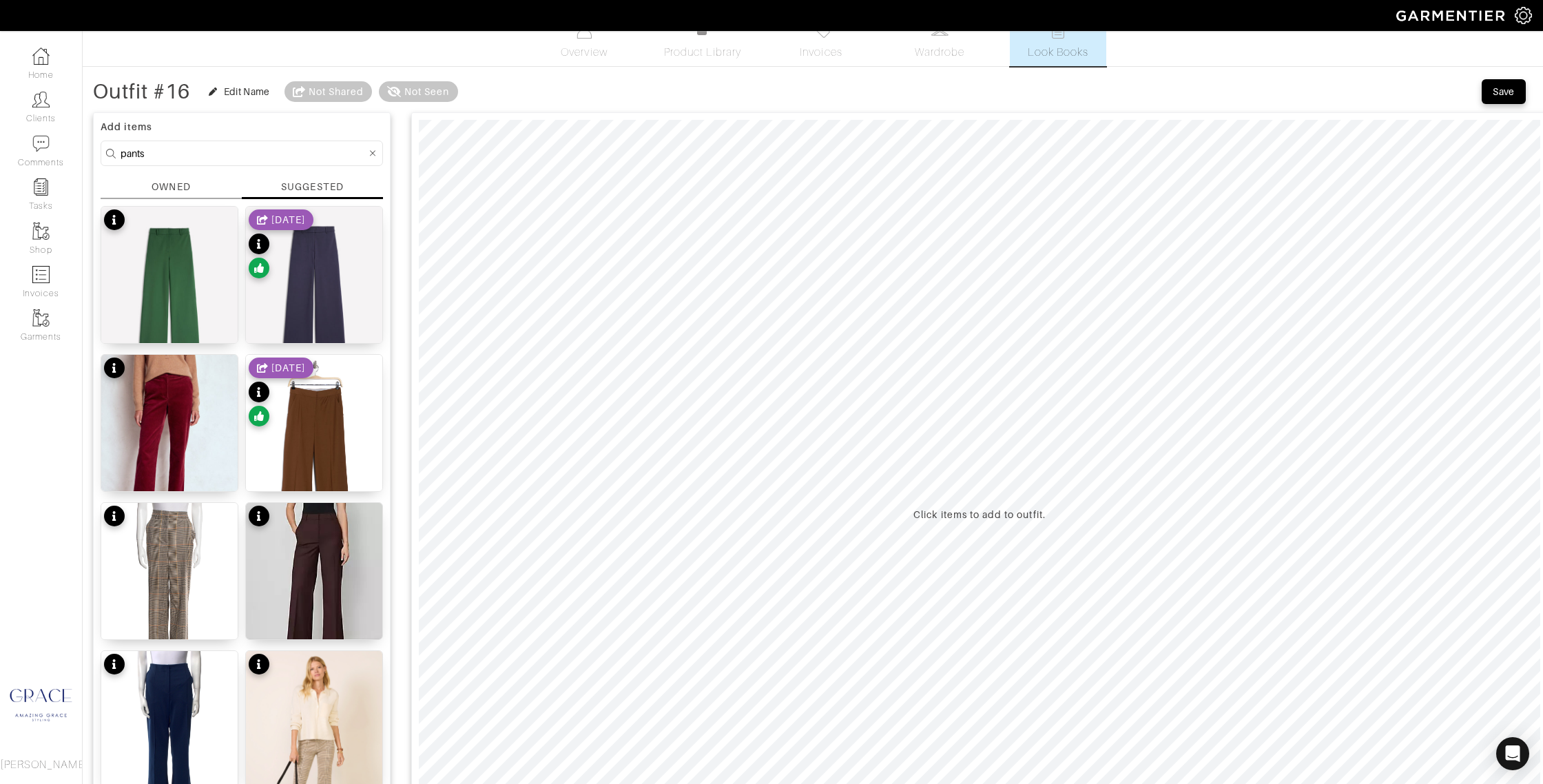
scroll to position [0, 0]
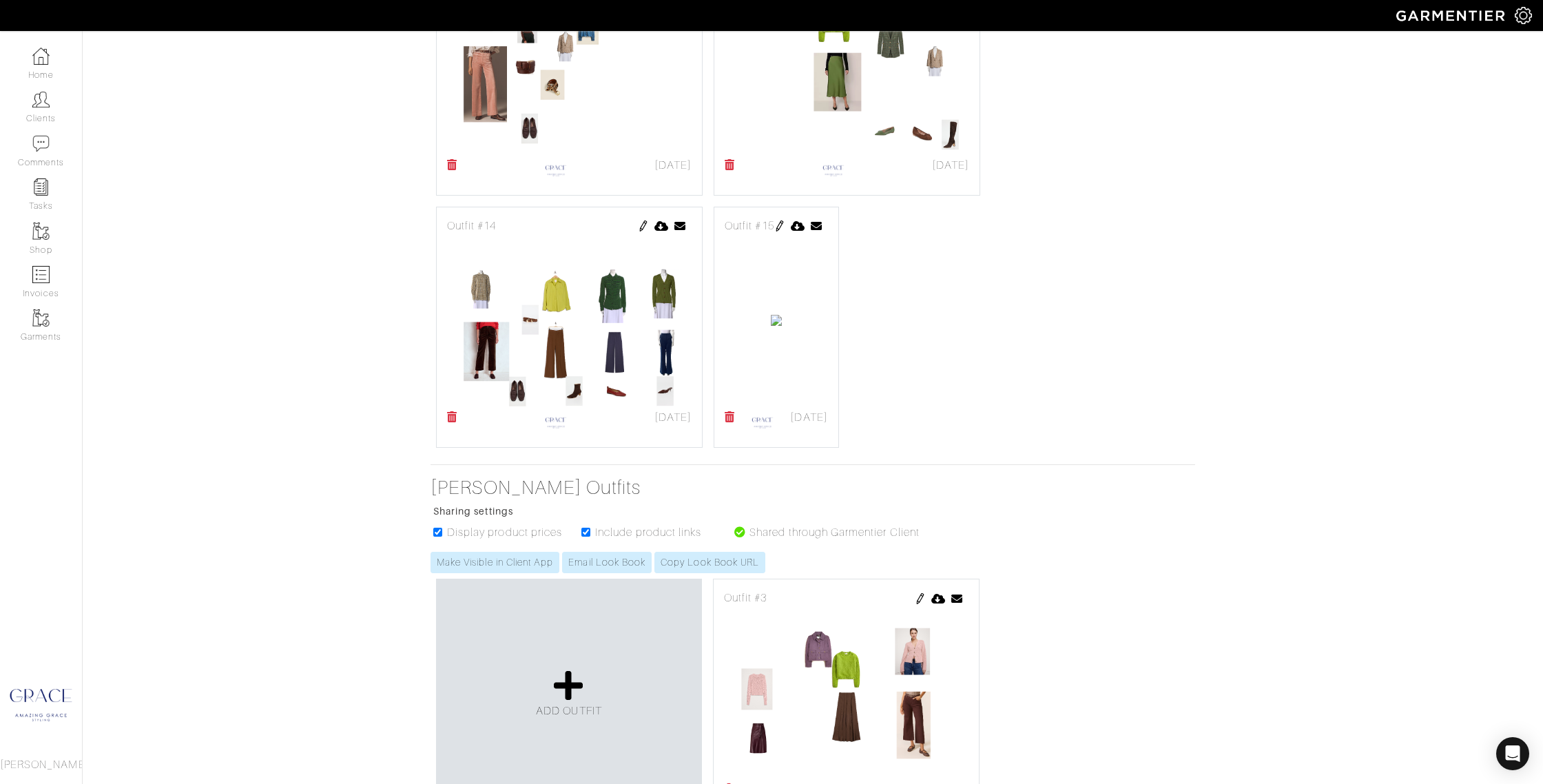
scroll to position [660, 0]
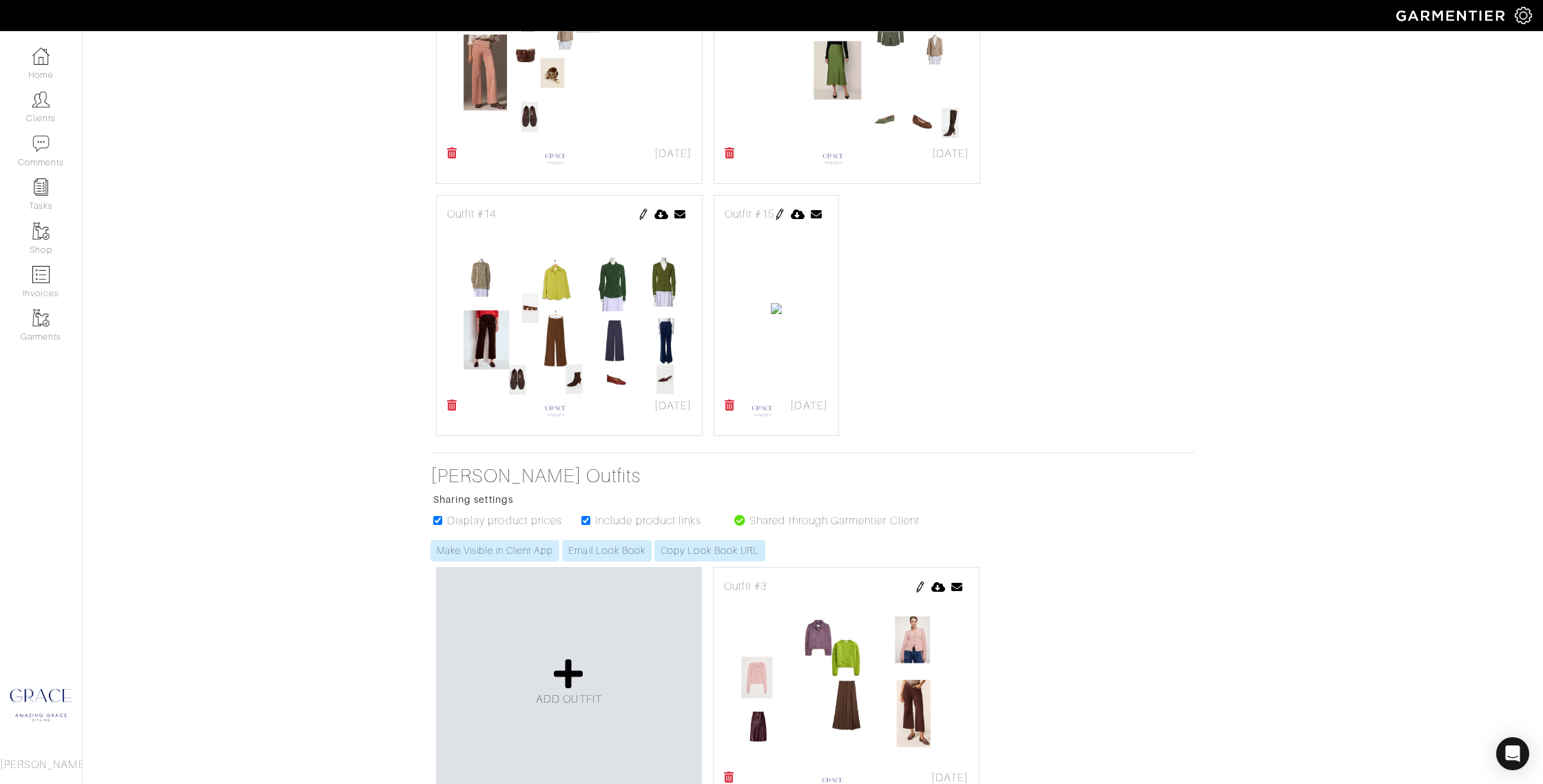
click at [785, 215] on img at bounding box center [779, 214] width 11 height 11
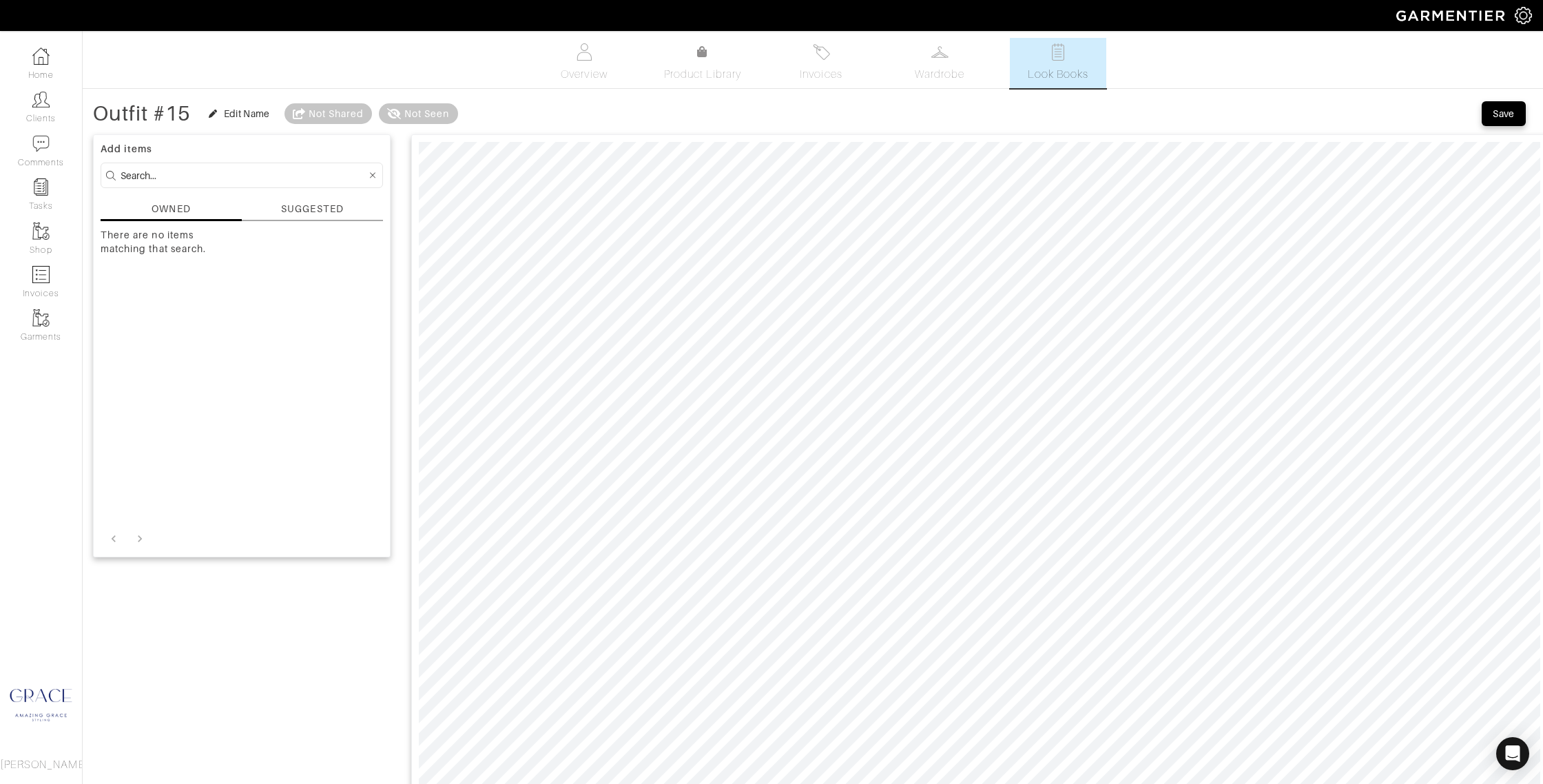
click at [301, 210] on div "SUGGESTED" at bounding box center [311, 209] width 62 height 15
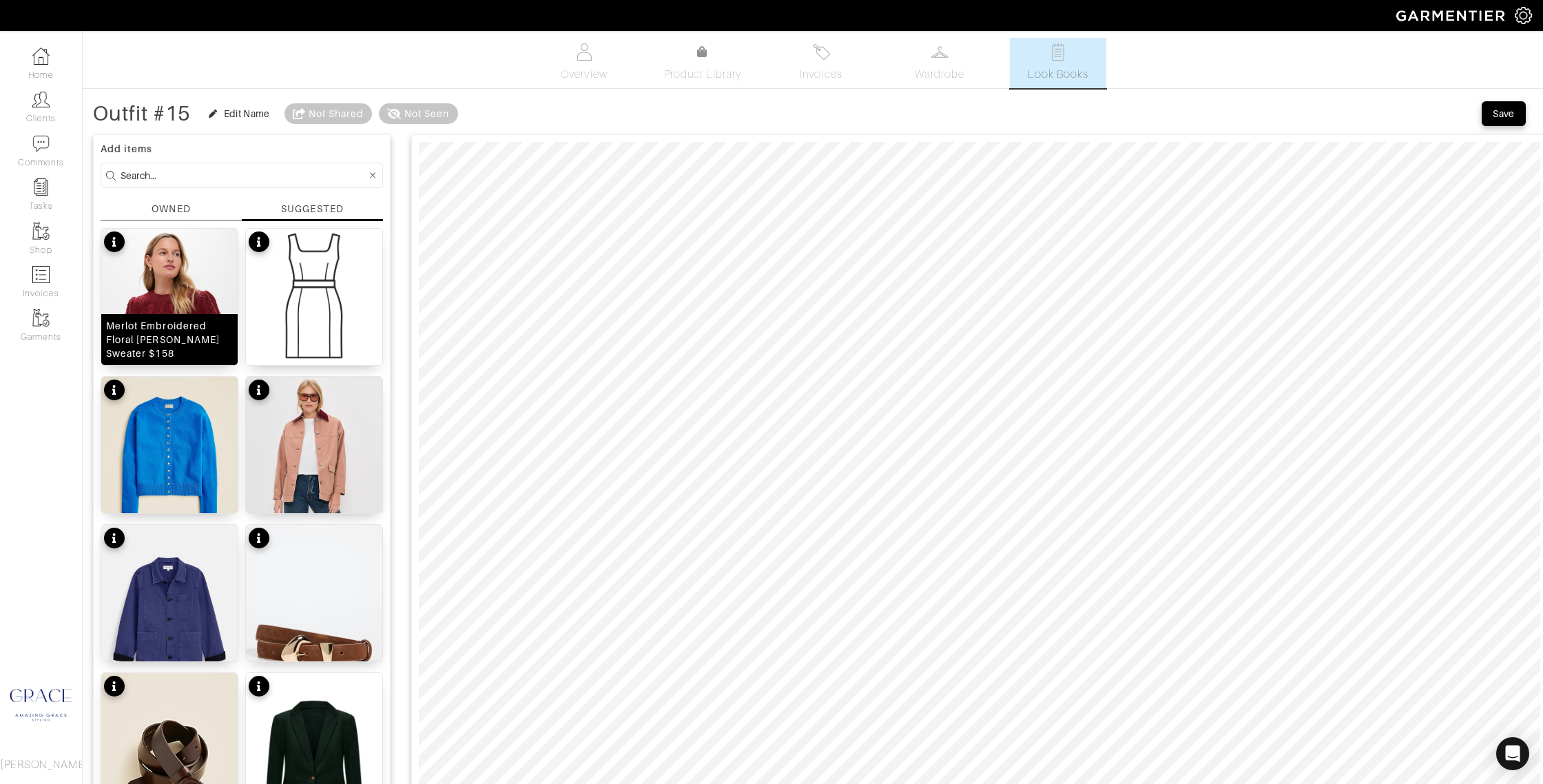
click at [222, 346] on div "Merlot Embroidered Floral Frankie Sweater $158" at bounding box center [169, 339] width 127 height 42
type input "38"
click at [1495, 113] on div "Save" at bounding box center [1503, 113] width 22 height 14
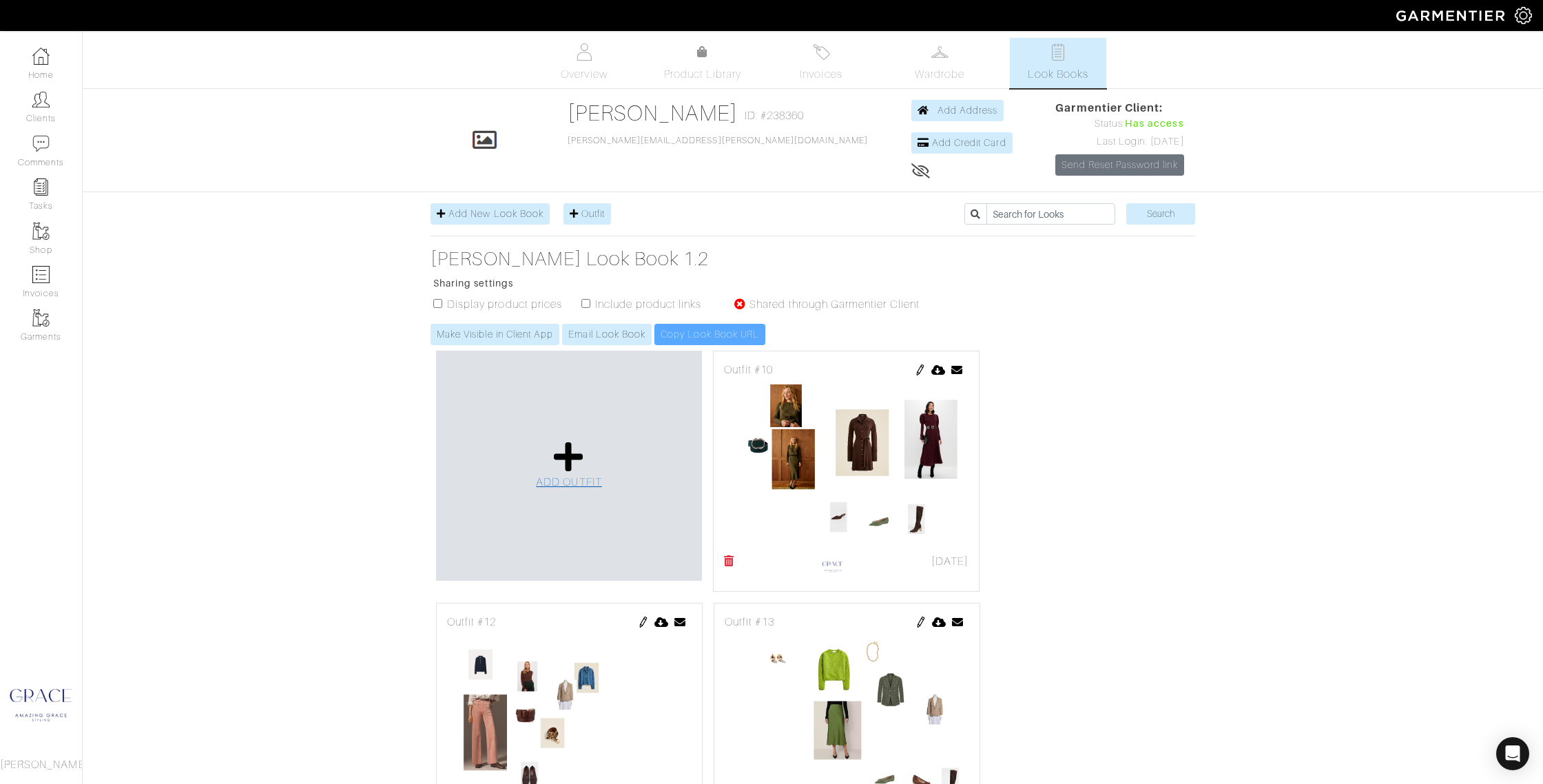
click at [579, 463] on icon at bounding box center [569, 457] width 30 height 33
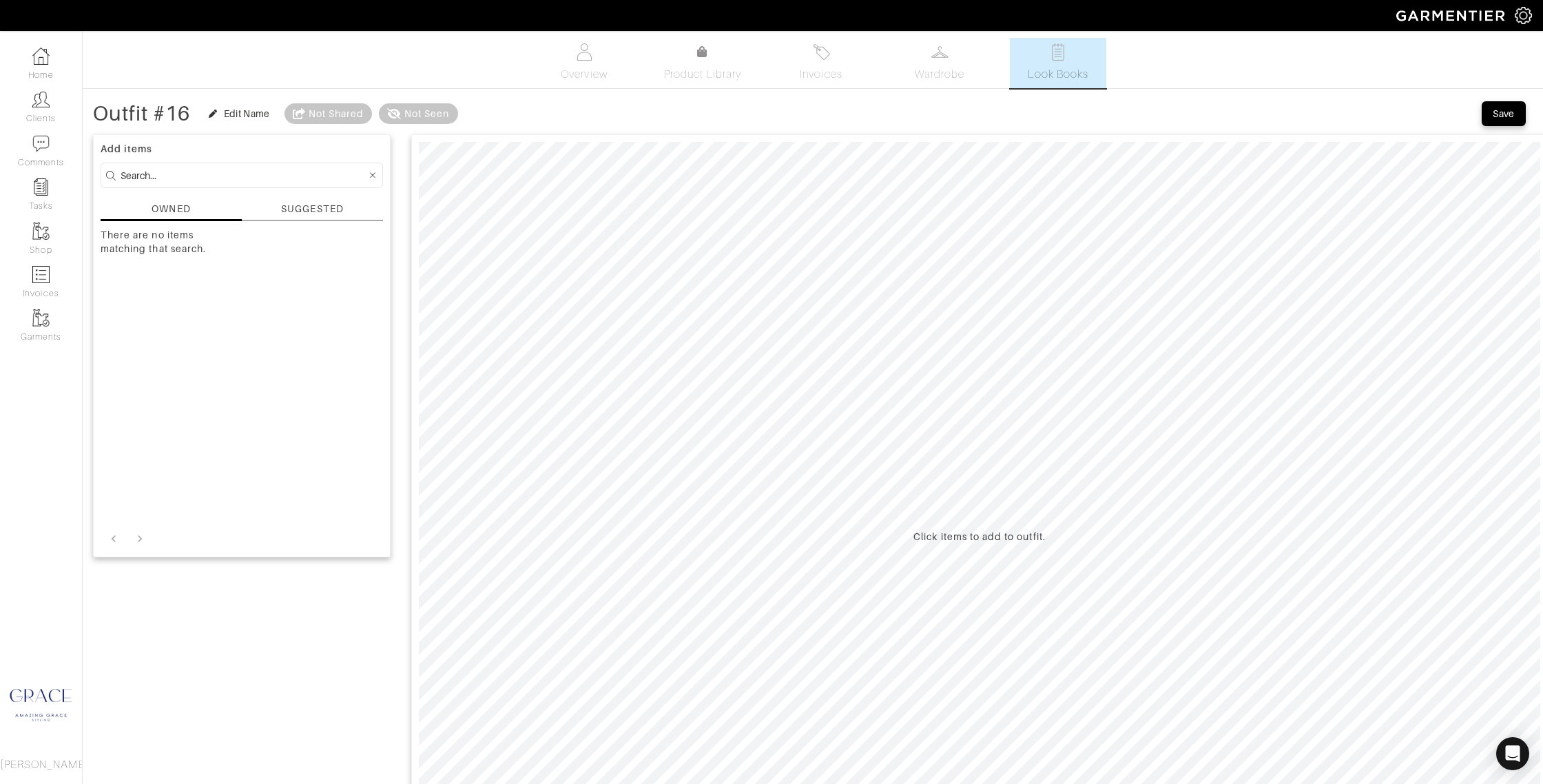
click at [268, 204] on div "SUGGESTED" at bounding box center [312, 211] width 141 height 19
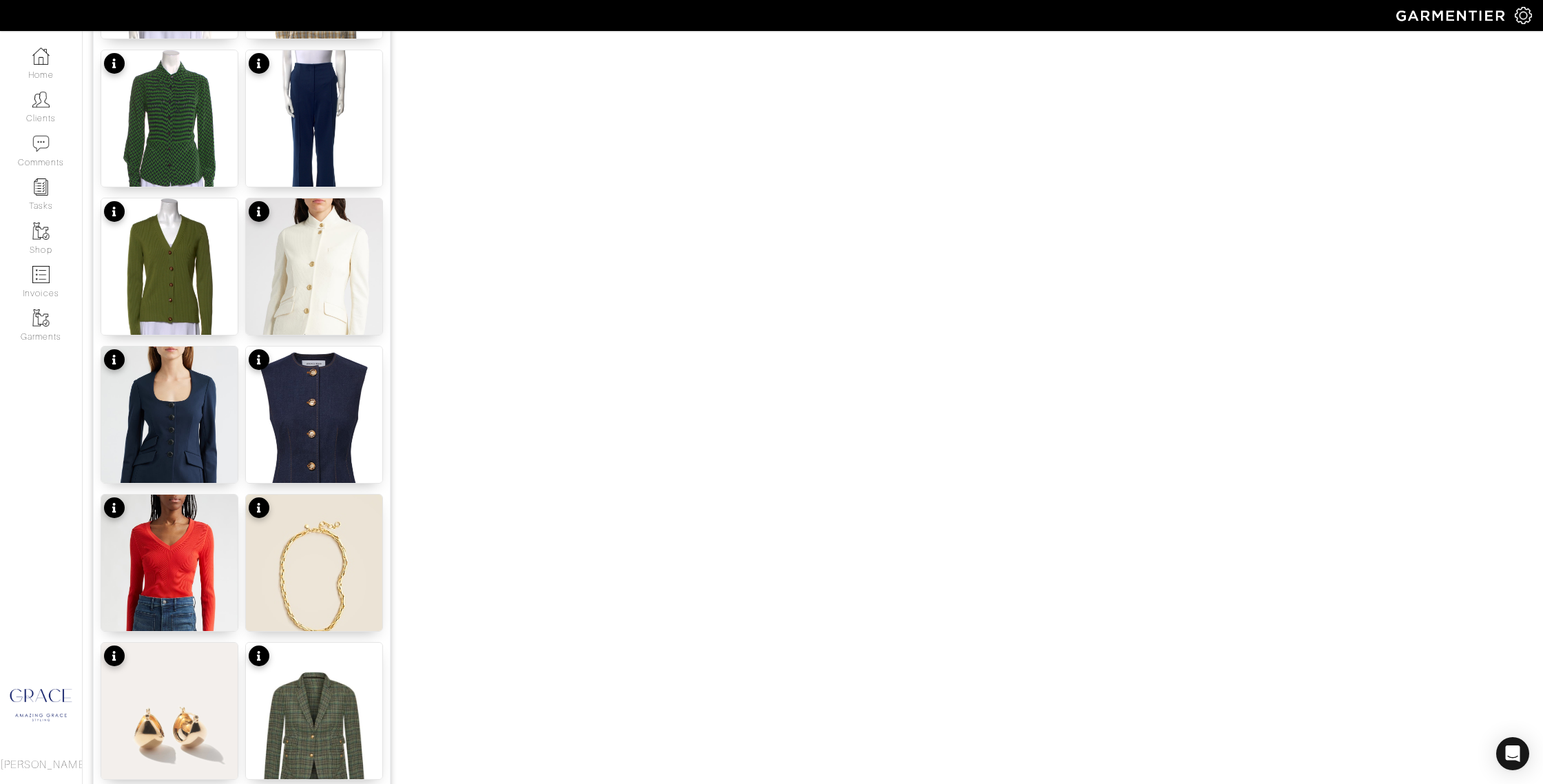
scroll to position [1088, 0]
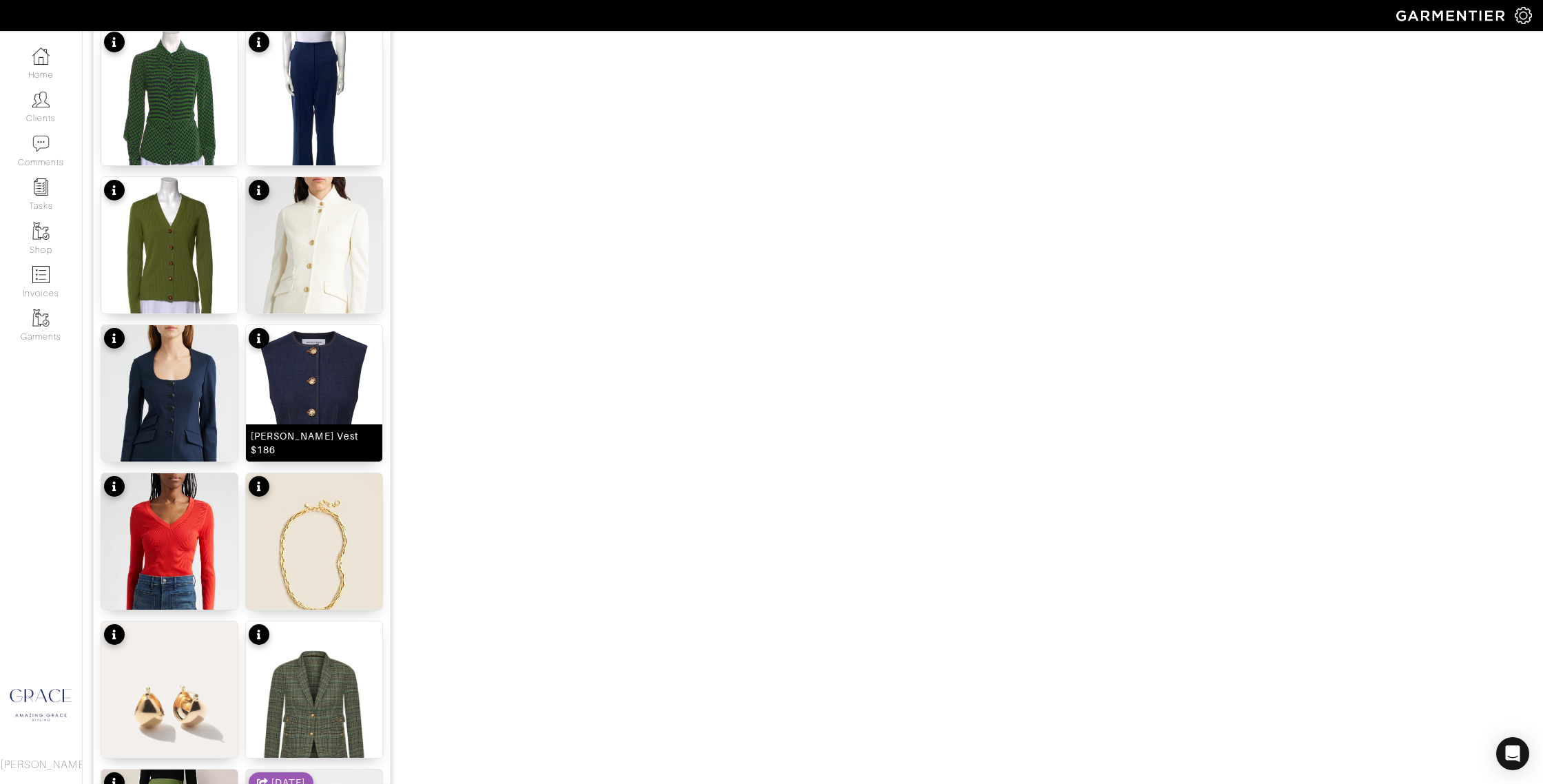
click at [320, 444] on div "[PERSON_NAME] Vest $186" at bounding box center [314, 443] width 127 height 28
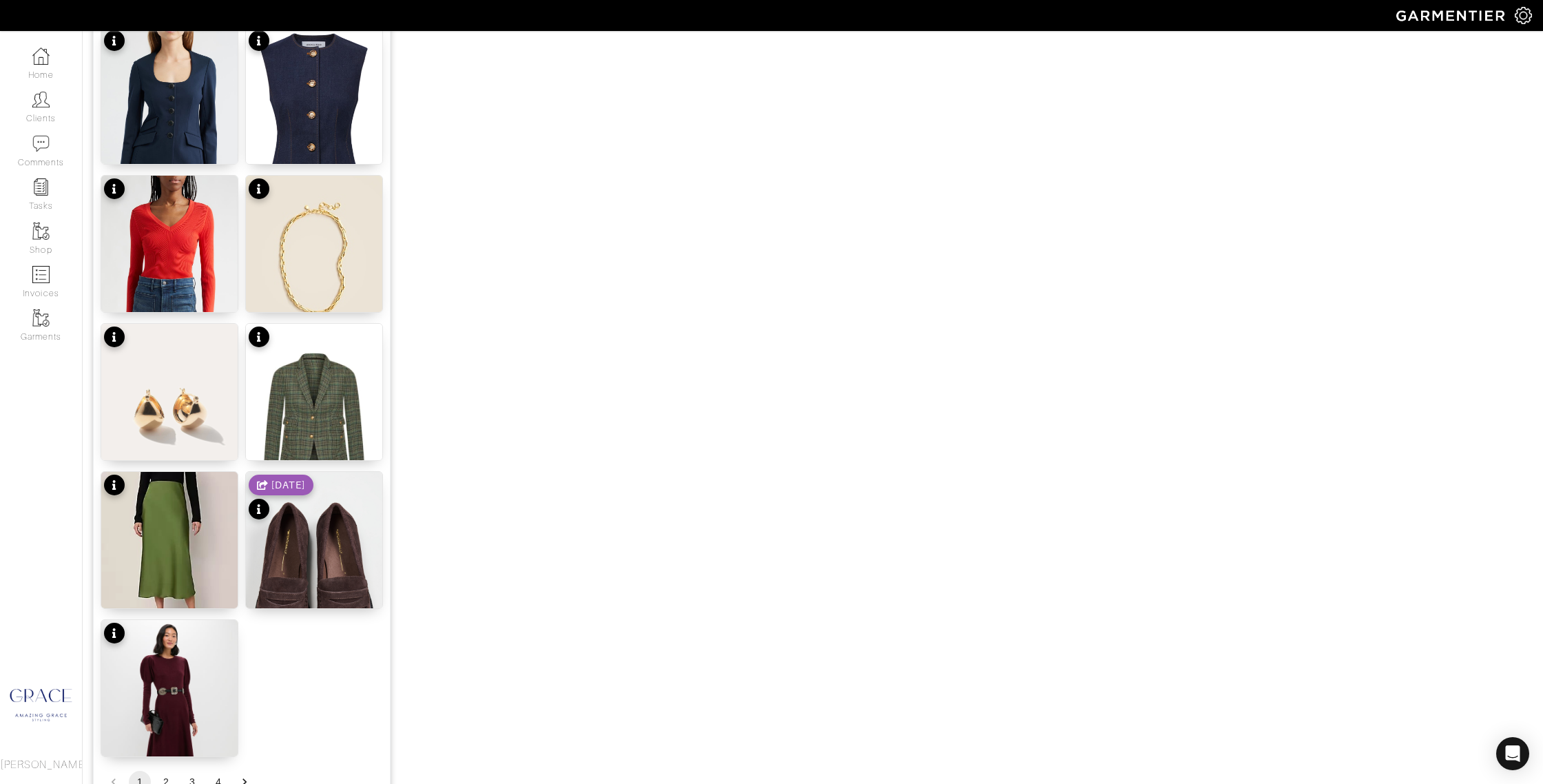
scroll to position [1468, 0]
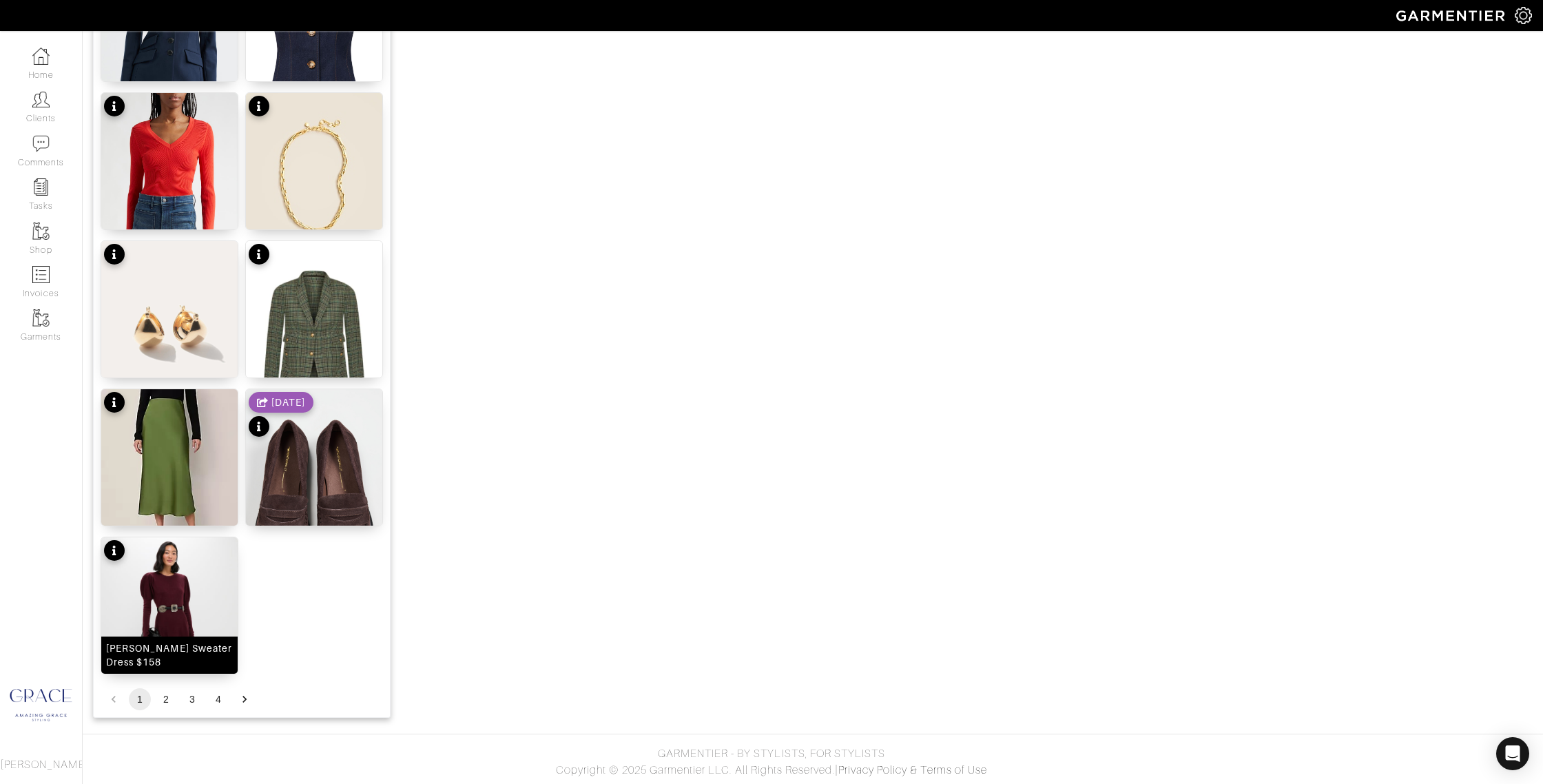
click at [157, 656] on div "[PERSON_NAME] Sweater Dress $158" at bounding box center [169, 655] width 127 height 28
click at [181, 519] on div "Satin Skirt $129" at bounding box center [169, 513] width 77 height 14
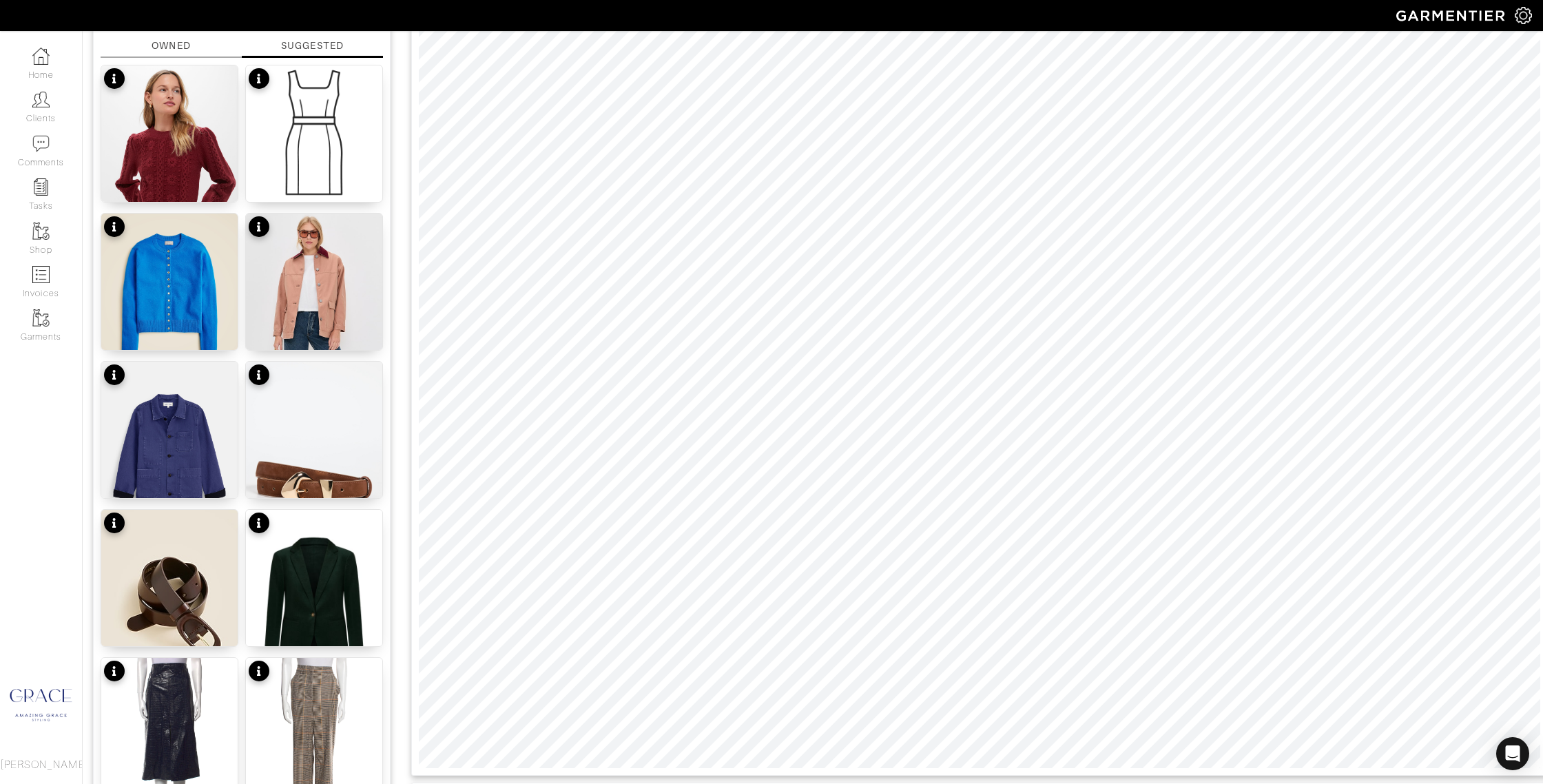
scroll to position [0, 0]
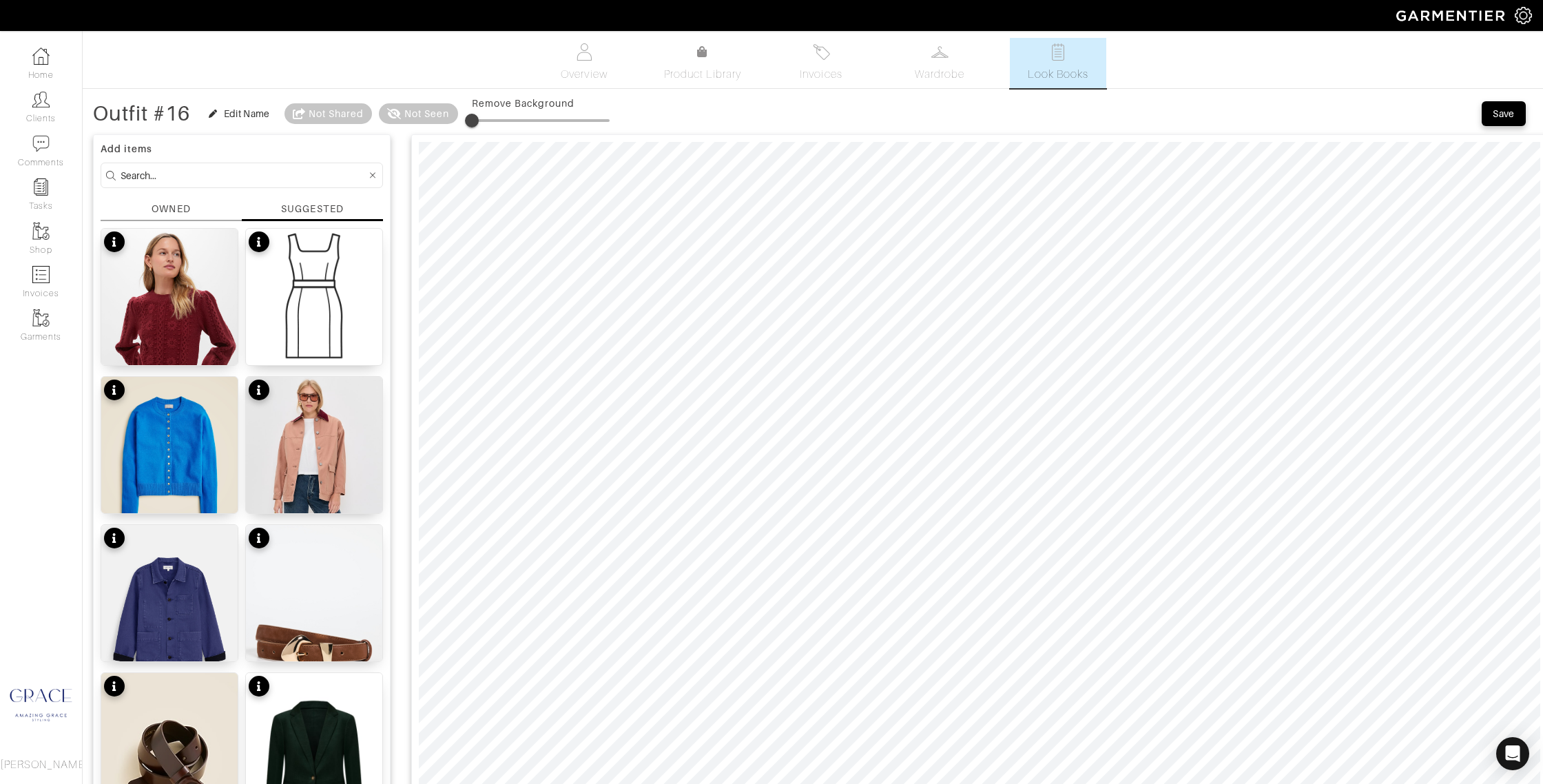
click at [153, 174] on input at bounding box center [243, 175] width 246 height 18
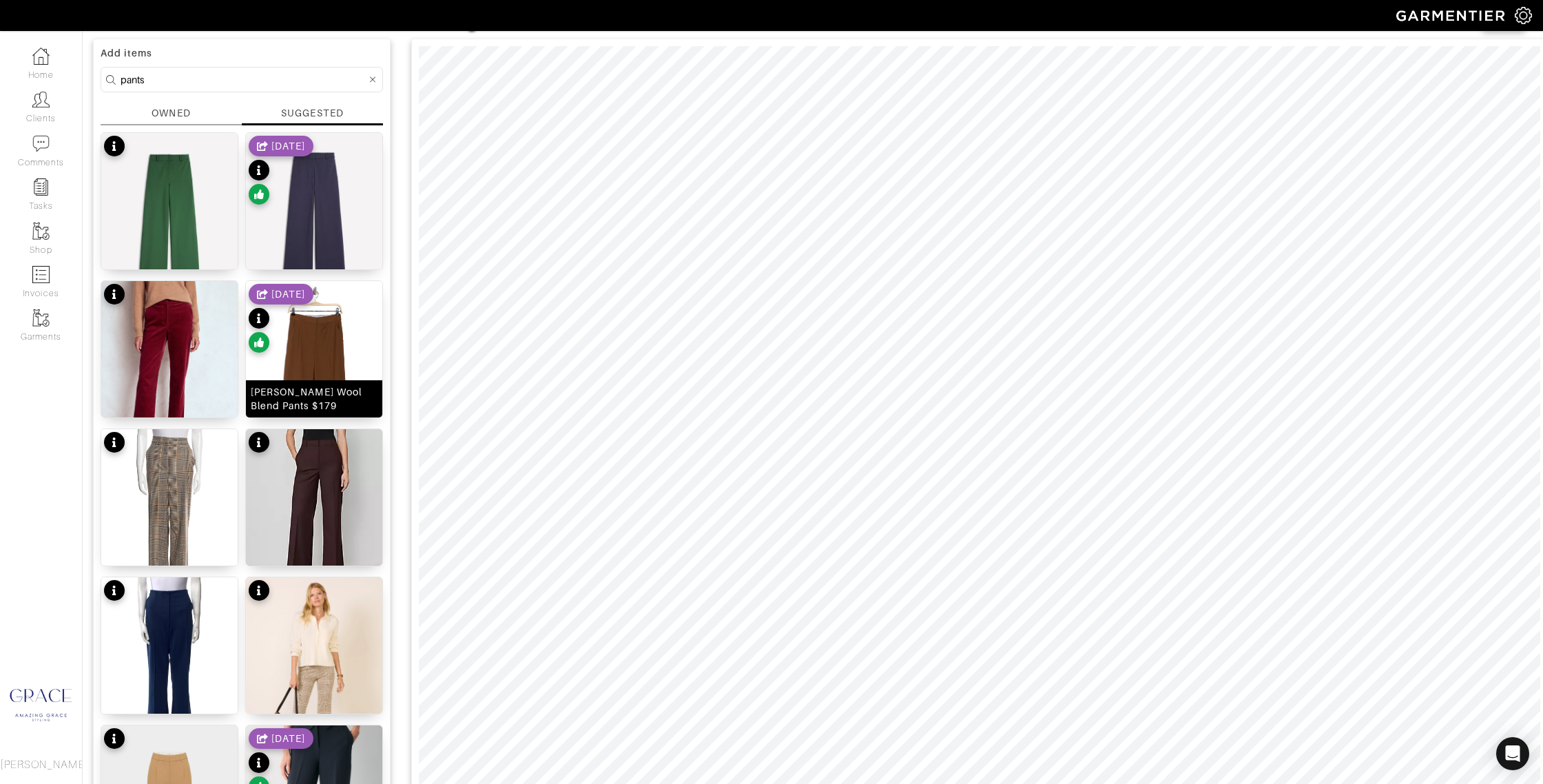
scroll to position [97, 0]
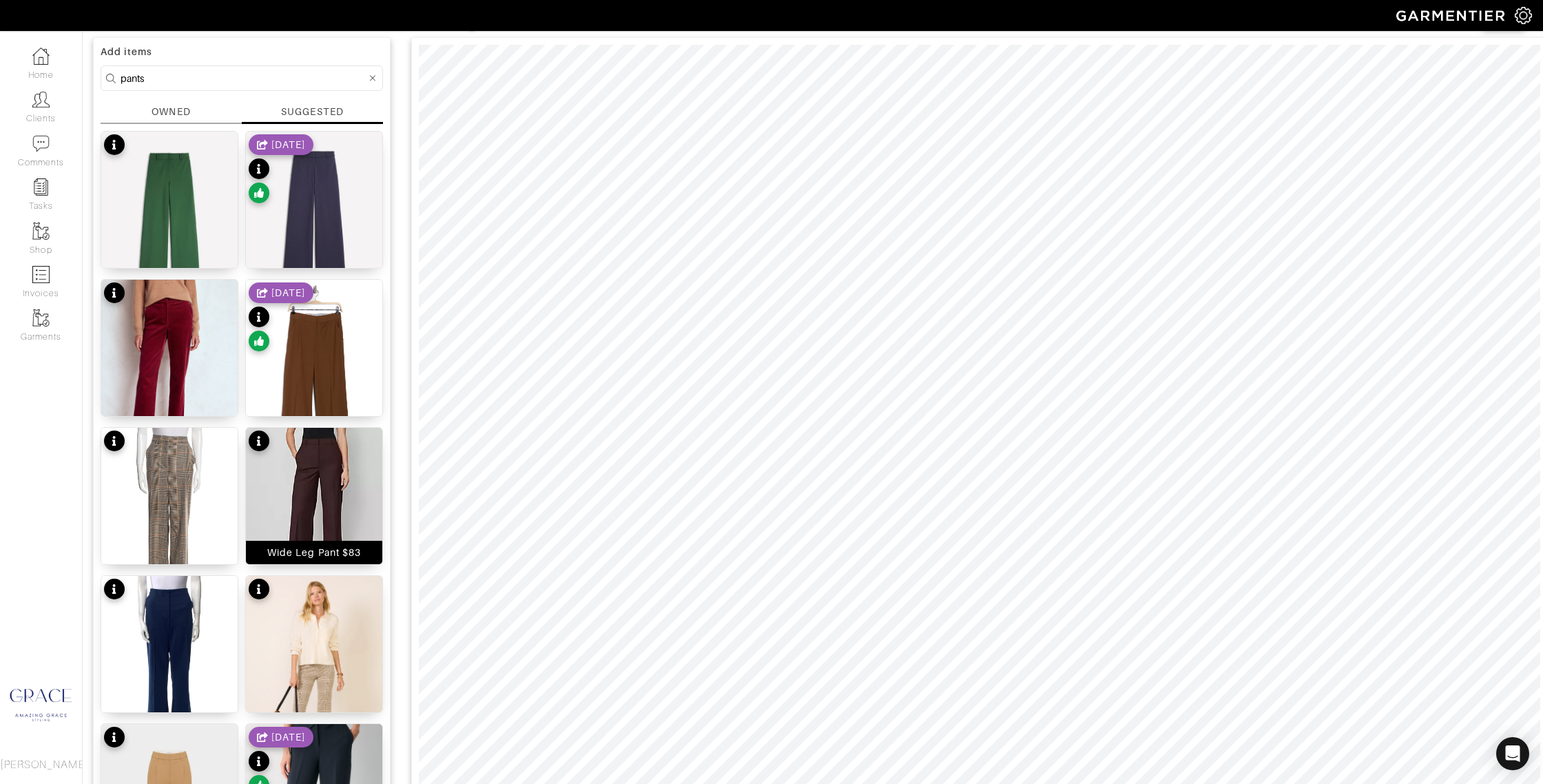
drag, startPoint x: 345, startPoint y: 550, endPoint x: 350, endPoint y: 537, distance: 13.9
click at [345, 550] on div "Wide Leg Pant $83" at bounding box center [313, 552] width 94 height 14
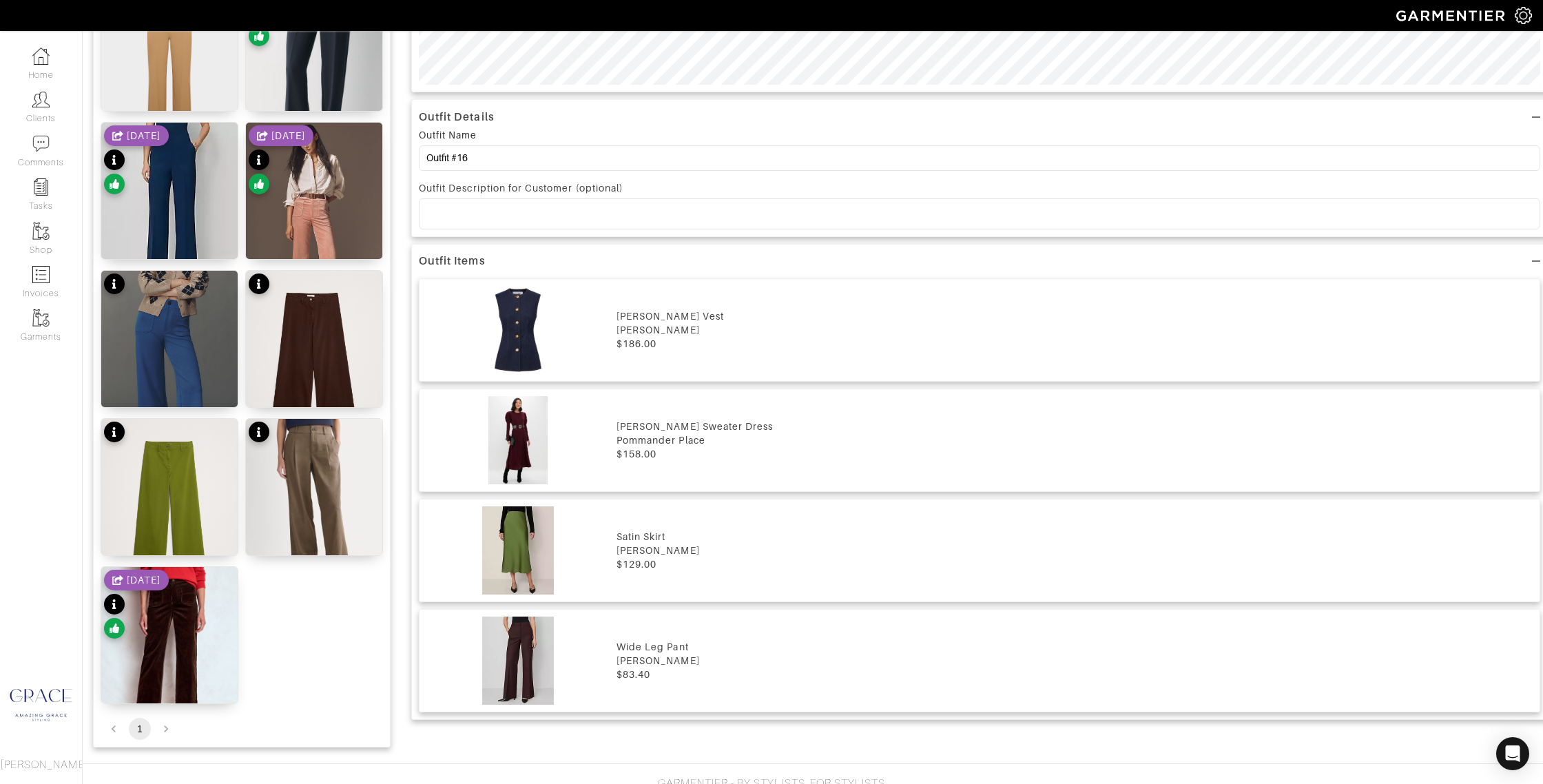
scroll to position [876, 0]
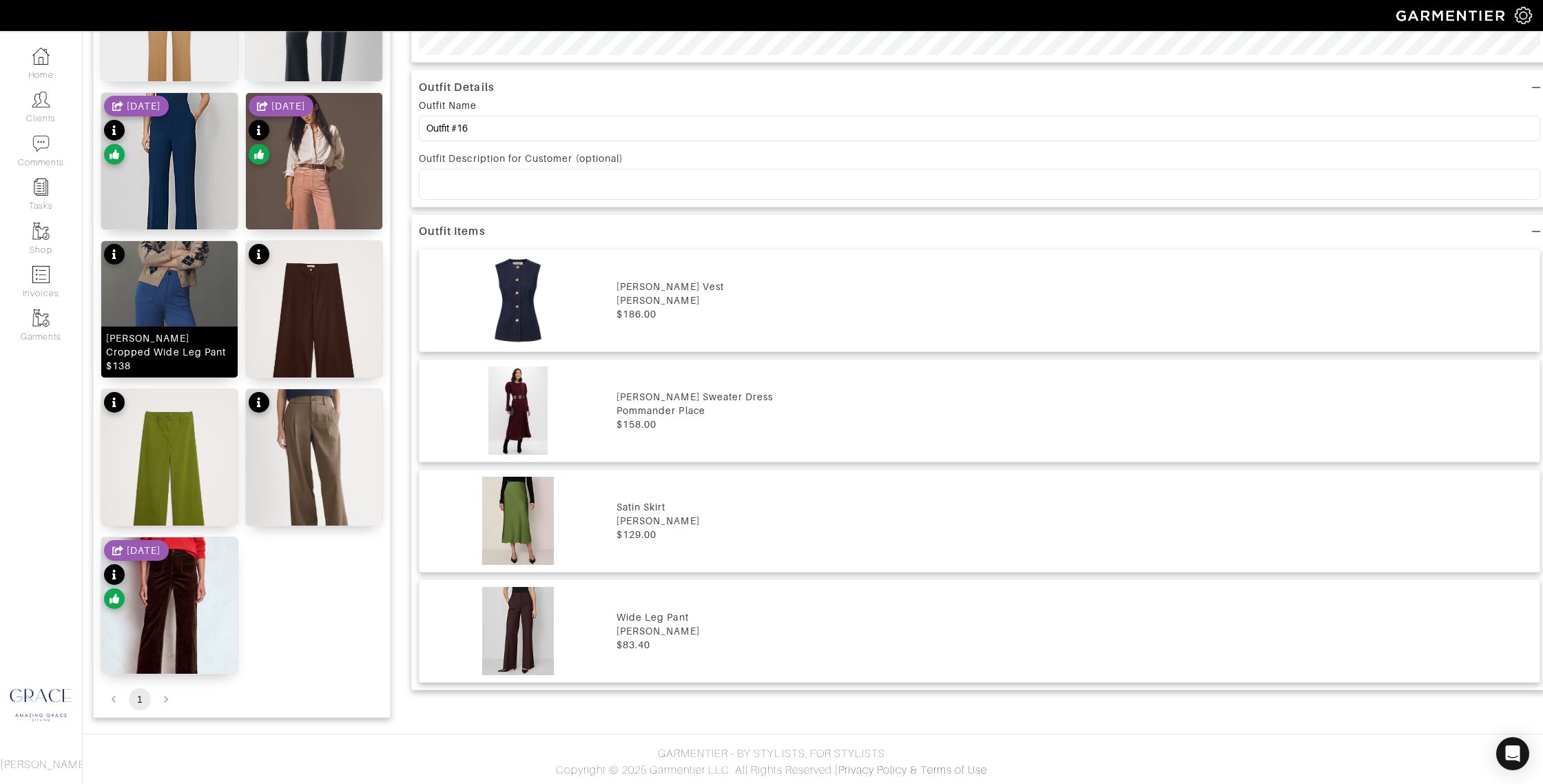
click at [143, 364] on div "Colette Cropped Wide Leg Pant $138" at bounding box center [169, 351] width 127 height 42
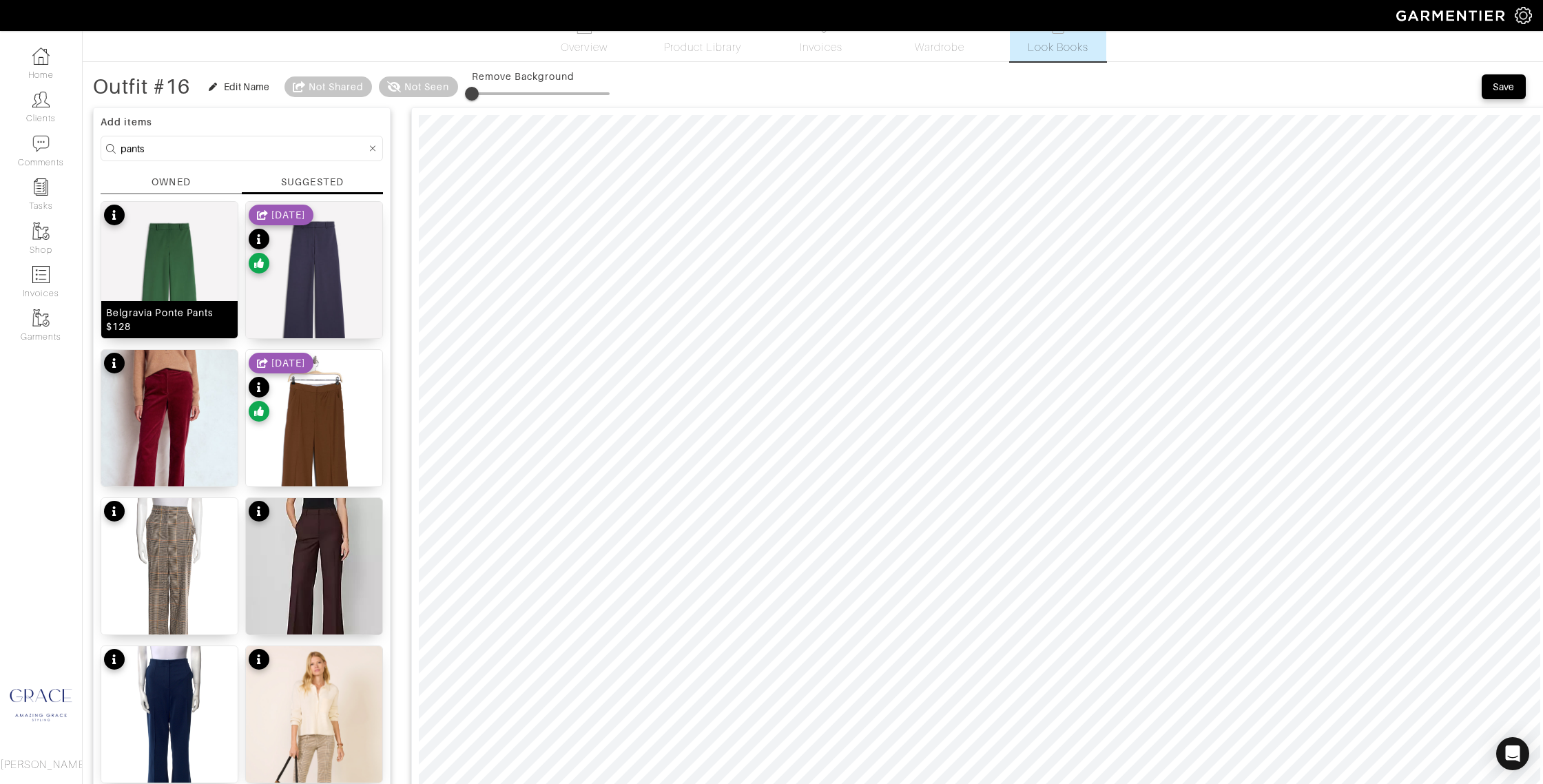
scroll to position [0, 0]
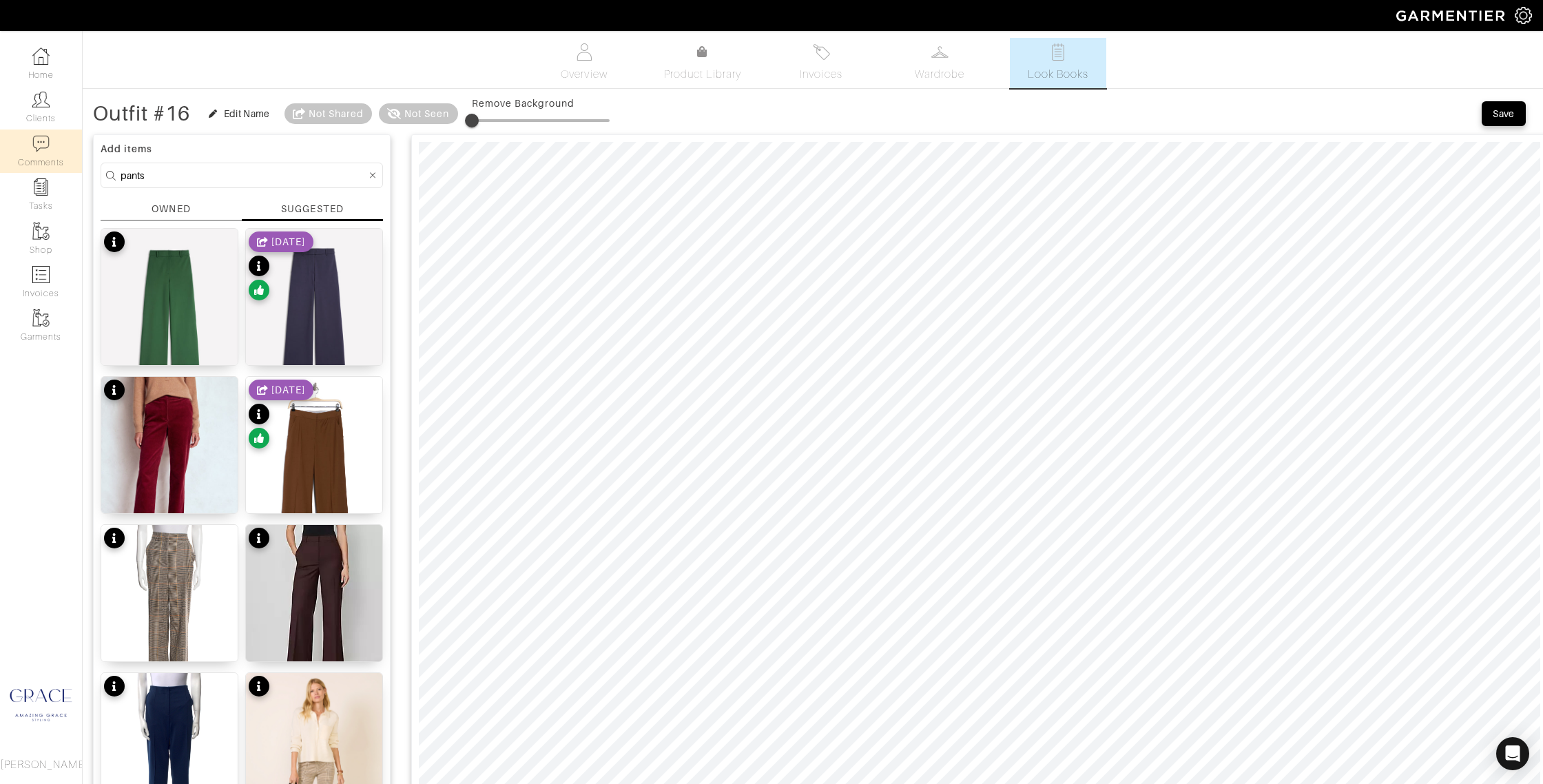
drag, startPoint x: 171, startPoint y: 177, endPoint x: 78, endPoint y: 170, distance: 93.3
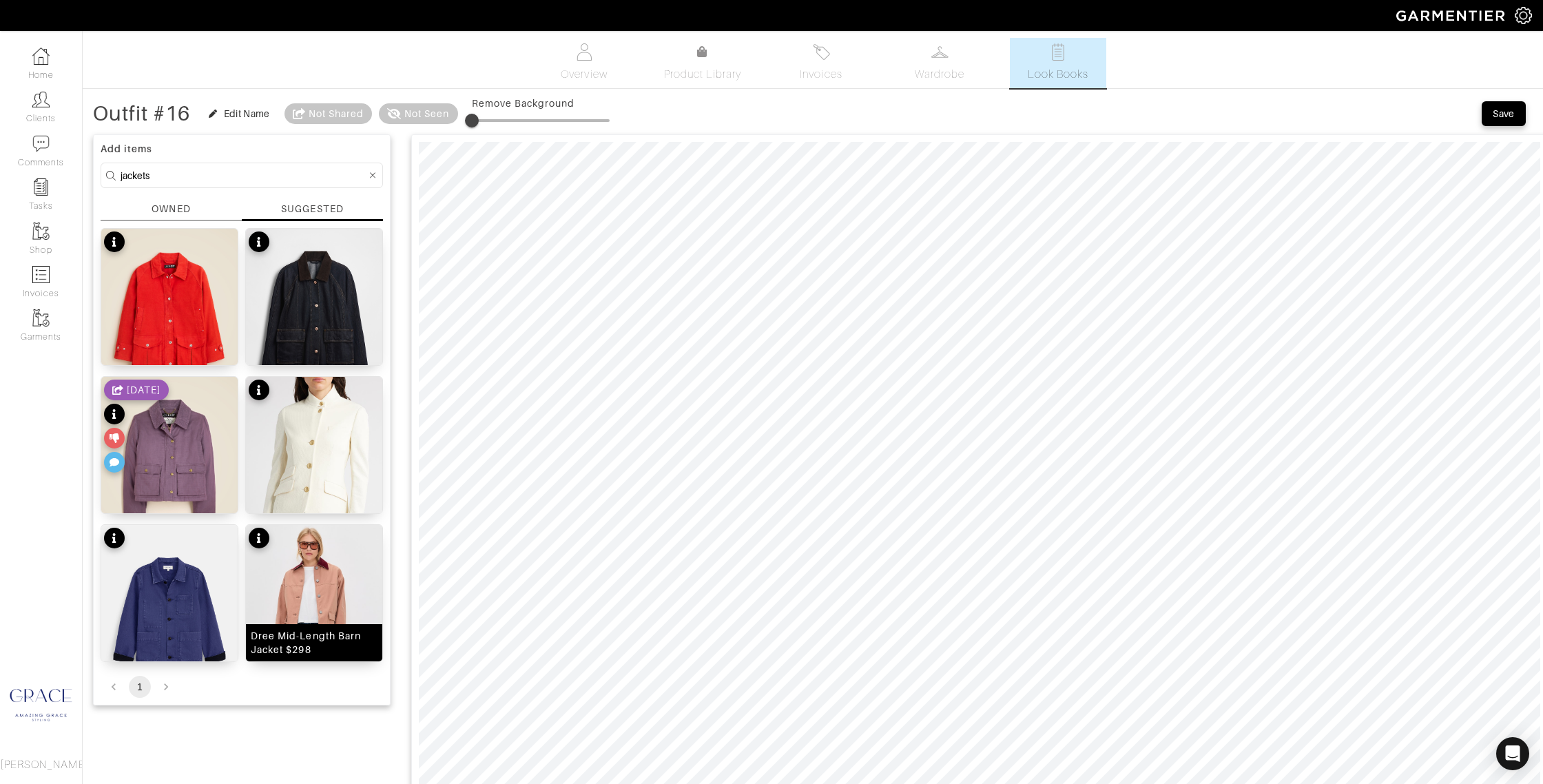
click at [329, 639] on div "Dree Mid-Length Barn Jacket $298" at bounding box center [314, 643] width 127 height 28
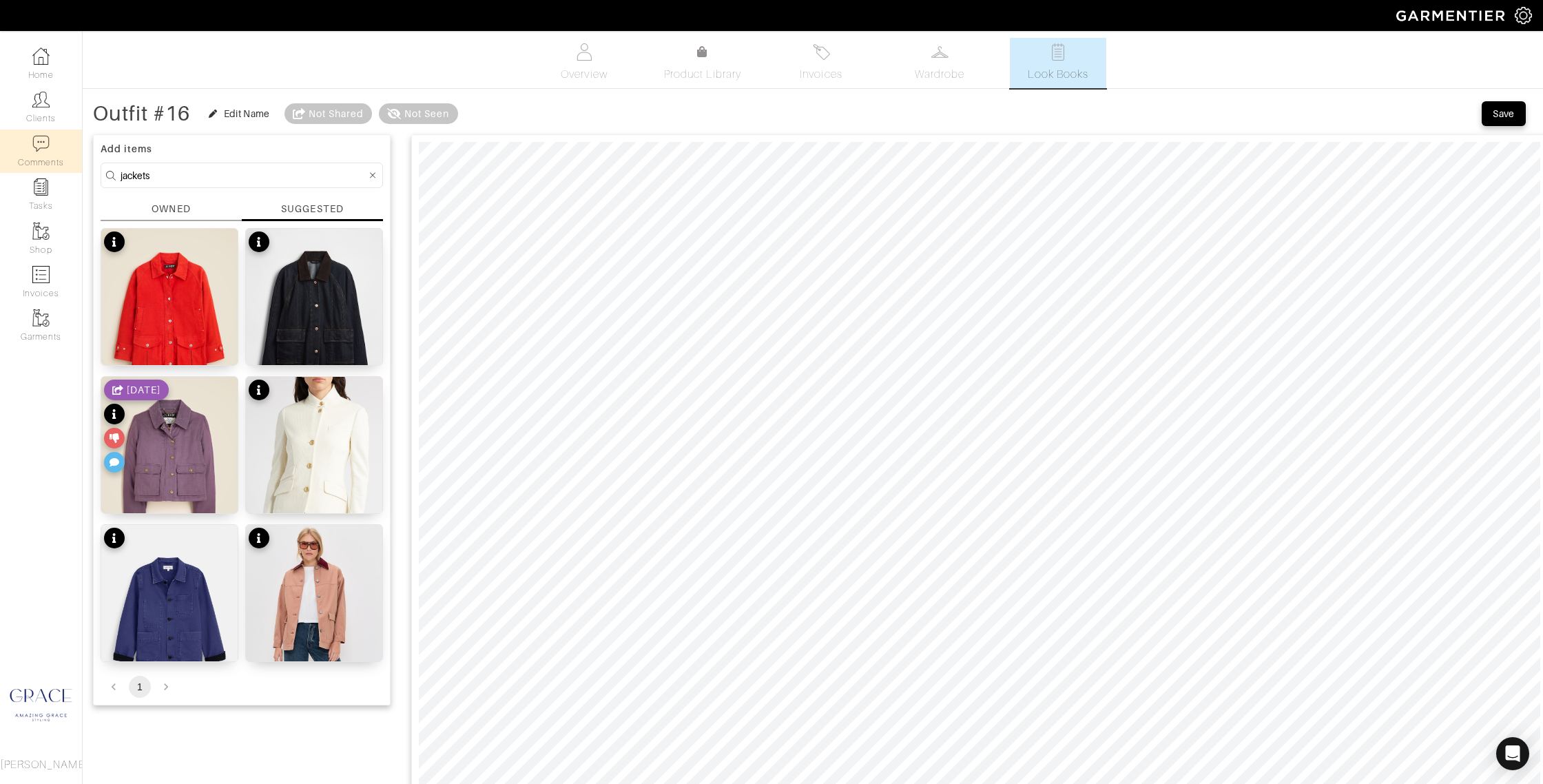
drag, startPoint x: 170, startPoint y: 171, endPoint x: 67, endPoint y: 166, distance: 103.1
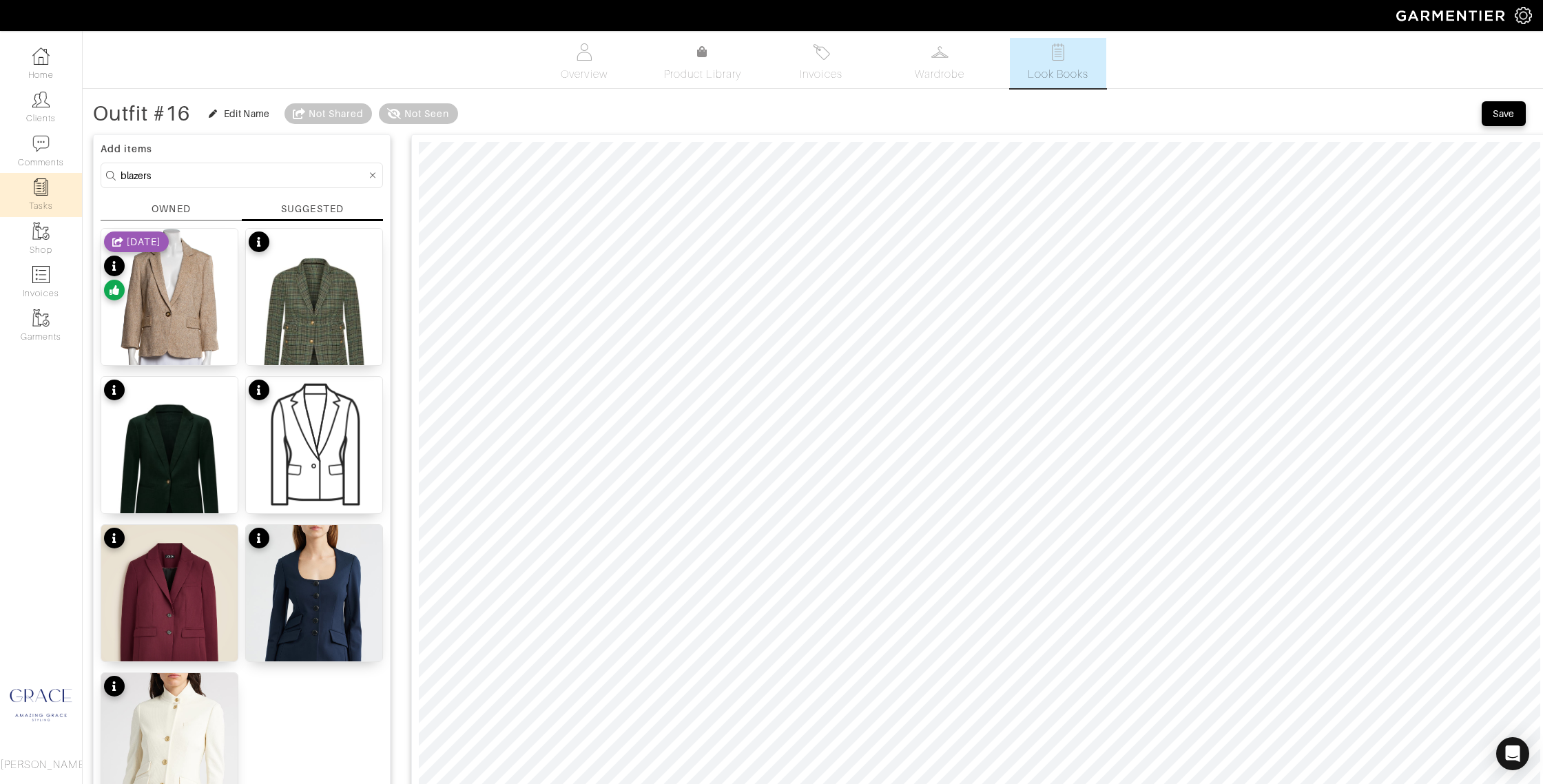
drag, startPoint x: 157, startPoint y: 179, endPoint x: 77, endPoint y: 179, distance: 80.0
type input "sweater"
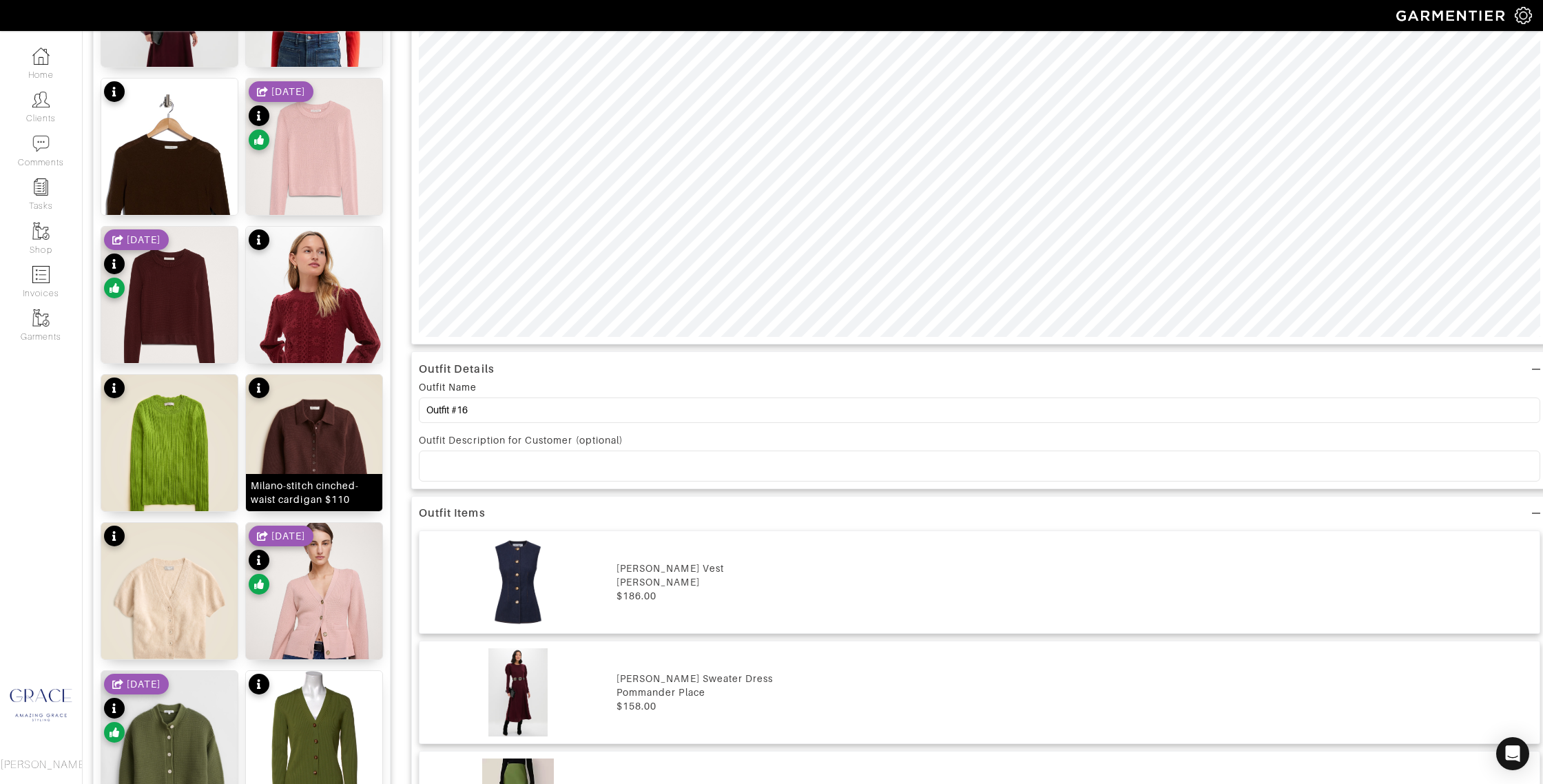
click at [321, 492] on div "Milano-stitch cinched-waist cardigan $110" at bounding box center [314, 493] width 127 height 28
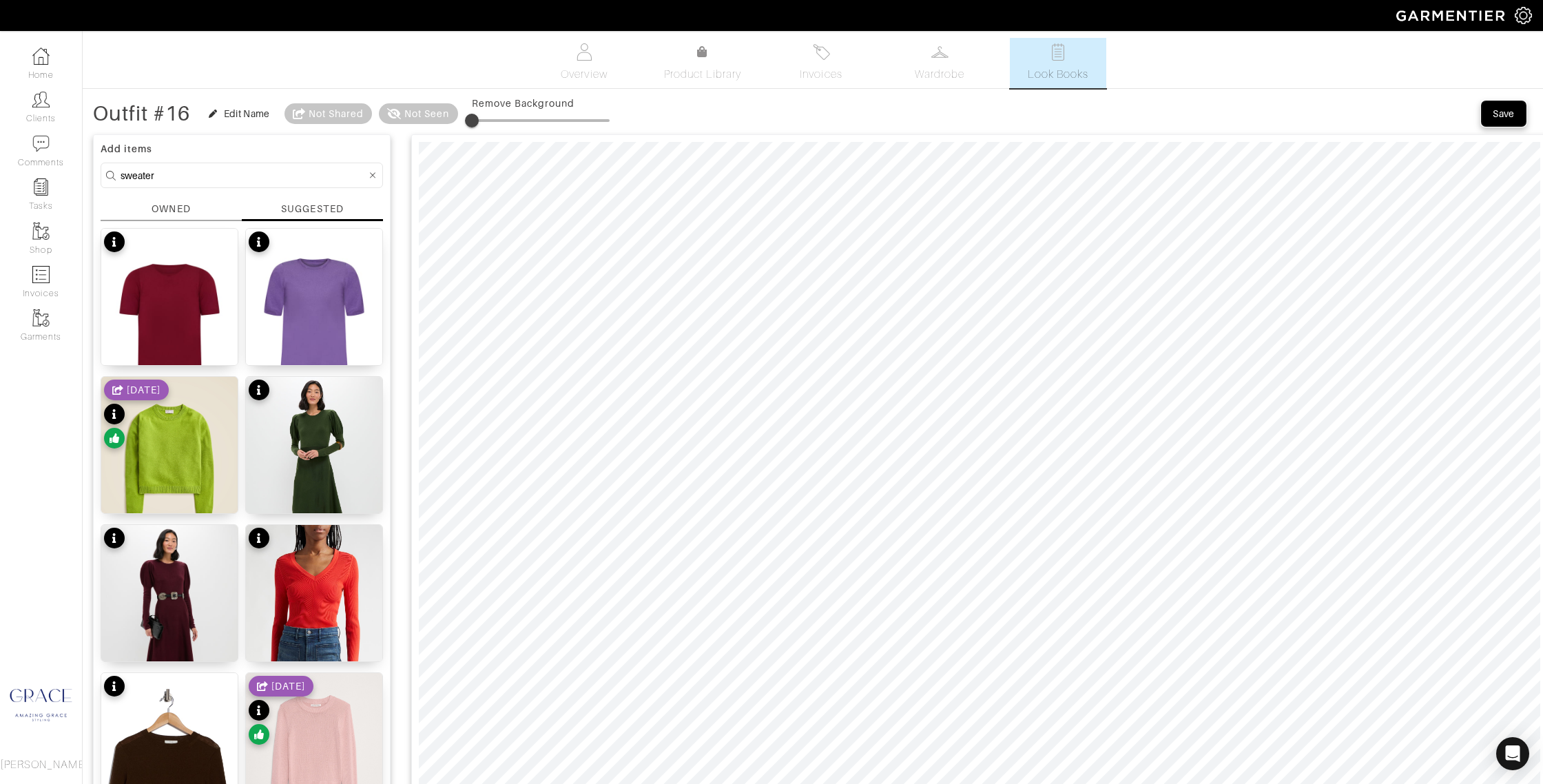
drag, startPoint x: 1495, startPoint y: 111, endPoint x: 1476, endPoint y: 115, distance: 19.4
click at [1495, 111] on div "Save" at bounding box center [1503, 113] width 22 height 14
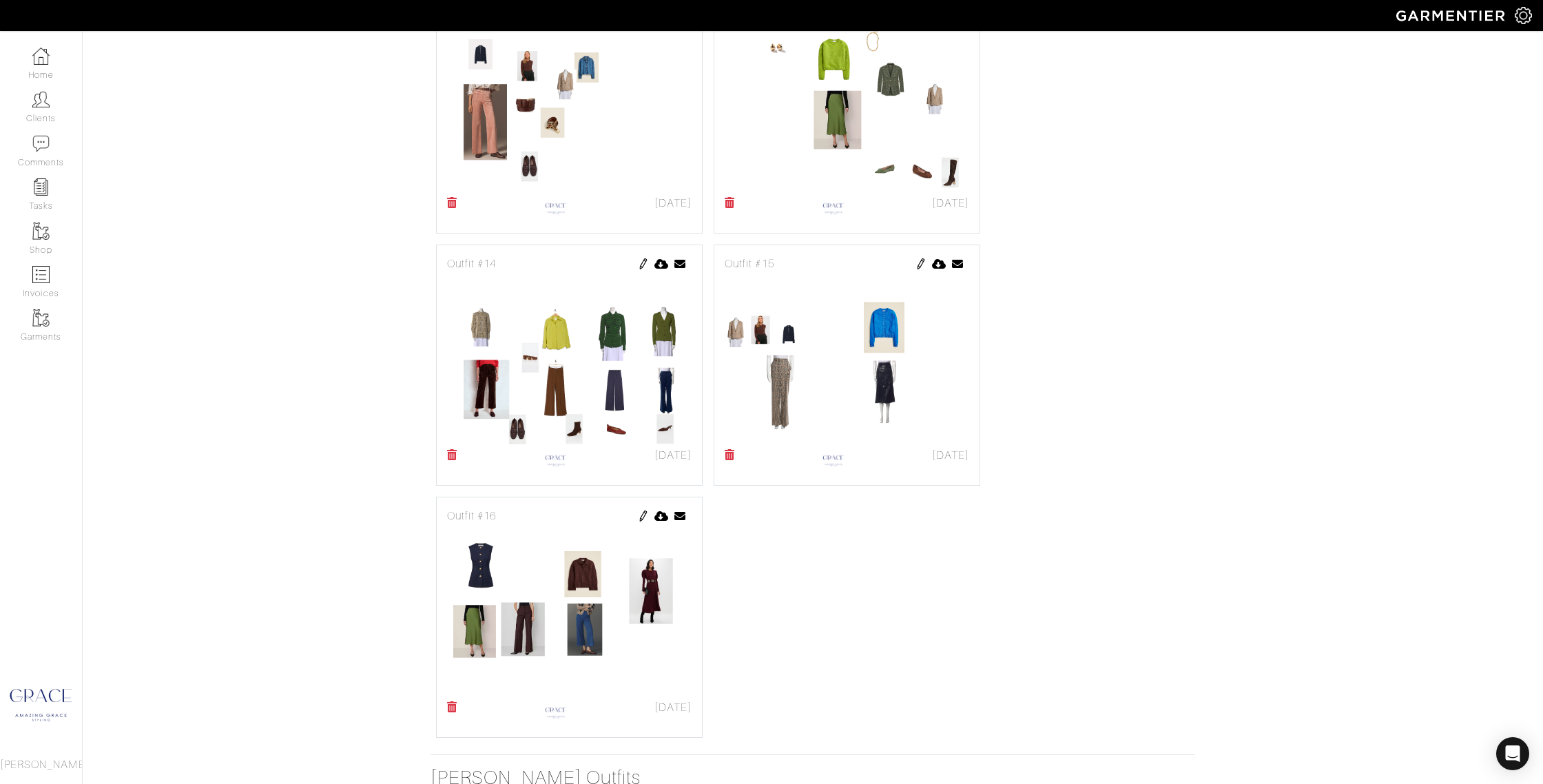
scroll to position [613, 0]
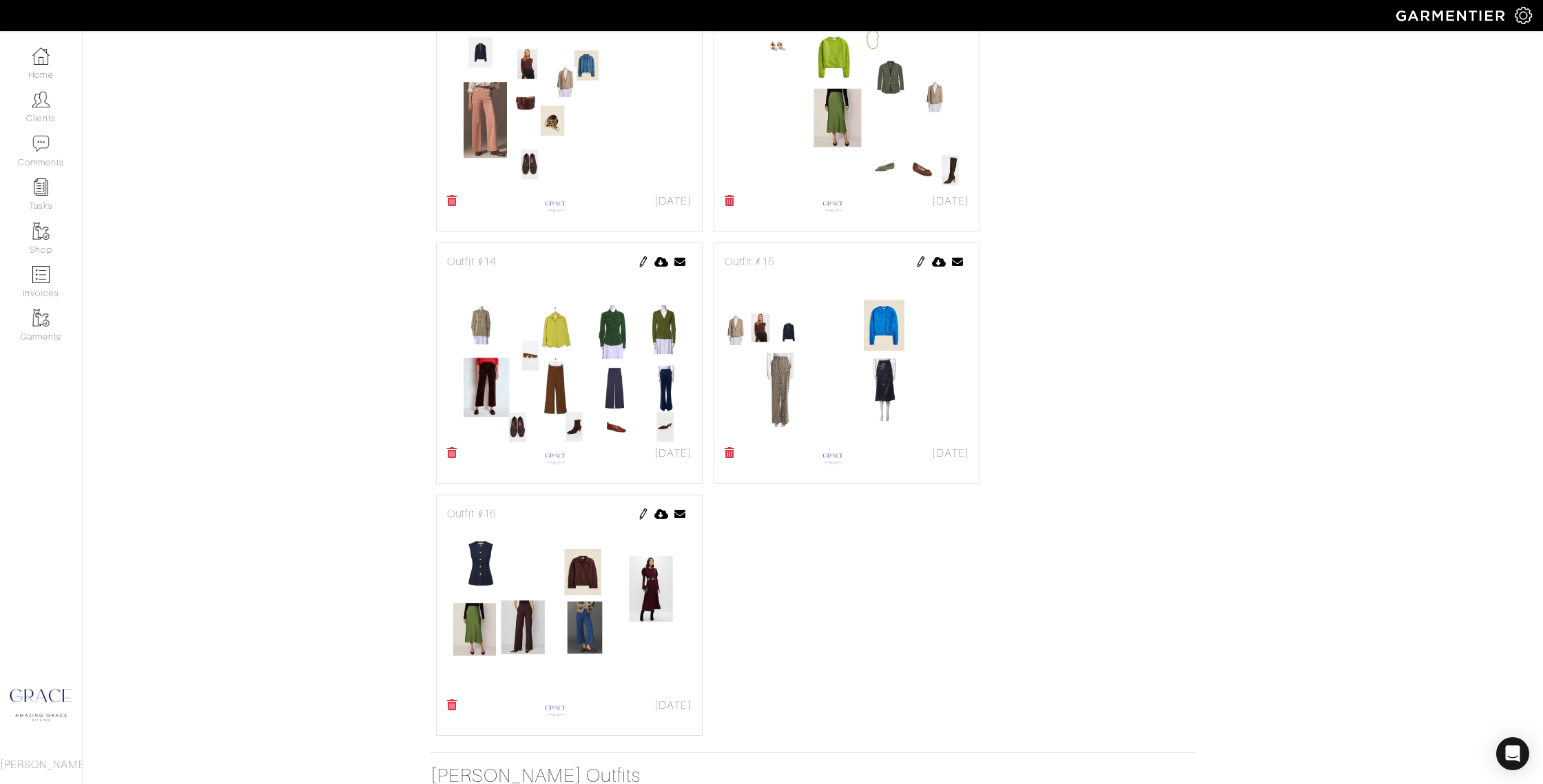
click at [641, 513] on img at bounding box center [643, 513] width 11 height 11
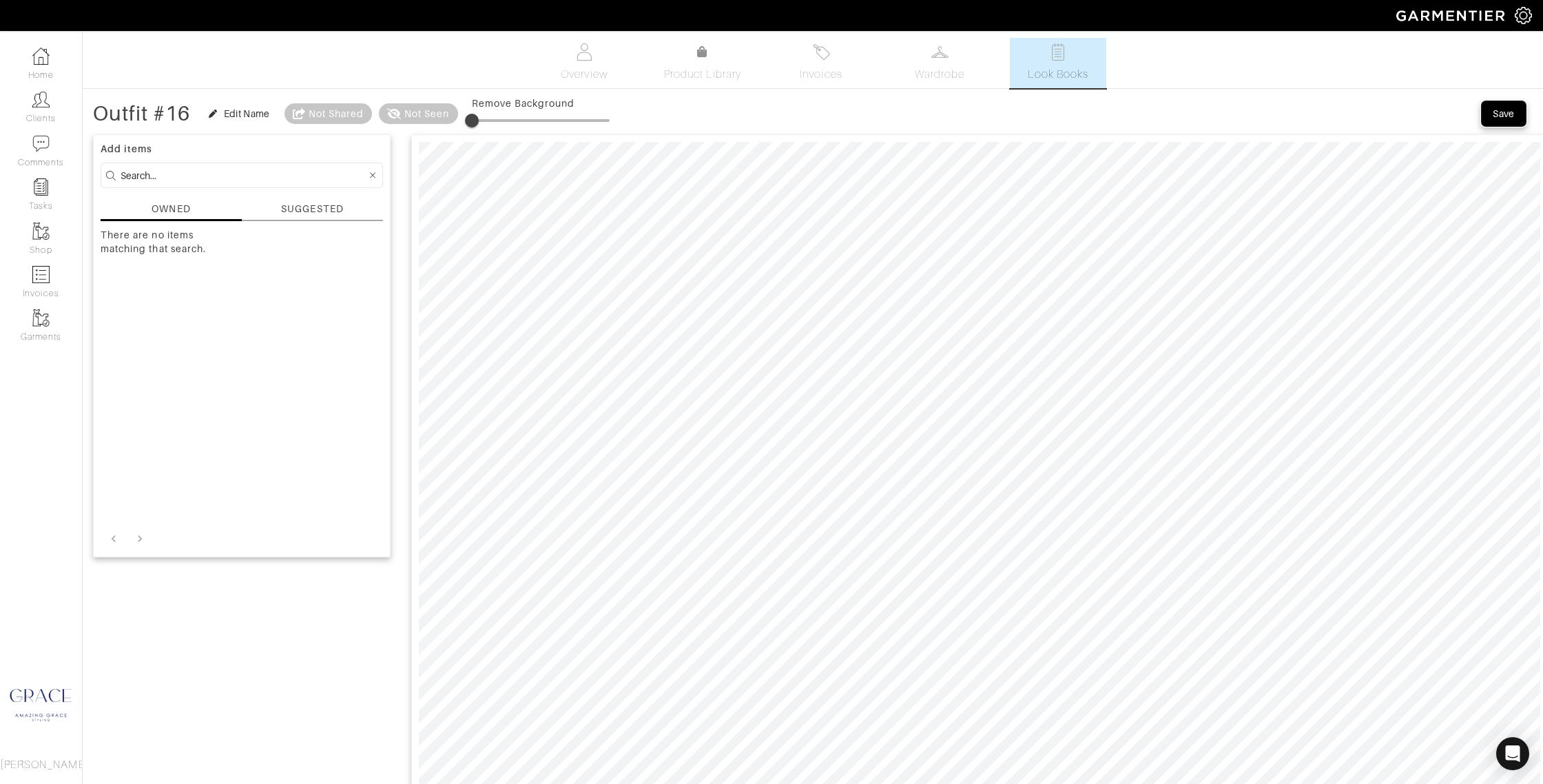
click at [1503, 120] on div "Save" at bounding box center [1503, 113] width 22 height 14
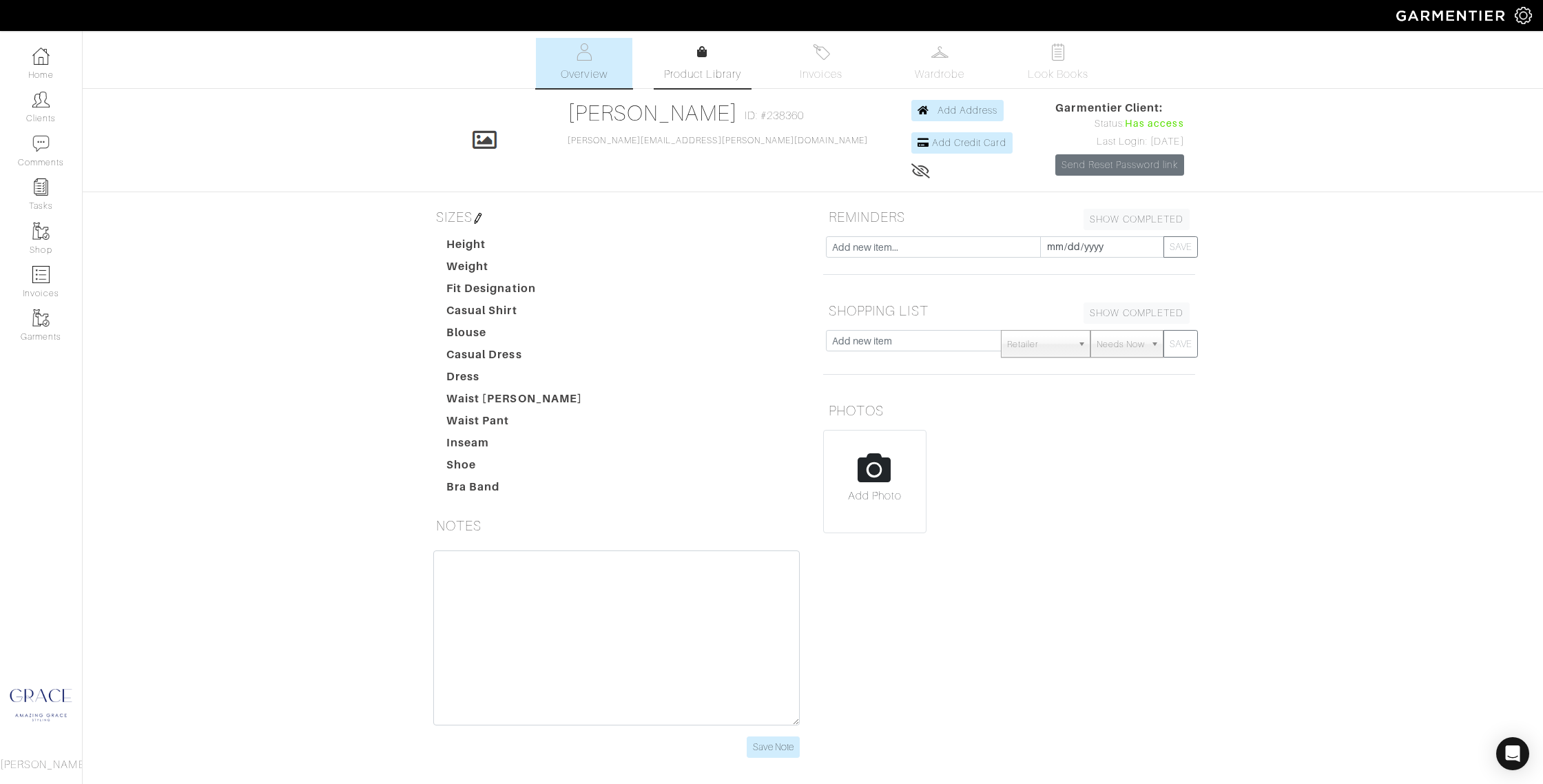
click at [702, 60] on link "Product Library" at bounding box center [702, 64] width 96 height 39
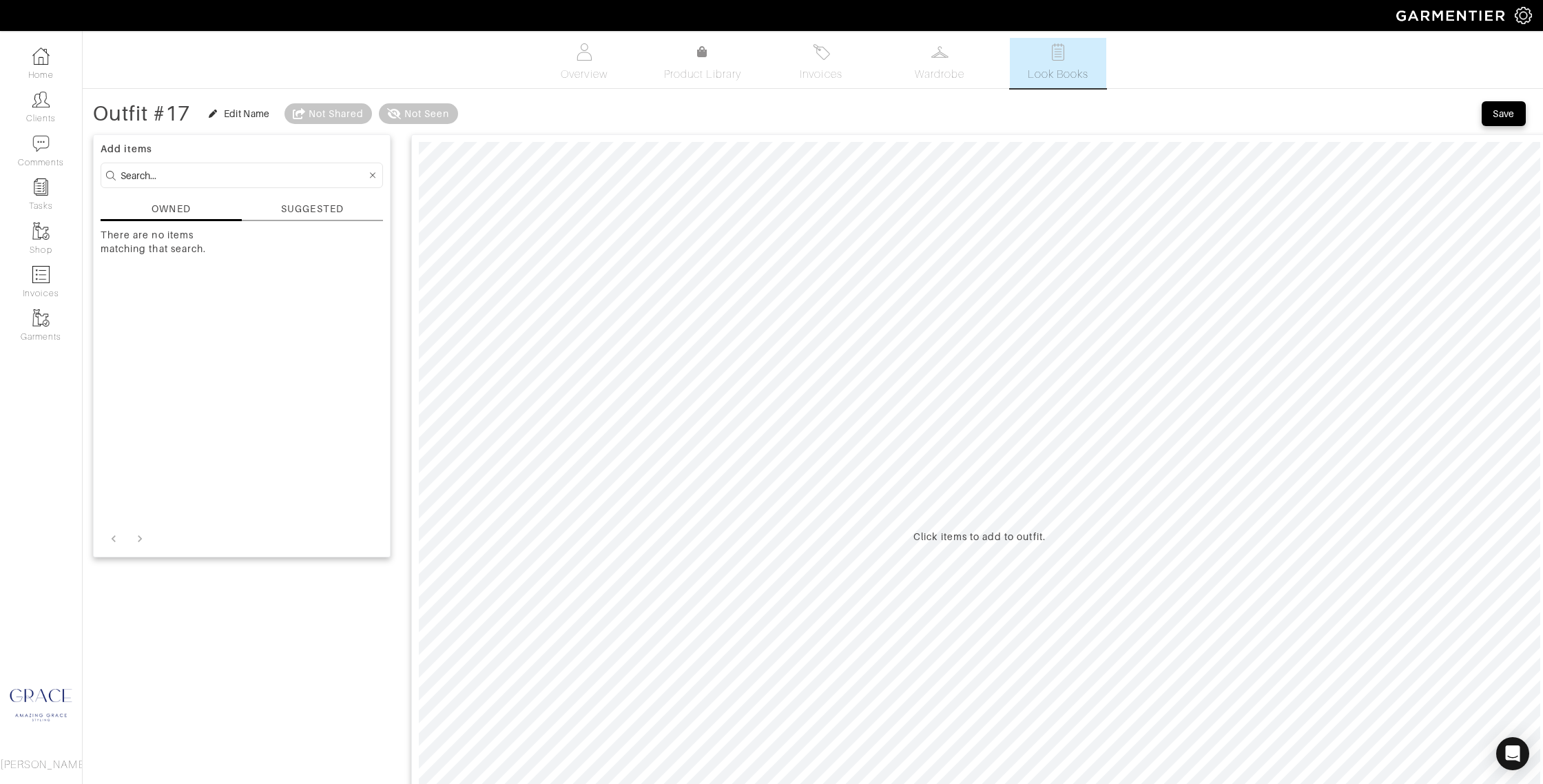
drag, startPoint x: 268, startPoint y: 197, endPoint x: 272, endPoint y: 206, distance: 9.8
click at [268, 197] on div "Add items OWNED SUGGESTED There are no items matching that search." at bounding box center [241, 346] width 297 height 423
click at [283, 209] on div "SUGGESTED" at bounding box center [311, 209] width 62 height 15
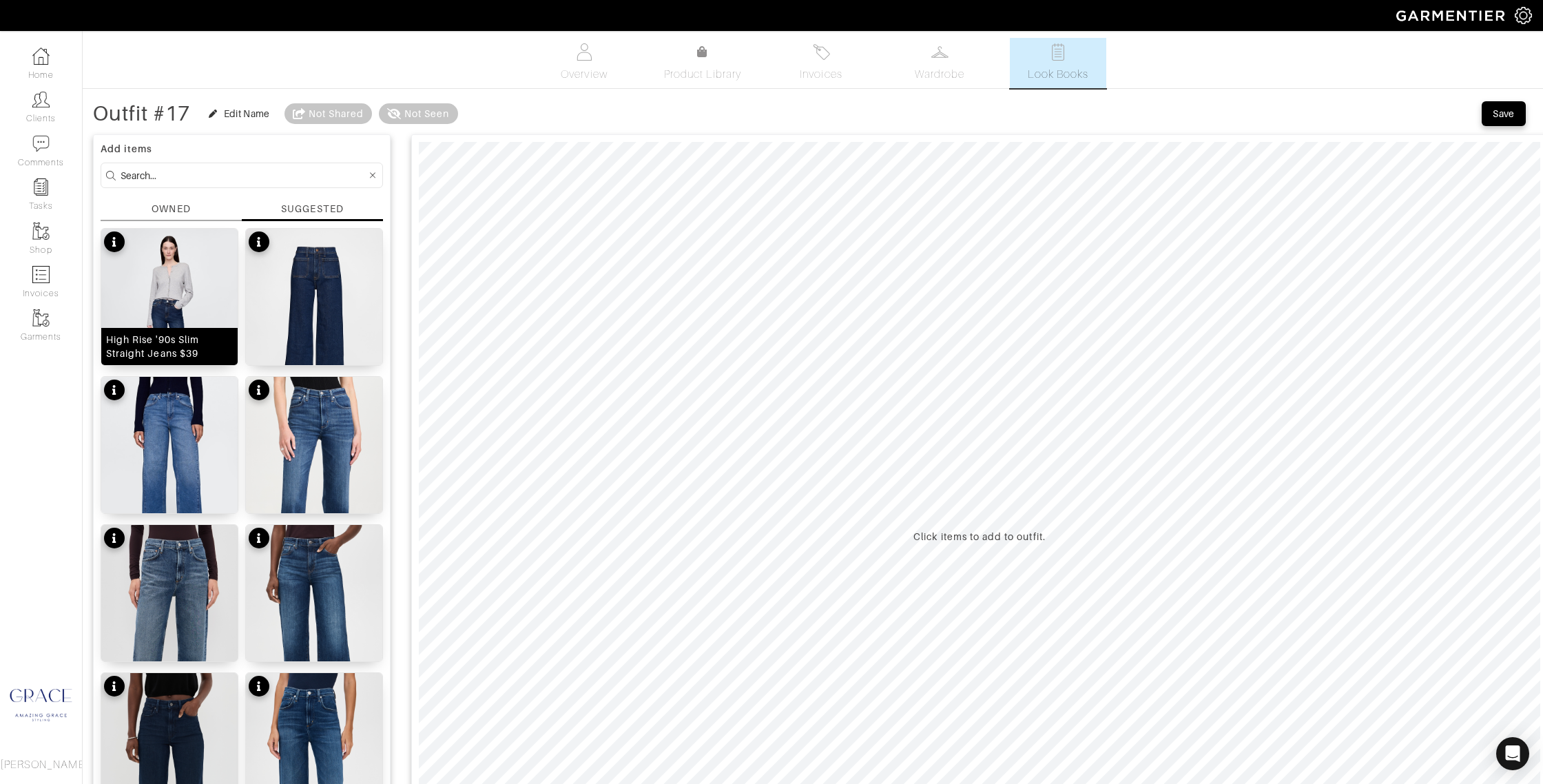
click at [192, 353] on div "High Rise '90s Slim Straight Jeans $39" at bounding box center [169, 347] width 127 height 28
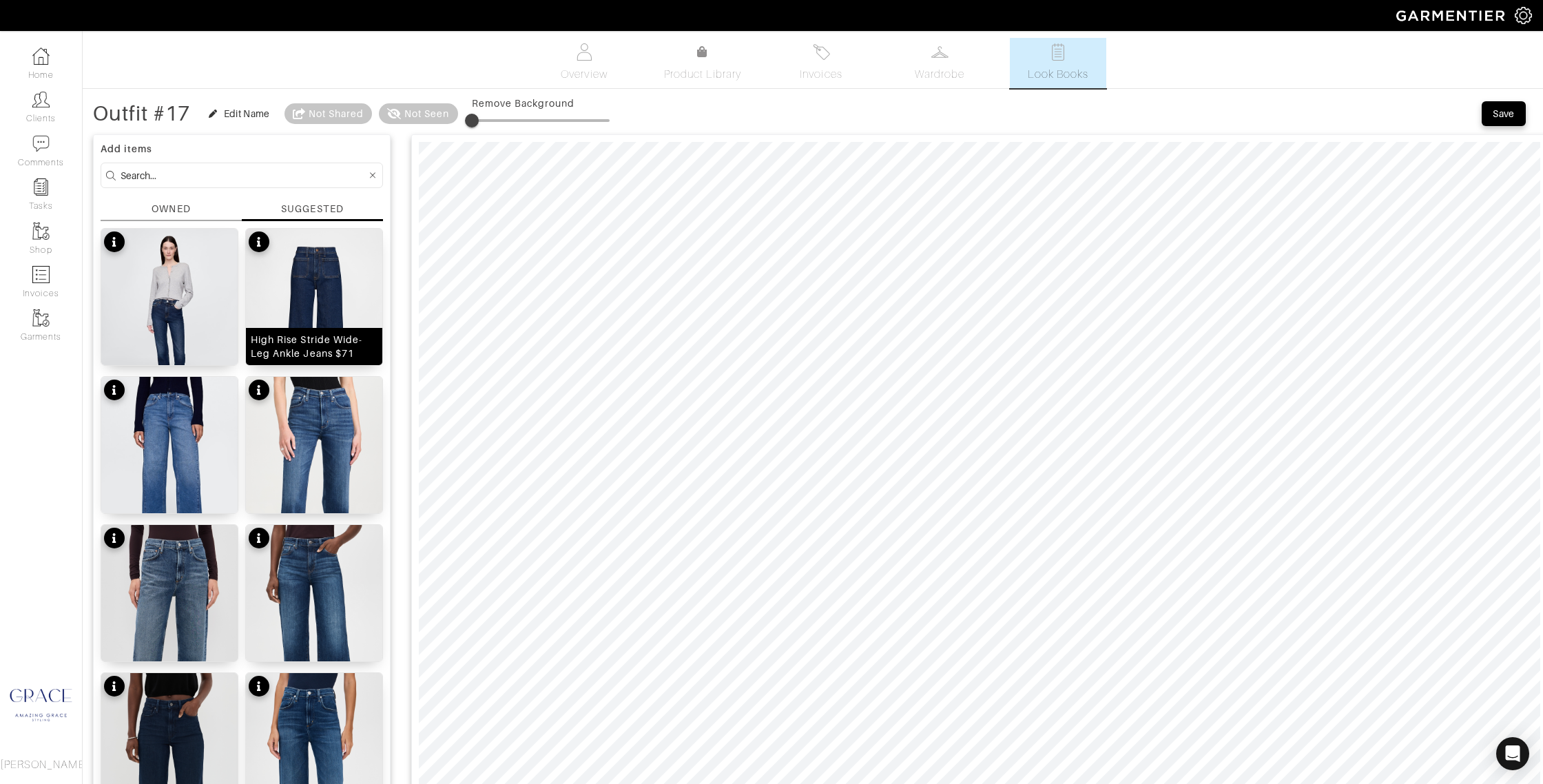
drag, startPoint x: 342, startPoint y: 353, endPoint x: 355, endPoint y: 350, distance: 13.3
click at [342, 353] on div "High Rise Stride Wide-Leg Ankle Jeans $71" at bounding box center [314, 347] width 127 height 28
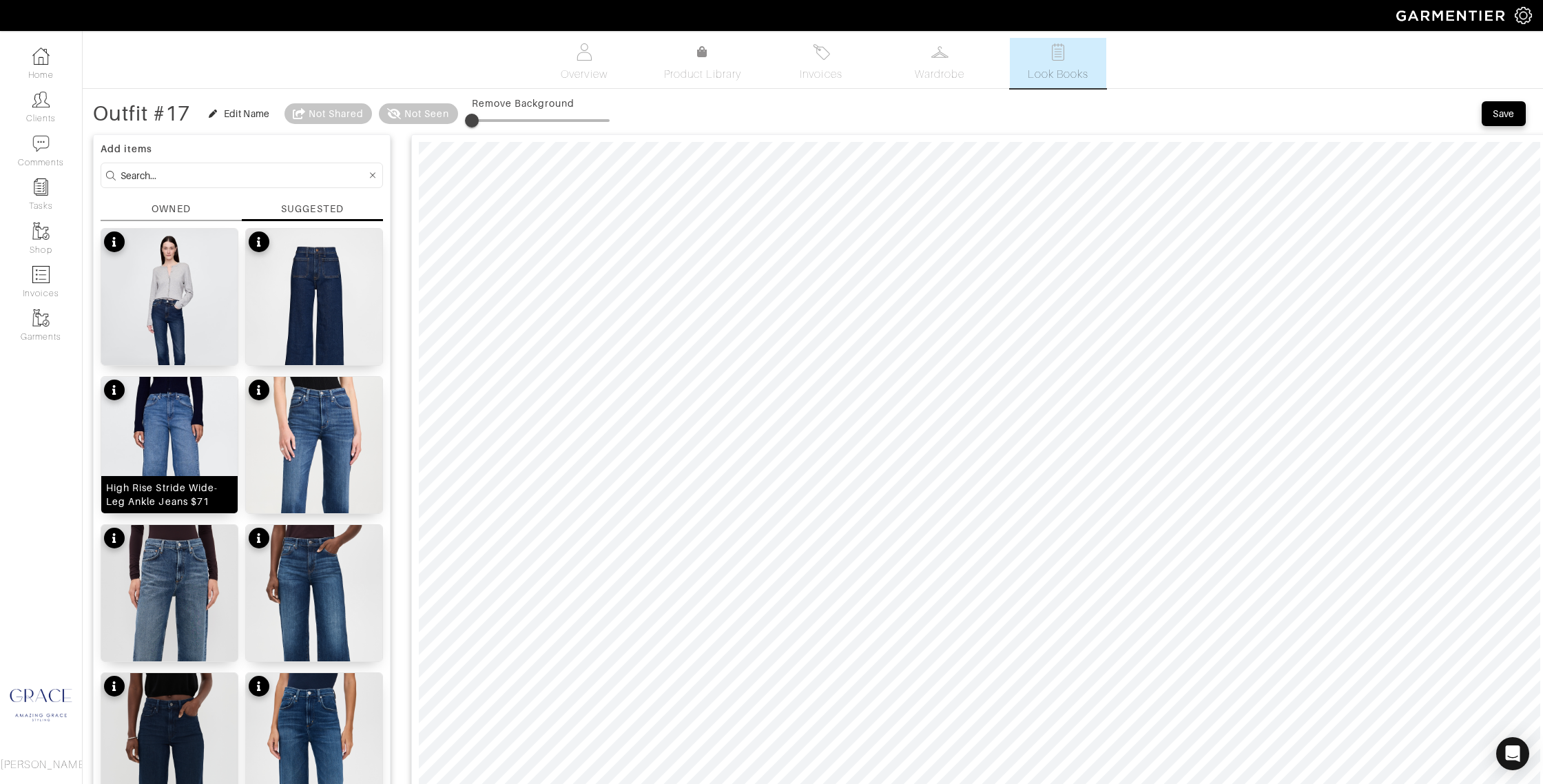
click at [189, 467] on img at bounding box center [169, 468] width 136 height 182
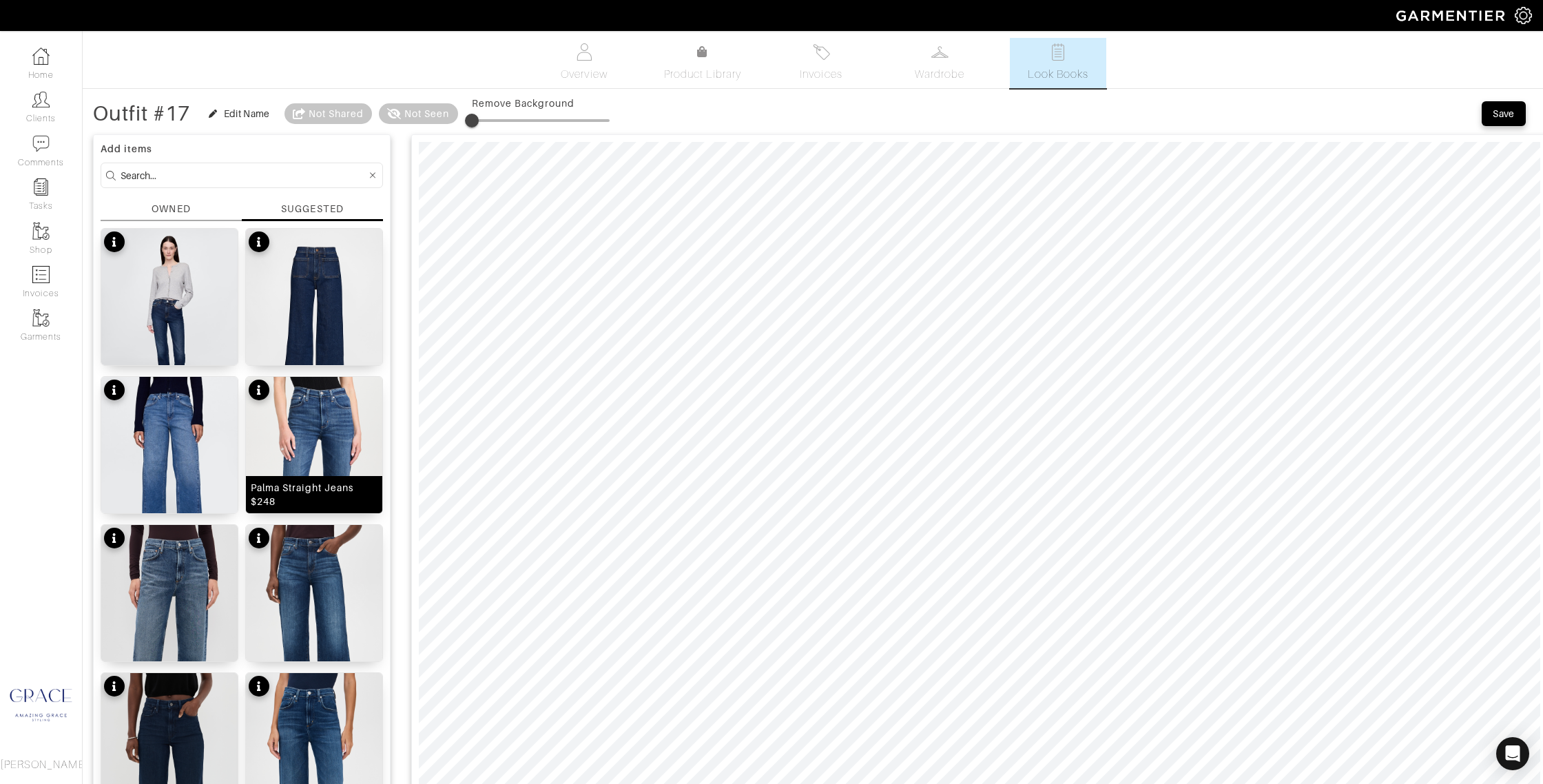
click at [314, 438] on img at bounding box center [313, 498] width 136 height 242
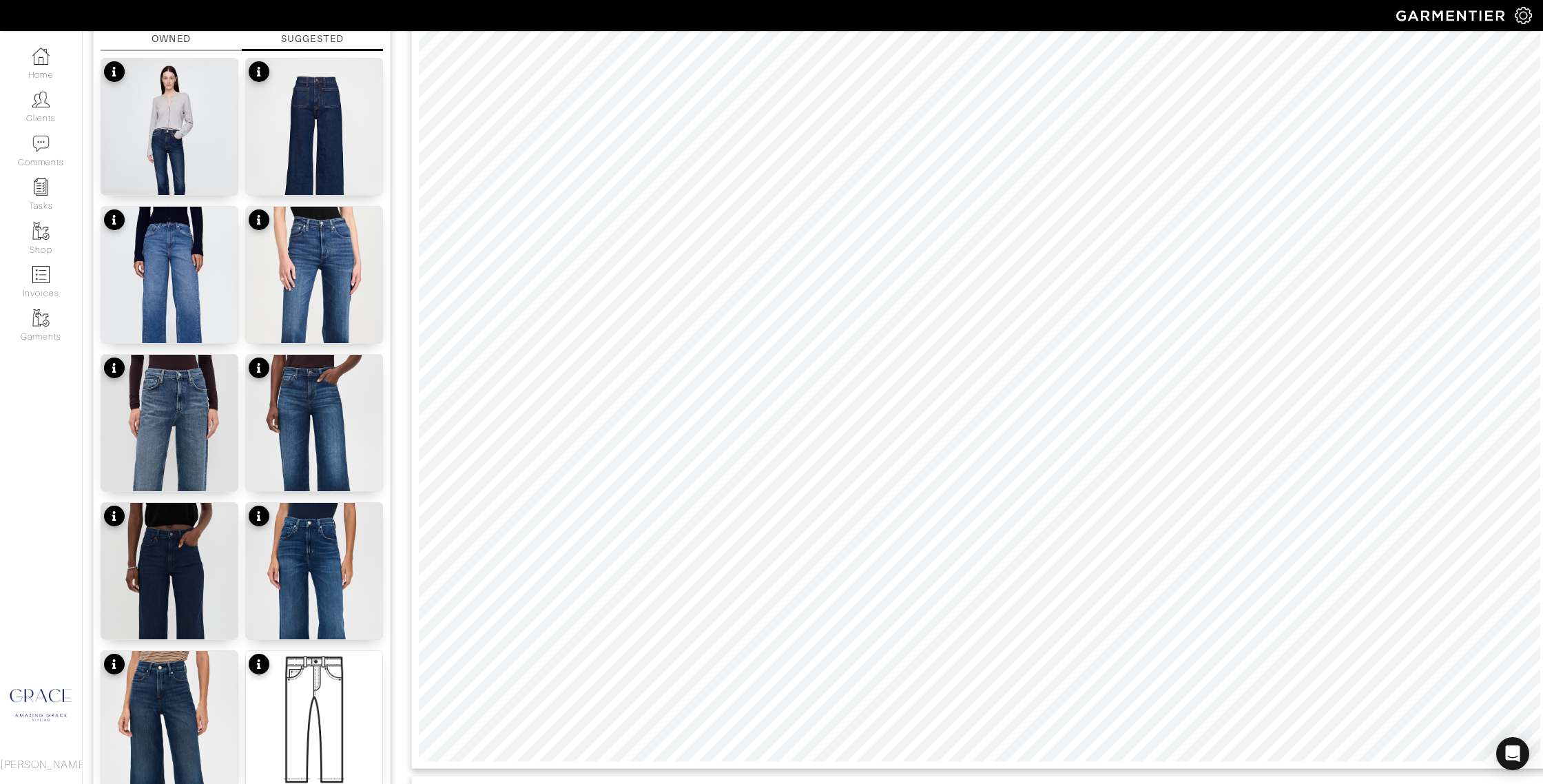
scroll to position [264, 0]
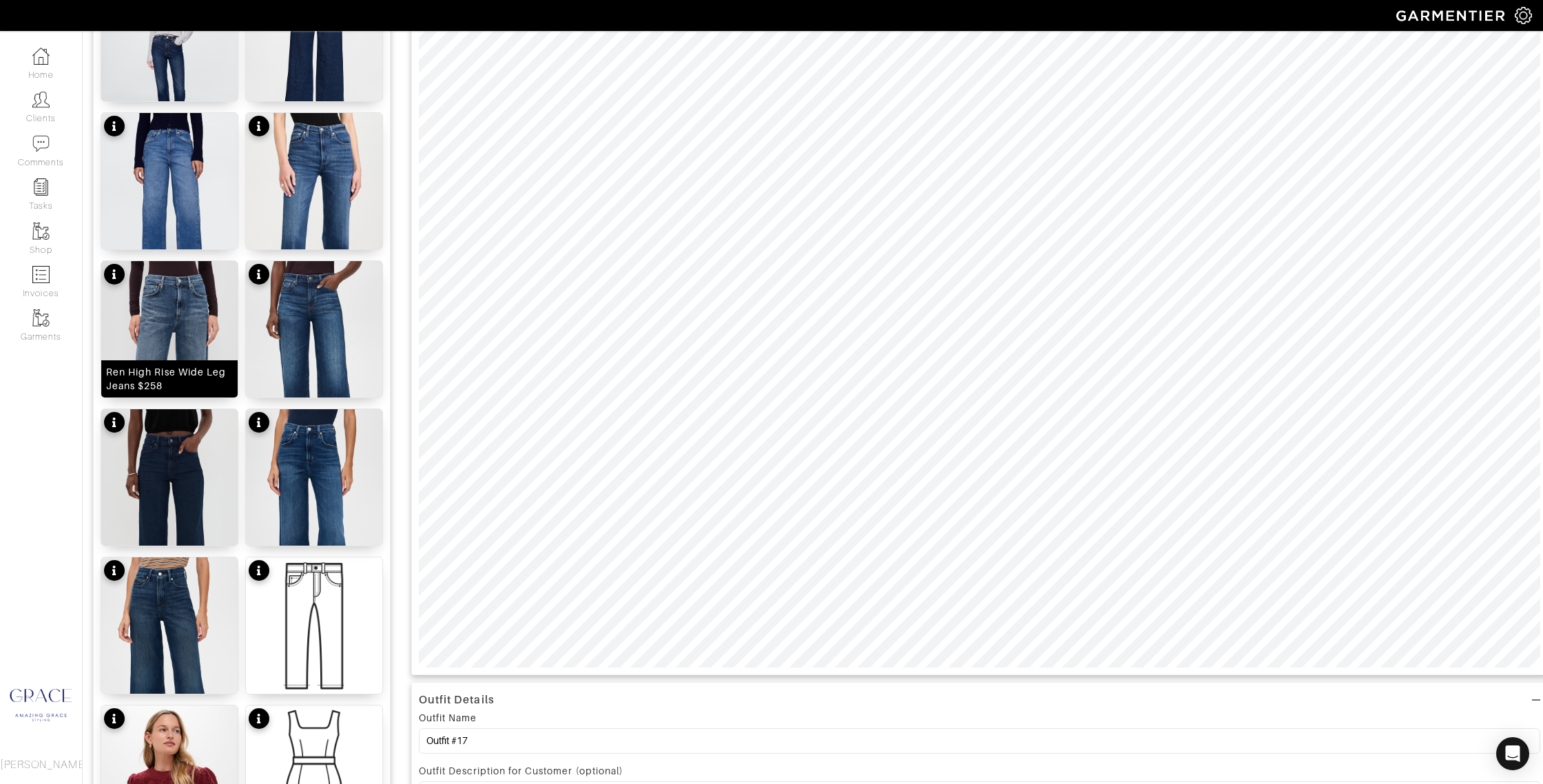
drag, startPoint x: 168, startPoint y: 348, endPoint x: 178, endPoint y: 348, distance: 10.0
click at [168, 348] on img at bounding box center [169, 382] width 136 height 242
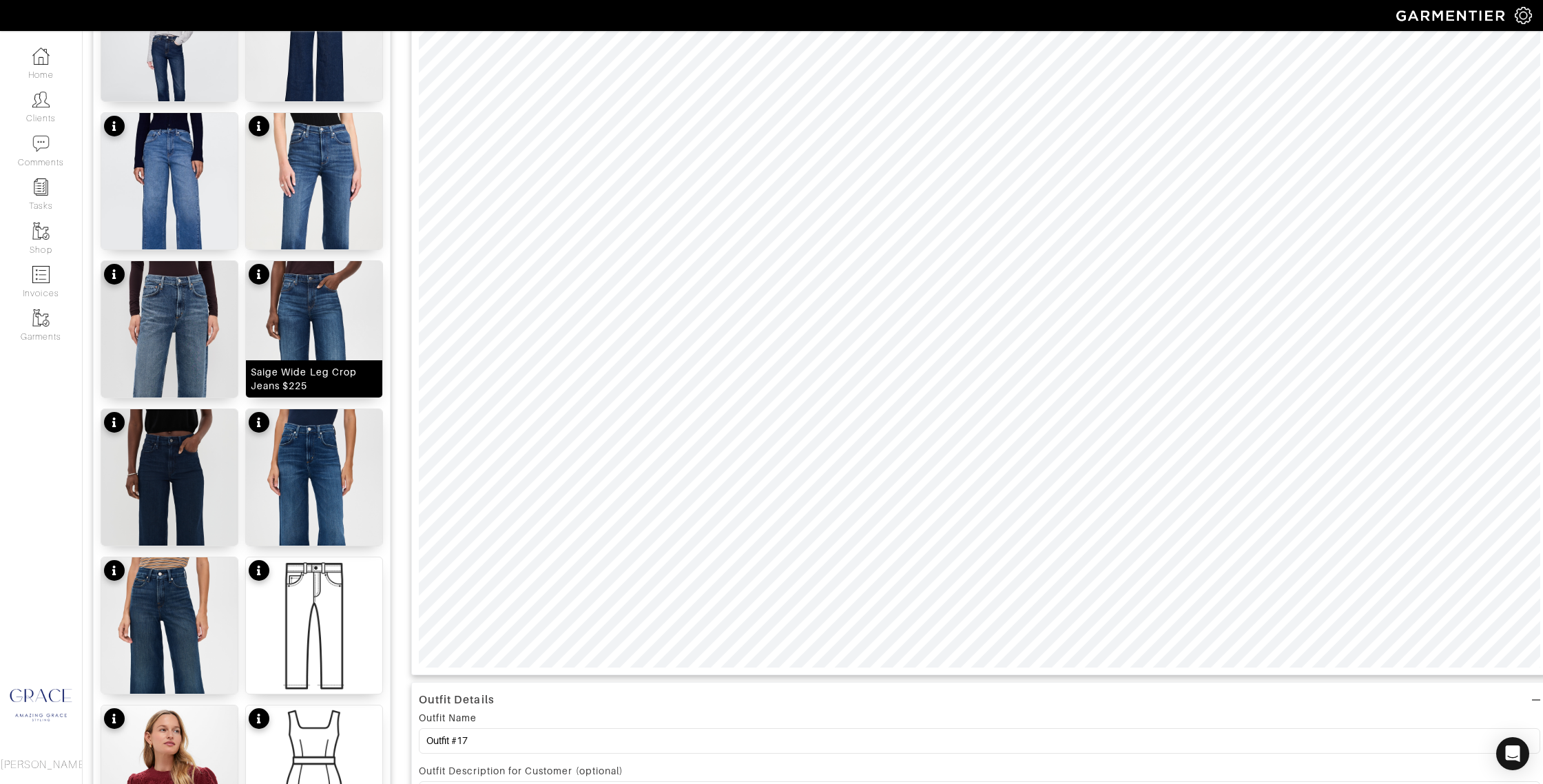
click at [323, 375] on div "Saige Wide Leg Crop Jeans $225" at bounding box center [314, 379] width 127 height 28
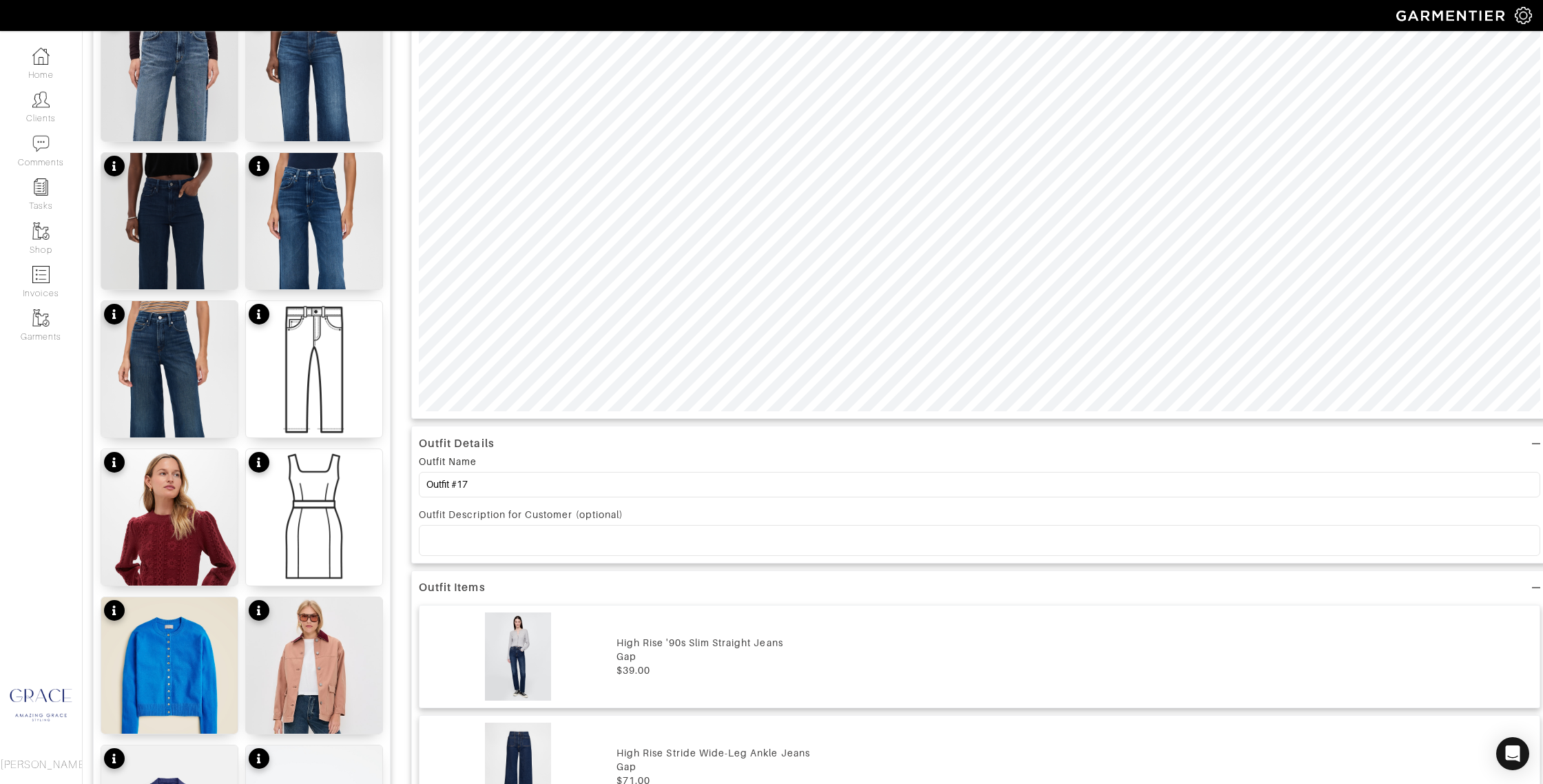
scroll to position [555, 0]
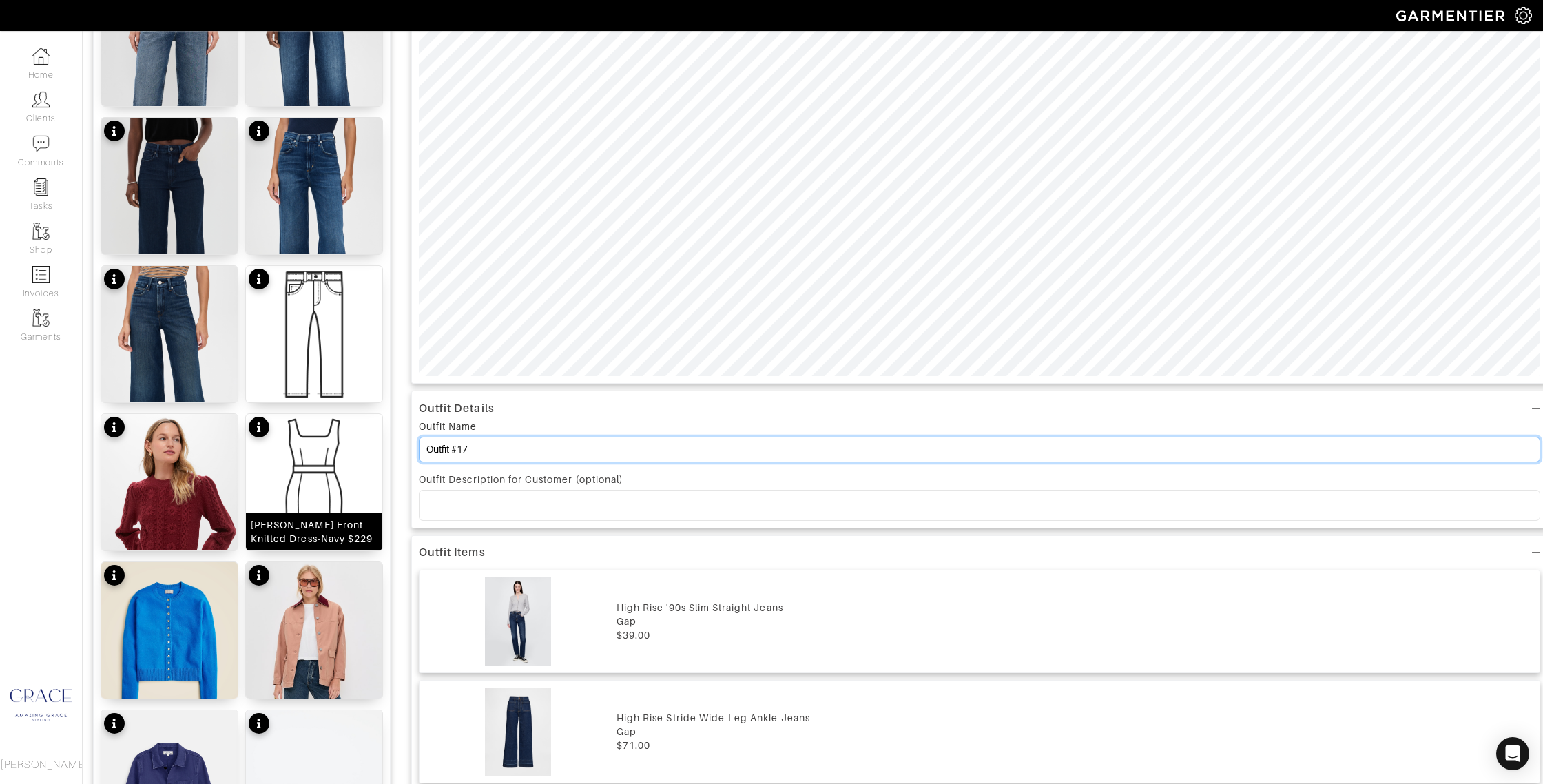
drag, startPoint x: 507, startPoint y: 449, endPoint x: 363, endPoint y: 452, distance: 144.0
click at [363, 452] on div "Add items OWNED SUGGESTED High Rise '90s Slim Straight Jeans $39 High Rise Stri…" at bounding box center [812, 601] width 1439 height 2058
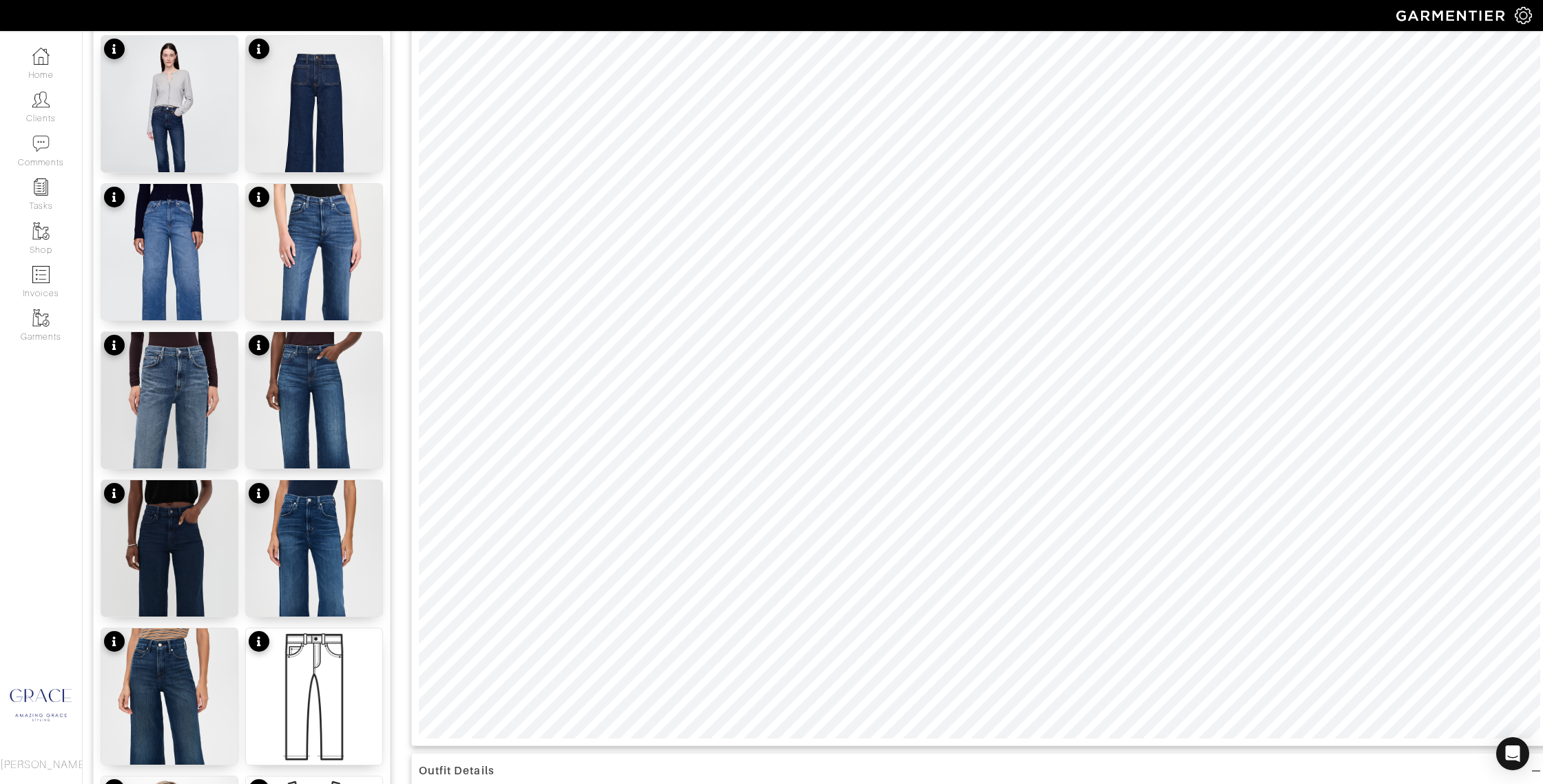
scroll to position [0, 0]
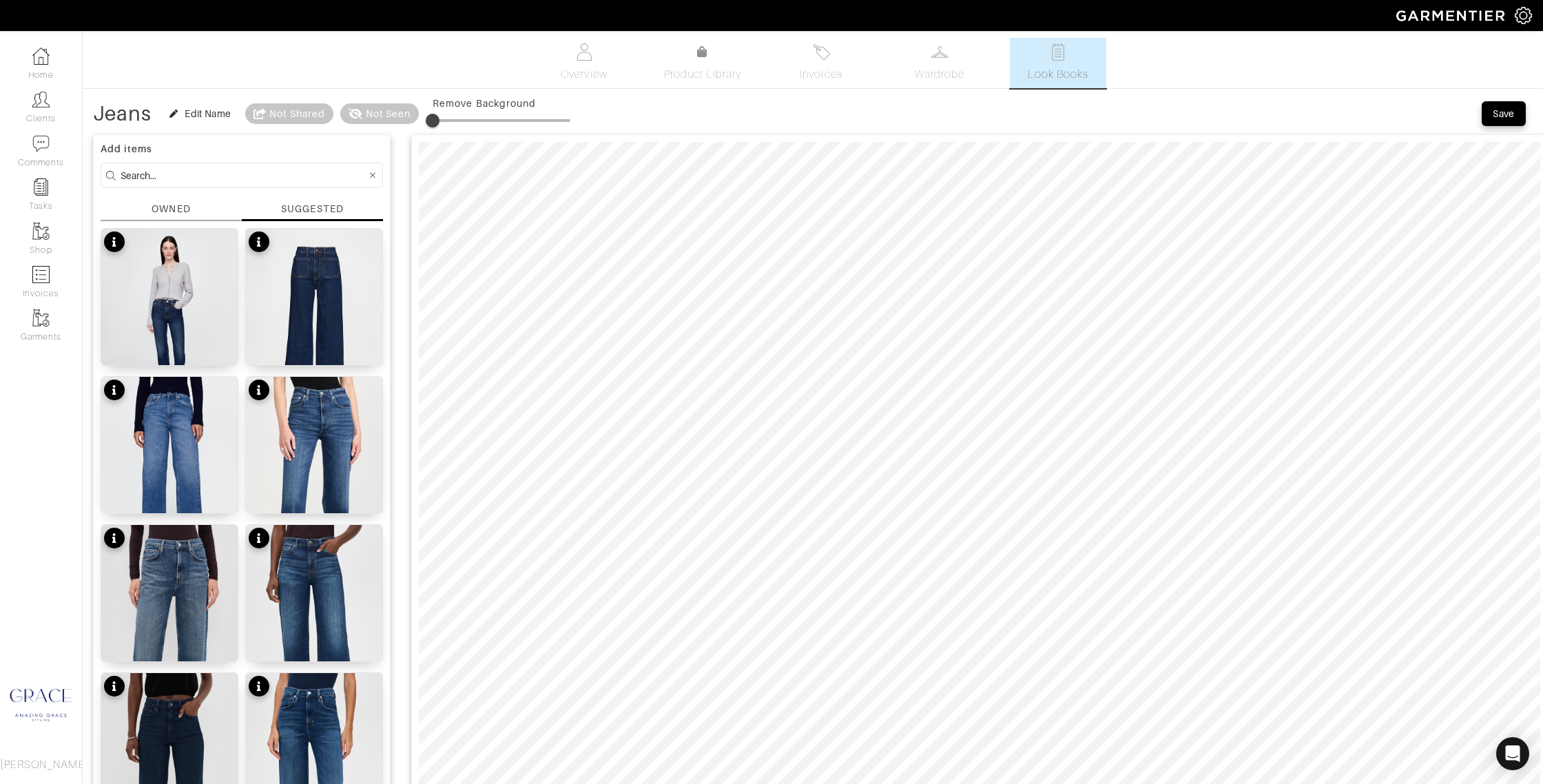
type input "Jeans"
click at [1497, 111] on div "Save" at bounding box center [1503, 113] width 22 height 14
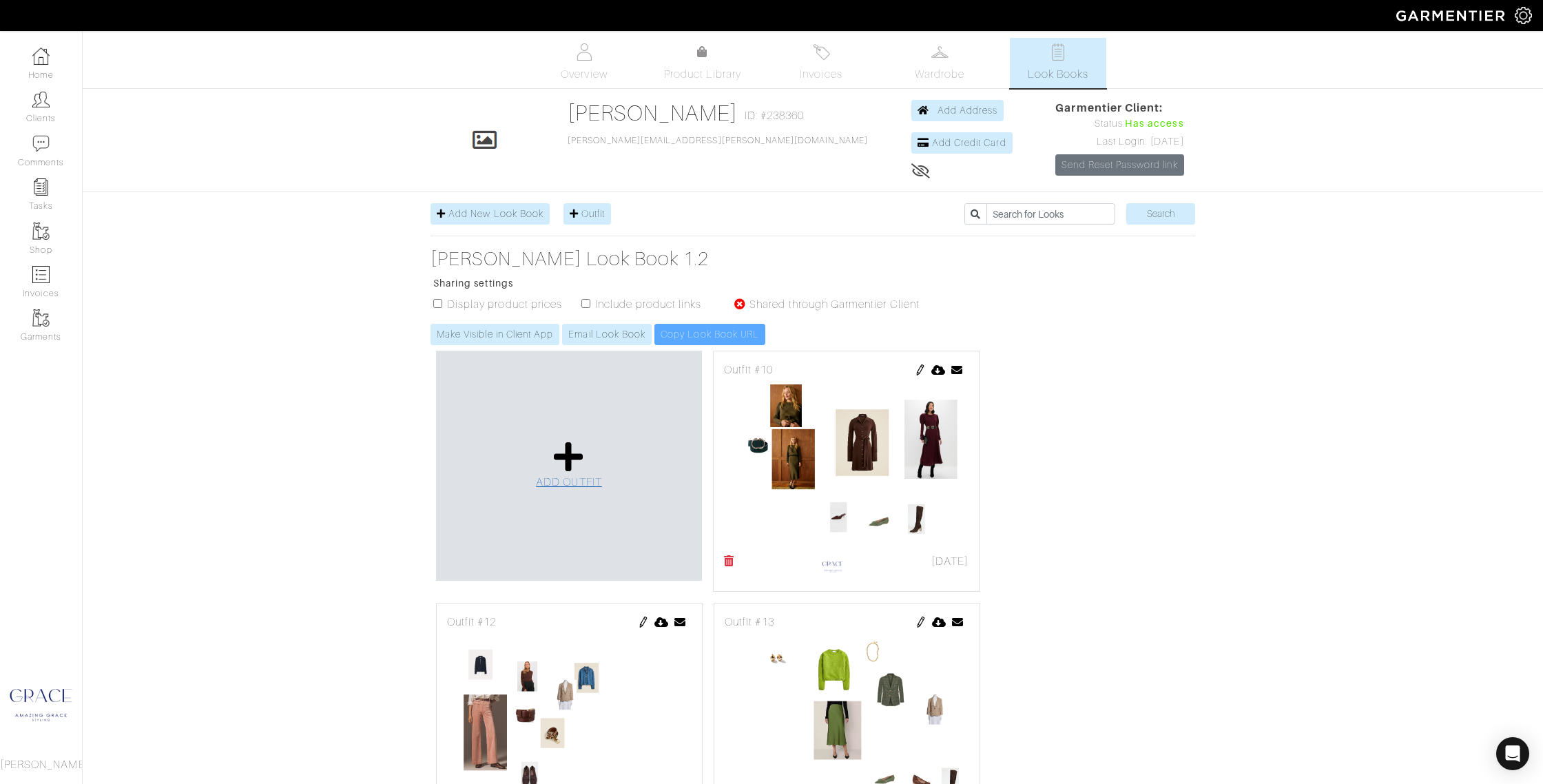
click at [573, 449] on icon at bounding box center [569, 457] width 30 height 33
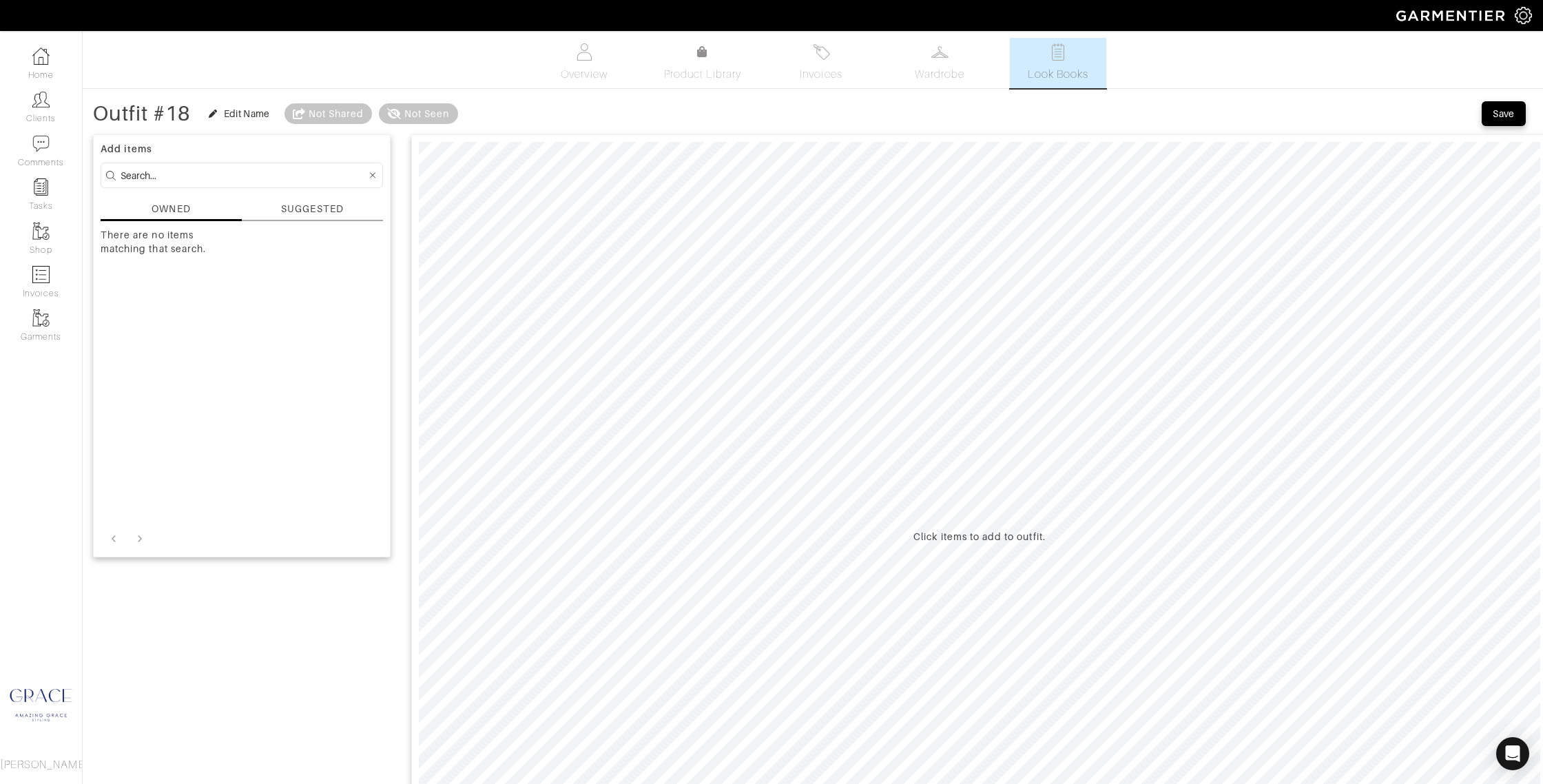
click at [289, 213] on div "SUGGESTED" at bounding box center [311, 209] width 62 height 15
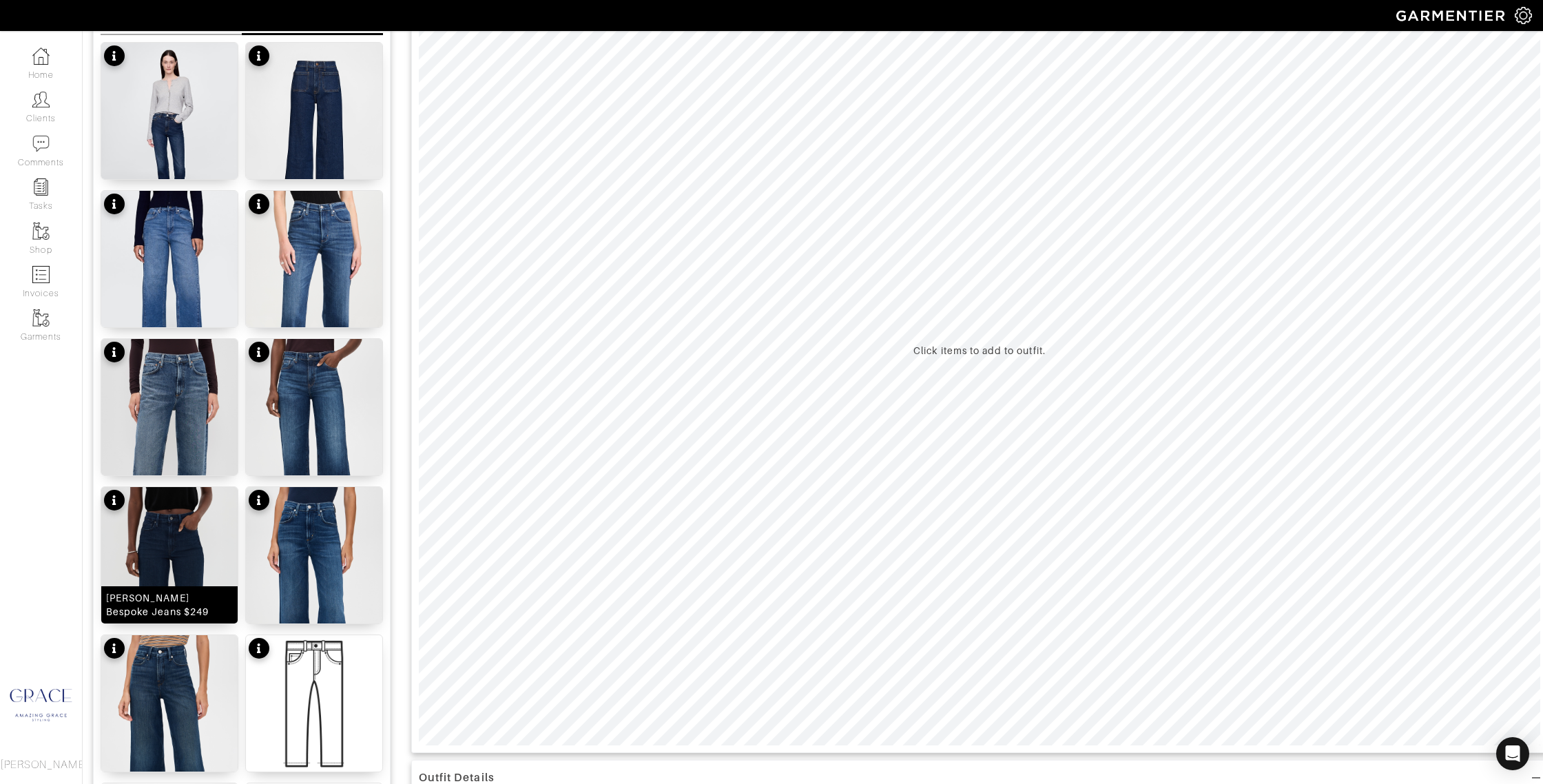
scroll to position [195, 0]
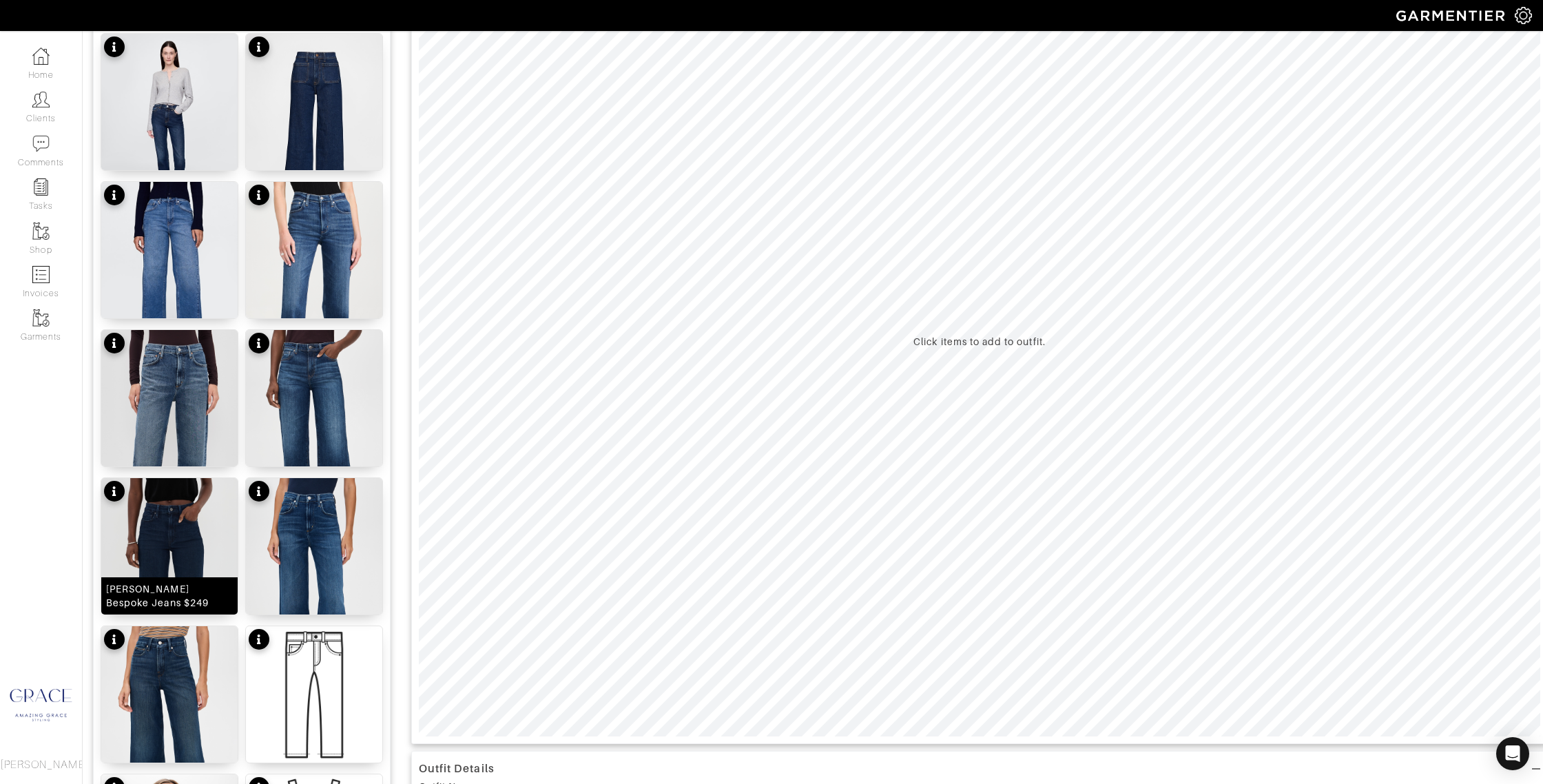
click at [198, 592] on div "Anessa Bespoke Jeans $249" at bounding box center [169, 596] width 127 height 28
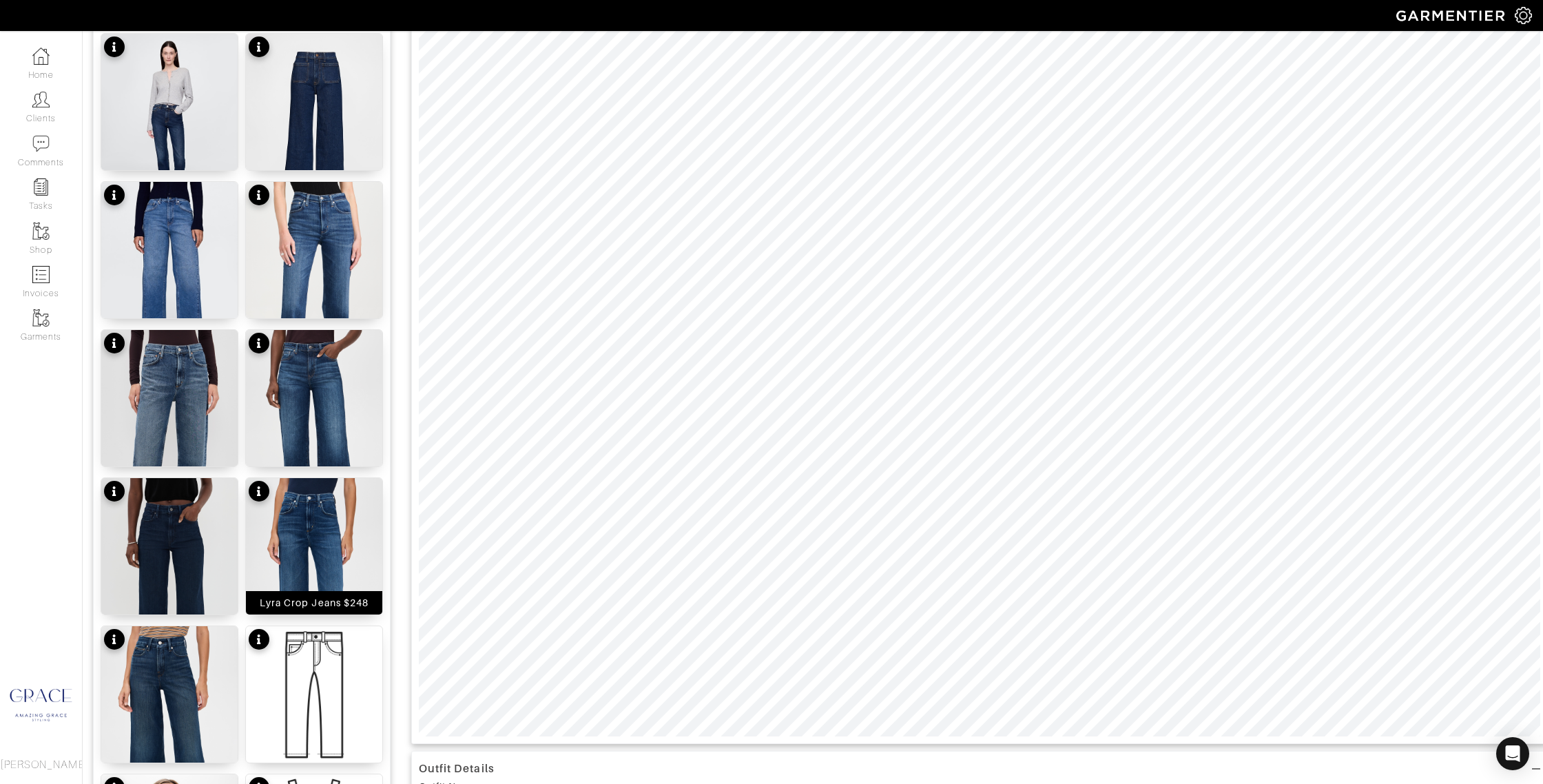
click at [295, 533] on img at bounding box center [313, 599] width 136 height 242
click at [166, 709] on img at bounding box center [169, 747] width 136 height 242
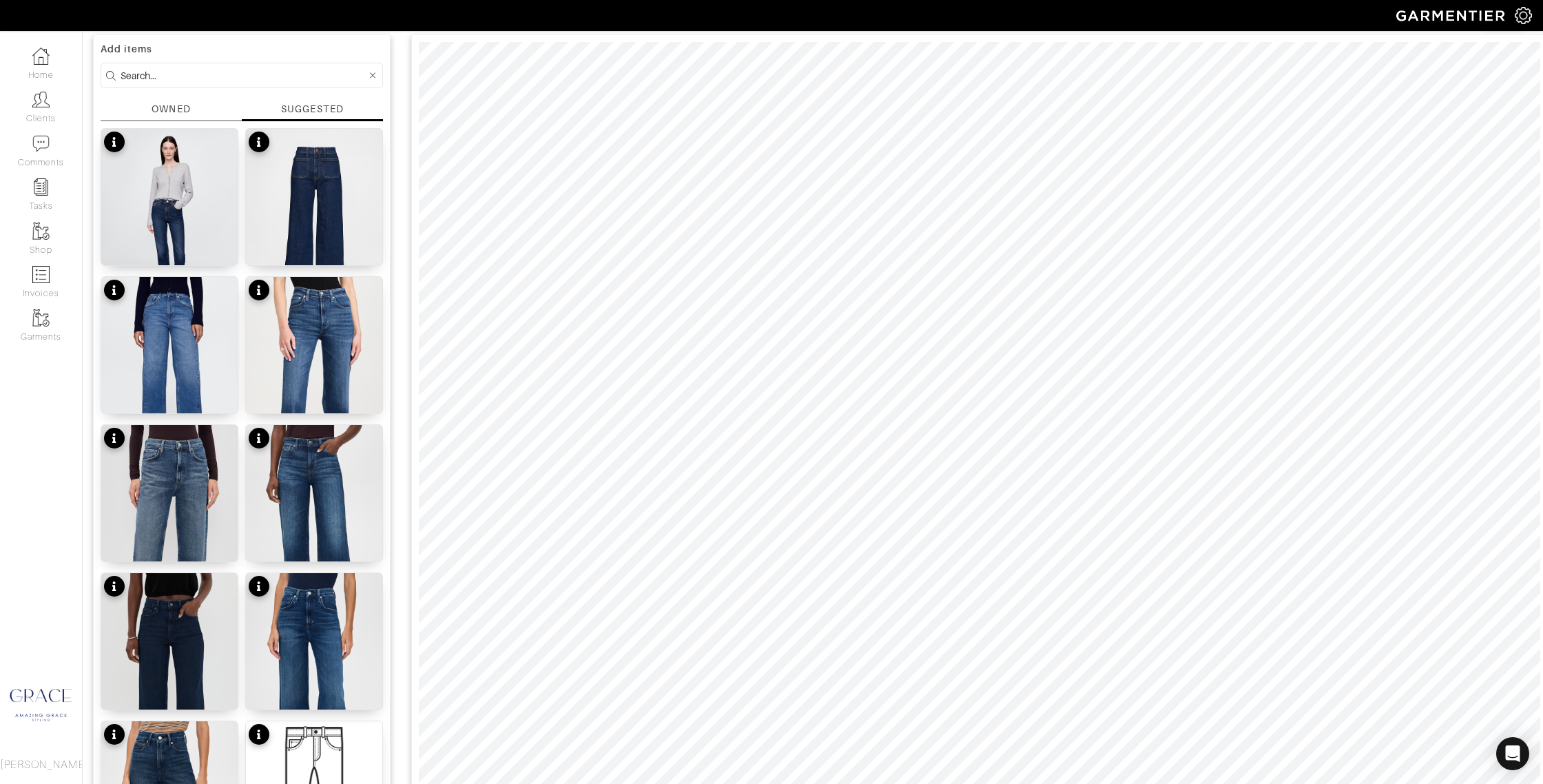
scroll to position [0, 0]
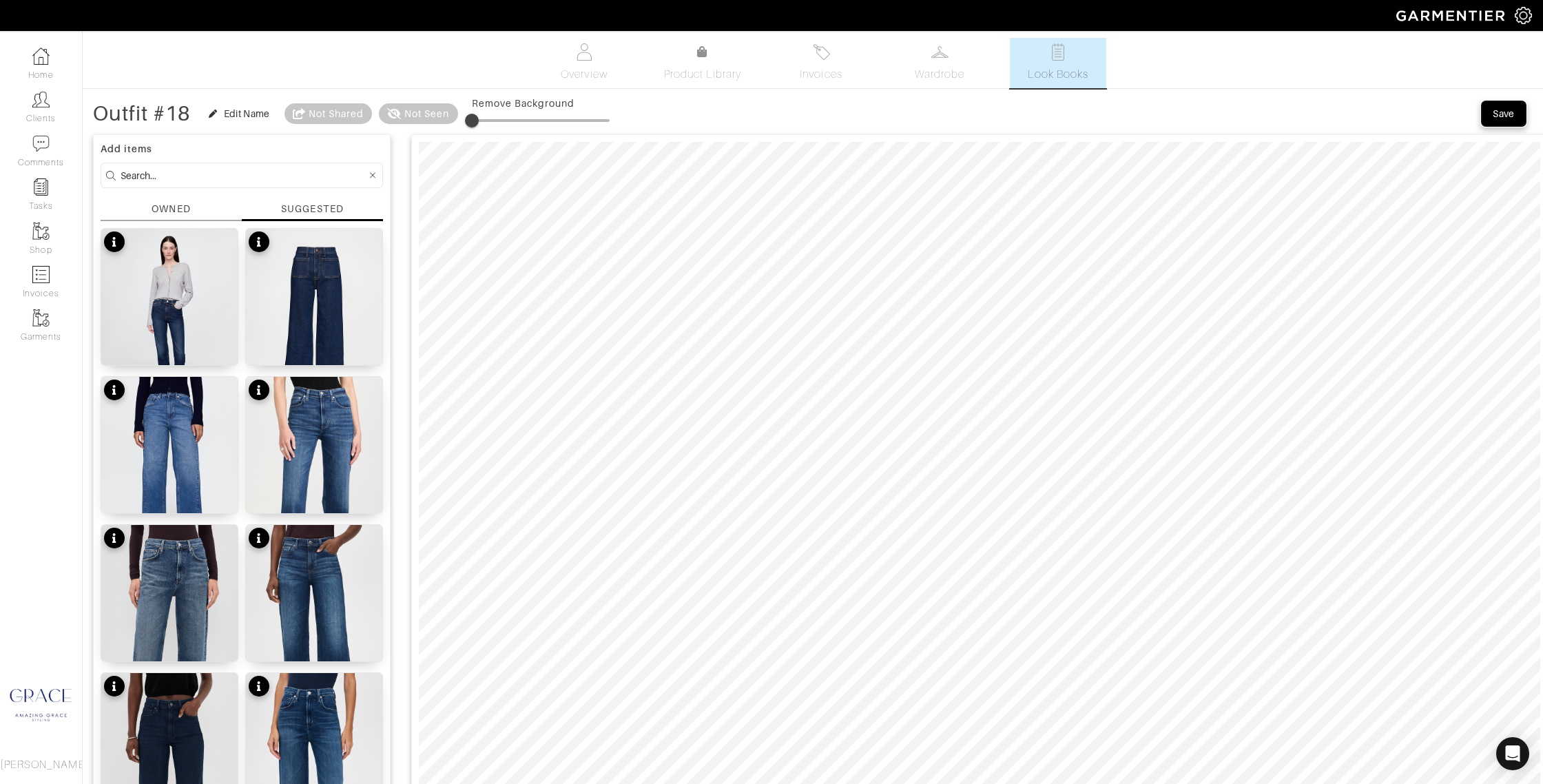
click at [1494, 116] on div "Save" at bounding box center [1503, 113] width 22 height 14
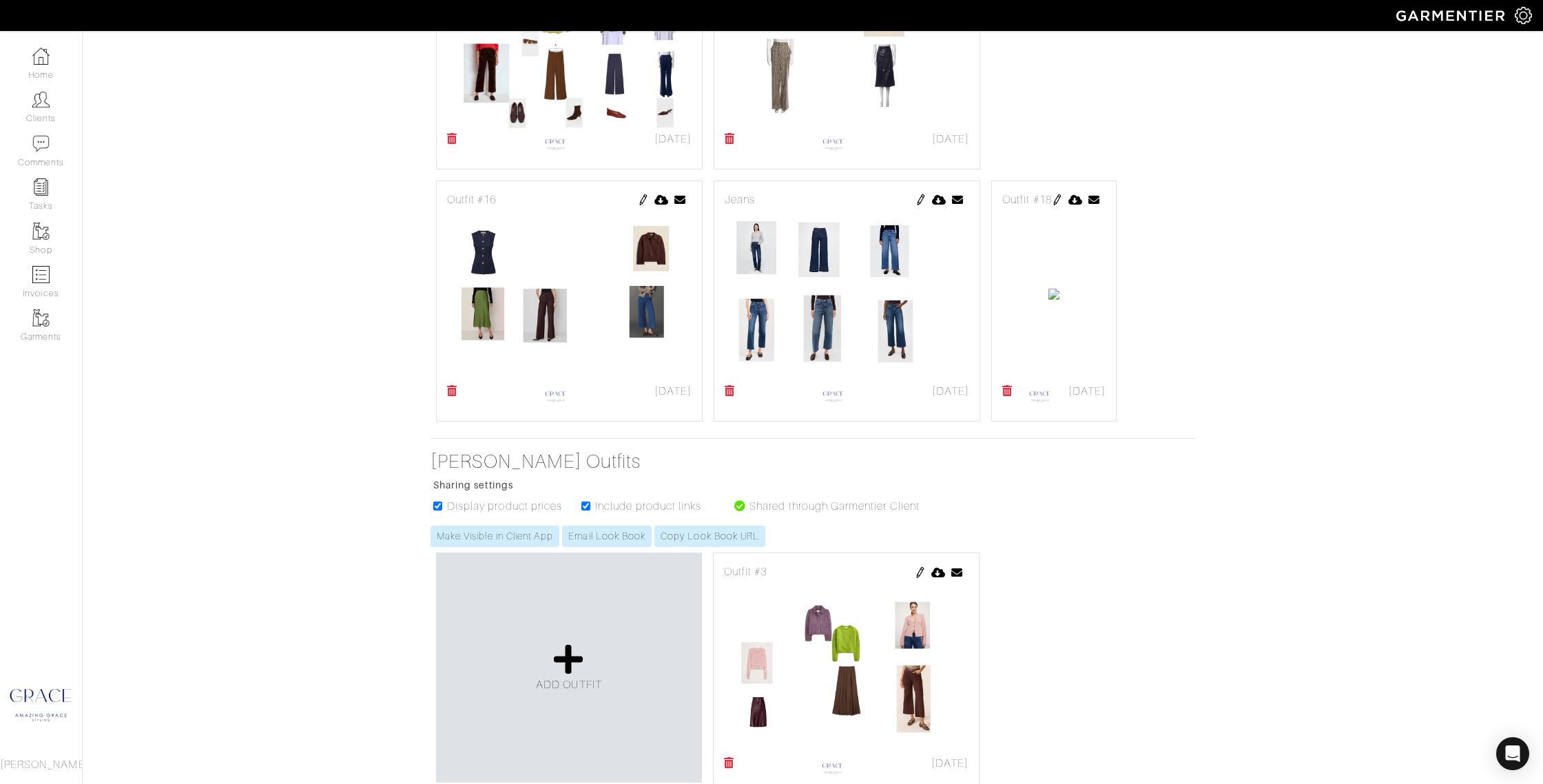
scroll to position [943, 0]
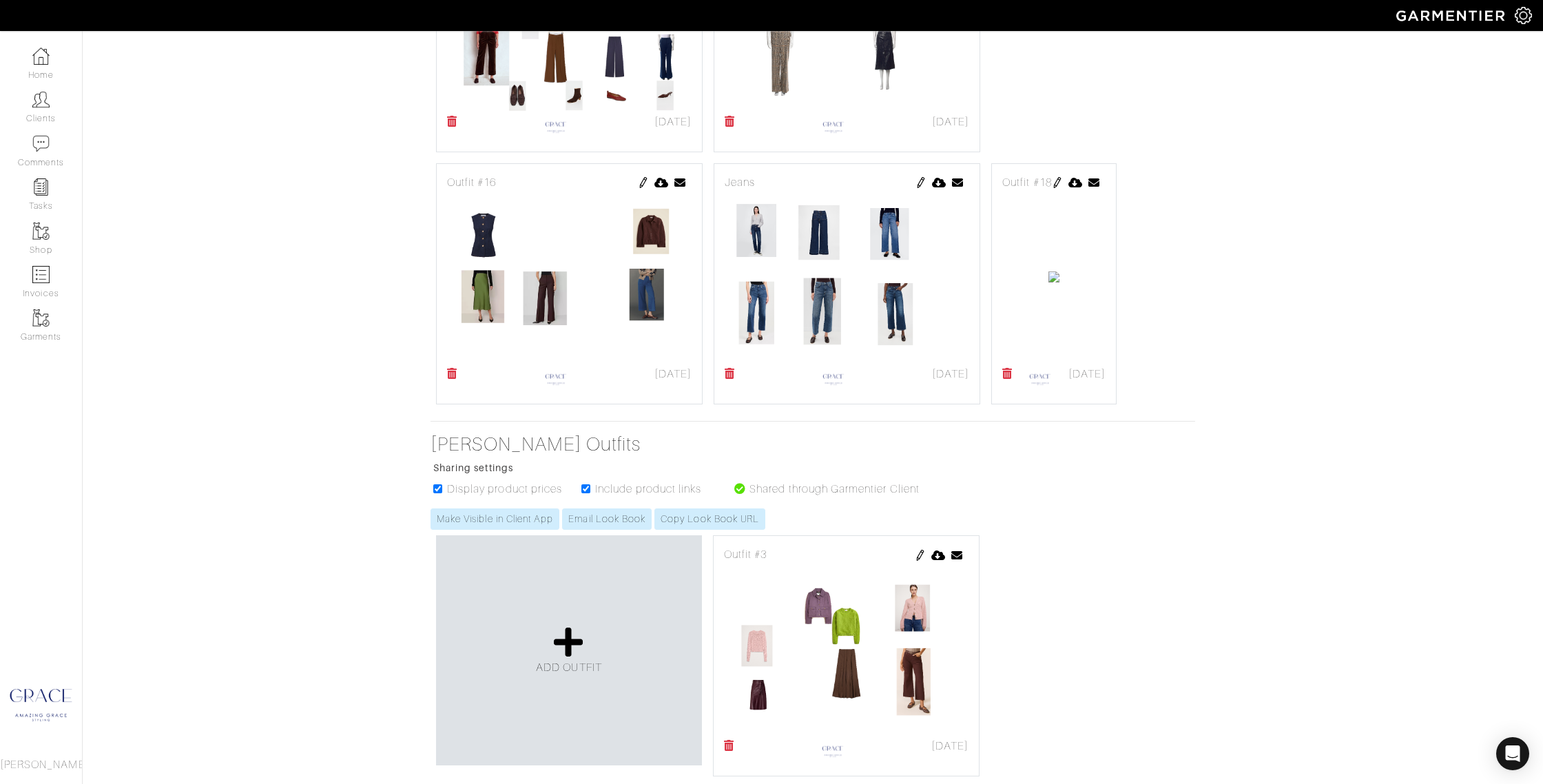
click at [1052, 188] on img at bounding box center [1057, 183] width 11 height 11
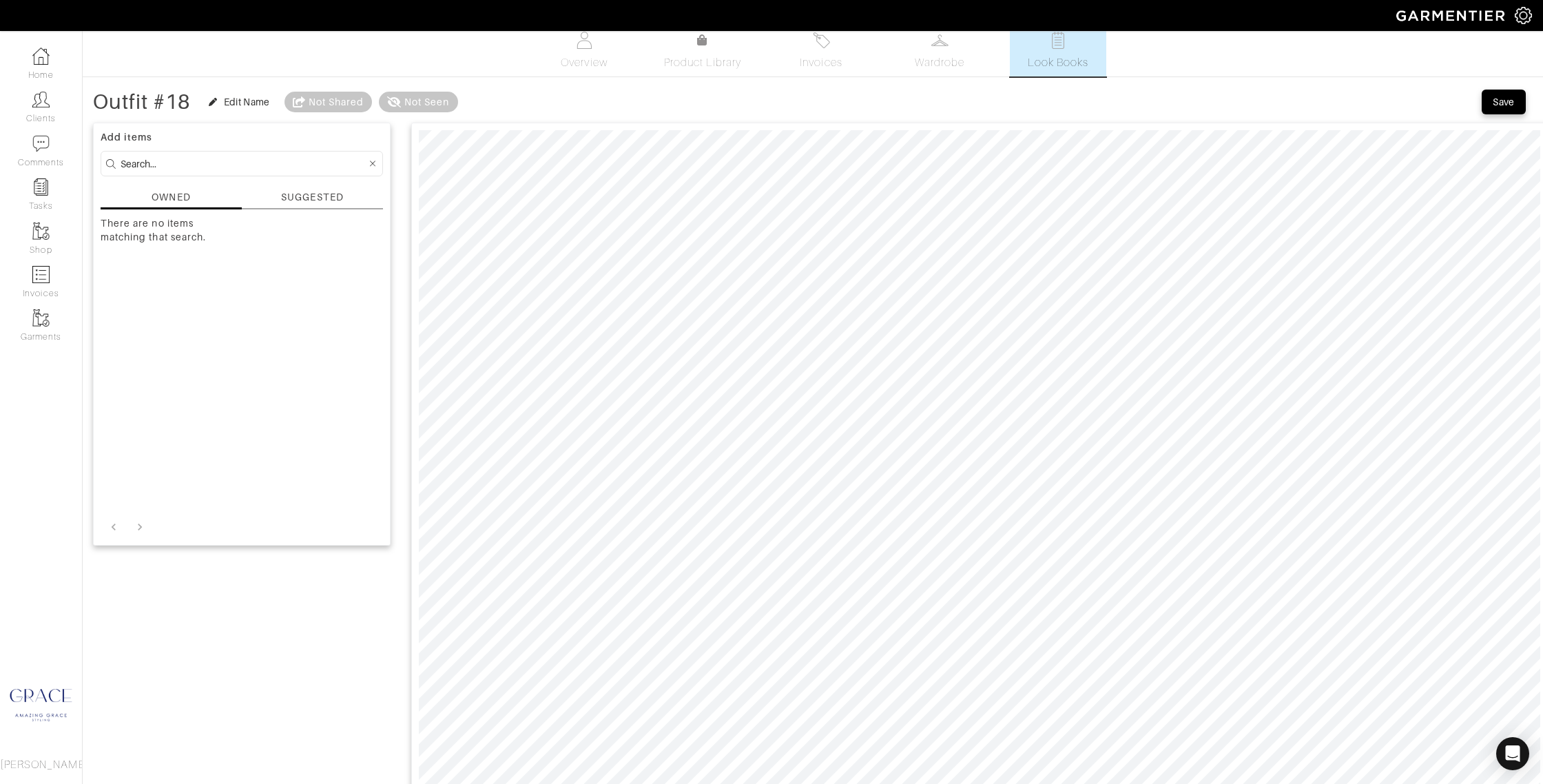
click at [310, 197] on div "SUGGESTED" at bounding box center [311, 197] width 62 height 15
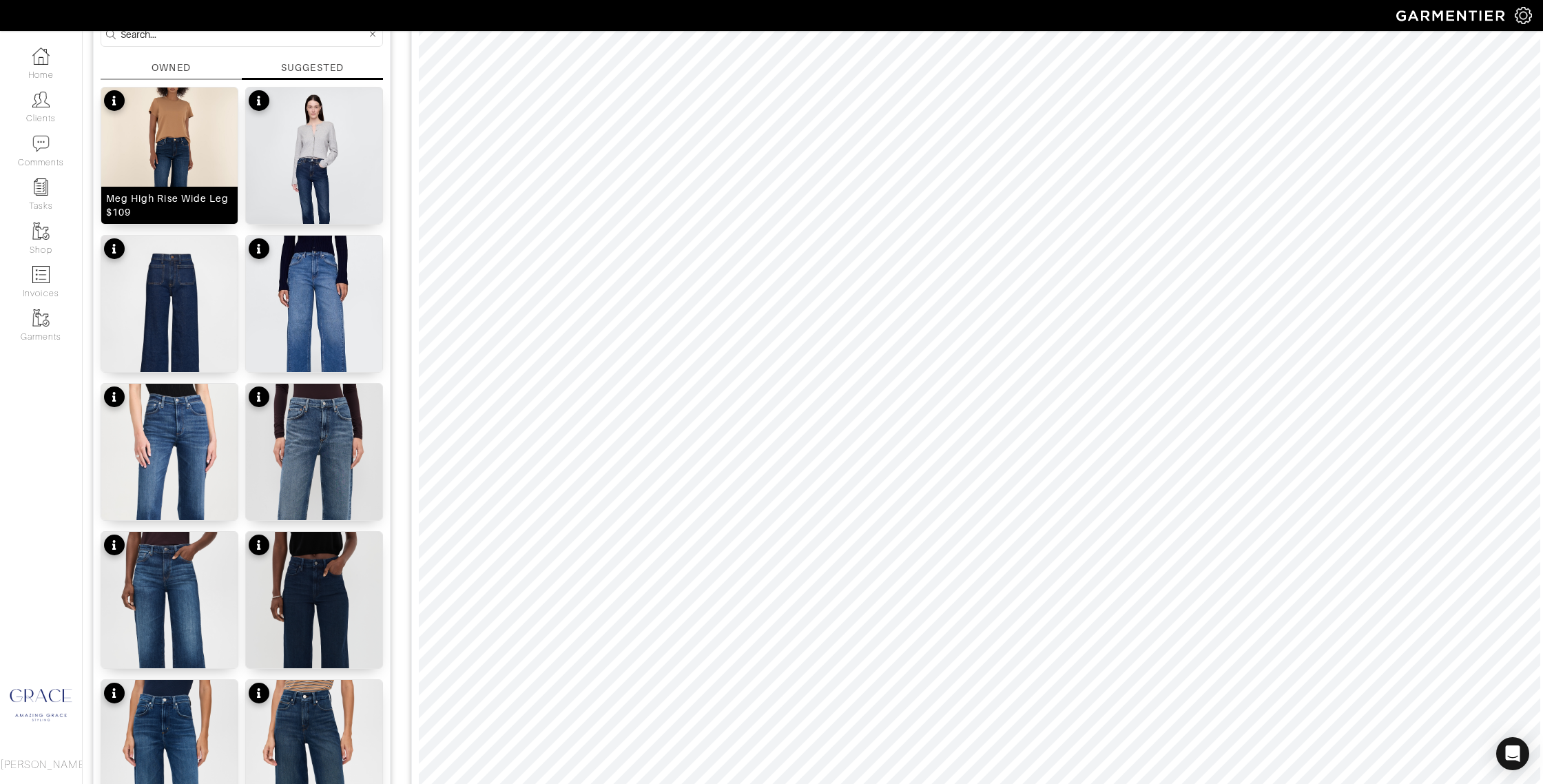
scroll to position [151, 0]
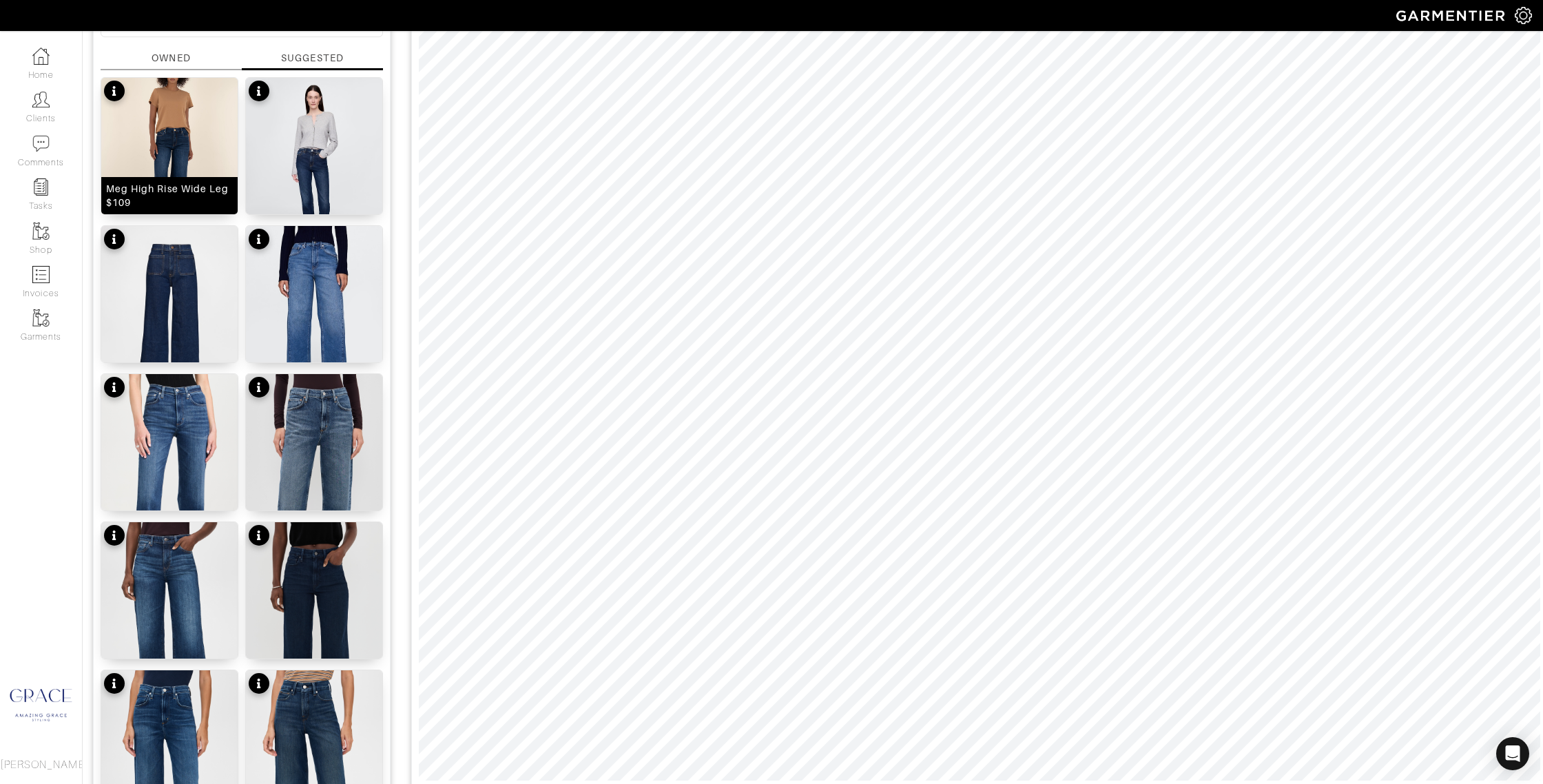
drag, startPoint x: 180, startPoint y: 198, endPoint x: 224, endPoint y: 194, distance: 44.2
click at [181, 198] on div "Meg High Rise Wide Leg $109" at bounding box center [169, 196] width 127 height 28
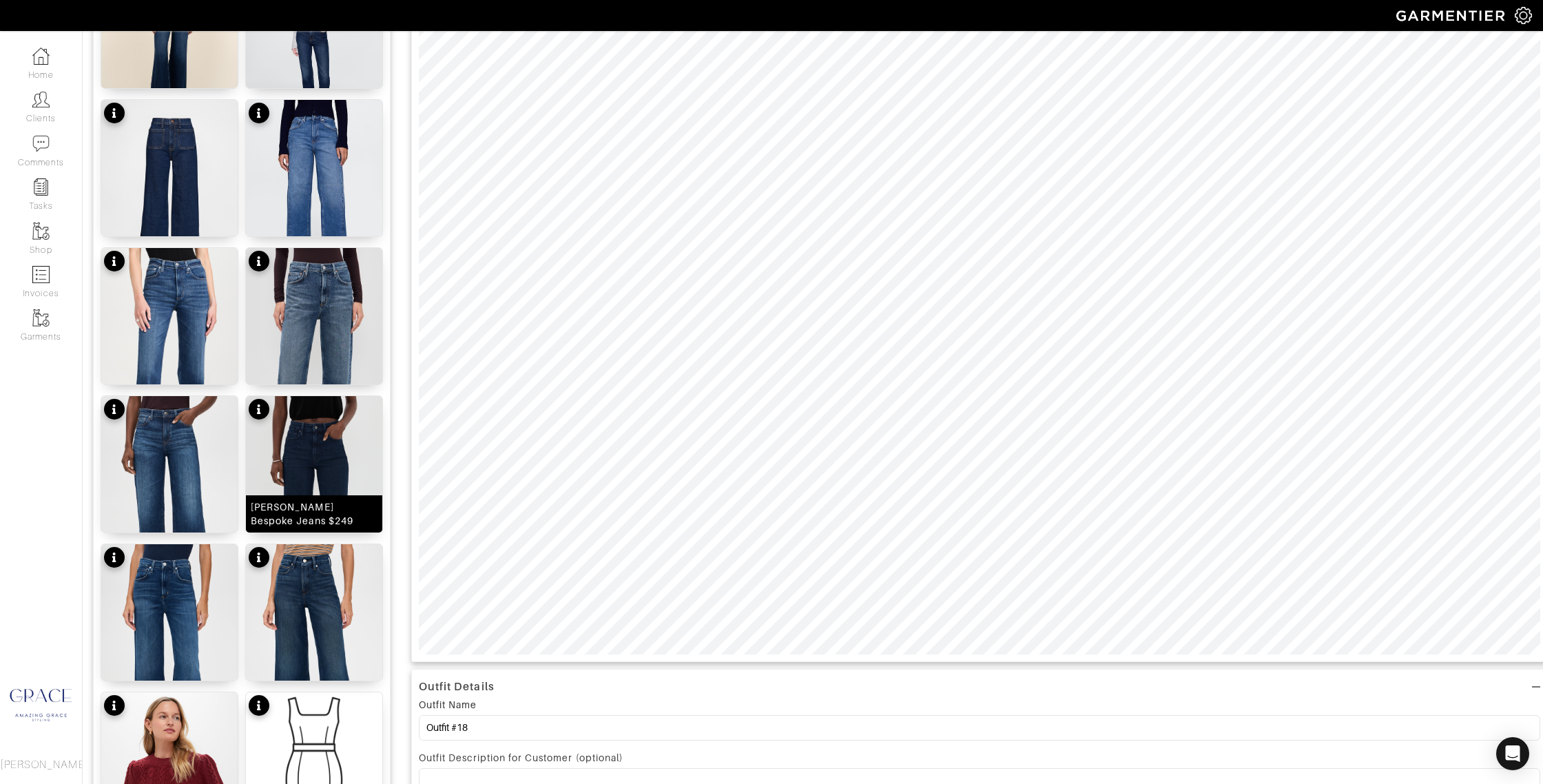
scroll to position [285, 0]
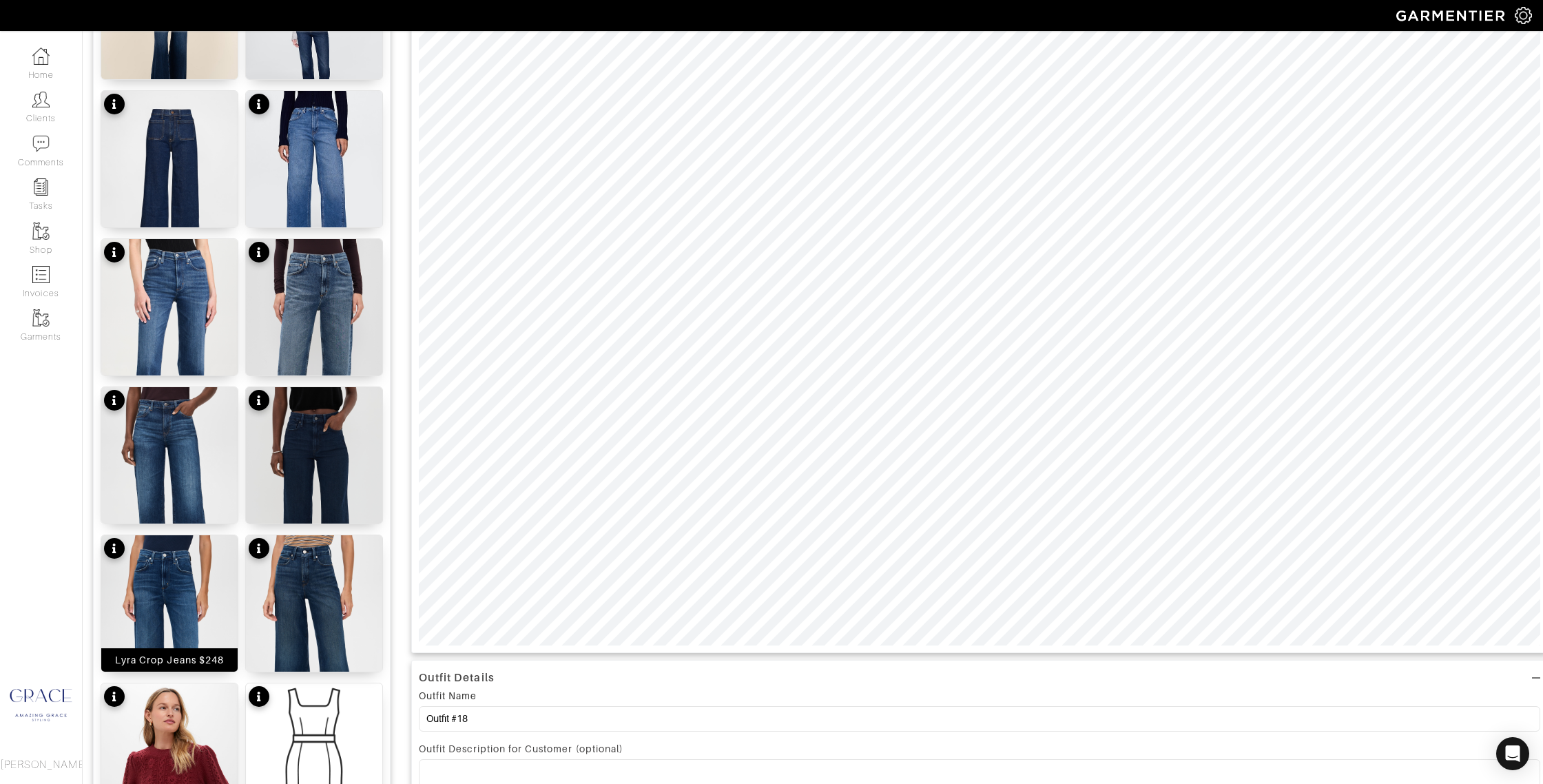
click at [205, 603] on img at bounding box center [169, 655] width 136 height 242
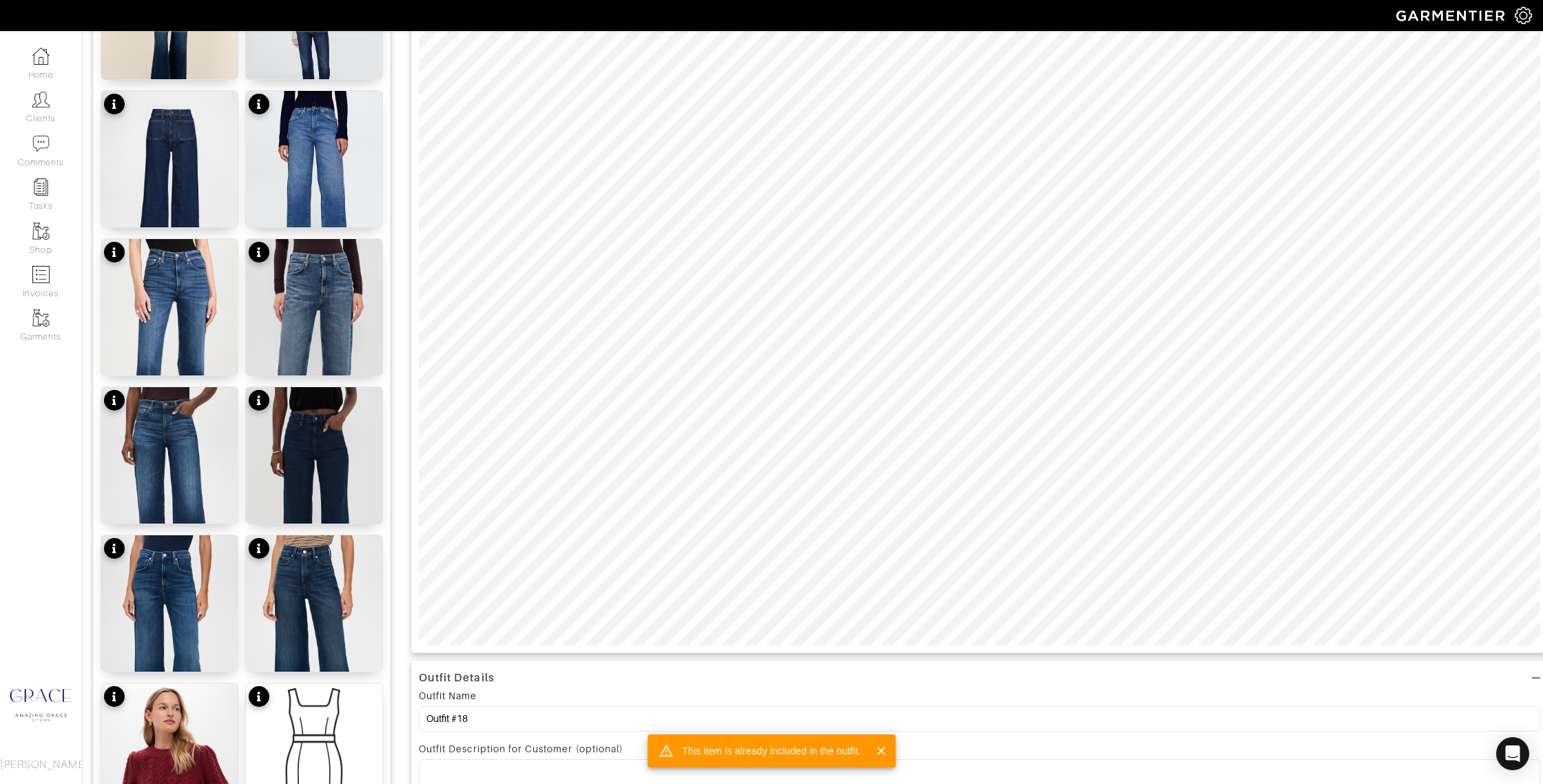
scroll to position [284, 0]
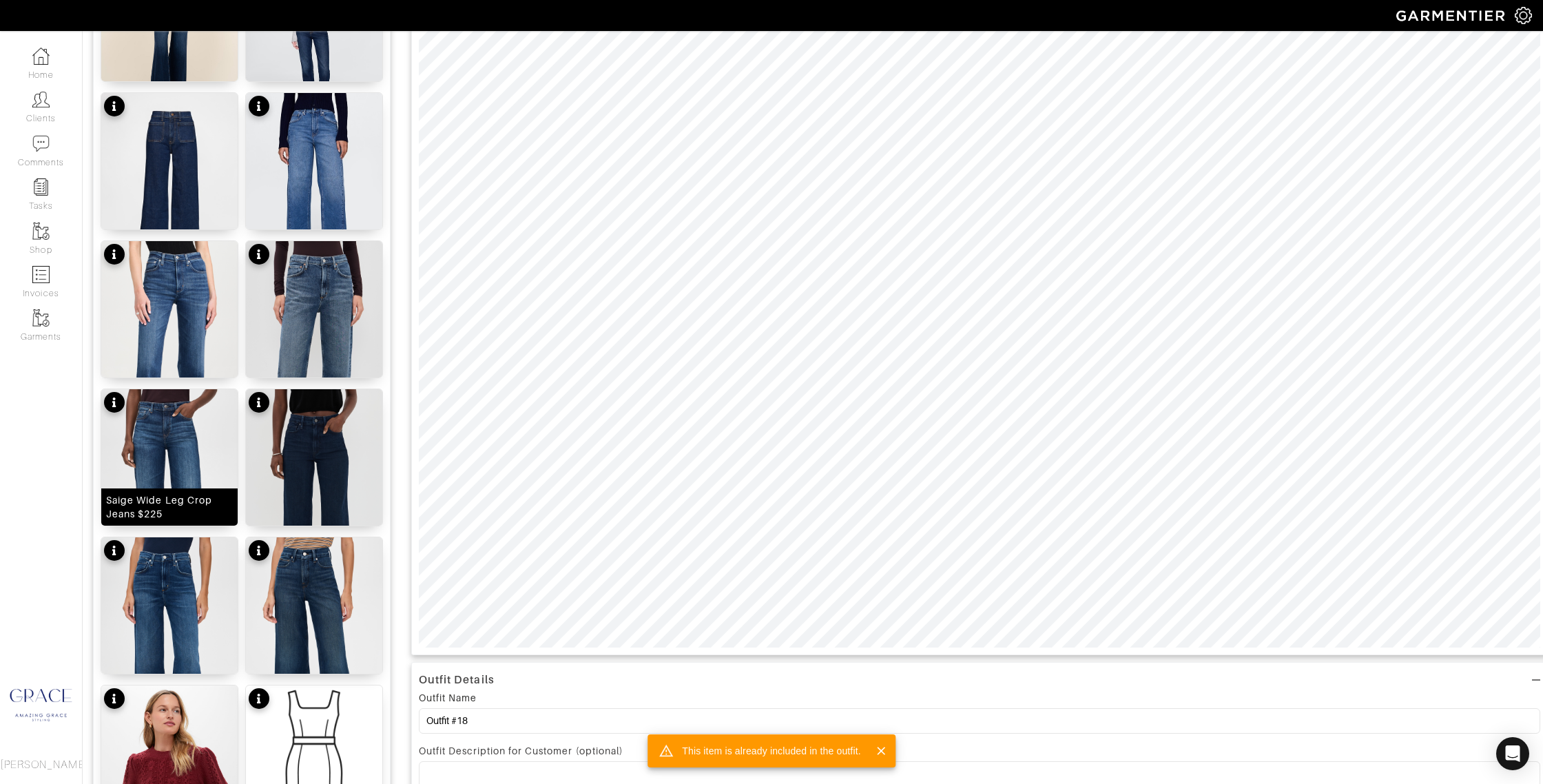
click at [192, 469] on img at bounding box center [169, 510] width 136 height 242
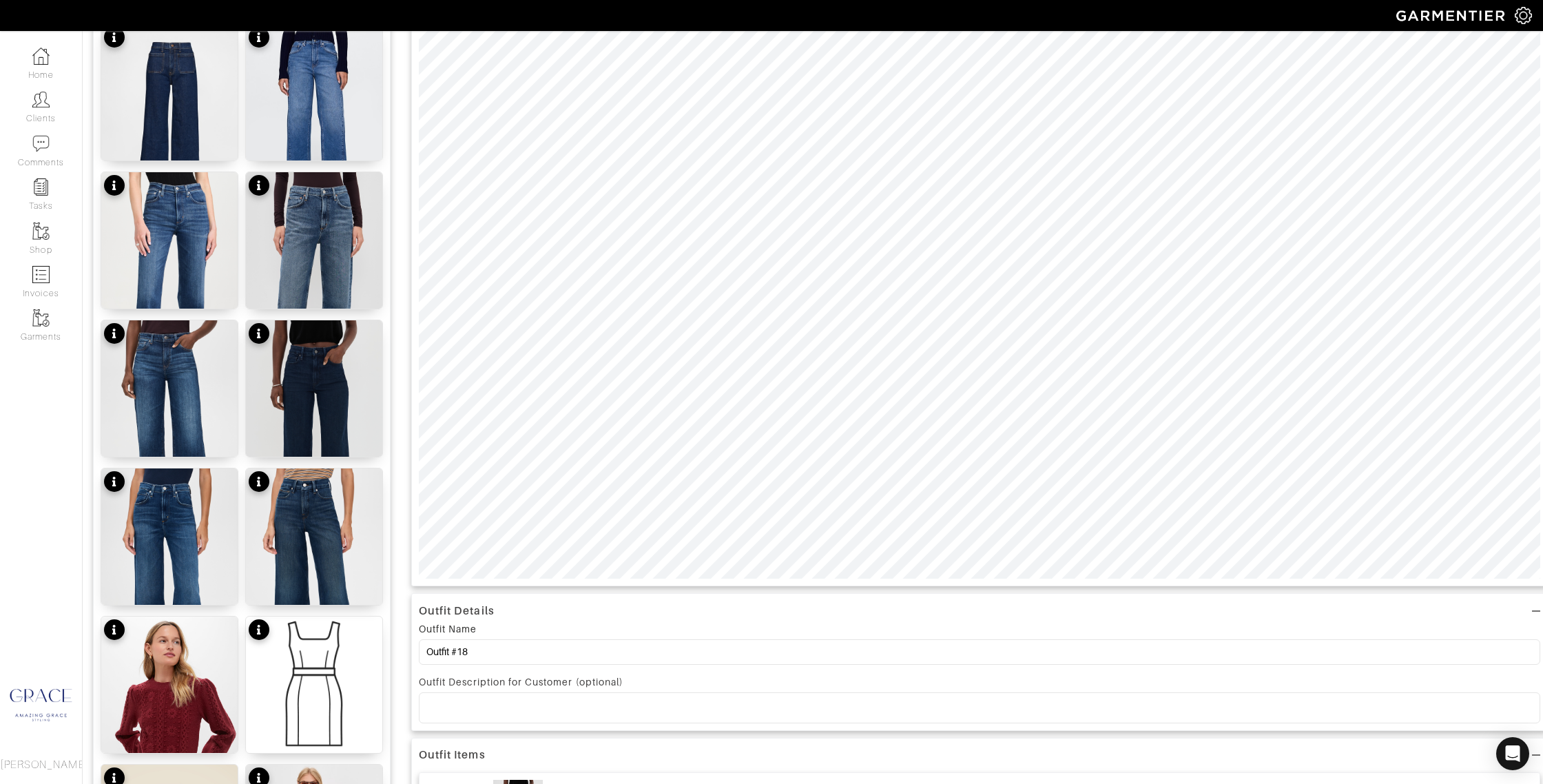
scroll to position [357, 0]
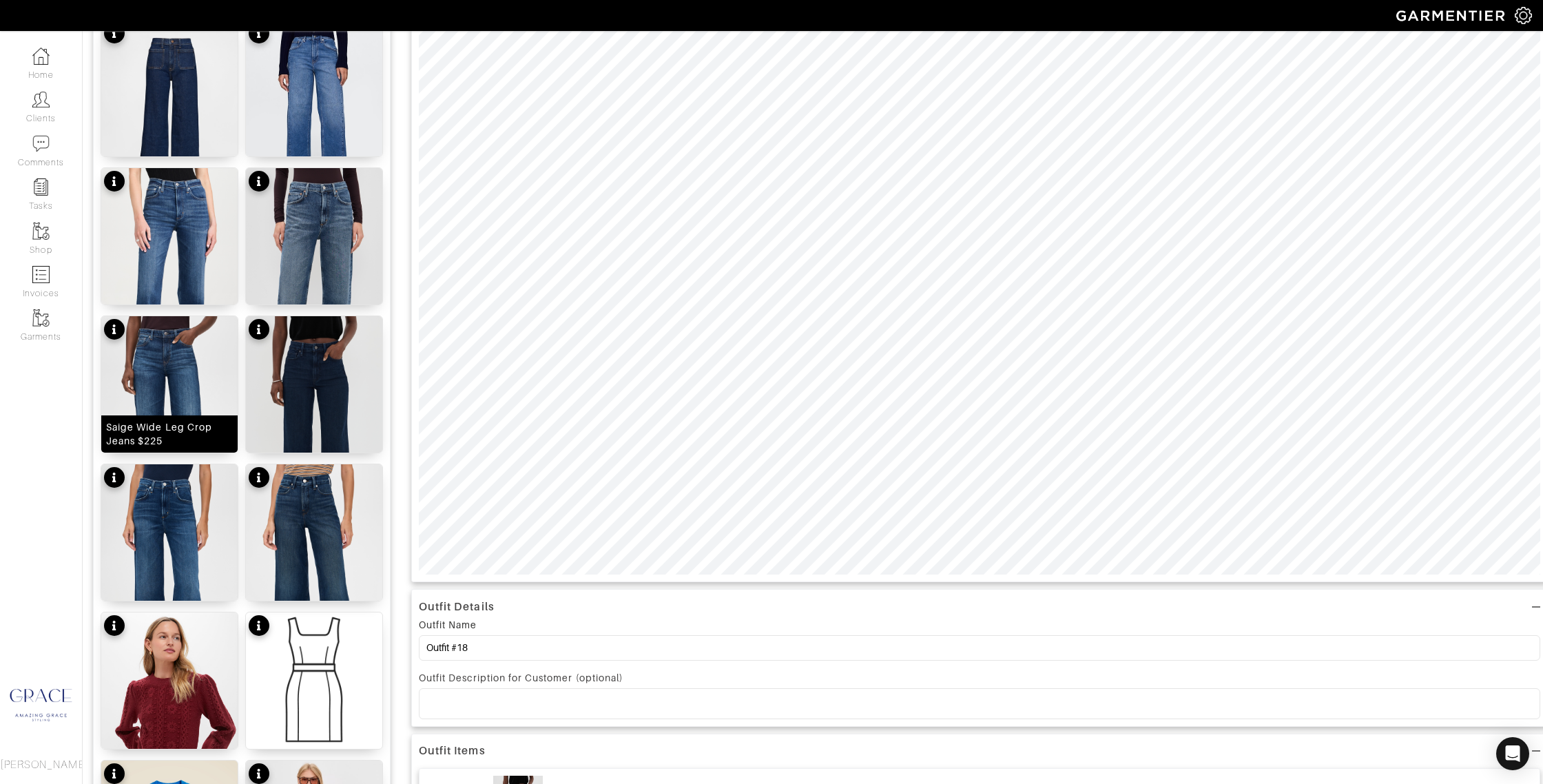
click at [178, 391] on img at bounding box center [169, 436] width 136 height 242
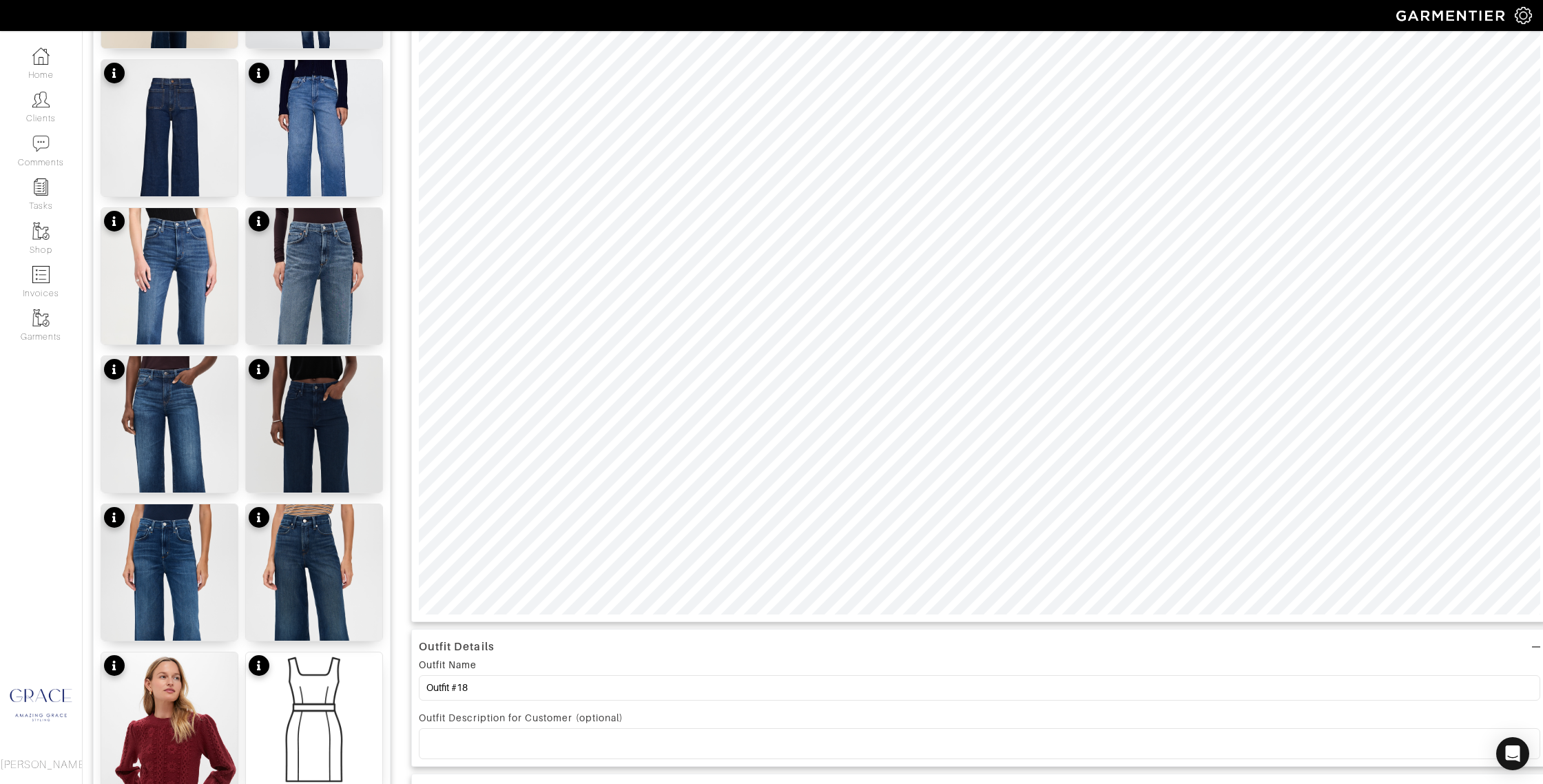
scroll to position [335, 0]
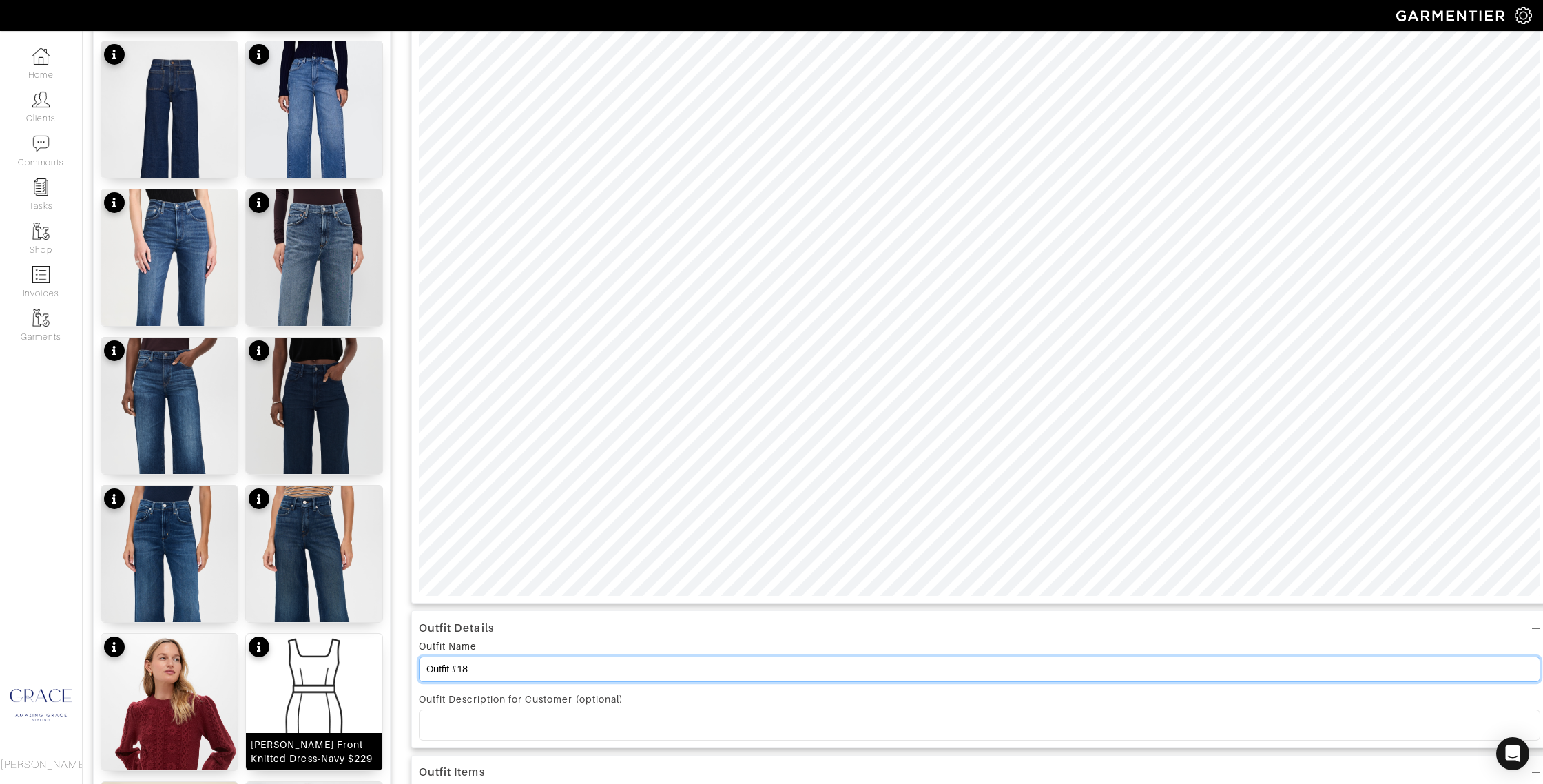
drag, startPoint x: 512, startPoint y: 668, endPoint x: 306, endPoint y: 651, distance: 206.7
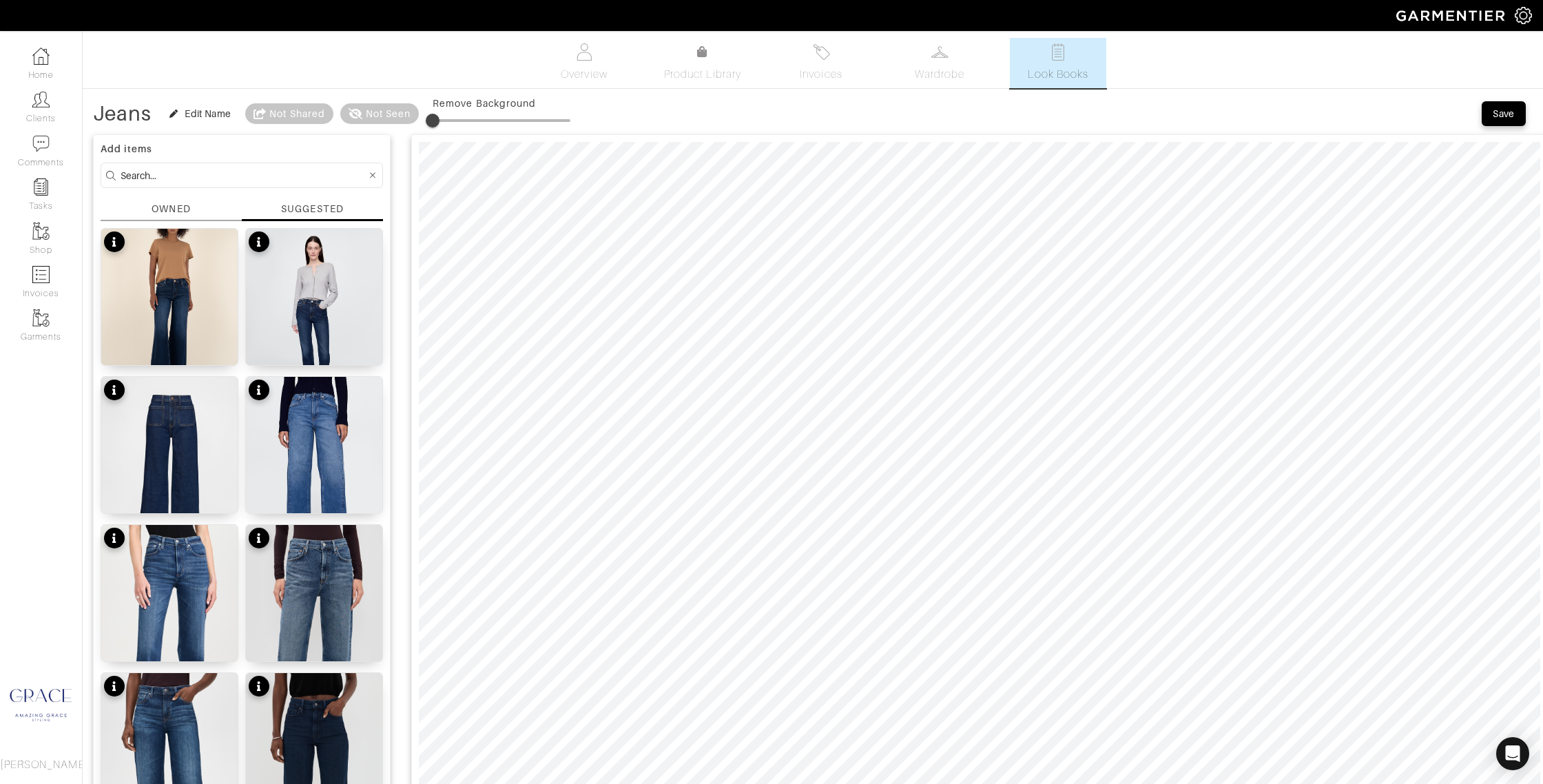
type input "Jeans"
click at [1498, 117] on div "Save" at bounding box center [1503, 113] width 22 height 14
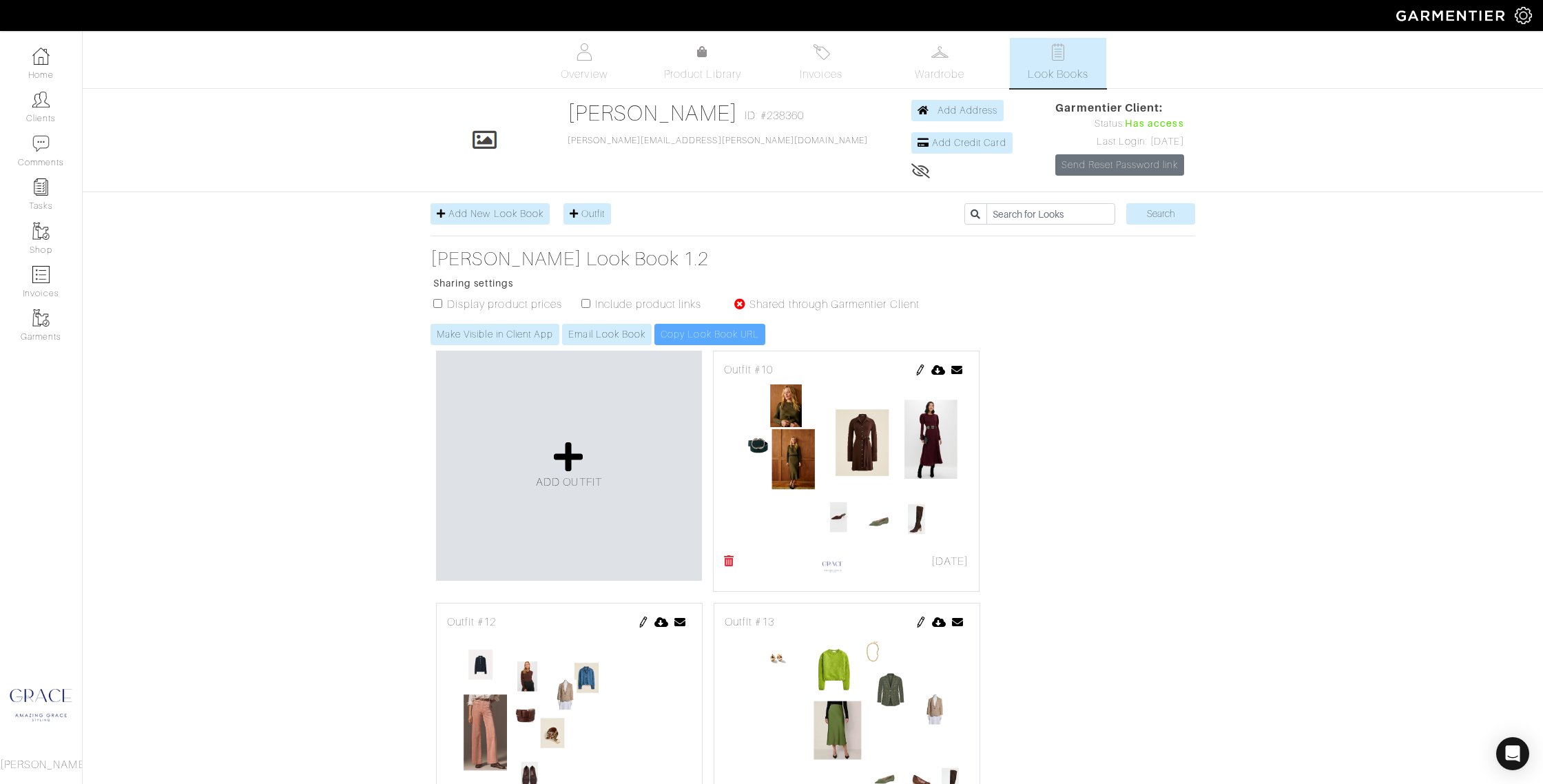
scroll to position [876, 0]
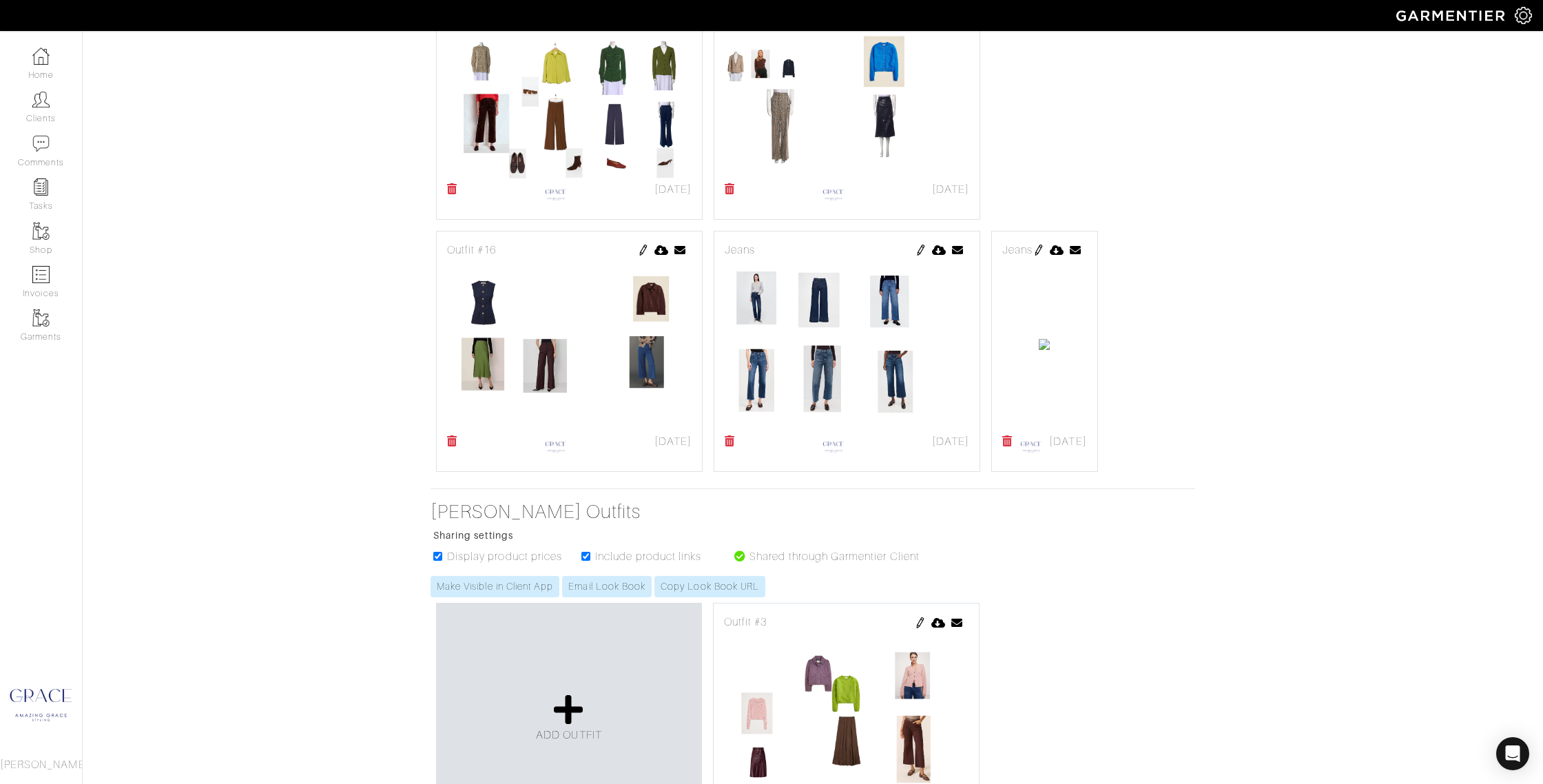
click at [1033, 256] on img at bounding box center [1039, 250] width 11 height 11
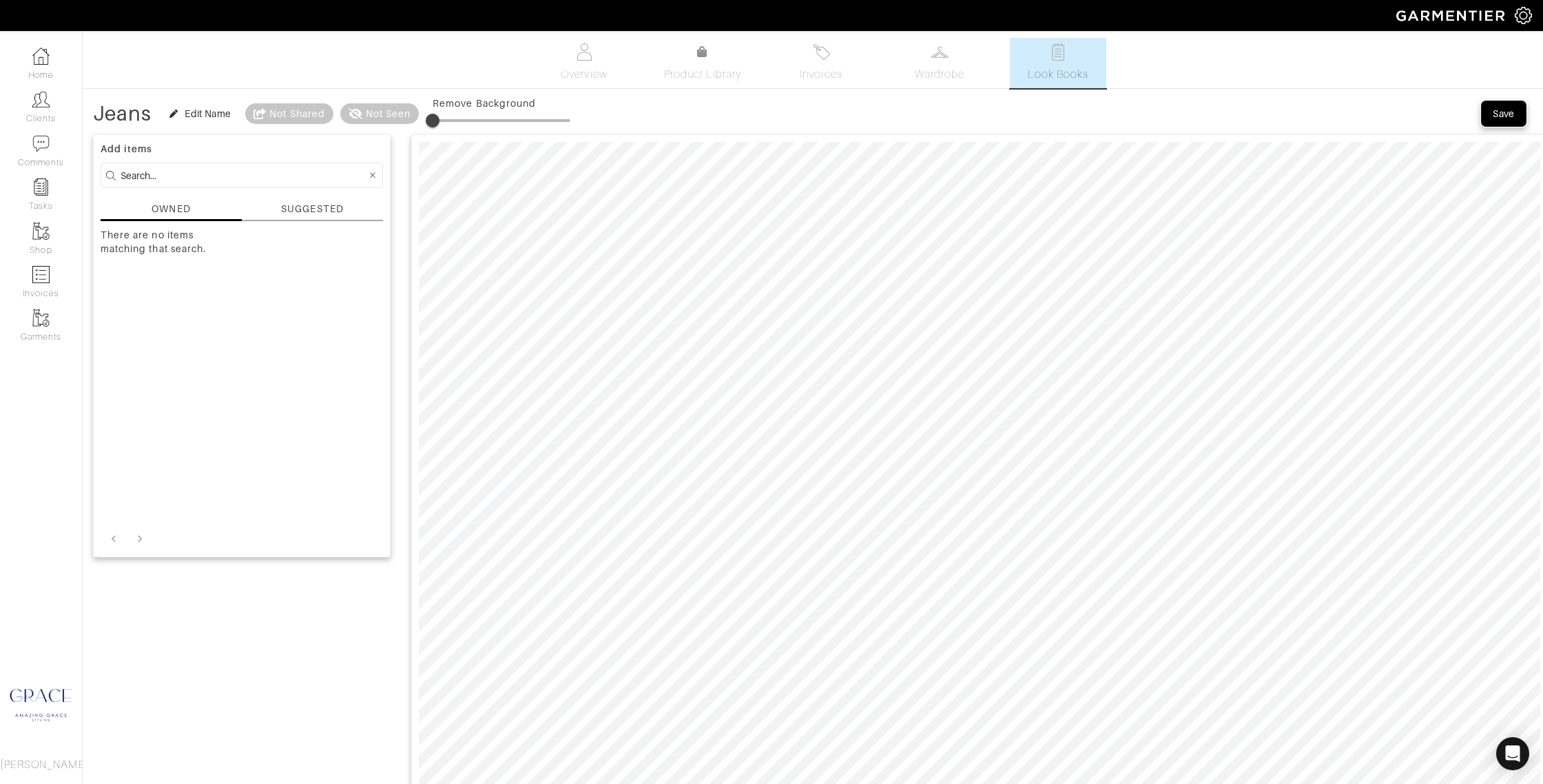
drag, startPoint x: 1511, startPoint y: 117, endPoint x: 1492, endPoint y: 123, distance: 19.9
click at [1511, 117] on div "Save" at bounding box center [1503, 113] width 22 height 14
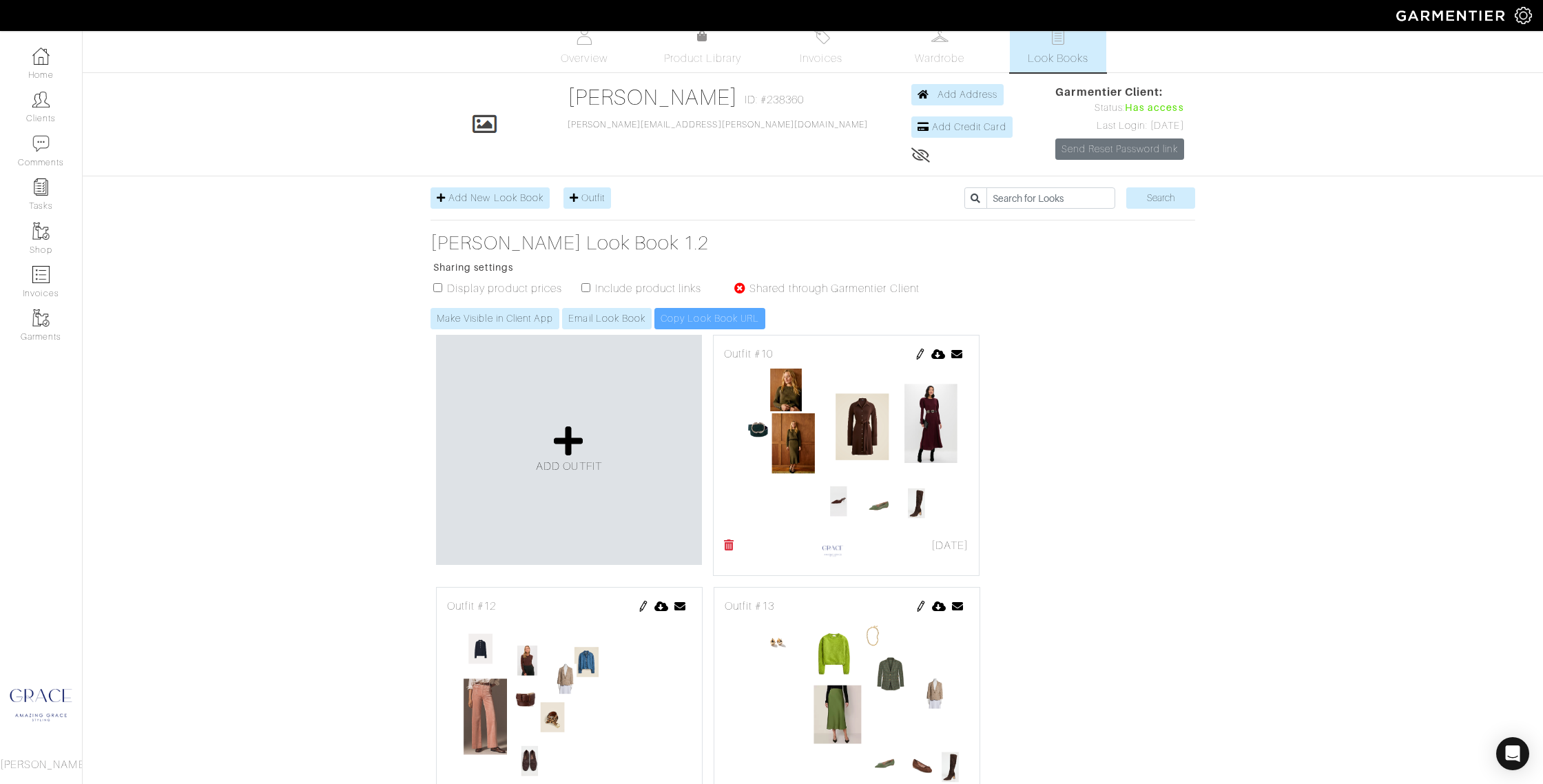
scroll to position [23, 0]
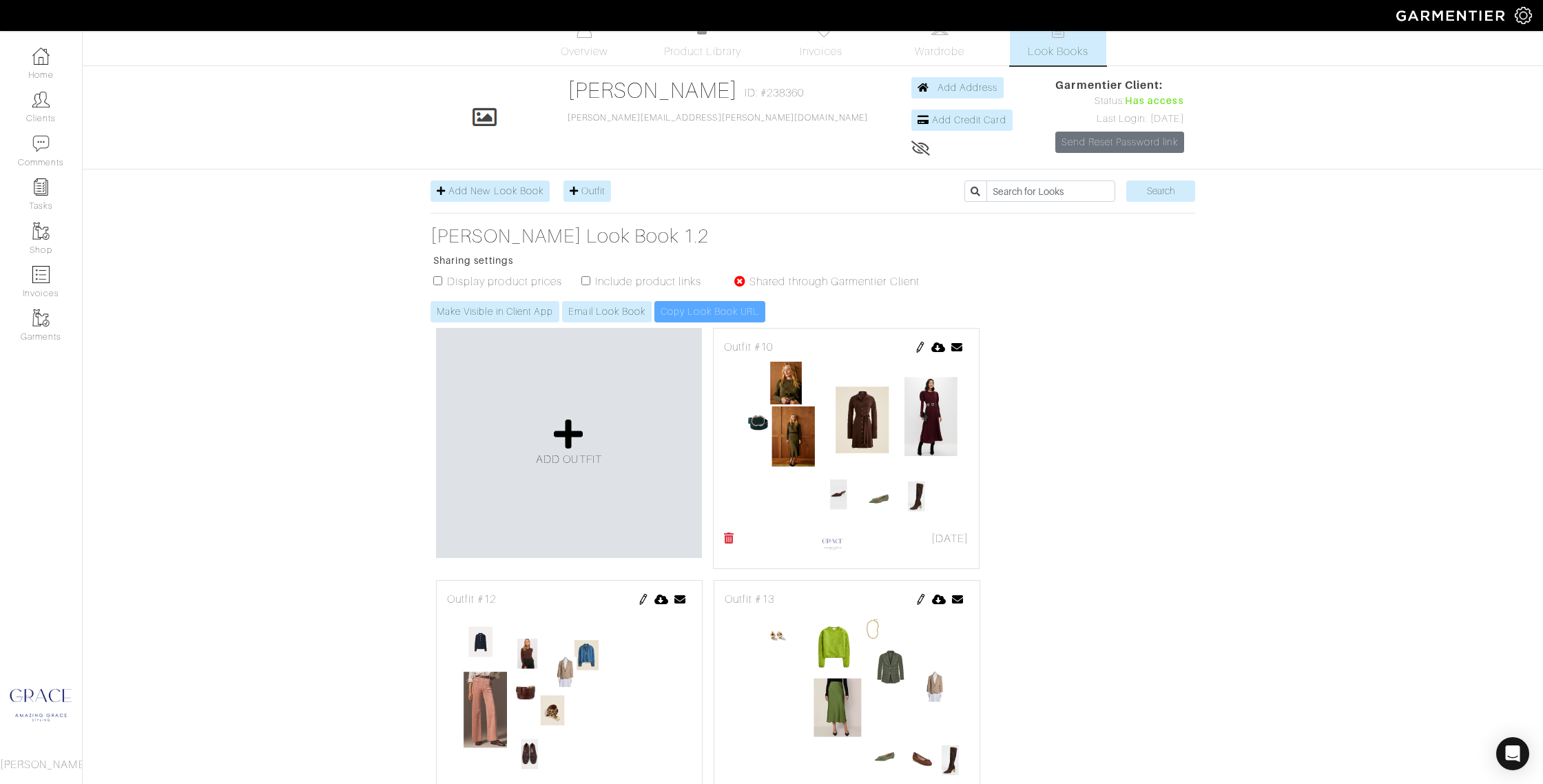
drag, startPoint x: 435, startPoint y: 278, endPoint x: 452, endPoint y: 280, distance: 17.1
click at [435, 278] on input "checkbox" at bounding box center [437, 281] width 9 height 9
checkbox input "true"
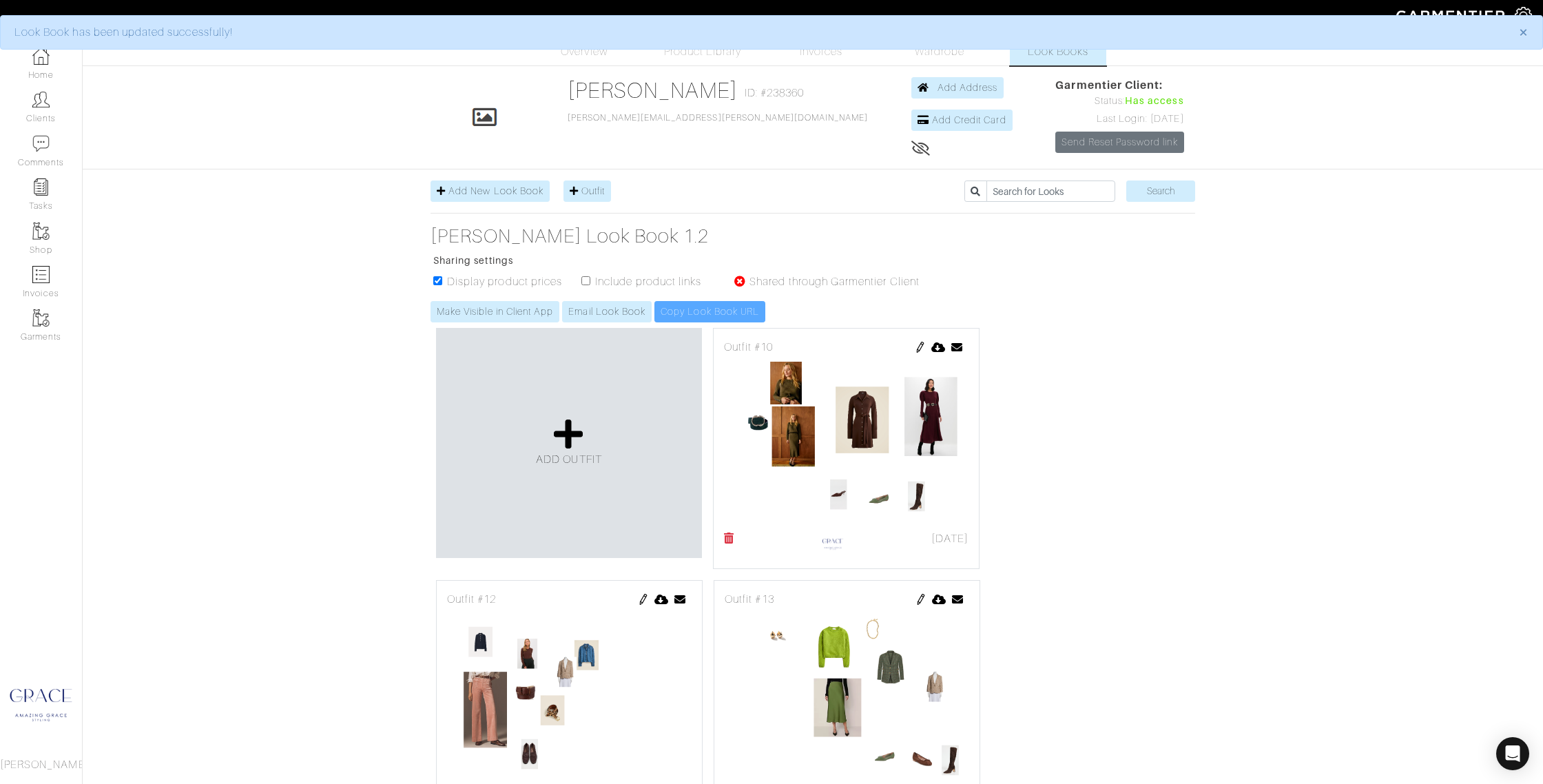
scroll to position [0, 0]
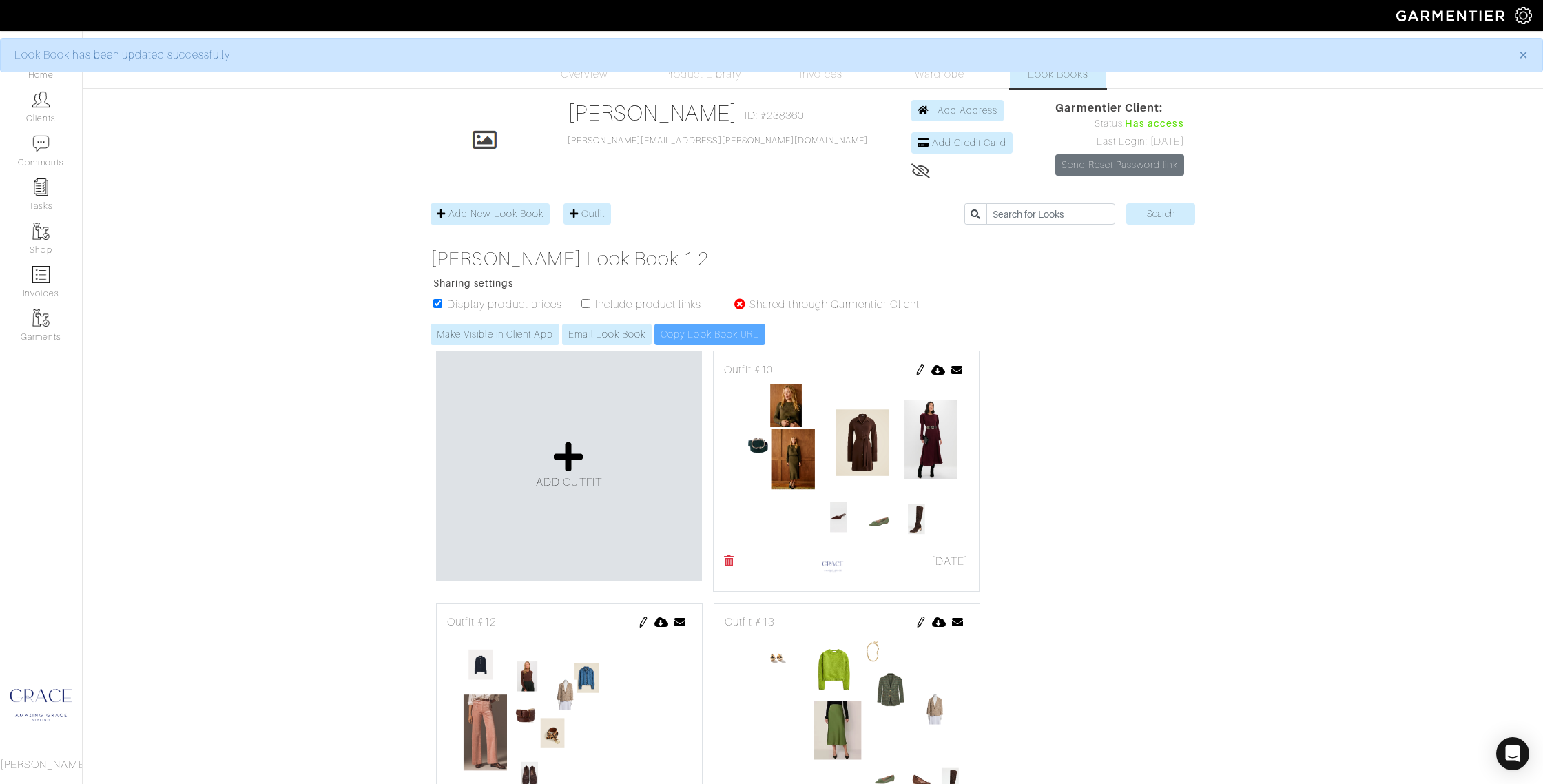
click at [584, 304] on input "checkbox" at bounding box center [586, 304] width 9 height 9
checkbox input "true"
click at [590, 337] on link "Email Look Book" at bounding box center [606, 334] width 90 height 21
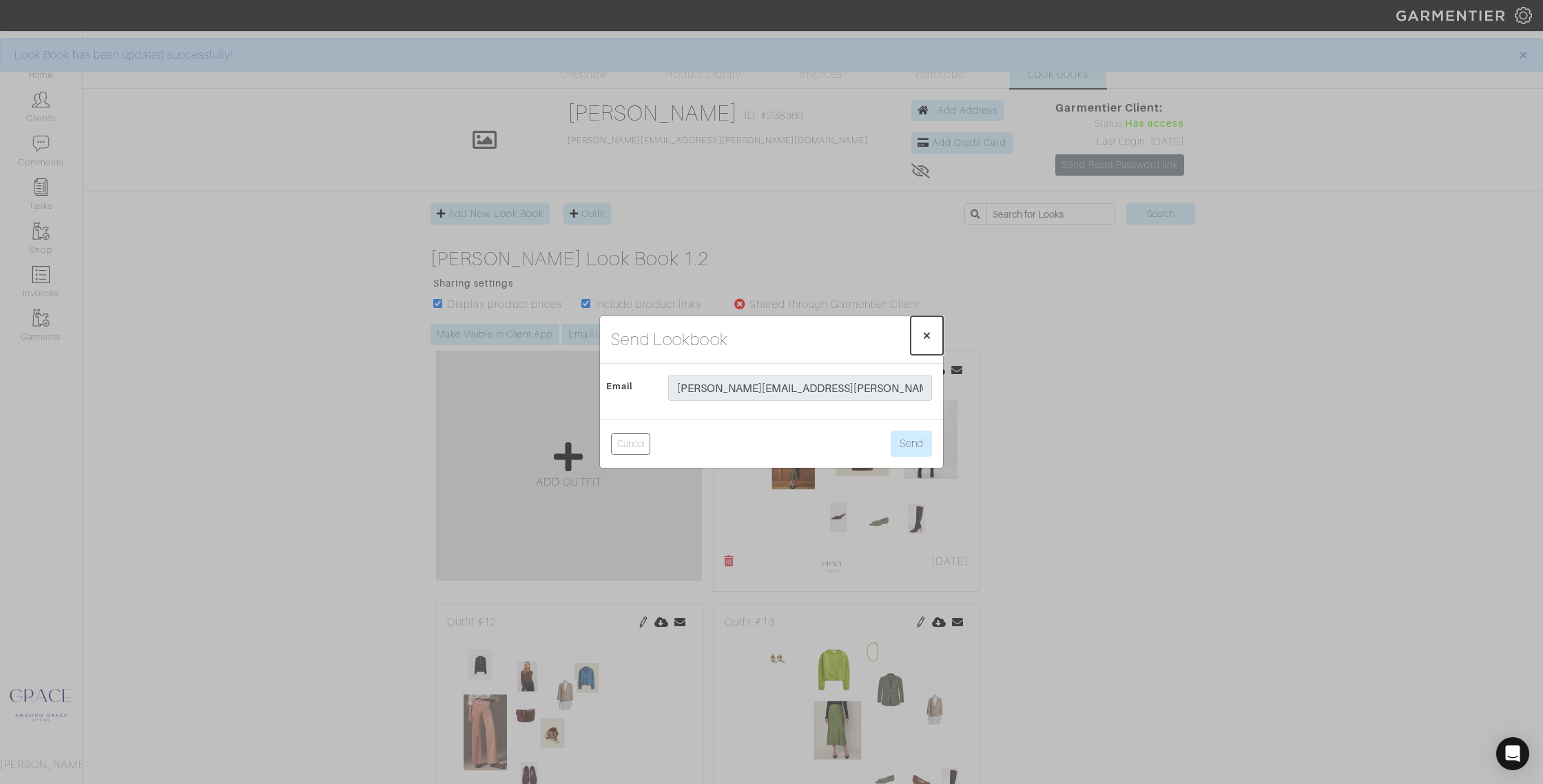
drag, startPoint x: 932, startPoint y: 333, endPoint x: 872, endPoint y: 335, distance: 60.0
click at [930, 331] on button "× Close" at bounding box center [927, 335] width 32 height 39
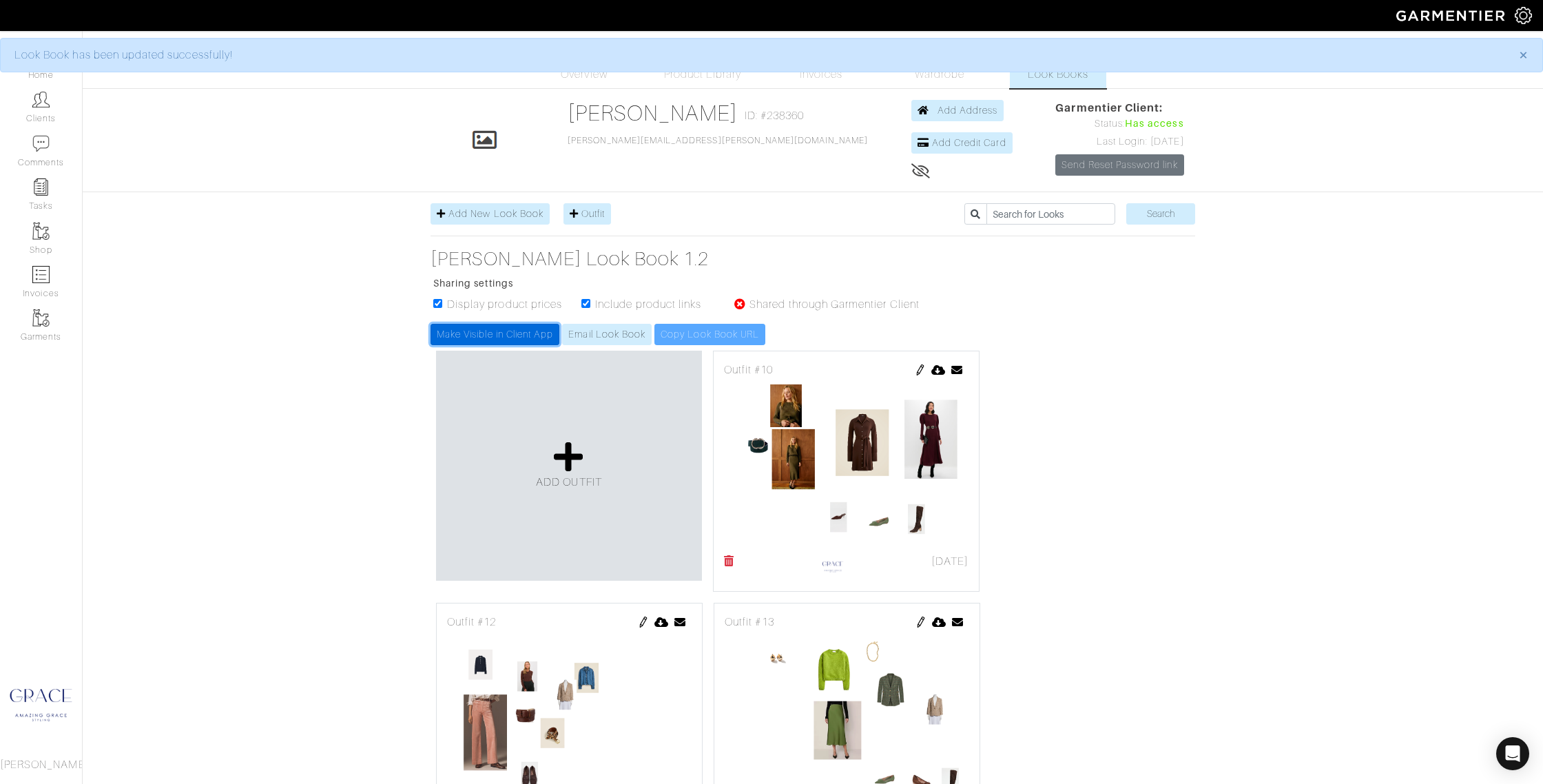
click at [464, 331] on link "Make Visible in Client App" at bounding box center [494, 334] width 129 height 21
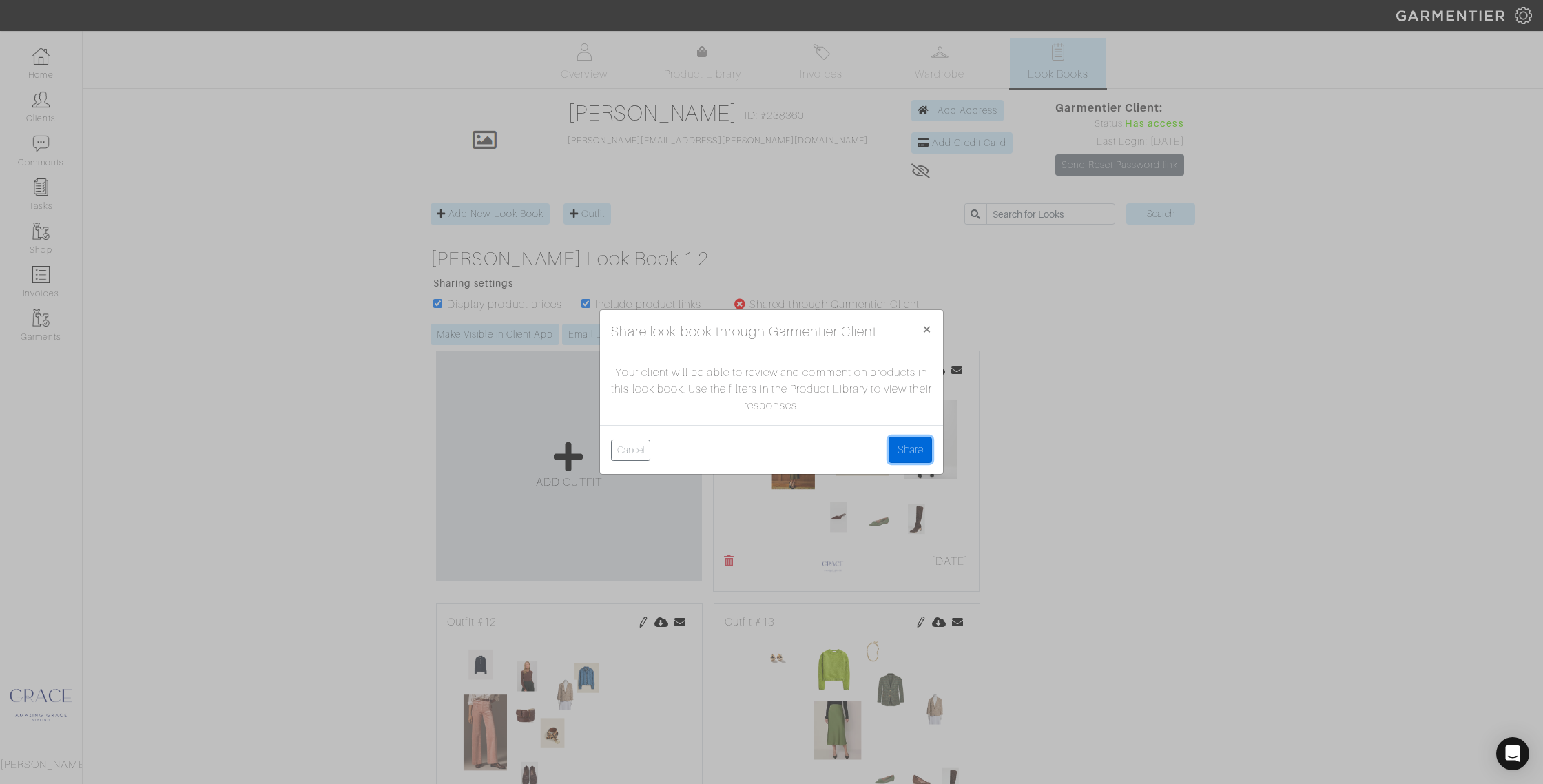
drag, startPoint x: 908, startPoint y: 450, endPoint x: 803, endPoint y: 423, distance: 108.4
click at [908, 449] on button "Share" at bounding box center [910, 449] width 44 height 26
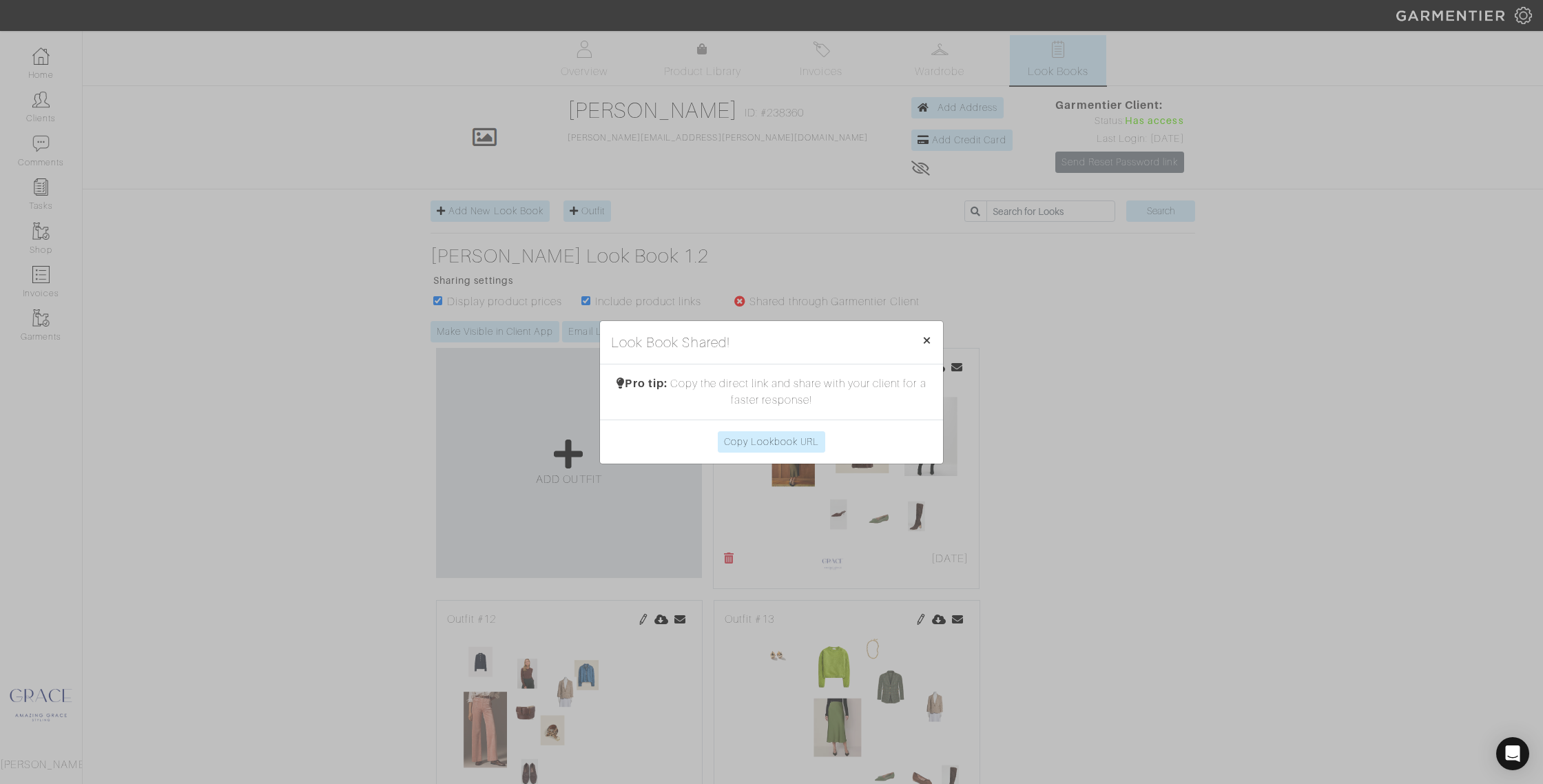
scroll to position [4, 0]
click at [931, 340] on span "×" at bounding box center [926, 340] width 10 height 19
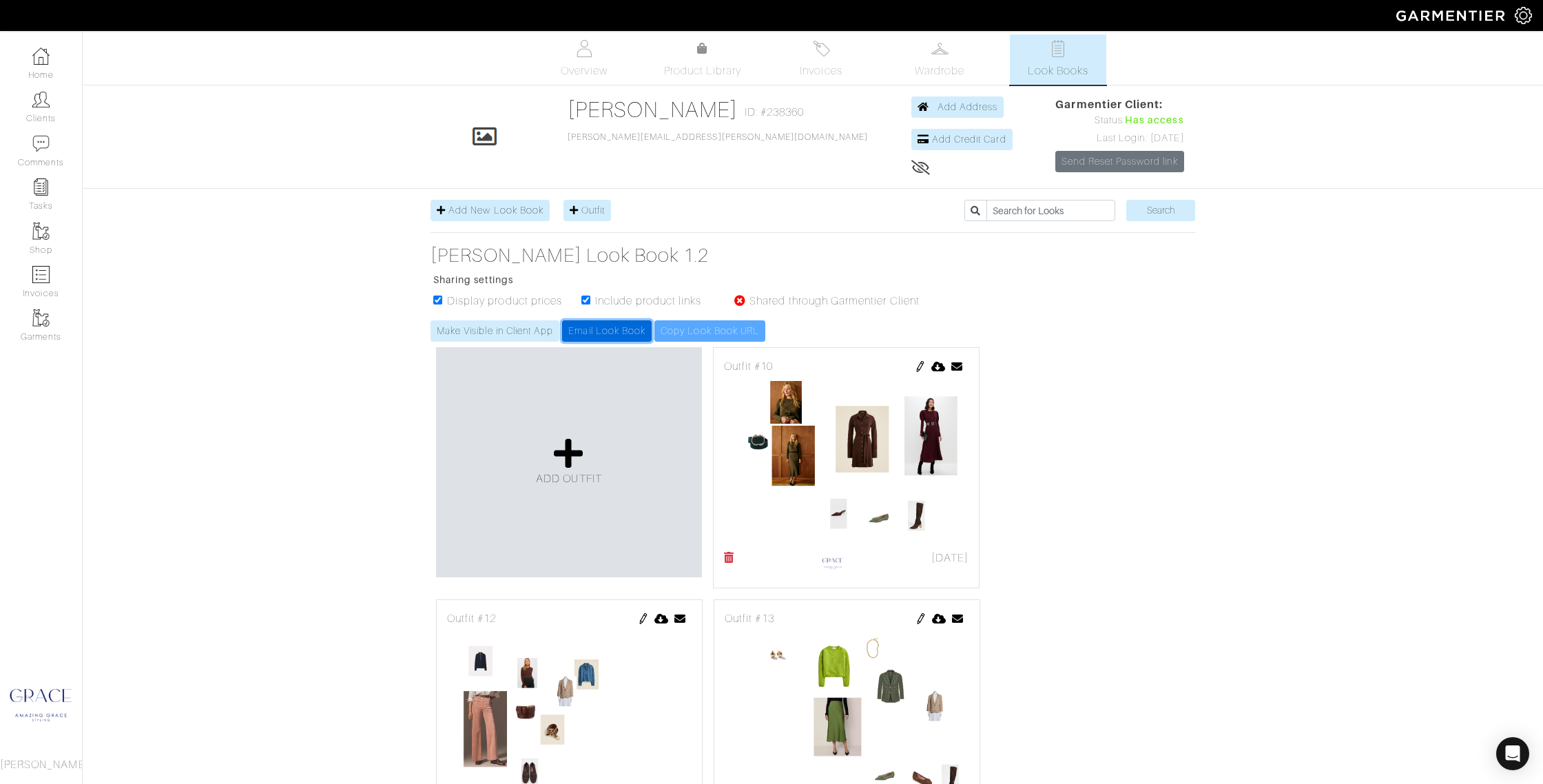
click at [596, 326] on link "Email Look Book" at bounding box center [606, 331] width 90 height 21
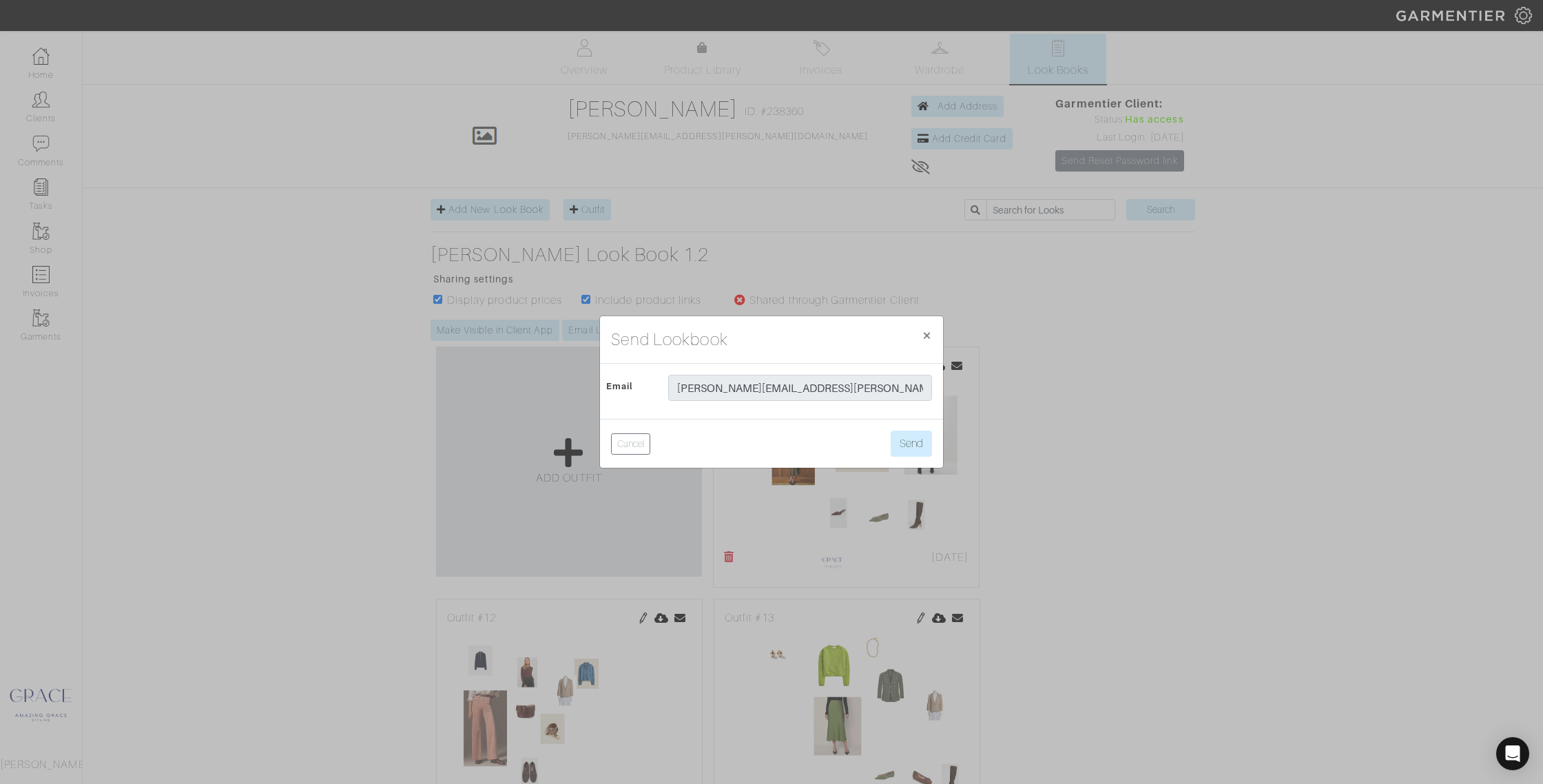
scroll to position [5, 0]
click at [900, 444] on button "Send" at bounding box center [911, 443] width 42 height 26
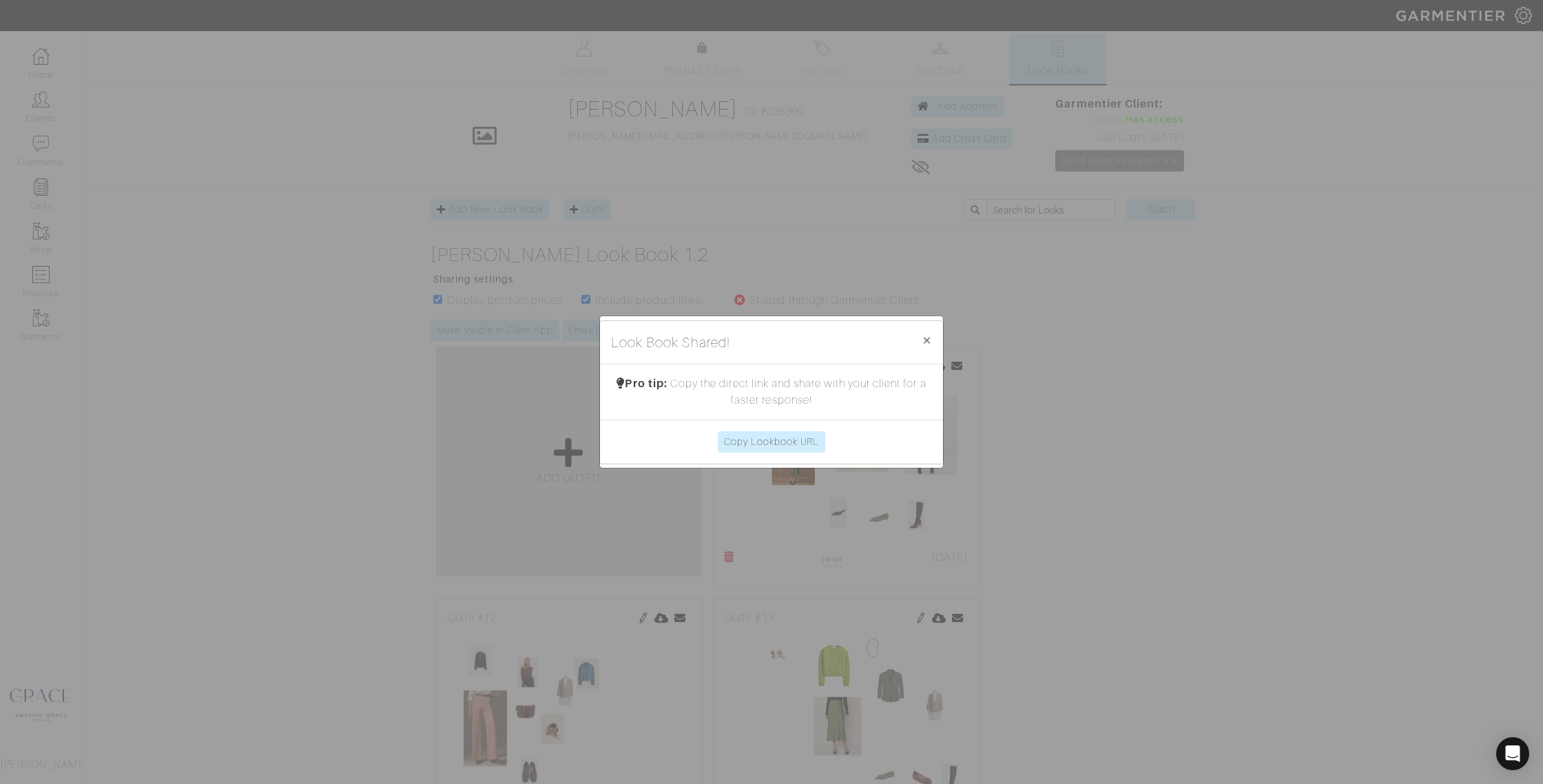
scroll to position [1, 0]
click at [928, 340] on span "×" at bounding box center [926, 340] width 10 height 19
